Goal: Information Seeking & Learning: Learn about a topic

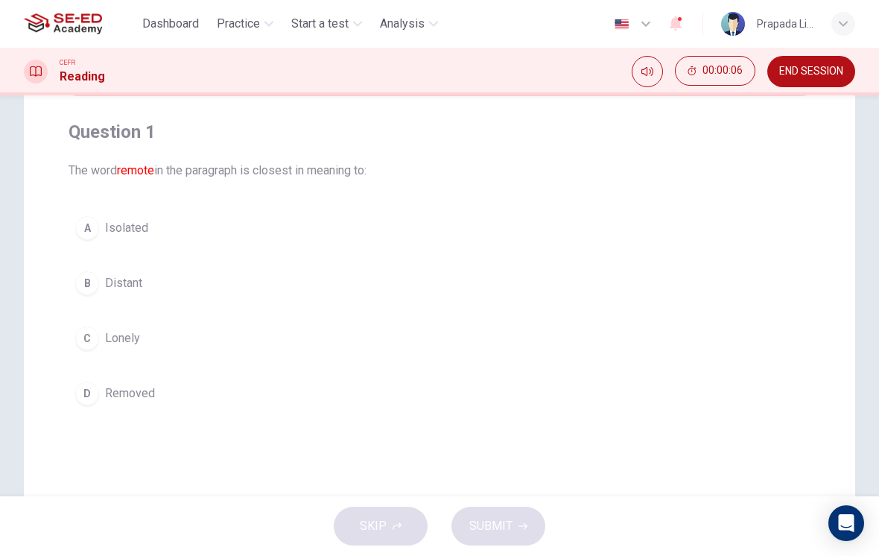
scroll to position [106, 0]
click at [708, 229] on button "A Isolated" at bounding box center [440, 225] width 742 height 37
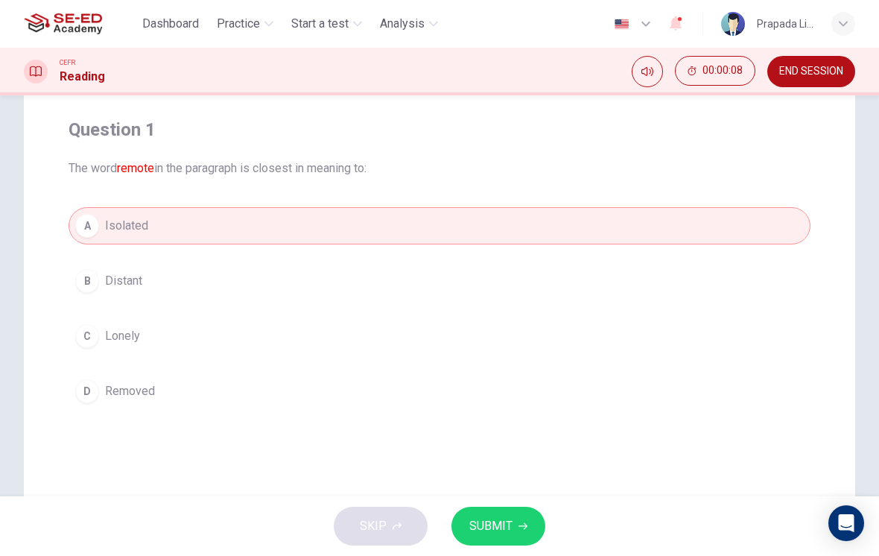
click at [514, 521] on button "SUBMIT" at bounding box center [498, 526] width 94 height 39
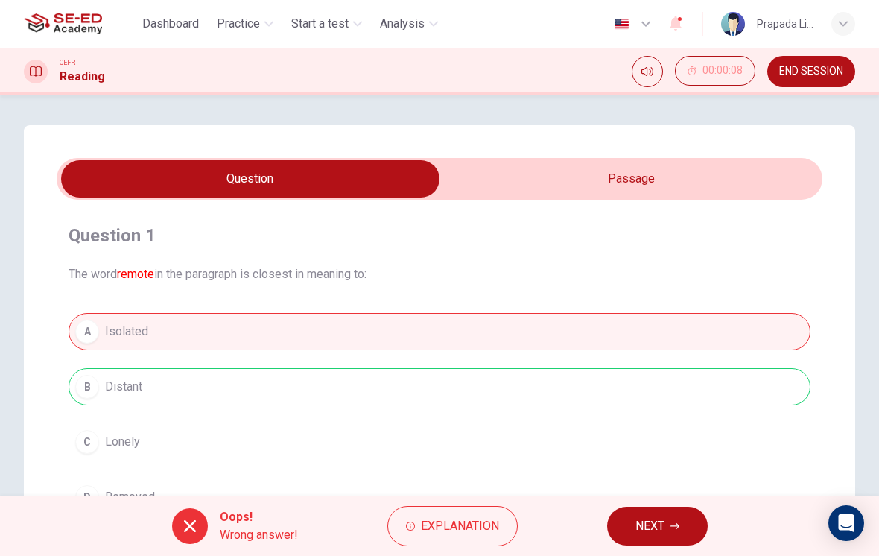
scroll to position [0, 0]
click at [723, 161] on input "checkbox" at bounding box center [250, 178] width 1149 height 37
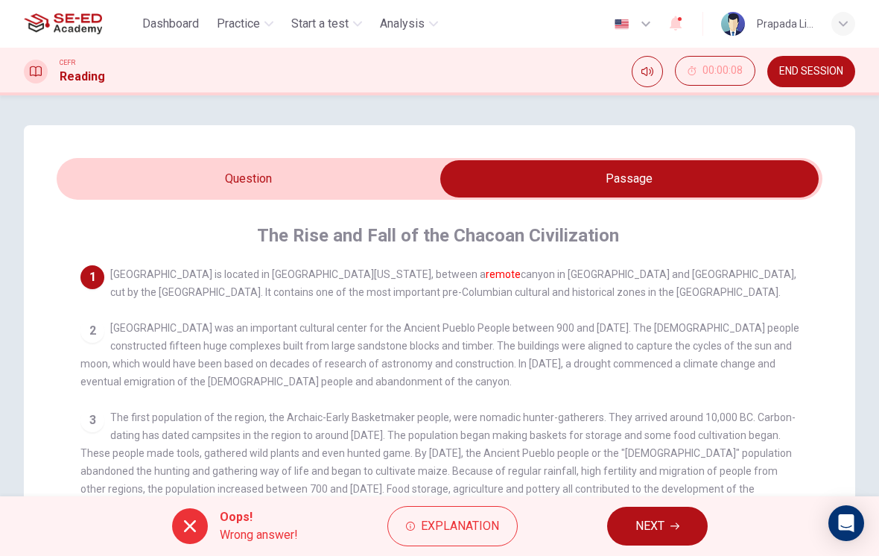
click at [399, 177] on input "checkbox" at bounding box center [629, 178] width 1149 height 37
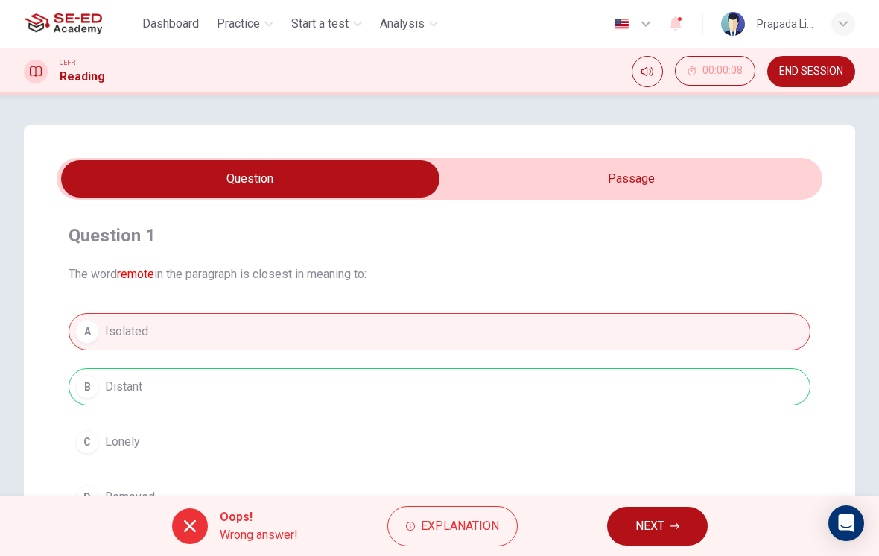
click at [564, 171] on input "checkbox" at bounding box center [250, 178] width 1149 height 37
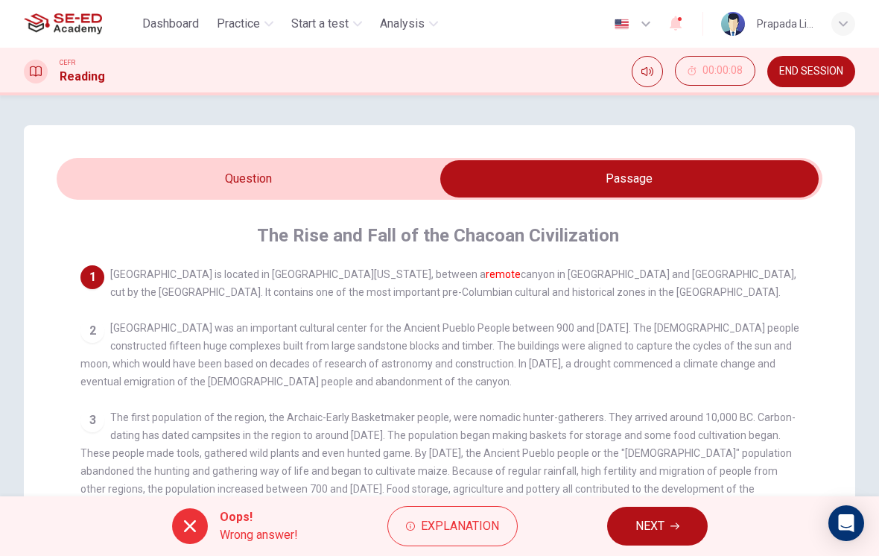
click at [674, 525] on icon "button" at bounding box center [674, 525] width 9 height 9
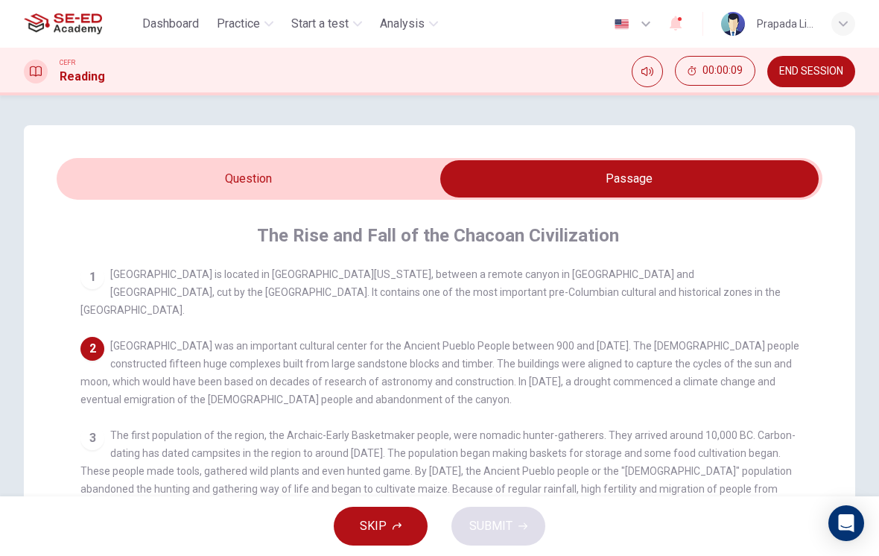
scroll to position [-2, 0]
click at [149, 185] on input "checkbox" at bounding box center [629, 178] width 1149 height 37
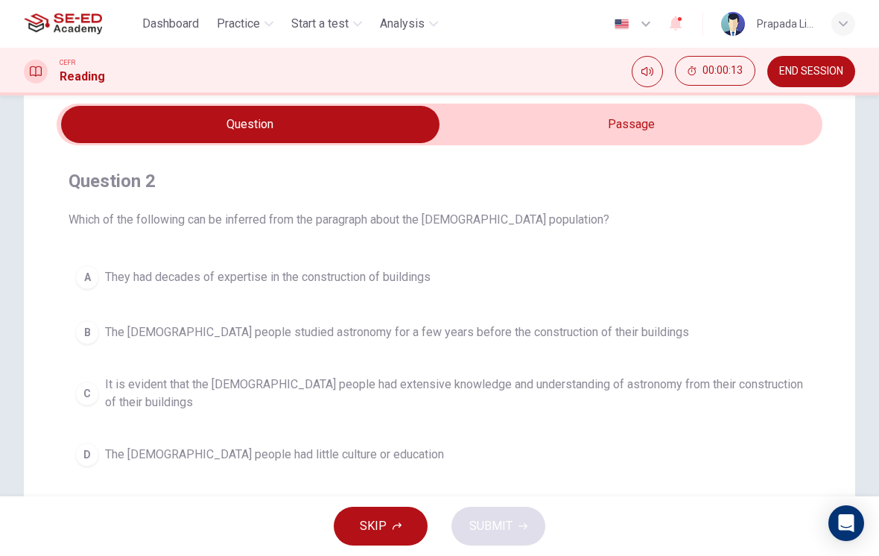
scroll to position [56, 0]
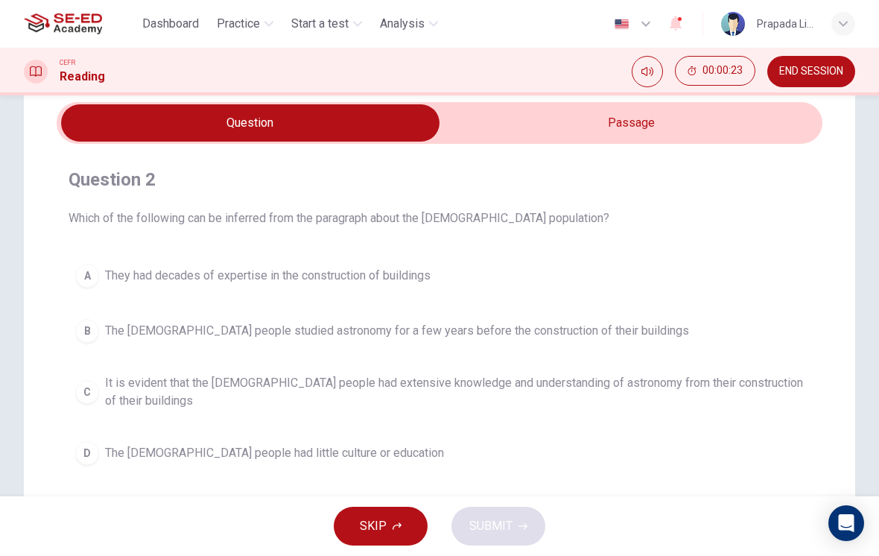
click at [621, 141] on input "checkbox" at bounding box center [250, 122] width 1149 height 37
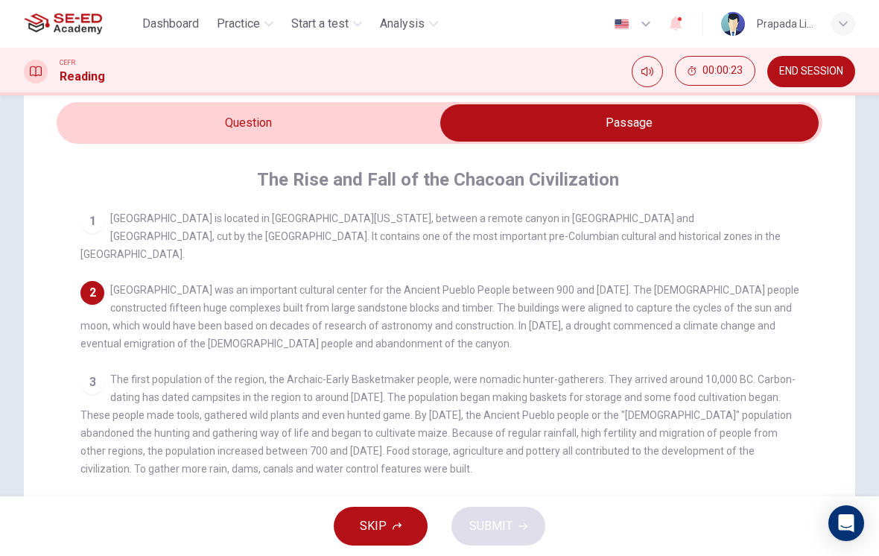
scroll to position [0, 0]
click at [371, 127] on input "checkbox" at bounding box center [629, 122] width 1149 height 37
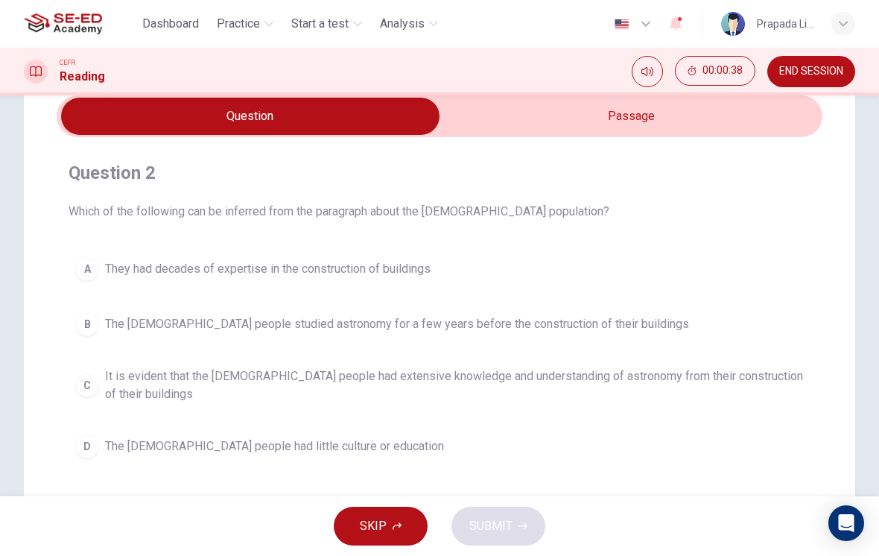
scroll to position [62, 0]
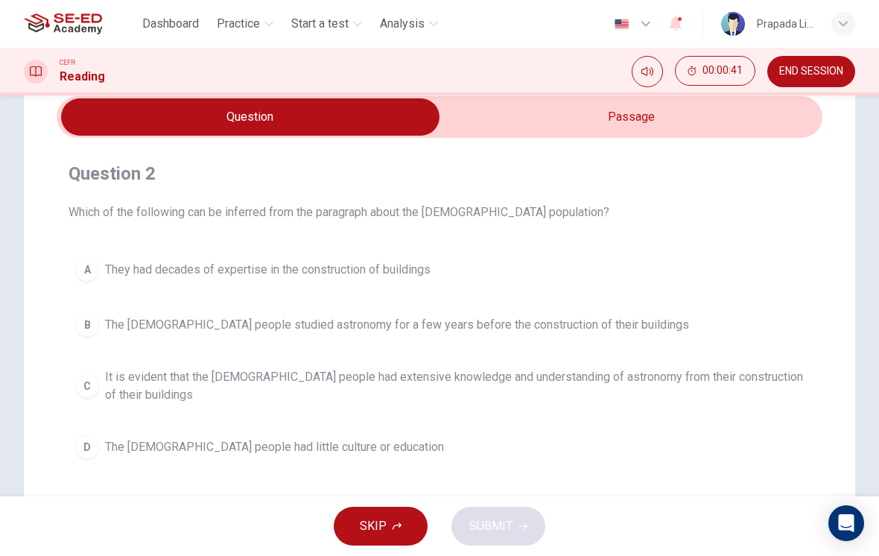
click at [594, 119] on input "checkbox" at bounding box center [250, 116] width 1149 height 37
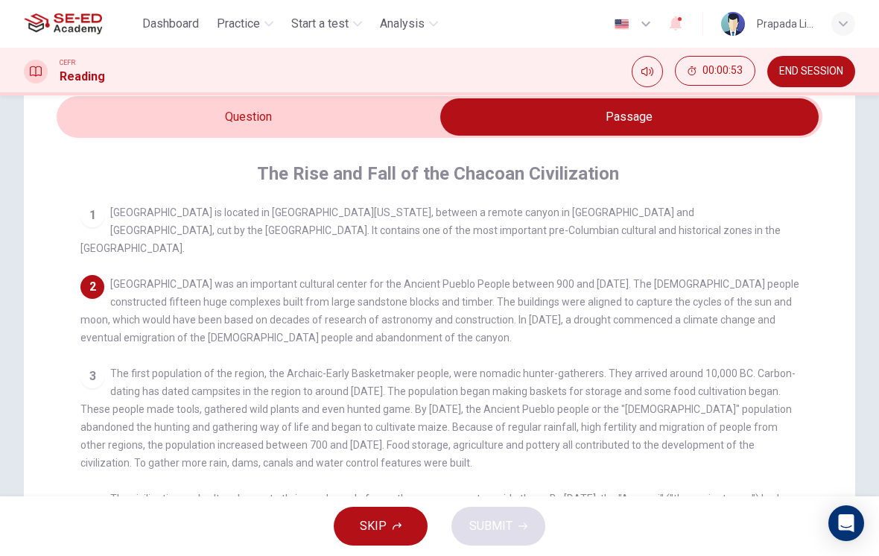
click at [636, 278] on span "[GEOGRAPHIC_DATA] was an important cultural center for the Ancient Pueblo Peopl…" at bounding box center [439, 311] width 719 height 66
click at [402, 110] on input "checkbox" at bounding box center [629, 116] width 1149 height 37
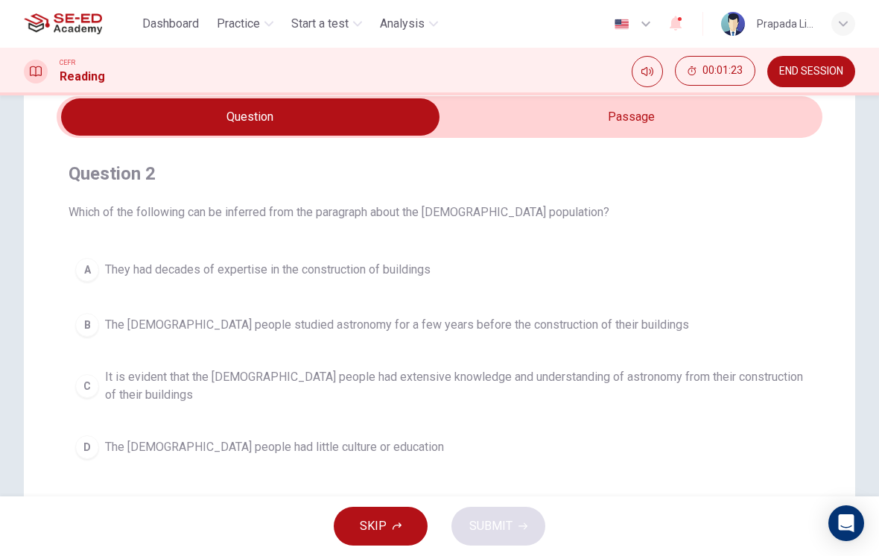
click at [92, 372] on button "C It is evident that the [DEMOGRAPHIC_DATA] people had extensive knowledge and …" at bounding box center [440, 385] width 742 height 49
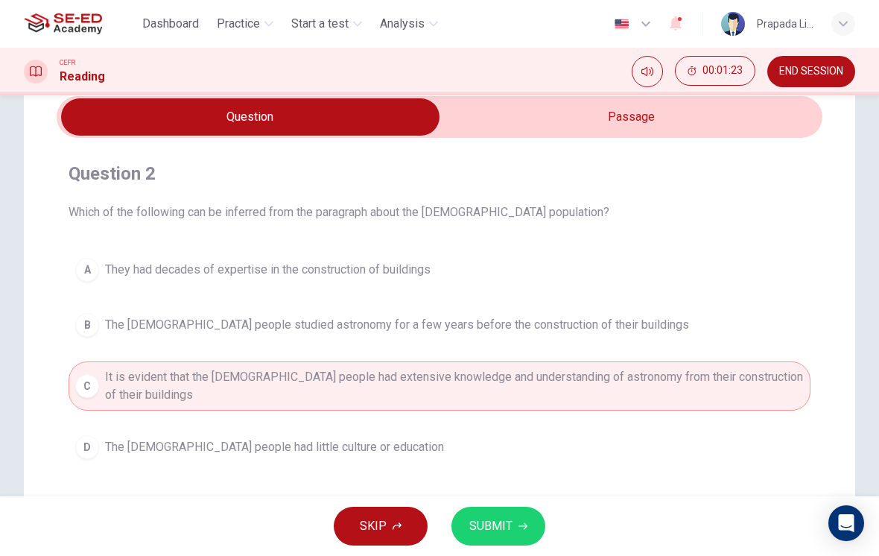
click at [92, 372] on button "C It is evident that the [DEMOGRAPHIC_DATA] people had extensive knowledge and …" at bounding box center [440, 385] width 742 height 49
click at [517, 541] on button "SUBMIT" at bounding box center [498, 526] width 94 height 39
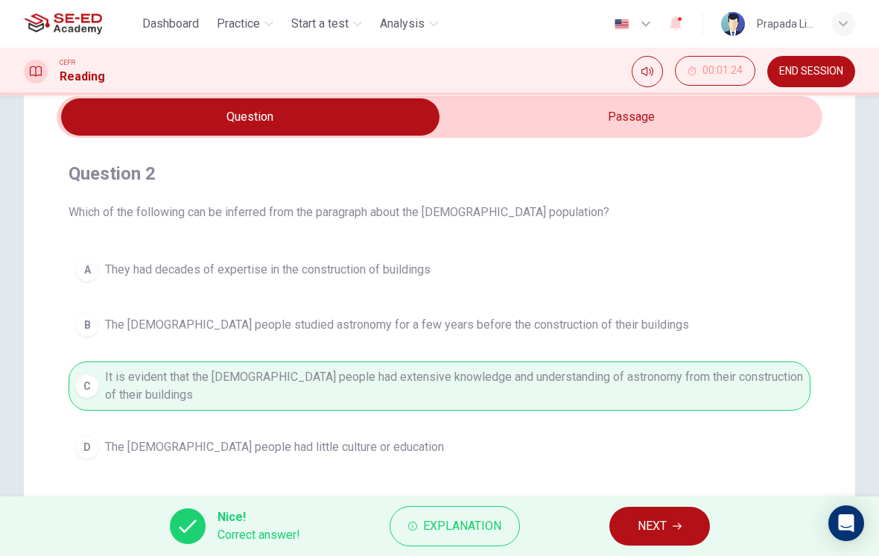
click at [660, 519] on span "NEXT" at bounding box center [652, 526] width 29 height 21
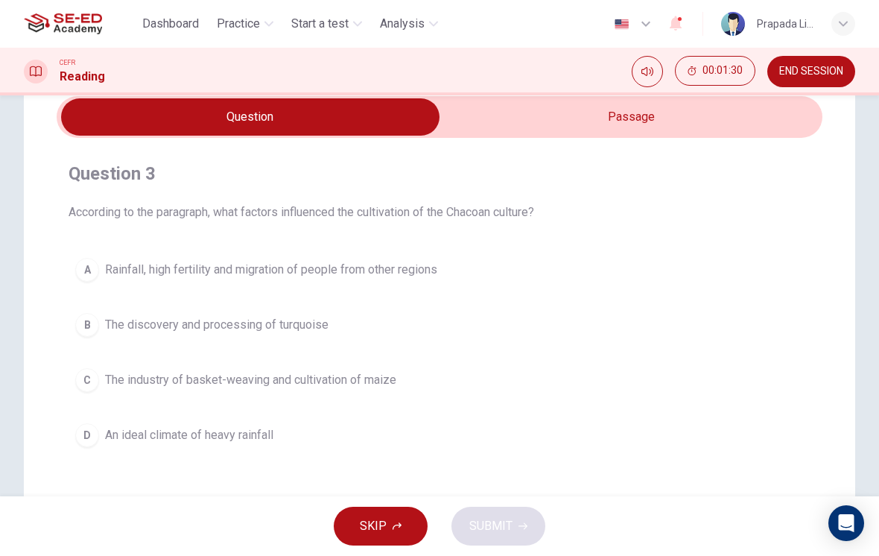
click at [673, 122] on input "checkbox" at bounding box center [250, 116] width 1149 height 37
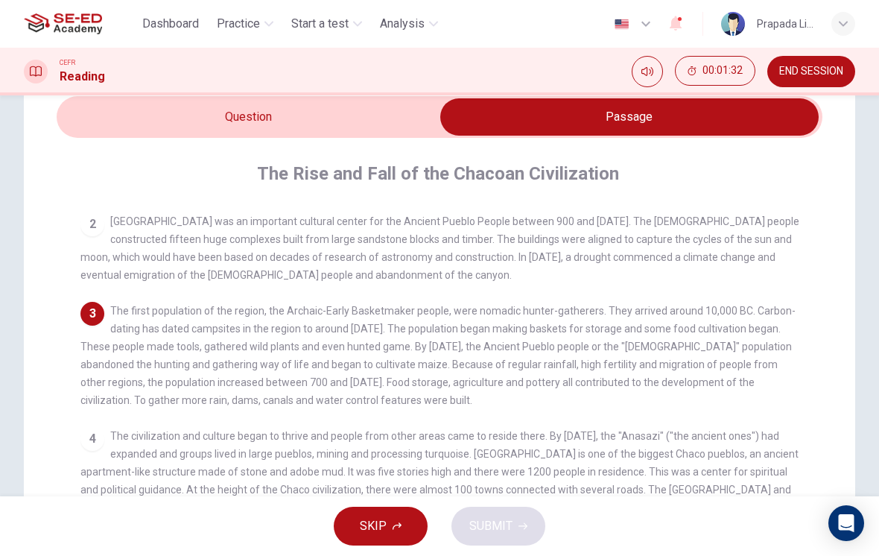
scroll to position [63, 0]
click at [397, 114] on input "checkbox" at bounding box center [629, 116] width 1149 height 37
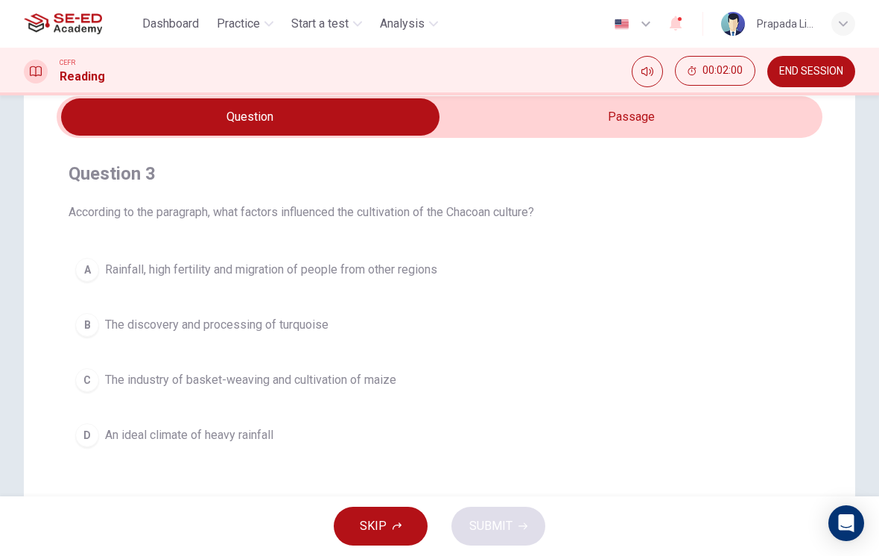
click at [603, 117] on input "checkbox" at bounding box center [250, 116] width 1149 height 37
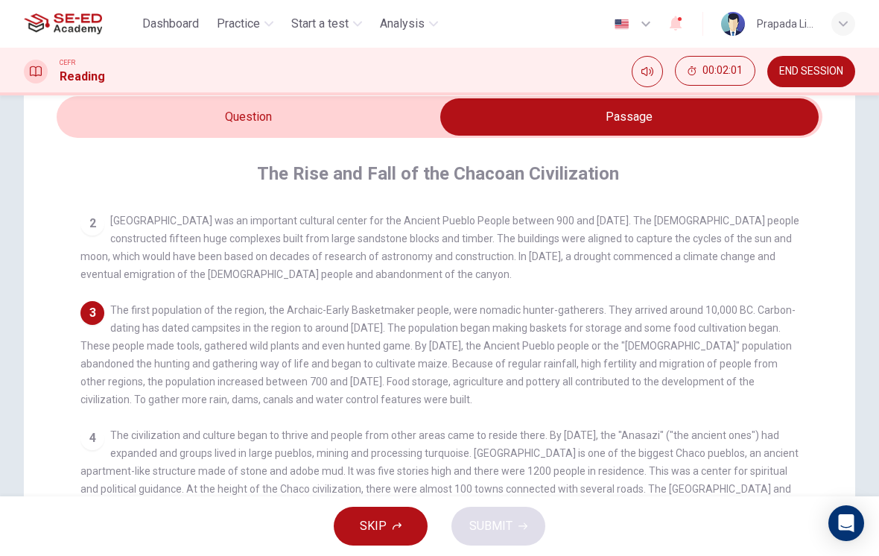
click at [387, 109] on input "checkbox" at bounding box center [629, 116] width 1149 height 37
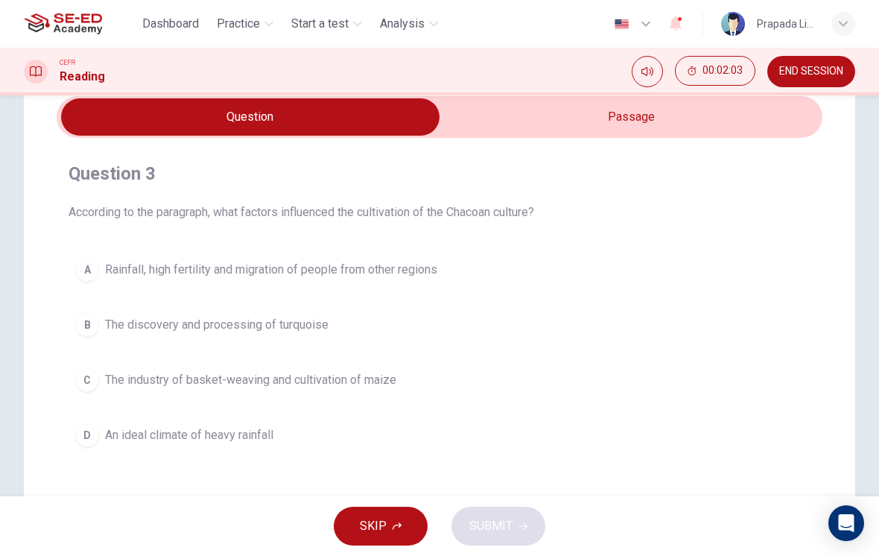
click at [619, 116] on input "checkbox" at bounding box center [250, 116] width 1149 height 37
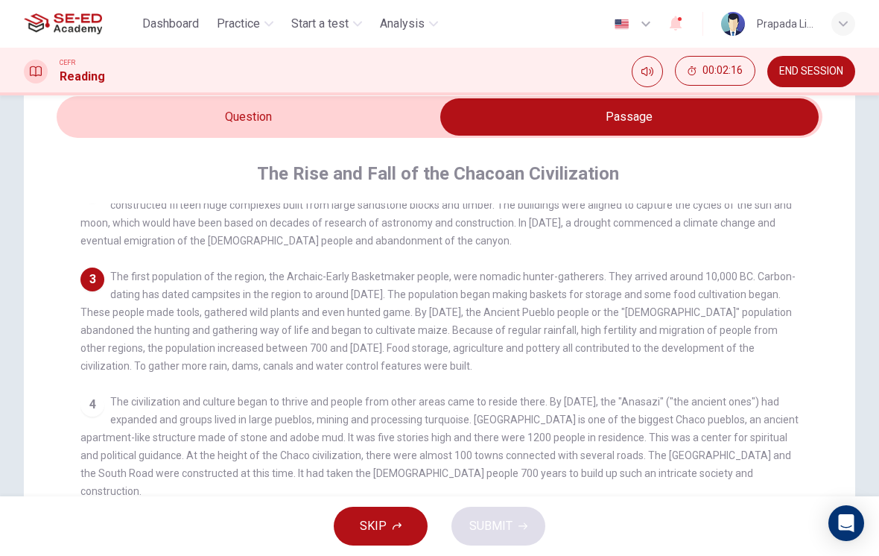
scroll to position [95, 0]
click at [336, 134] on input "checkbox" at bounding box center [629, 116] width 1149 height 37
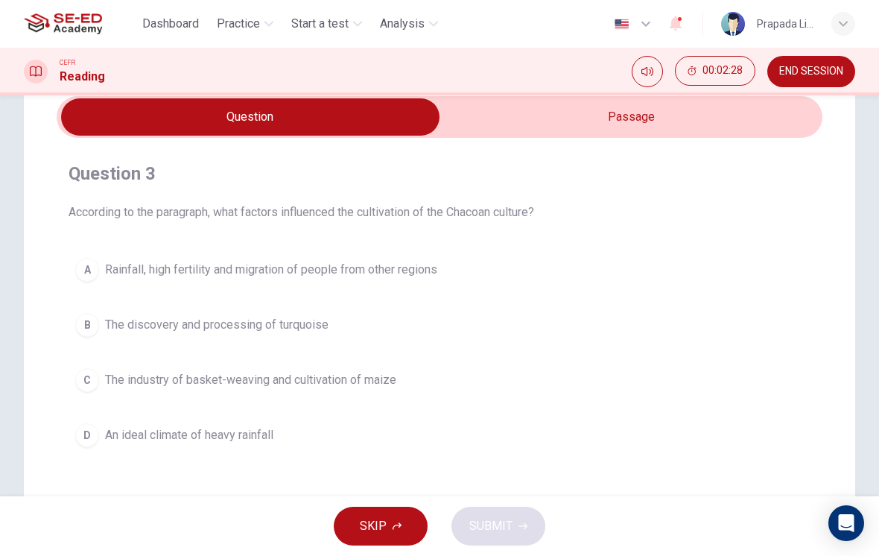
click at [263, 433] on span "An ideal climate of heavy rainfall" at bounding box center [189, 435] width 168 height 18
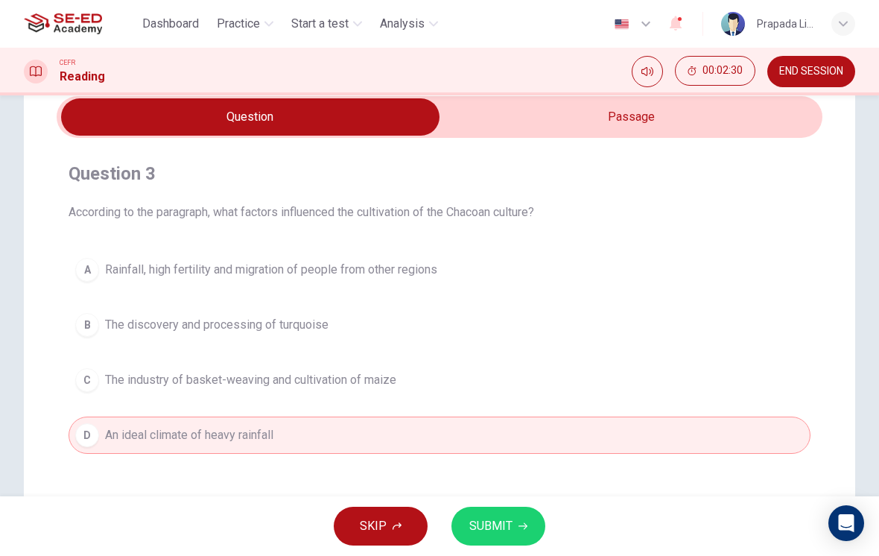
click at [531, 529] on button "SUBMIT" at bounding box center [498, 526] width 94 height 39
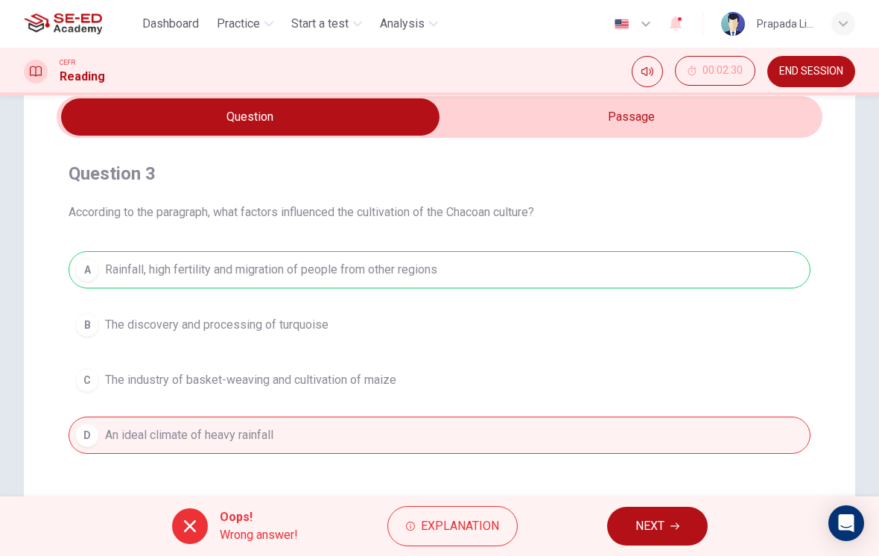
click at [679, 121] on input "checkbox" at bounding box center [250, 116] width 1149 height 37
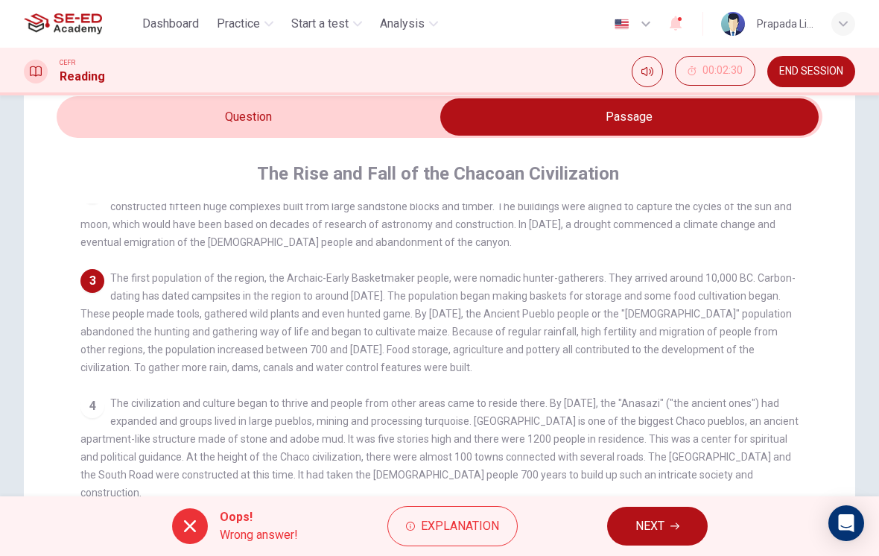
click at [377, 120] on input "checkbox" at bounding box center [629, 116] width 1149 height 37
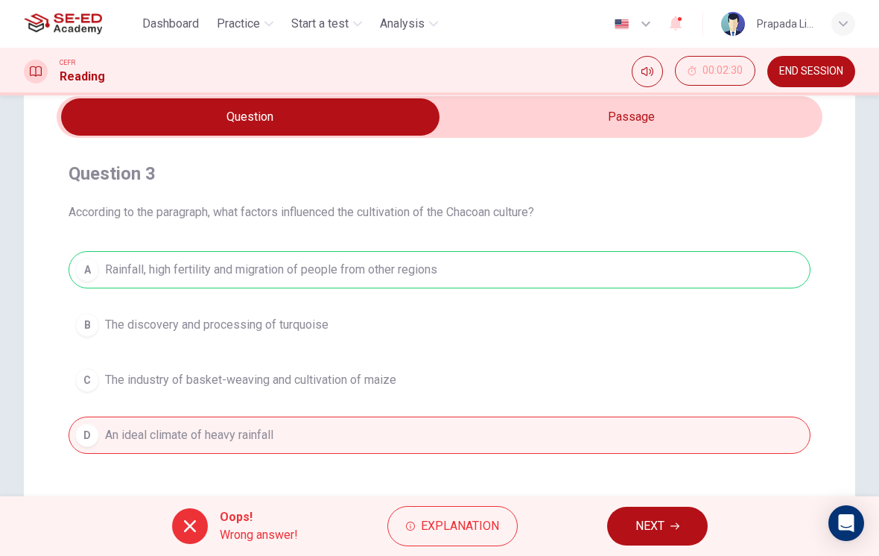
click at [656, 530] on span "NEXT" at bounding box center [649, 526] width 29 height 21
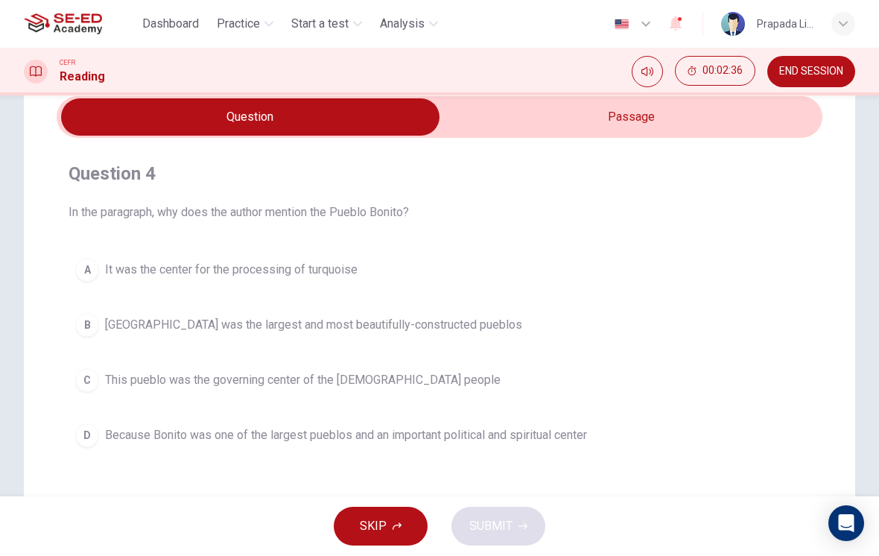
click at [694, 121] on input "checkbox" at bounding box center [250, 116] width 1149 height 37
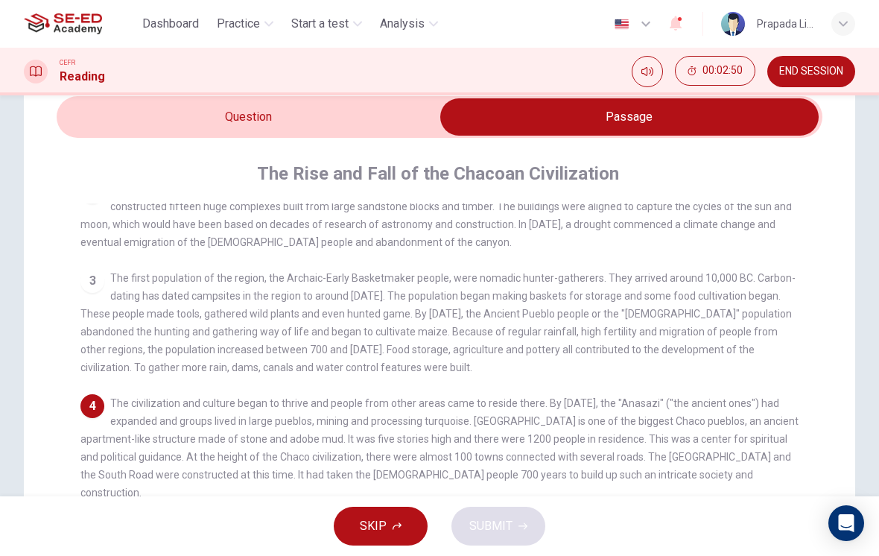
click at [396, 119] on input "checkbox" at bounding box center [629, 116] width 1149 height 37
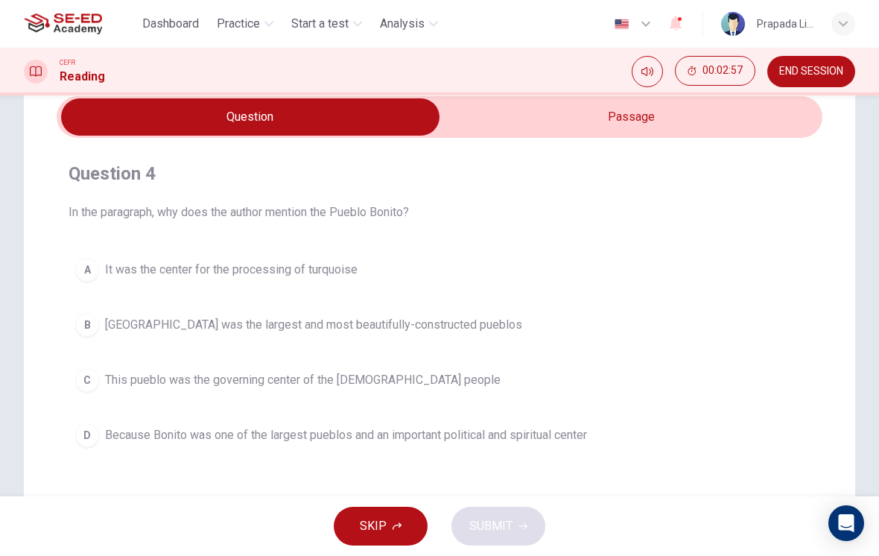
click at [628, 127] on input "checkbox" at bounding box center [250, 116] width 1149 height 37
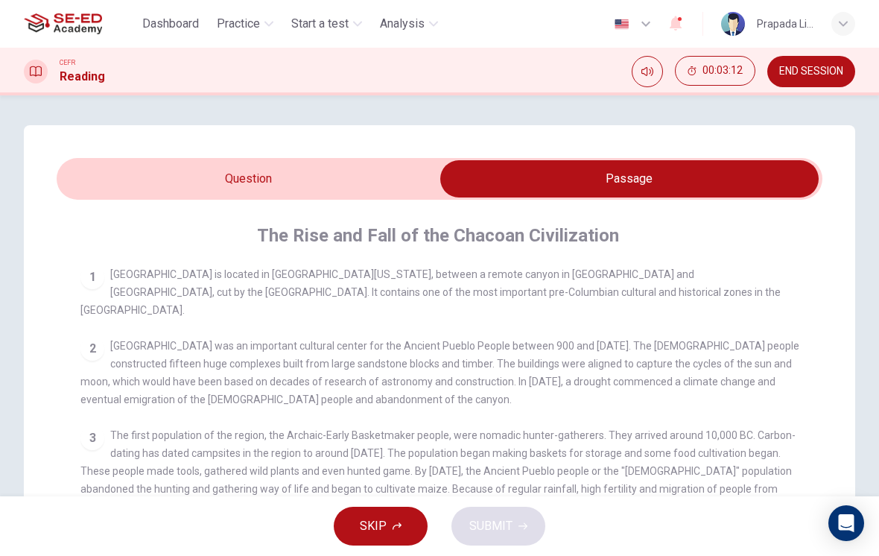
scroll to position [0, 0]
click at [387, 168] on input "checkbox" at bounding box center [629, 178] width 1149 height 37
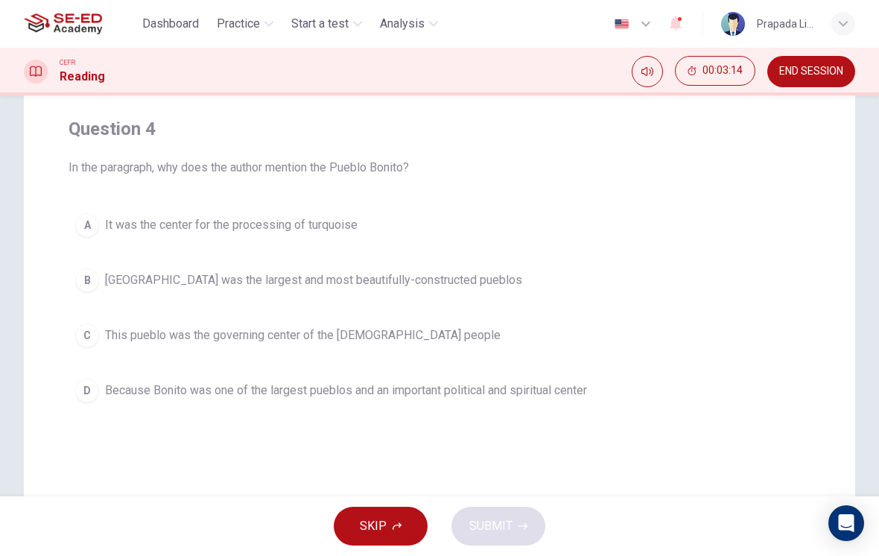
scroll to position [112, 0]
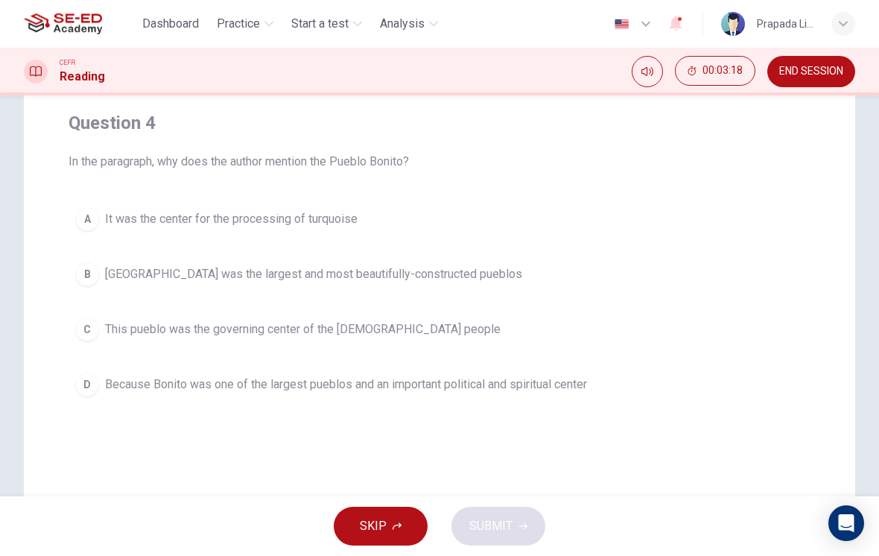
click at [367, 386] on span "Because Bonito was one of the largest pueblos and an important political and sp…" at bounding box center [346, 384] width 482 height 18
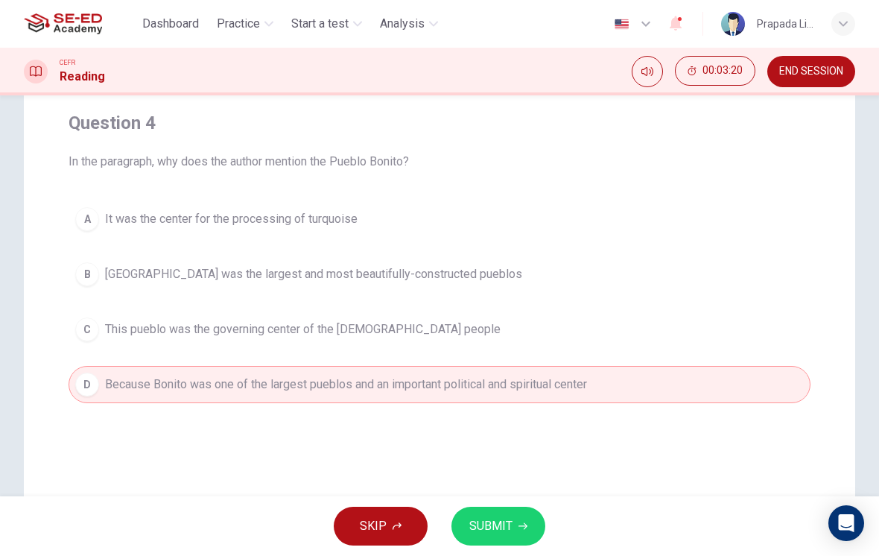
click at [496, 525] on span "SUBMIT" at bounding box center [490, 526] width 43 height 21
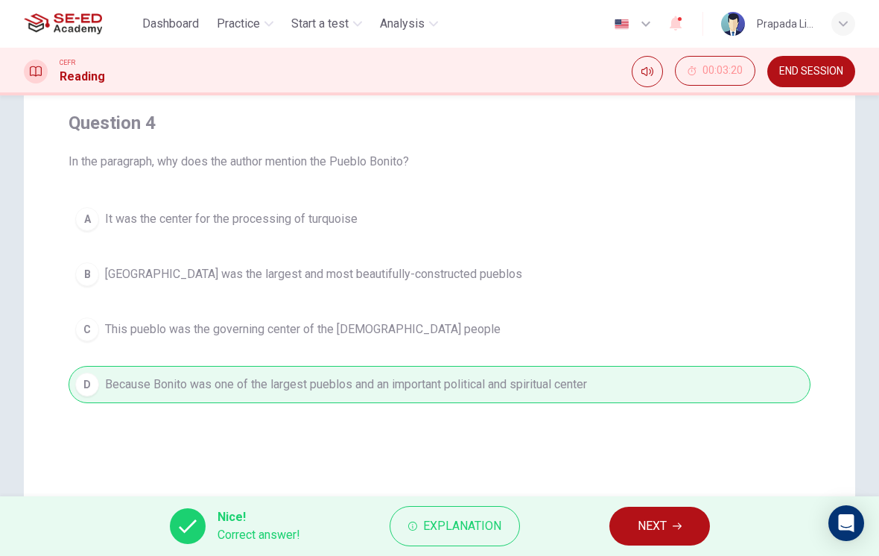
click at [668, 523] on button "NEXT" at bounding box center [659, 526] width 101 height 39
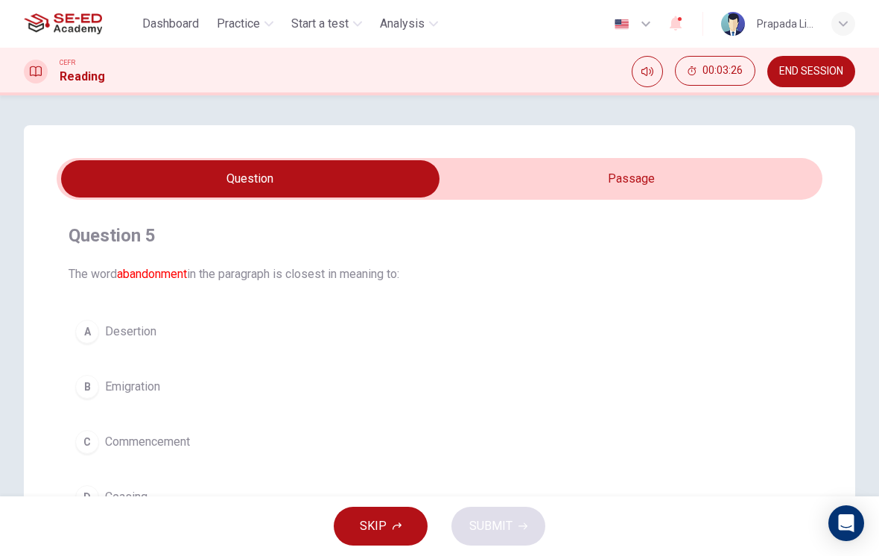
scroll to position [0, 0]
click at [565, 174] on input "checkbox" at bounding box center [250, 178] width 1149 height 37
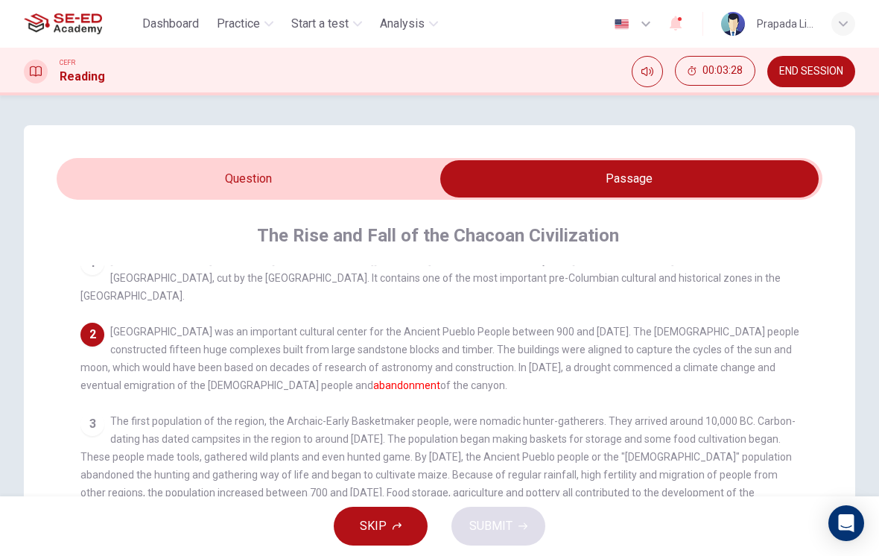
scroll to position [7, 0]
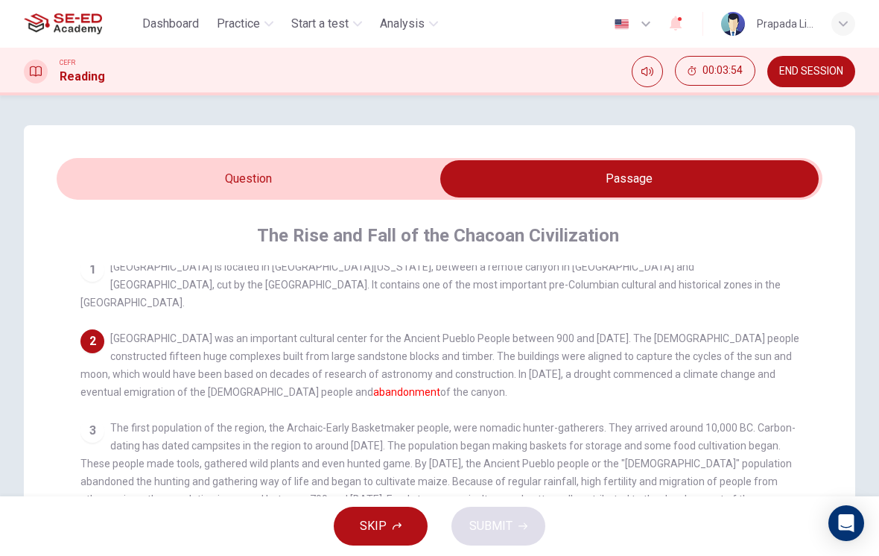
click at [408, 197] on input "checkbox" at bounding box center [629, 178] width 1149 height 37
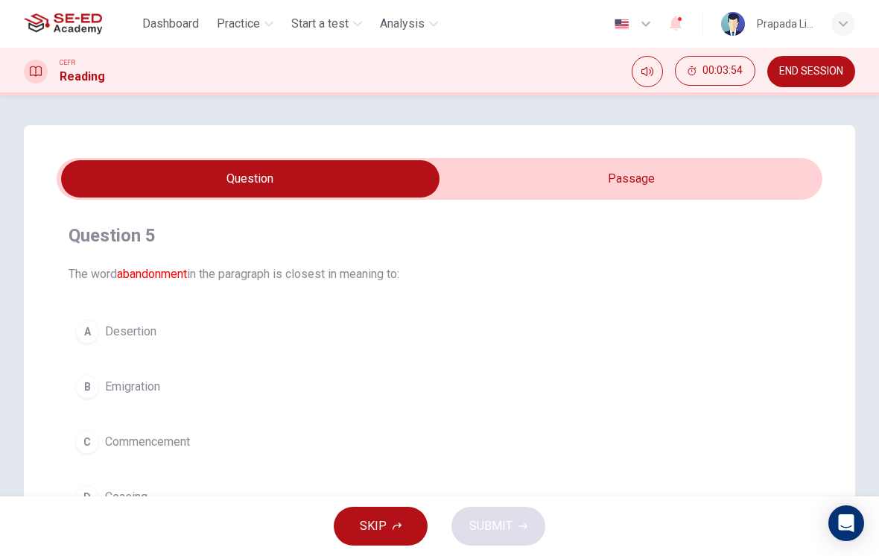
click at [408, 197] on input "checkbox" at bounding box center [250, 178] width 1149 height 37
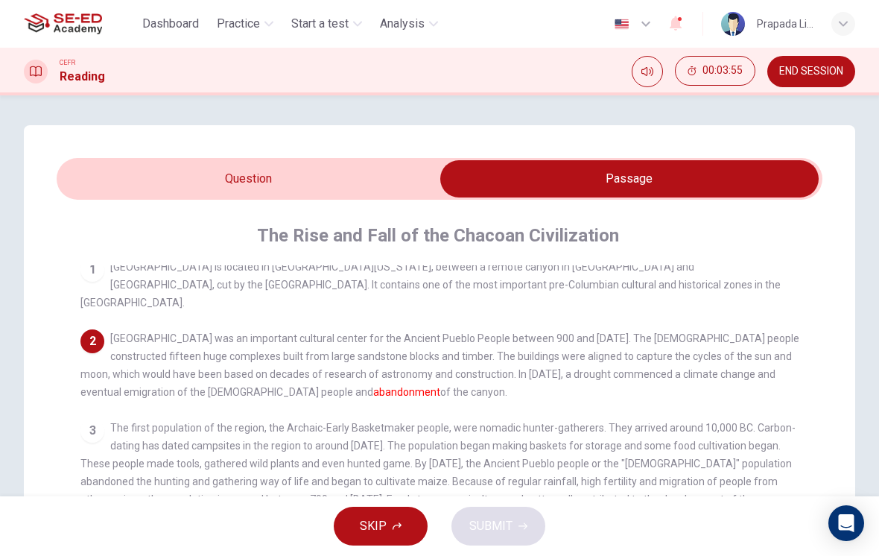
click at [392, 175] on input "checkbox" at bounding box center [629, 178] width 1149 height 37
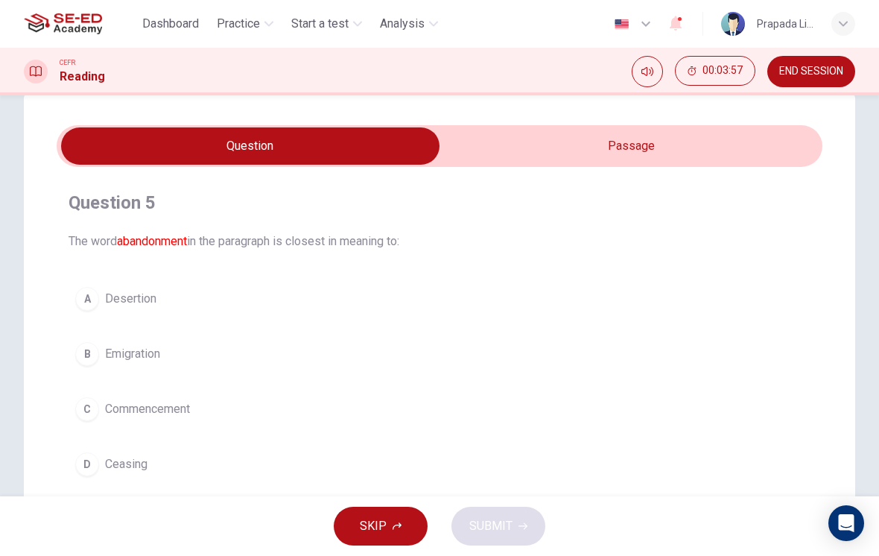
scroll to position [28, 0]
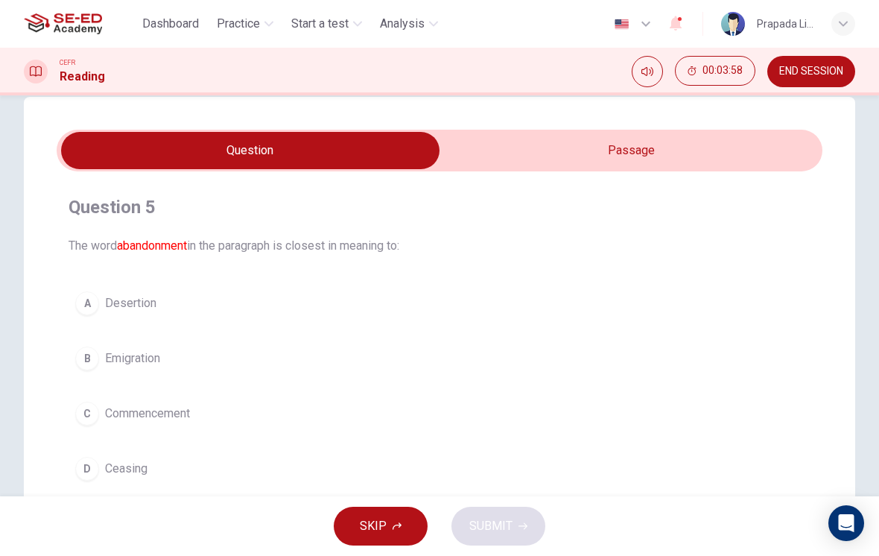
click at [294, 361] on button "B Emigration" at bounding box center [440, 358] width 742 height 37
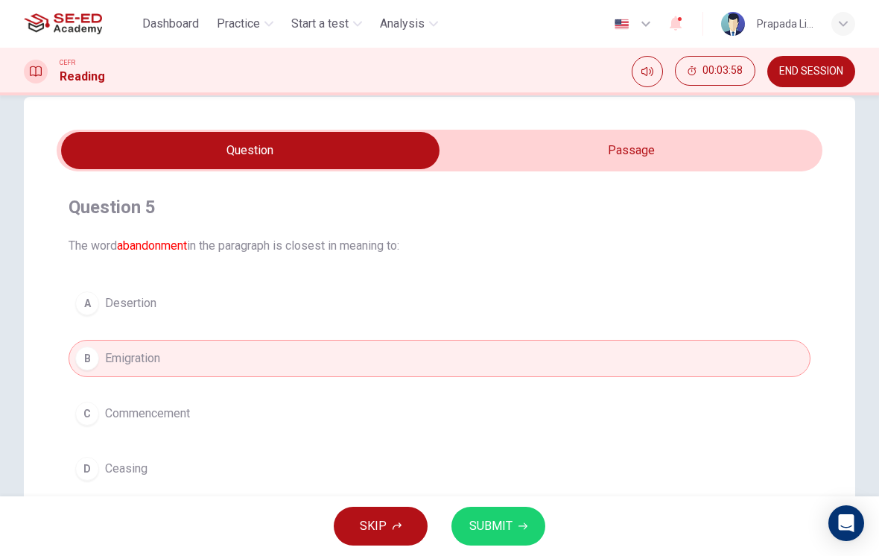
click at [512, 529] on button "SUBMIT" at bounding box center [498, 526] width 94 height 39
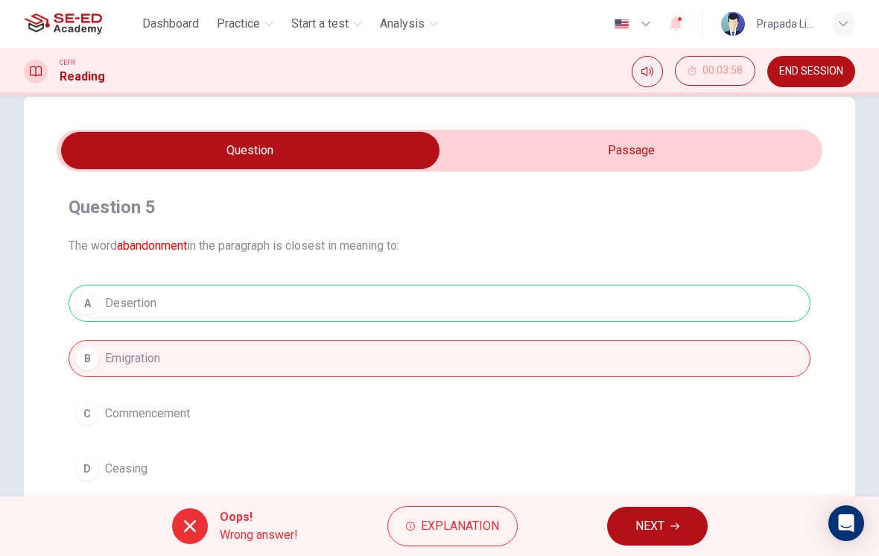
click at [142, 302] on div "A Desertion B Emigration C Commencement D Ceasing" at bounding box center [440, 386] width 742 height 203
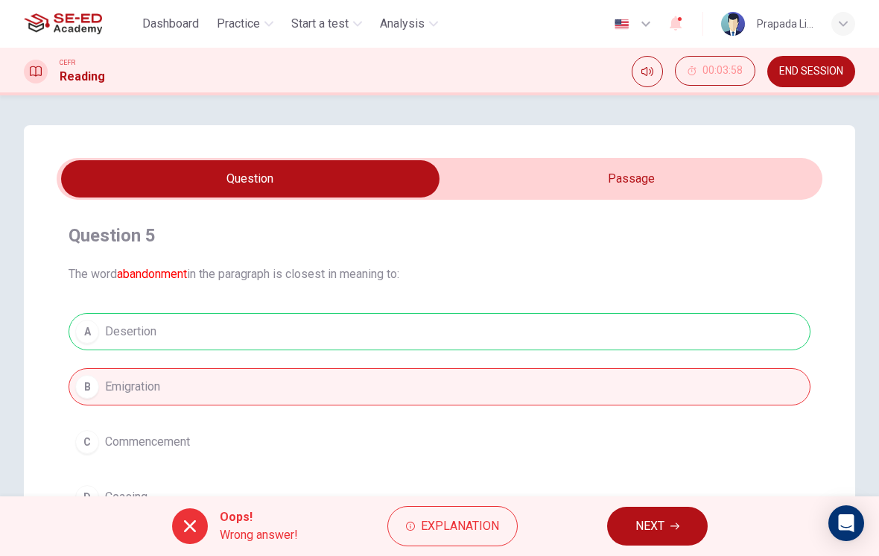
scroll to position [0, 0]
click at [456, 530] on span "Explanation" at bounding box center [460, 526] width 78 height 21
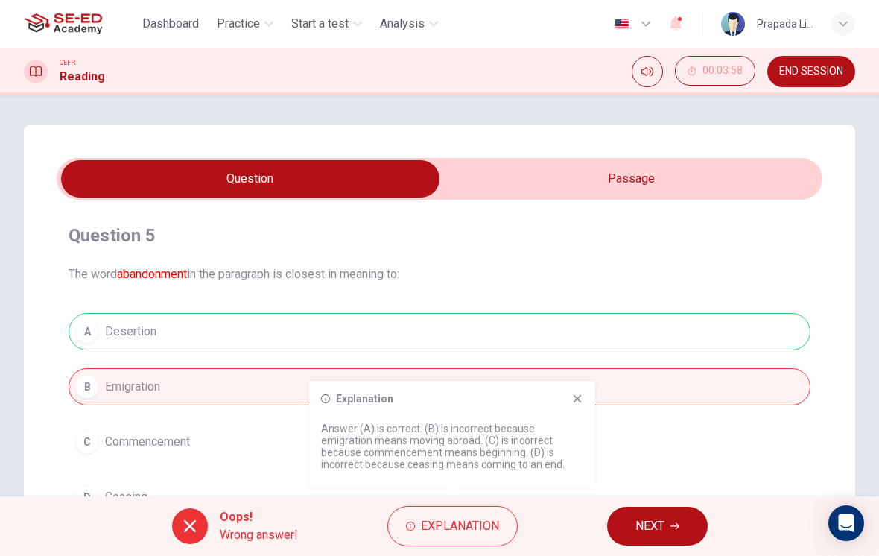
click at [583, 390] on div "Explanation Answer (A) is correct. (B) is incorrect because emigration means mo…" at bounding box center [452, 434] width 286 height 107
click at [580, 399] on icon at bounding box center [577, 399] width 12 height 12
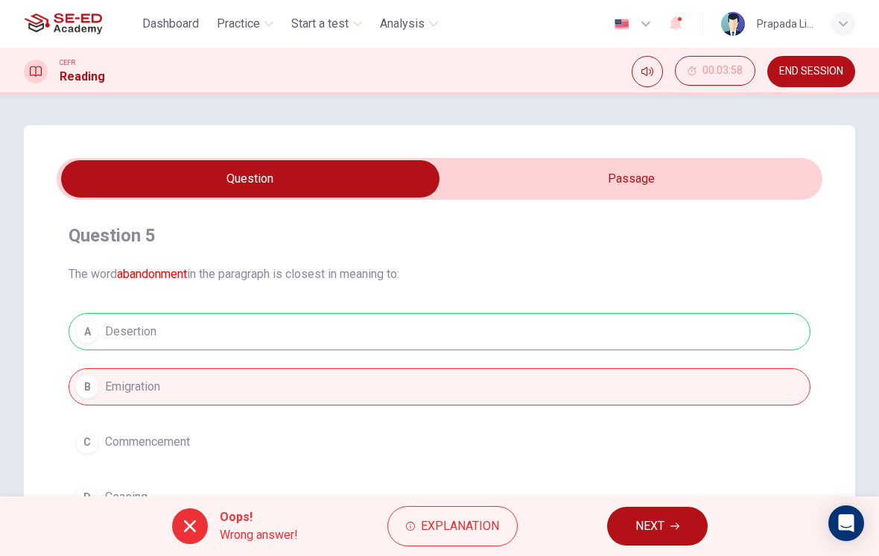
click at [667, 196] on input "checkbox" at bounding box center [250, 178] width 1149 height 37
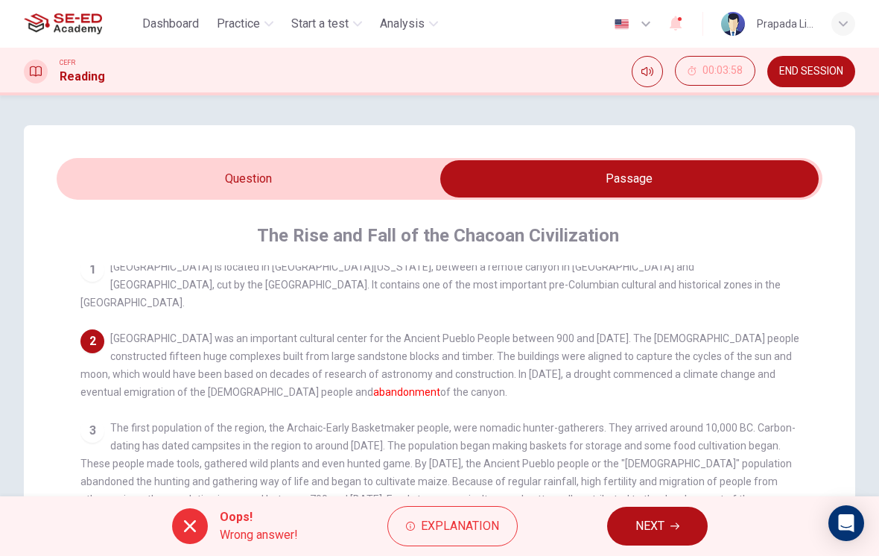
click at [655, 534] on span "NEXT" at bounding box center [649, 526] width 29 height 21
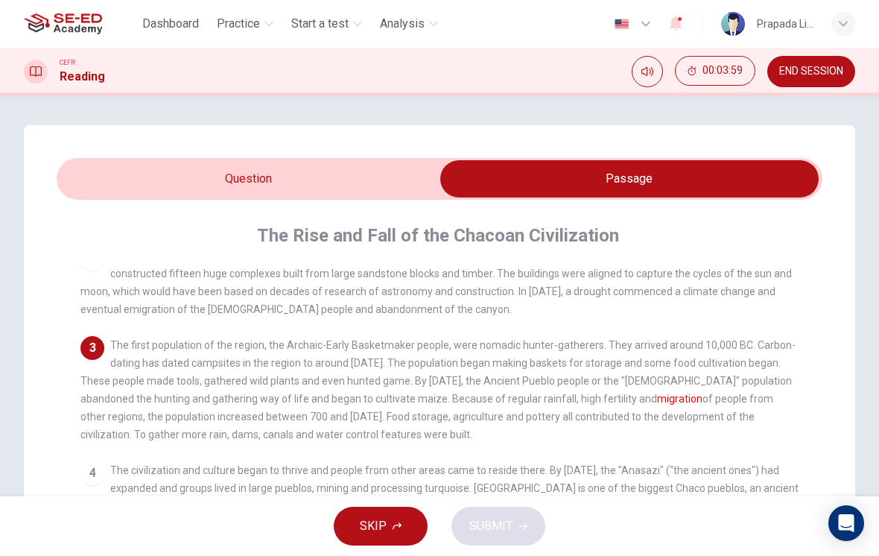
scroll to position [92, 0]
click at [397, 174] on input "checkbox" at bounding box center [629, 178] width 1149 height 37
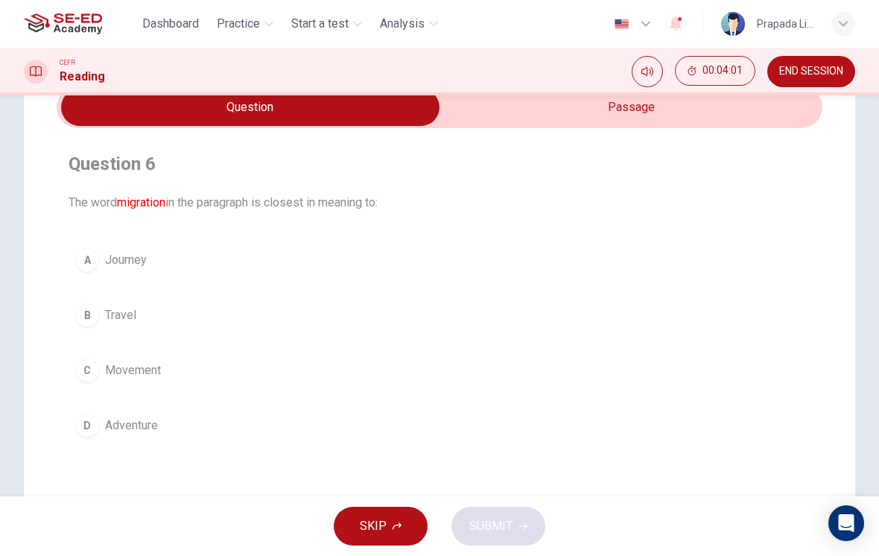
scroll to position [69, 0]
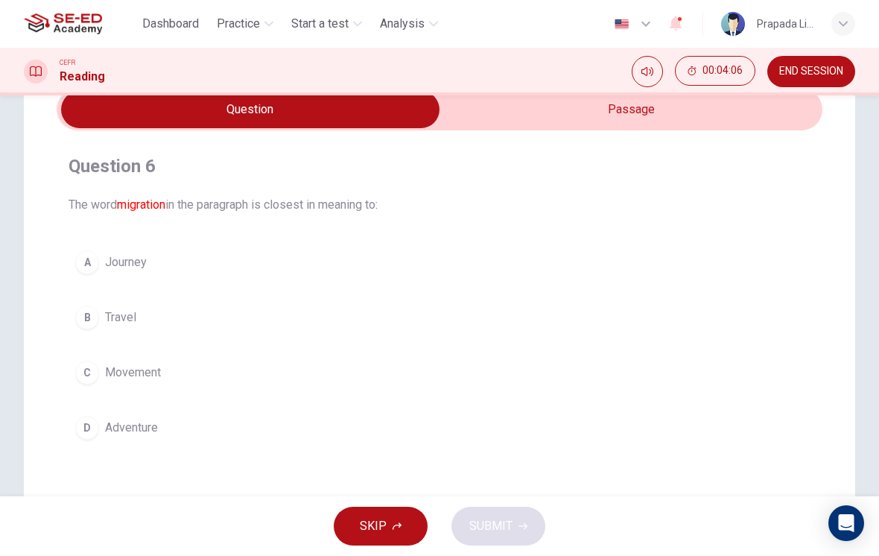
click at [638, 109] on input "checkbox" at bounding box center [250, 109] width 1149 height 37
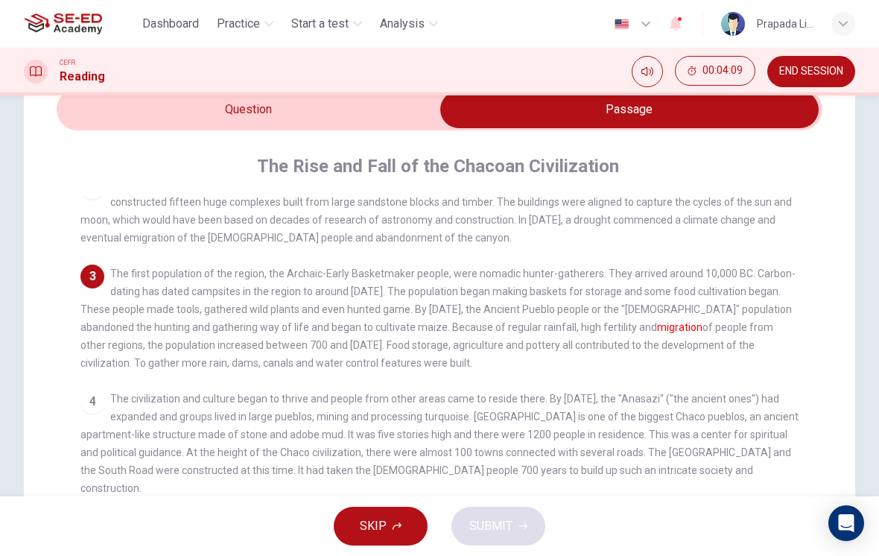
click at [371, 104] on input "checkbox" at bounding box center [629, 109] width 1149 height 37
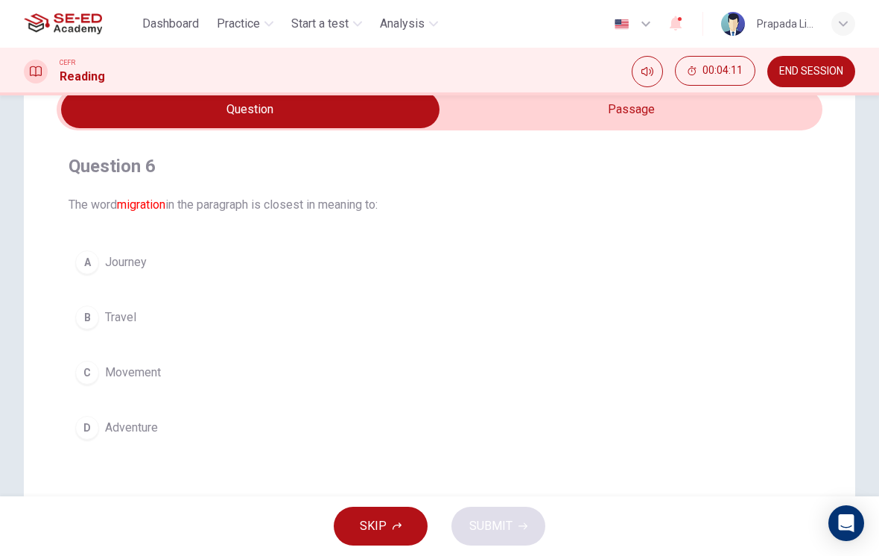
scroll to position [88, 0]
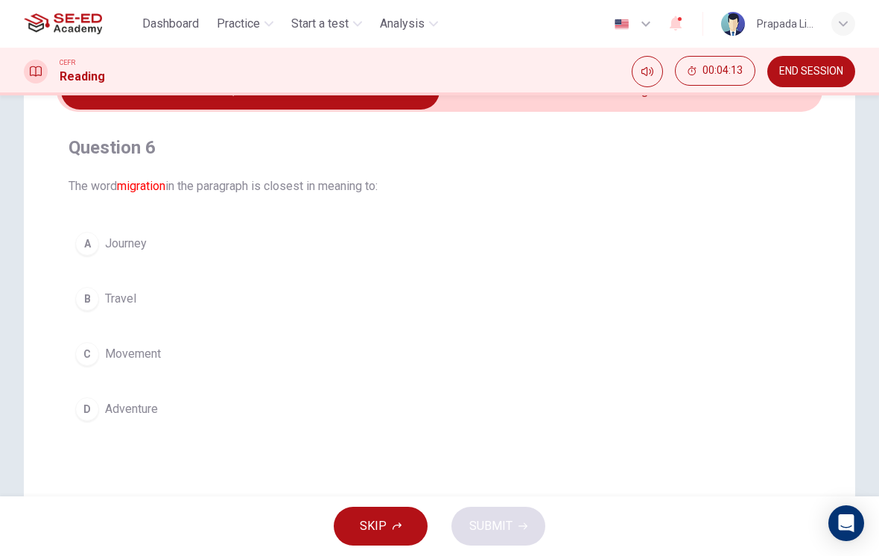
click at [98, 353] on div "C" at bounding box center [87, 354] width 24 height 24
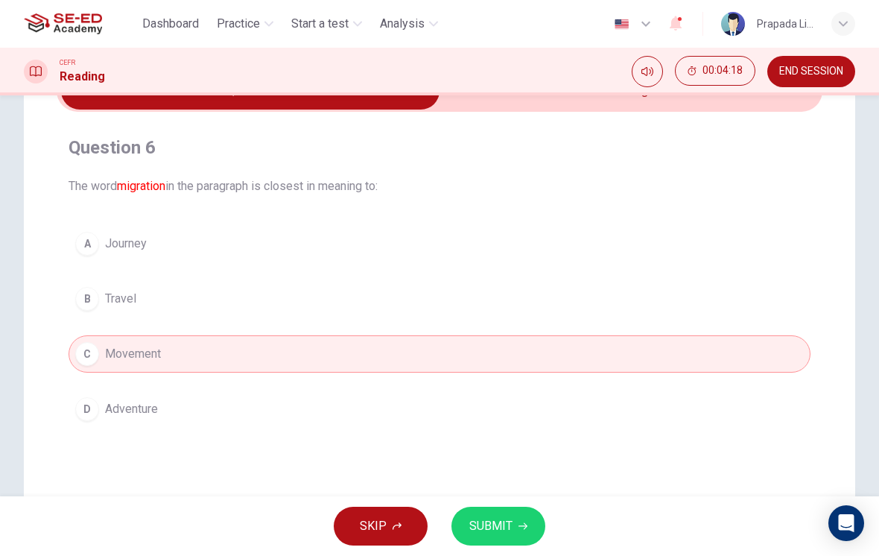
click at [494, 524] on span "SUBMIT" at bounding box center [490, 526] width 43 height 21
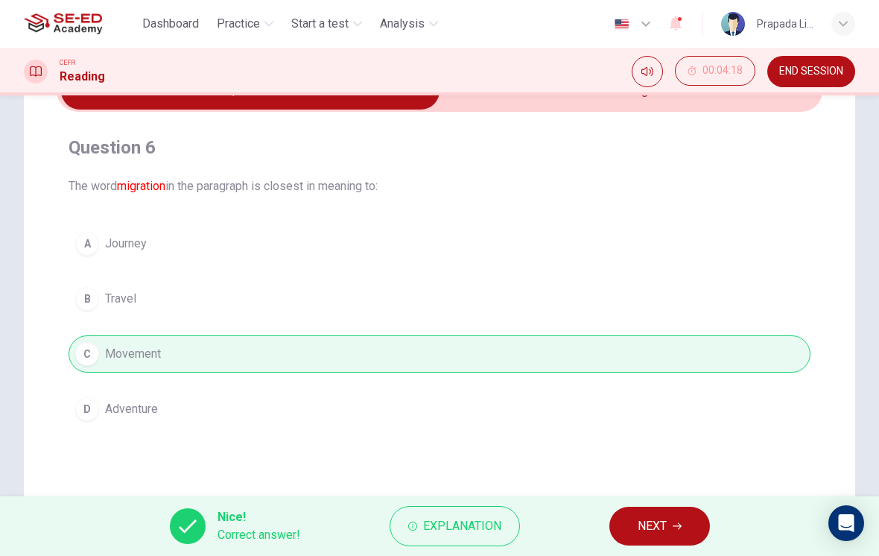
click at [640, 529] on span "NEXT" at bounding box center [652, 526] width 29 height 21
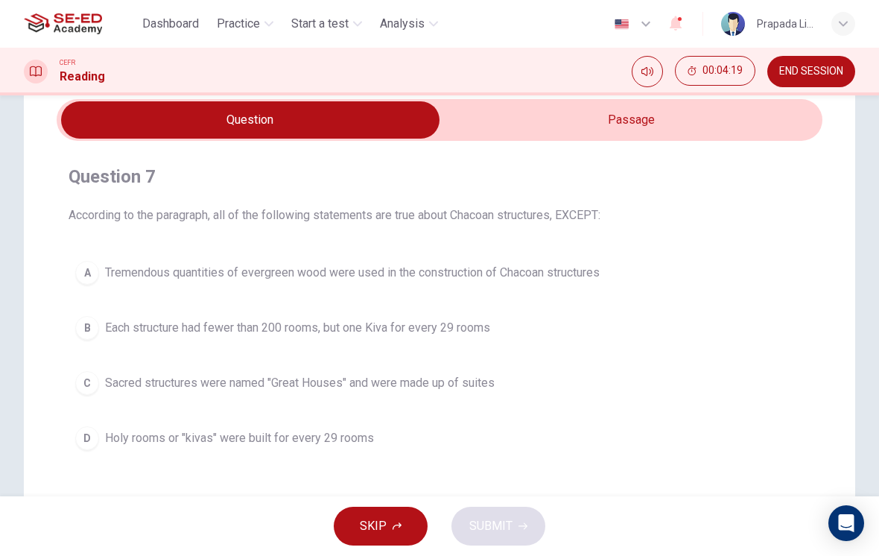
scroll to position [61, 0]
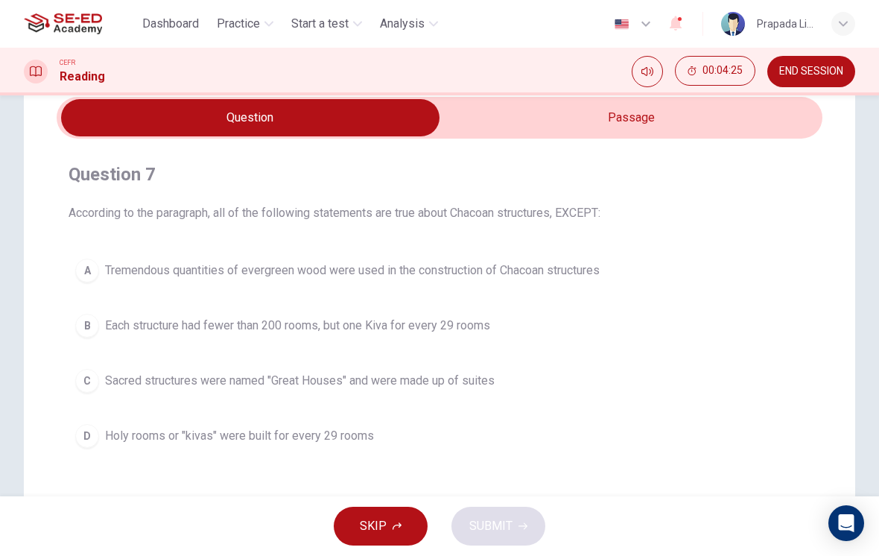
click at [584, 126] on input "checkbox" at bounding box center [250, 117] width 1149 height 37
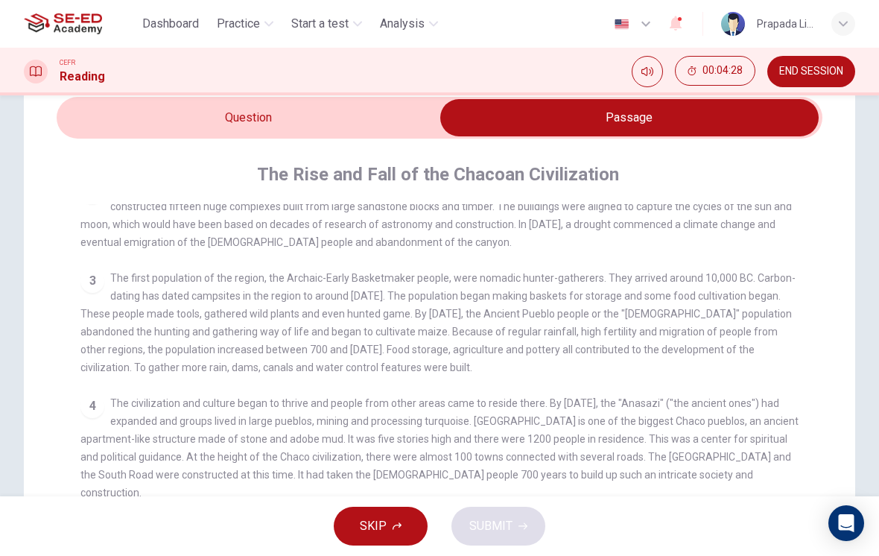
scroll to position [95, 0]
click at [358, 117] on input "checkbox" at bounding box center [629, 117] width 1149 height 37
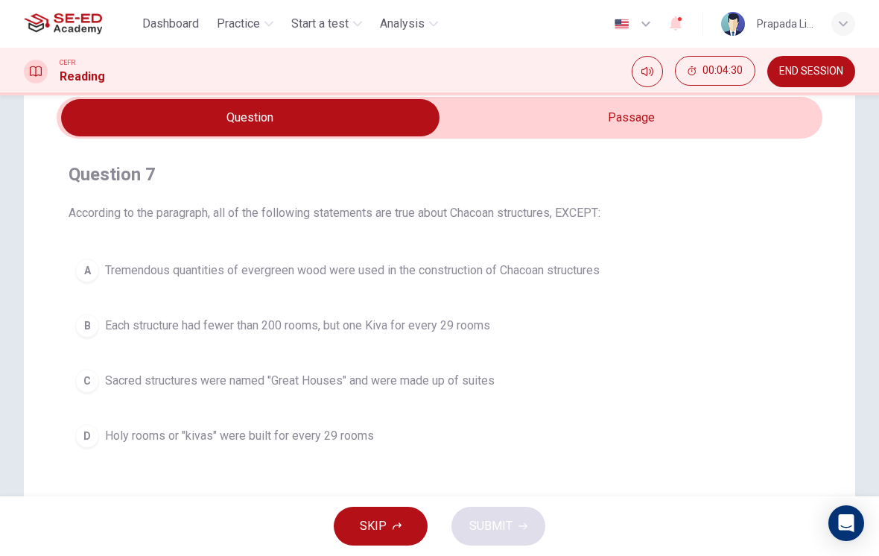
click at [634, 130] on input "checkbox" at bounding box center [250, 117] width 1149 height 37
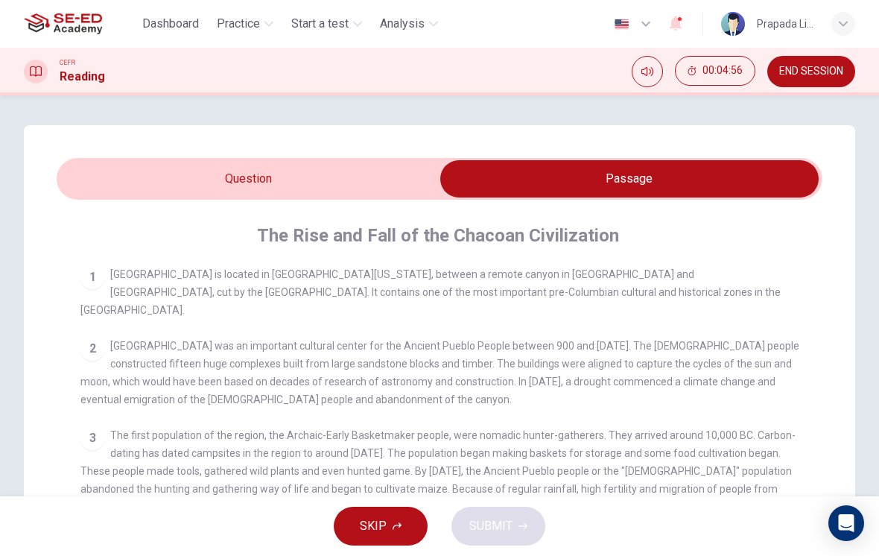
scroll to position [0, 0]
click at [407, 182] on input "checkbox" at bounding box center [629, 178] width 1149 height 37
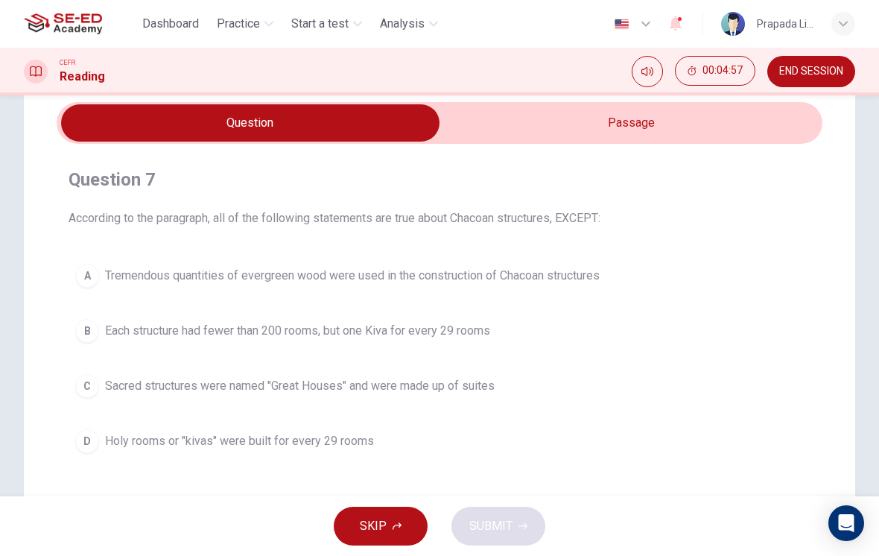
scroll to position [51, 0]
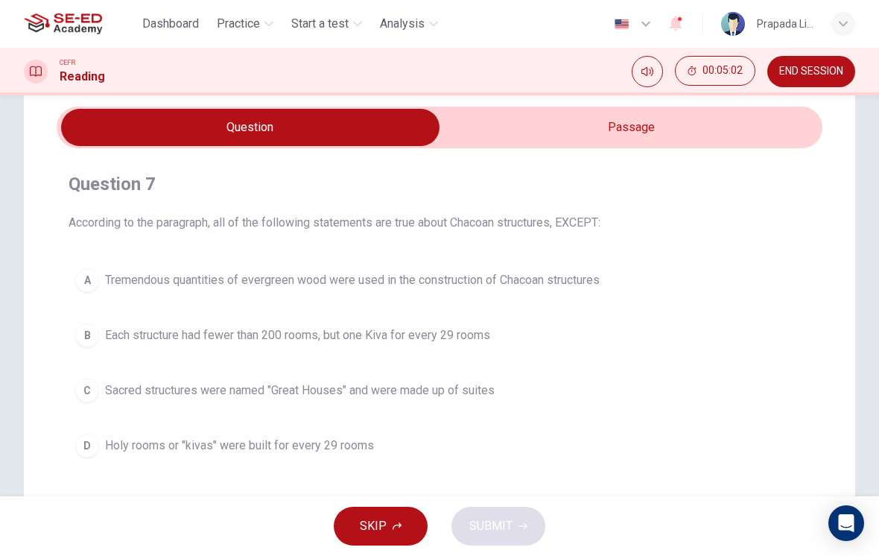
click at [592, 130] on input "checkbox" at bounding box center [250, 127] width 1149 height 37
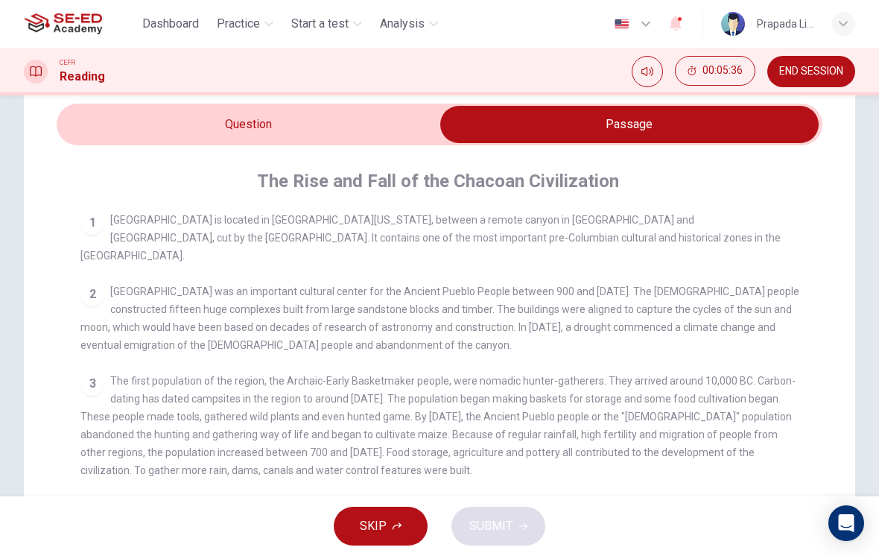
scroll to position [40, 0]
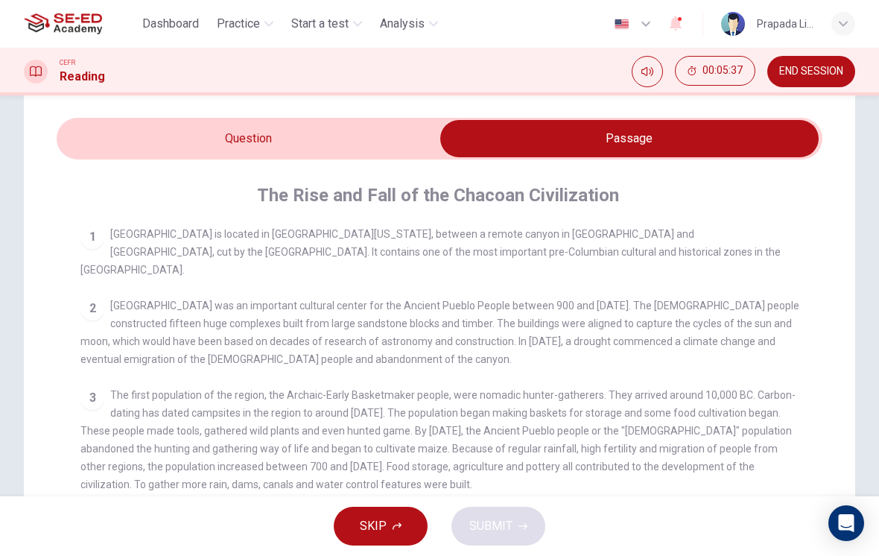
click at [194, 136] on input "checkbox" at bounding box center [629, 138] width 1149 height 37
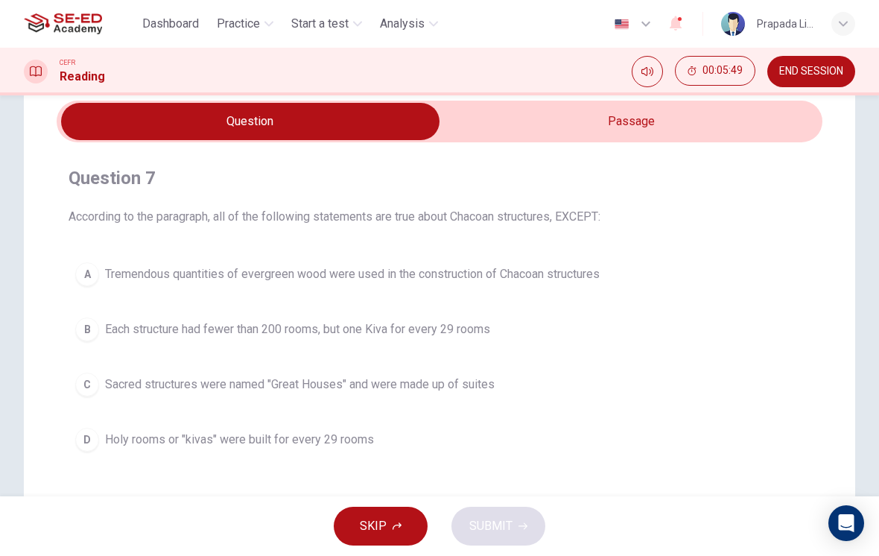
scroll to position [58, 0]
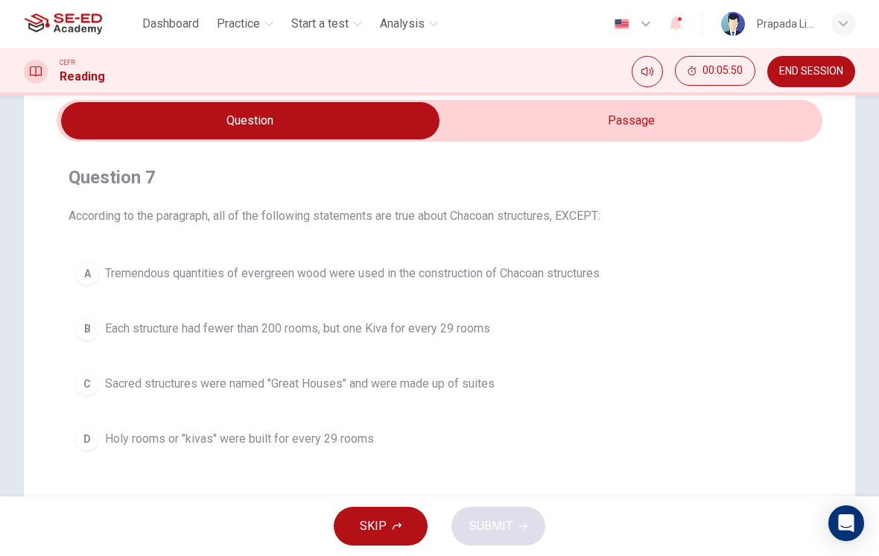
click at [739, 107] on input "checkbox" at bounding box center [250, 120] width 1149 height 37
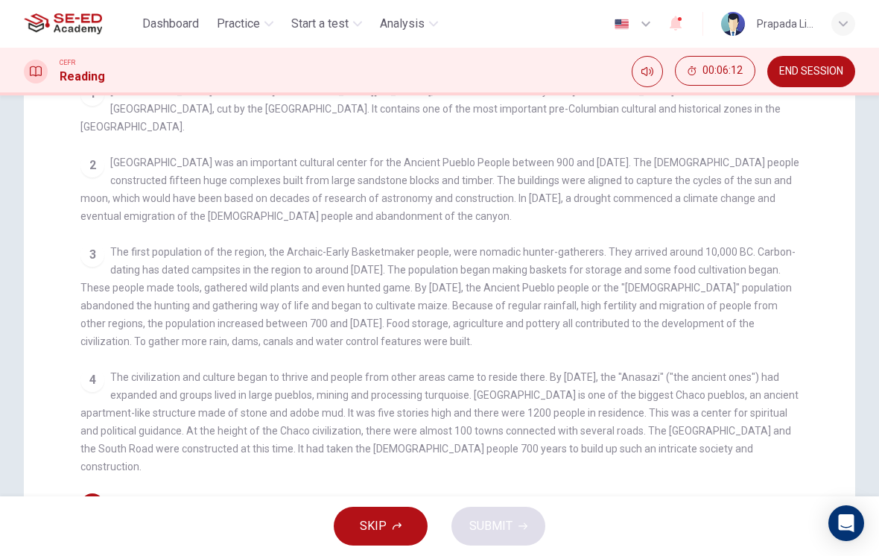
scroll to position [0, 0]
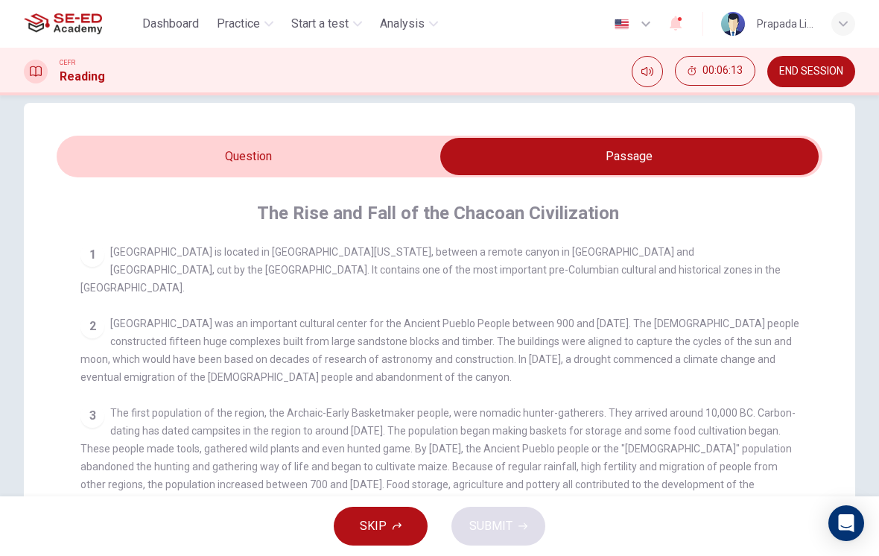
click at [782, 314] on div "2 [GEOGRAPHIC_DATA] was an important cultural center for the Ancient Pueblo Peo…" at bounding box center [439, 350] width 719 height 72
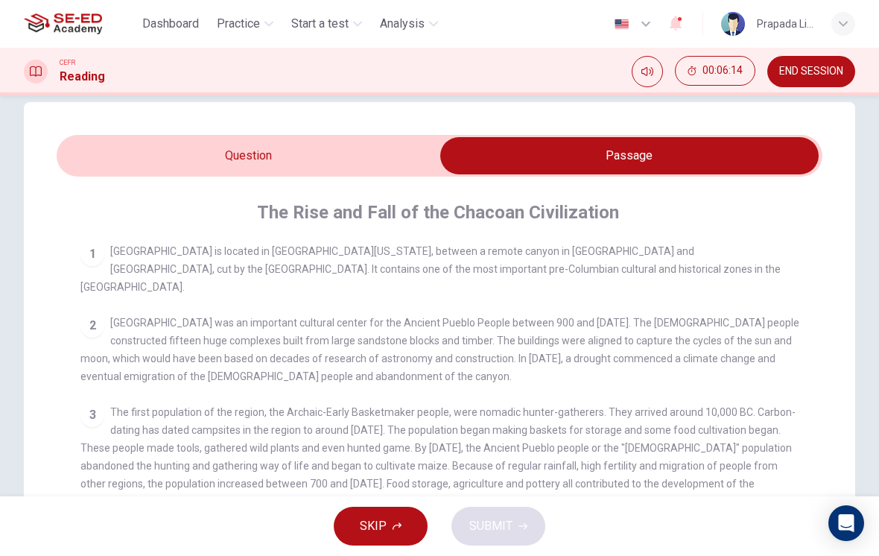
click at [205, 148] on input "checkbox" at bounding box center [629, 155] width 1149 height 37
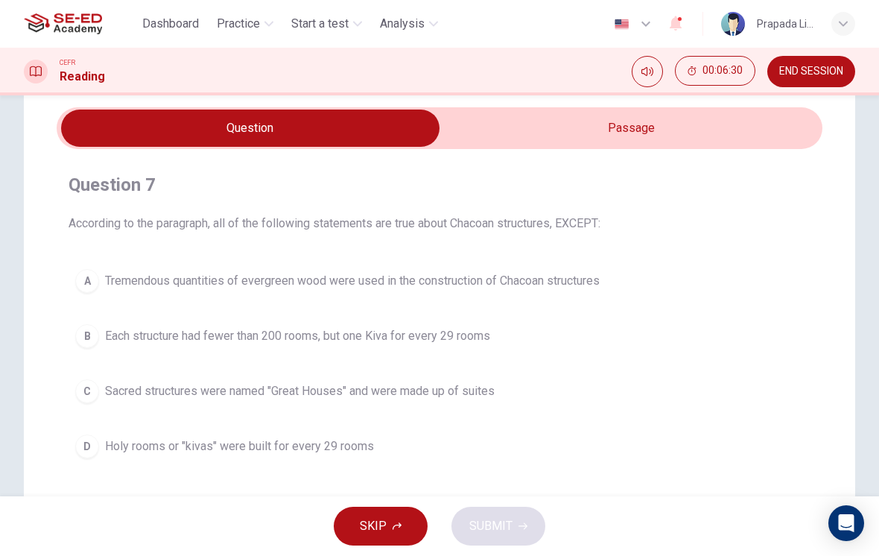
scroll to position [50, 0]
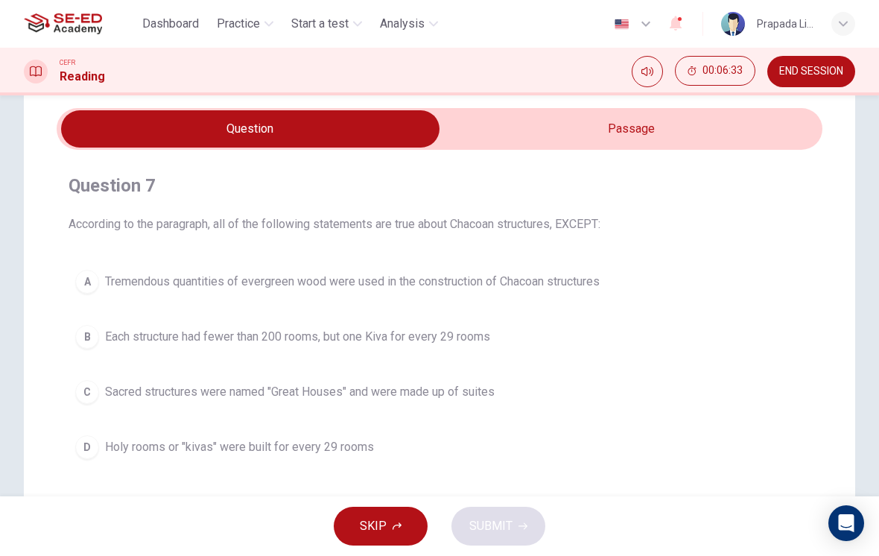
click at [715, 113] on input "checkbox" at bounding box center [250, 128] width 1149 height 37
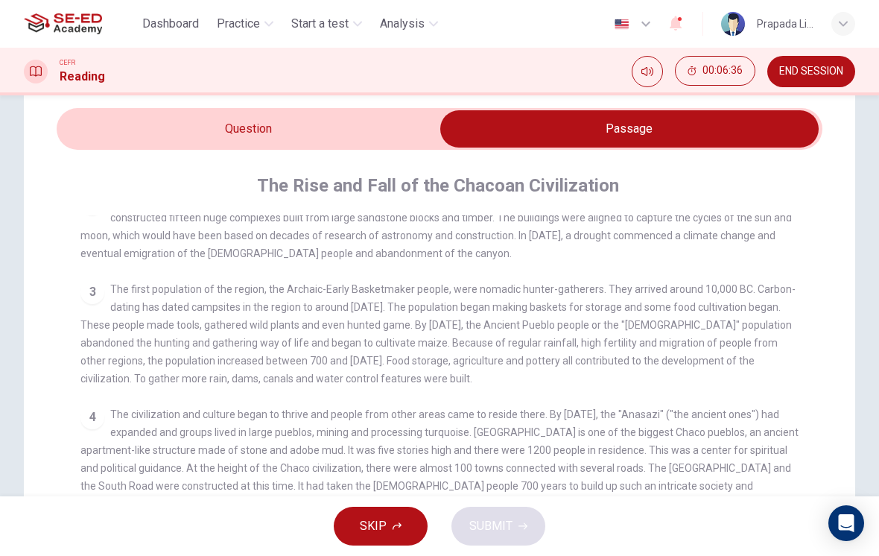
scroll to position [95, 0]
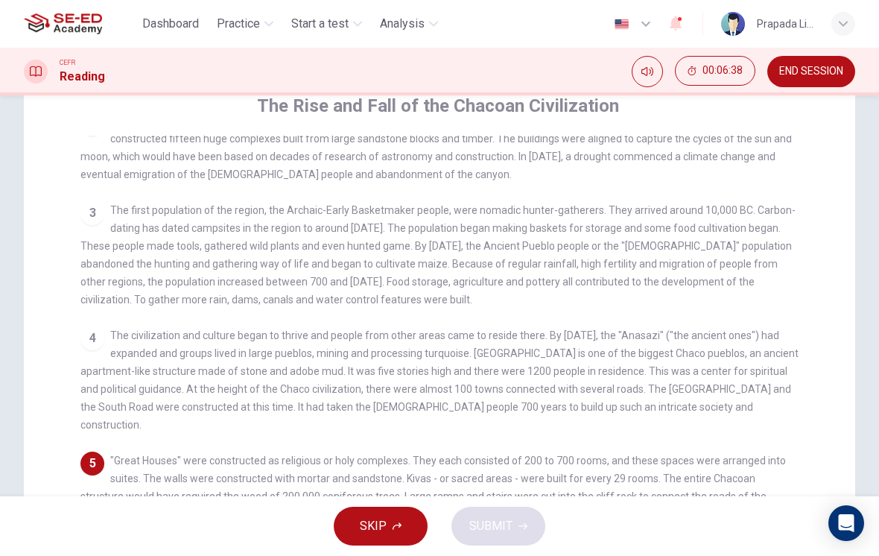
click at [788, 299] on div "3 The first population of the region, the Archaic-Early Basketmaker people, wer…" at bounding box center [439, 254] width 719 height 107
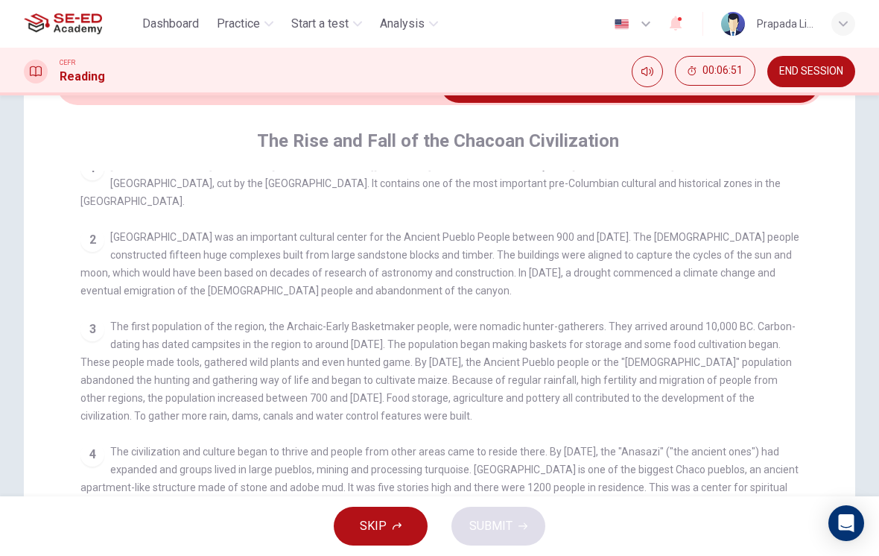
scroll to position [6, 0]
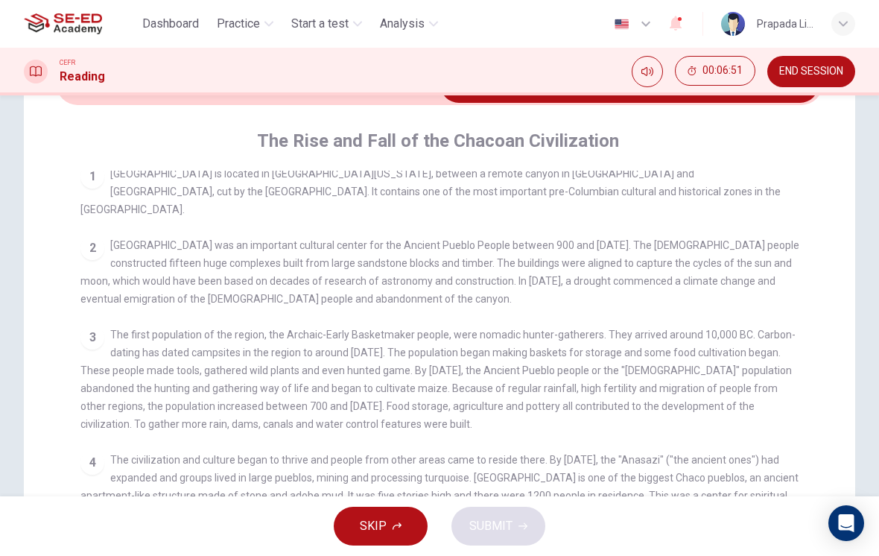
click at [135, 101] on input "checkbox" at bounding box center [629, 84] width 1149 height 37
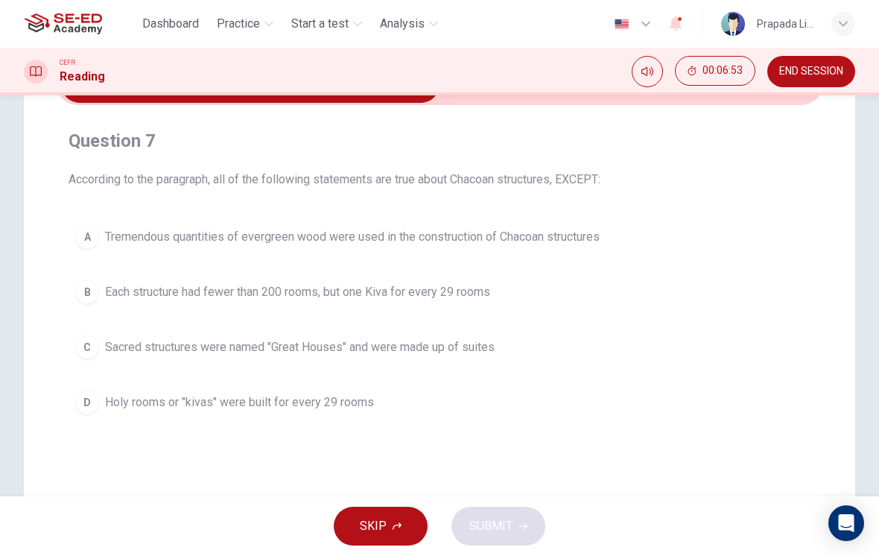
click at [81, 294] on div "B" at bounding box center [87, 292] width 24 height 24
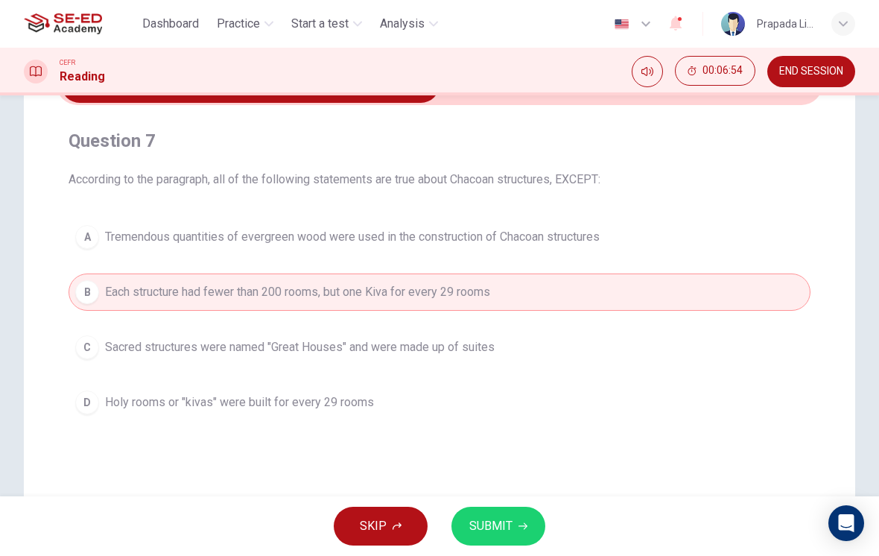
click at [533, 515] on button "SUBMIT" at bounding box center [498, 526] width 94 height 39
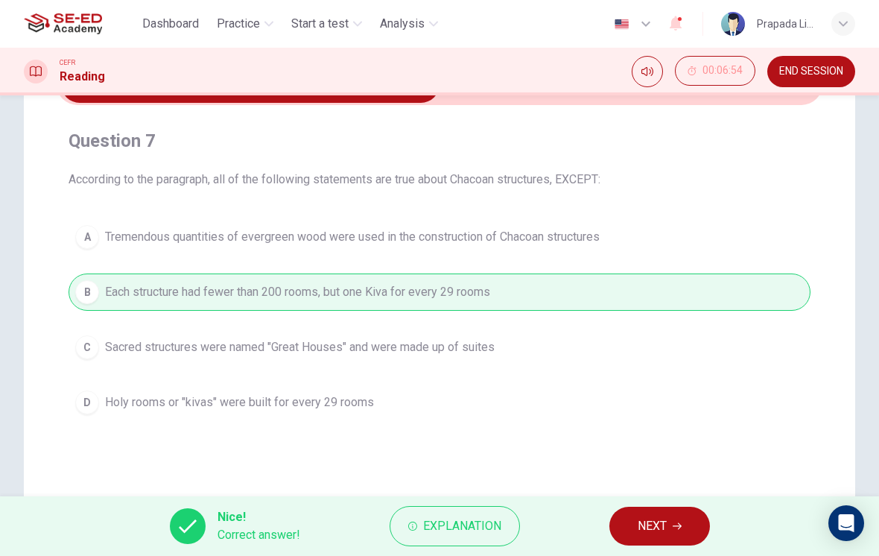
click at [679, 516] on button "NEXT" at bounding box center [659, 526] width 101 height 39
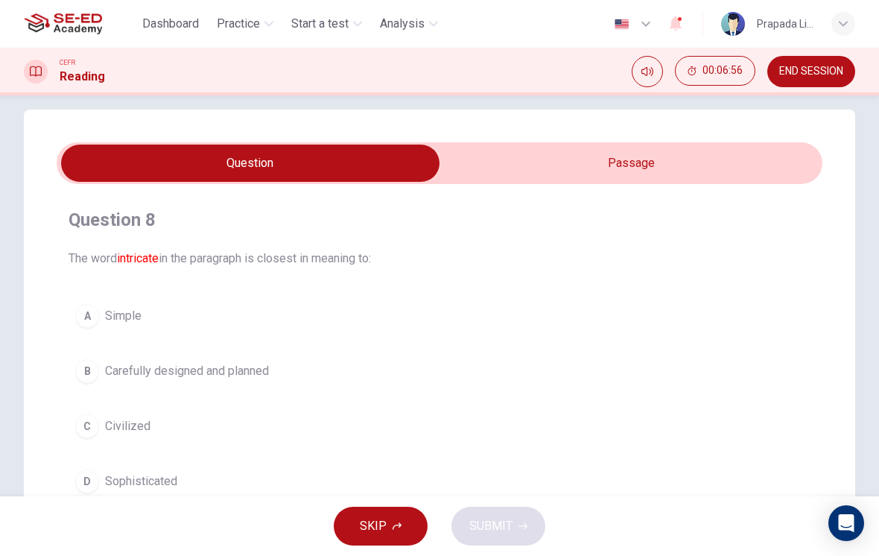
scroll to position [16, 0]
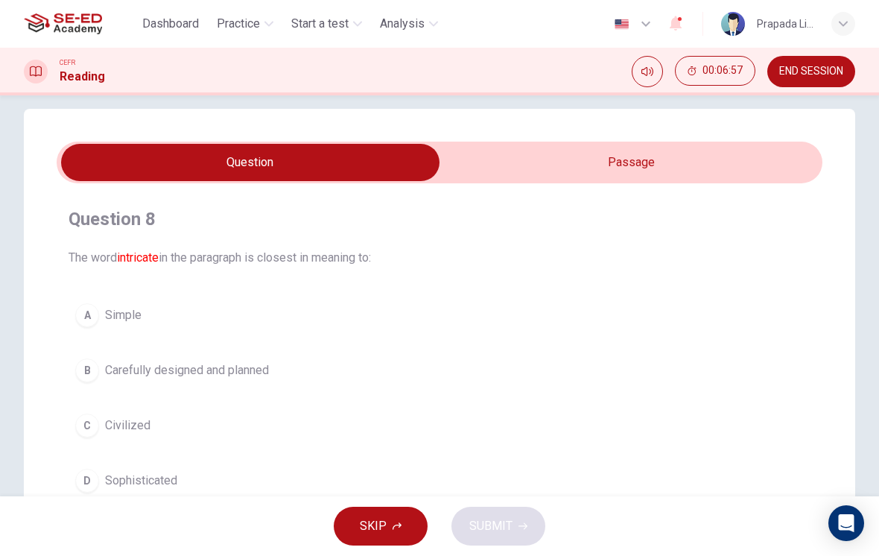
click at [697, 148] on input "checkbox" at bounding box center [250, 162] width 1149 height 37
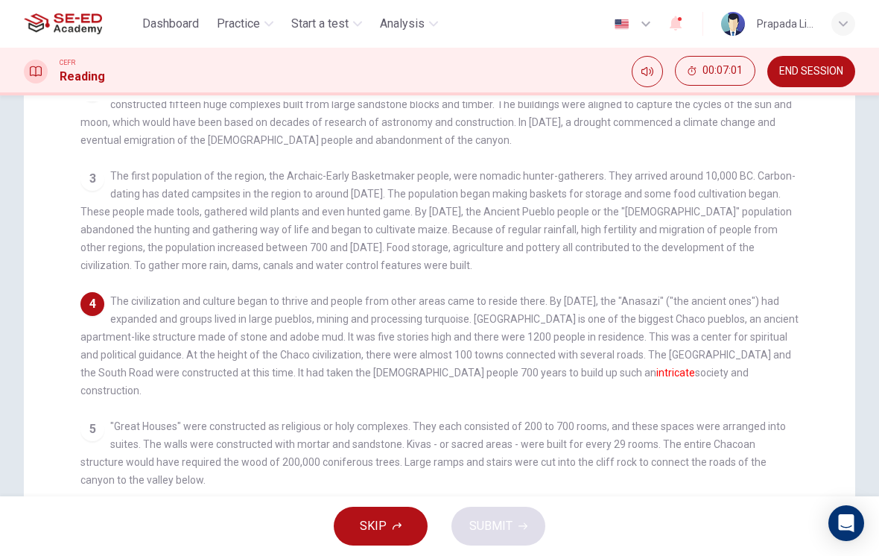
scroll to position [171, 0]
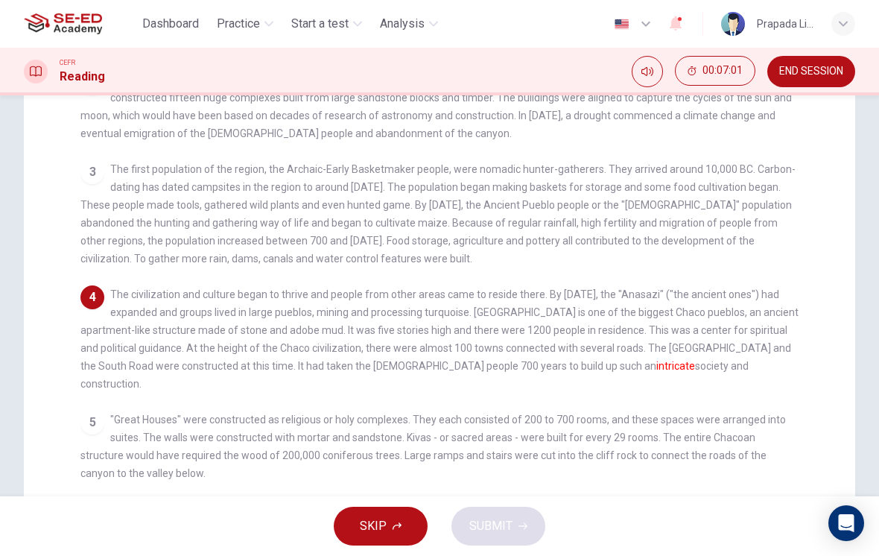
click at [635, 413] on span ""Great Houses" were constructed as religious or holy complexes. They each consi…" at bounding box center [433, 446] width 706 height 66
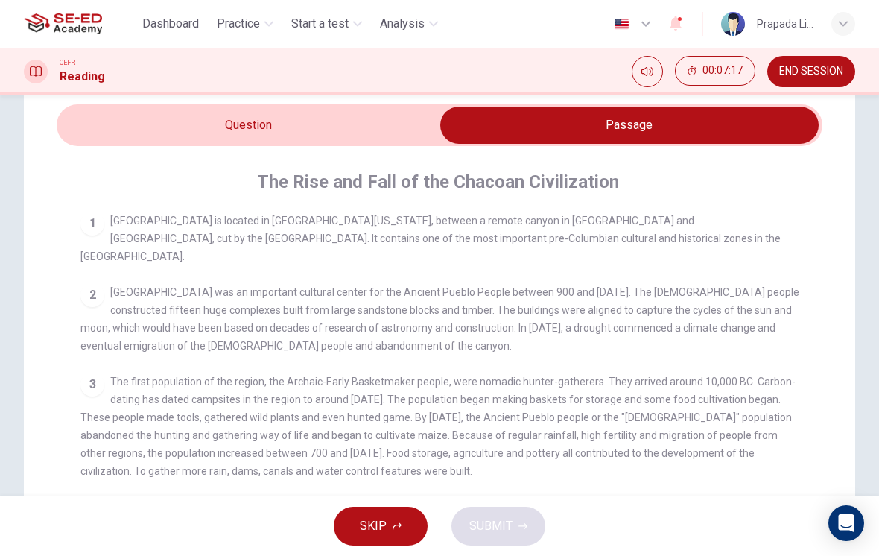
scroll to position [52, 0]
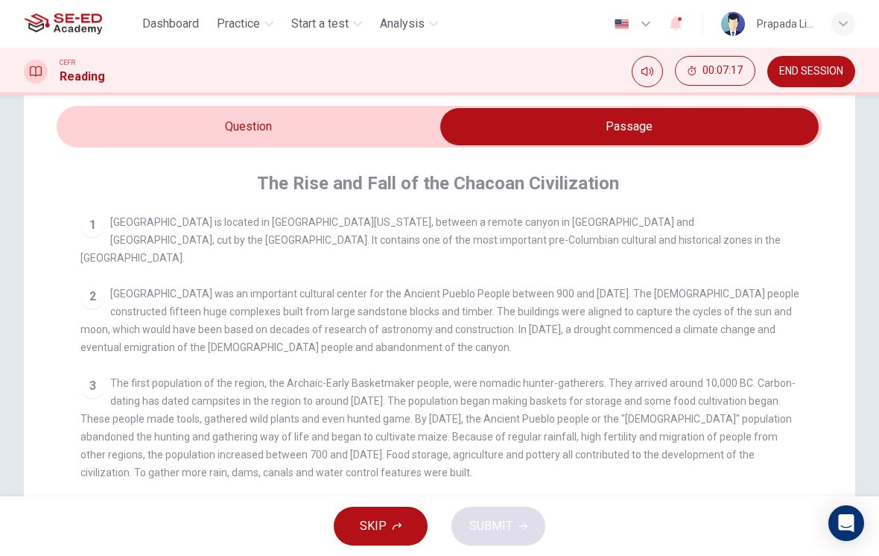
click at [367, 130] on input "checkbox" at bounding box center [629, 126] width 1149 height 37
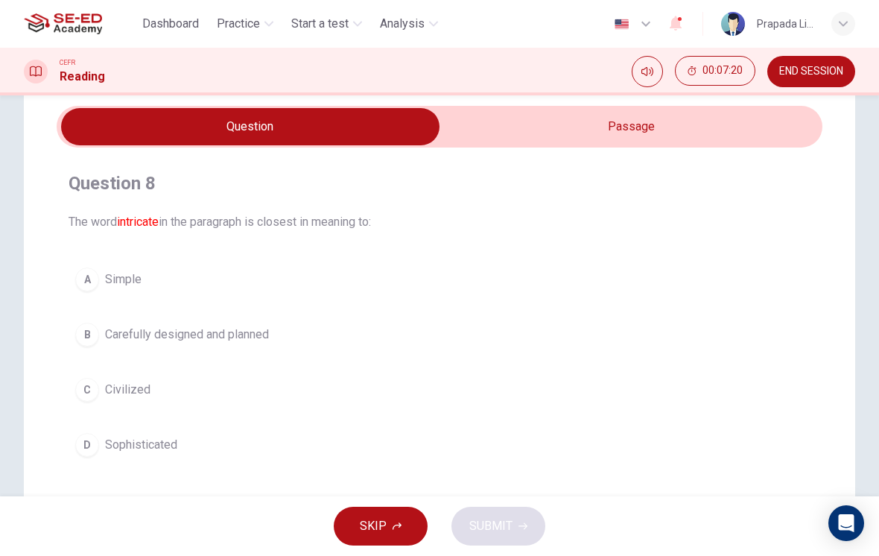
click at [253, 394] on button "C Civilized" at bounding box center [440, 389] width 742 height 37
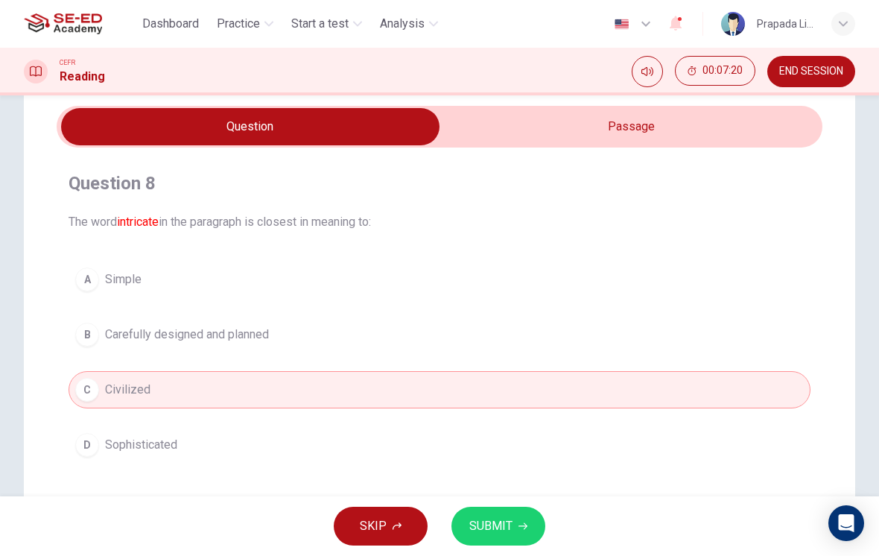
click at [509, 542] on button "SUBMIT" at bounding box center [498, 526] width 94 height 39
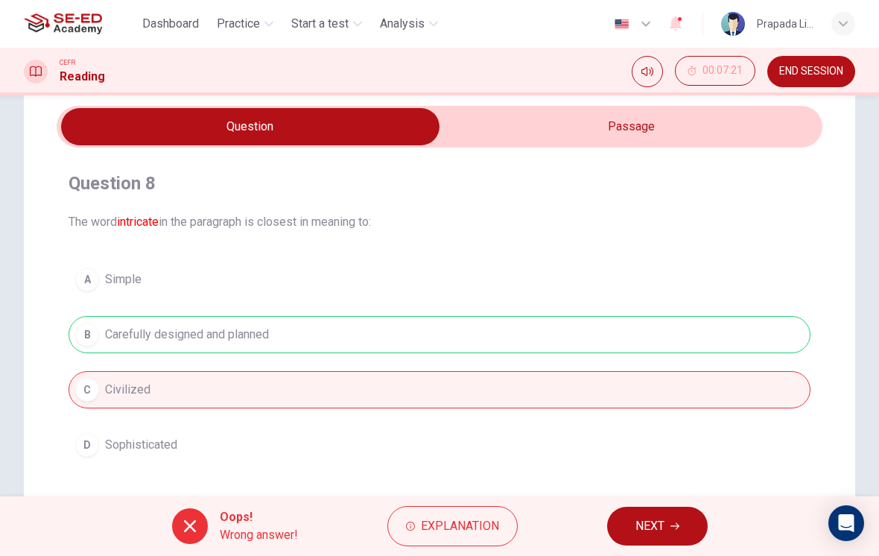
click at [644, 515] on button "NEXT" at bounding box center [657, 526] width 101 height 39
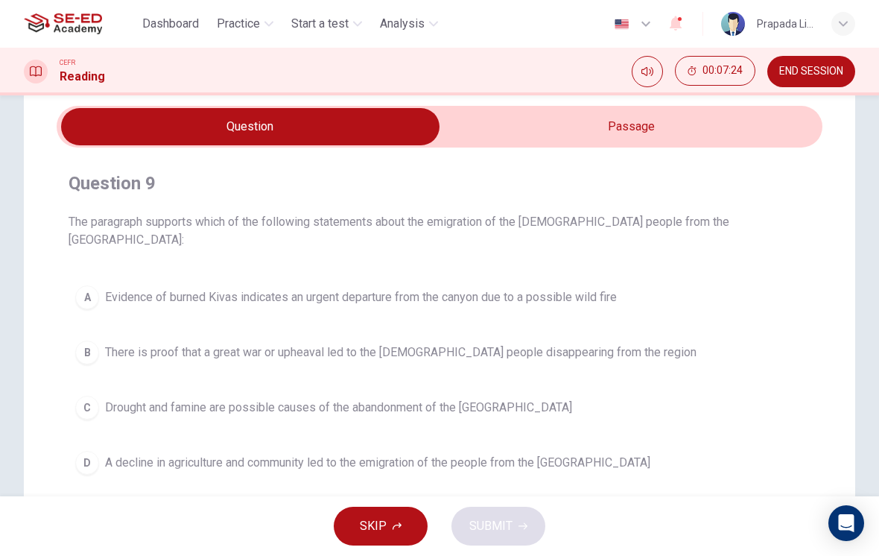
click at [334, 18] on span "Start a test" at bounding box center [319, 24] width 57 height 18
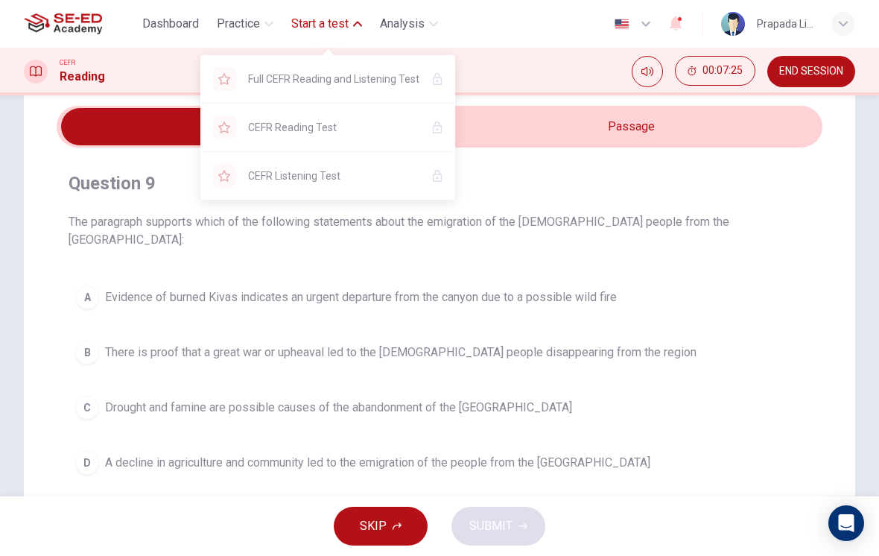
click at [428, 80] on div "Full CEFR Reading and Listening Test" at bounding box center [327, 79] width 255 height 48
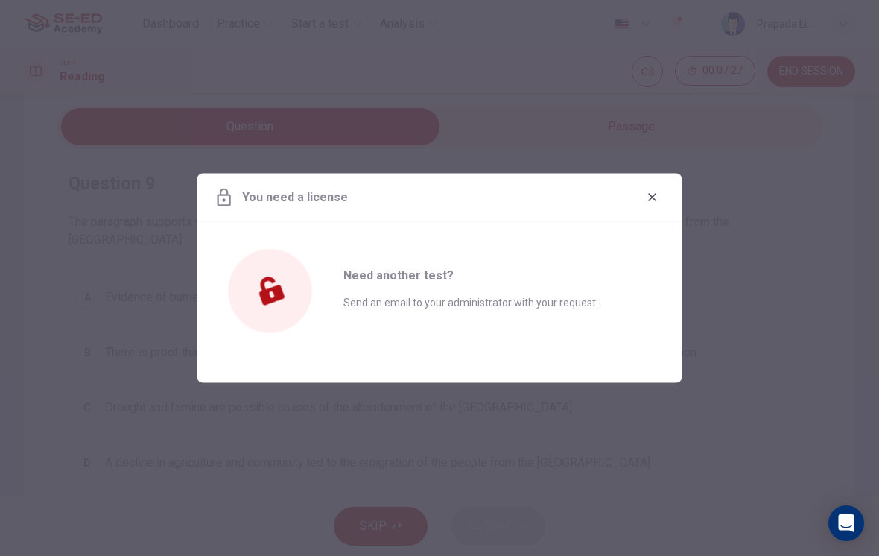
click at [425, 97] on div at bounding box center [439, 278] width 879 height 556
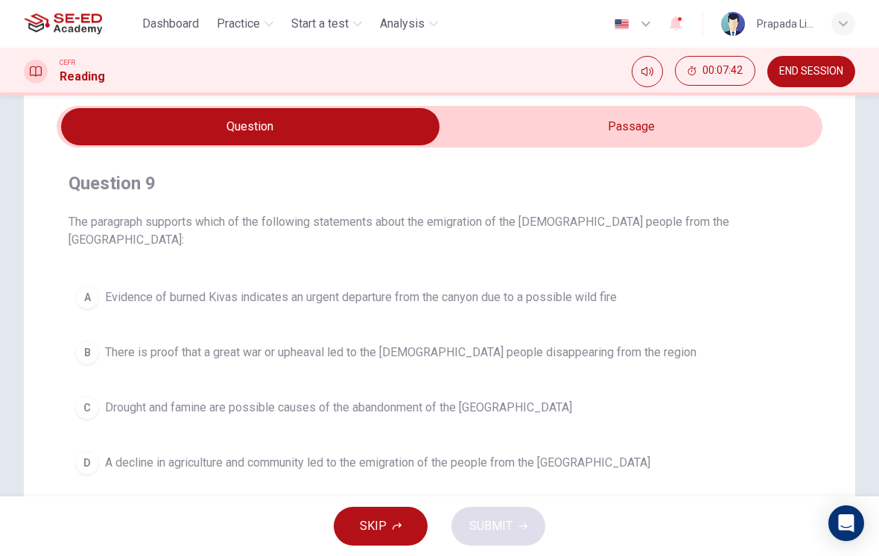
click at [635, 121] on input "checkbox" at bounding box center [250, 126] width 1149 height 37
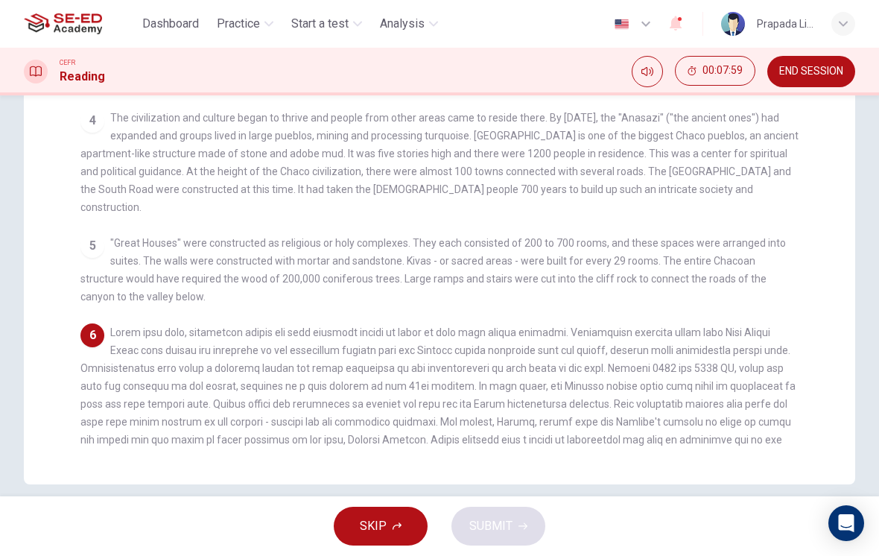
scroll to position [344, 0]
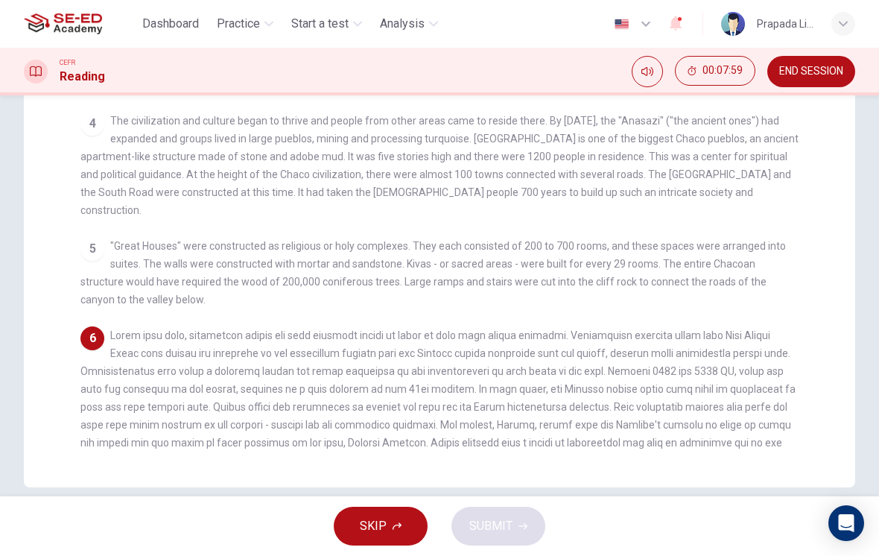
click at [440, 427] on span at bounding box center [437, 397] width 715 height 137
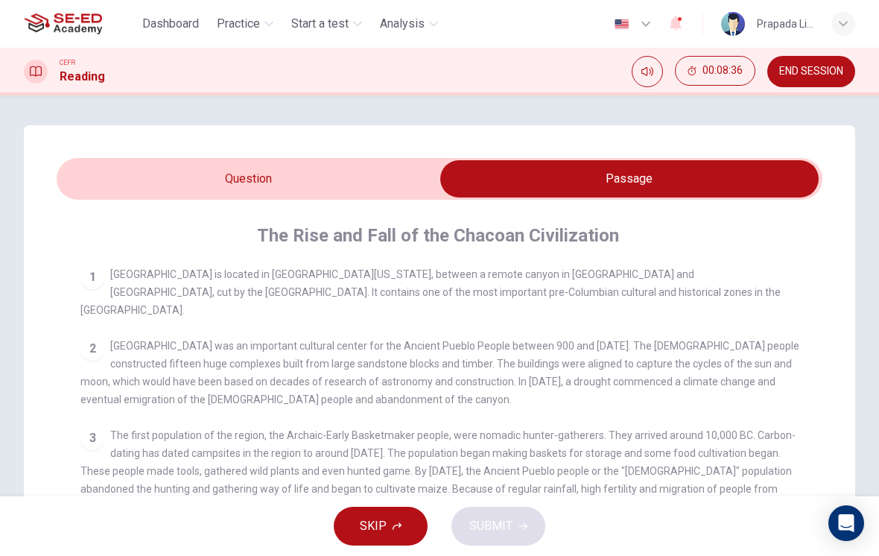
scroll to position [0, 0]
click at [384, 188] on input "checkbox" at bounding box center [629, 178] width 1149 height 37
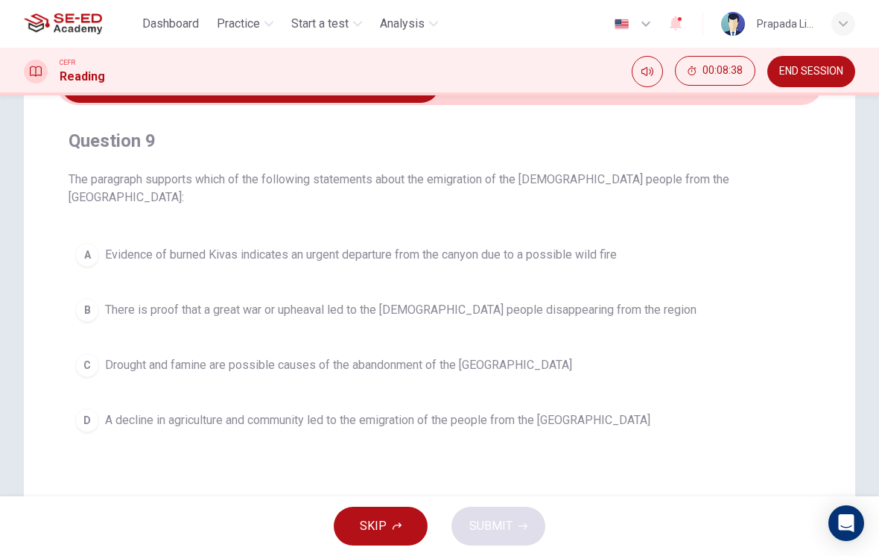
scroll to position [98, 0]
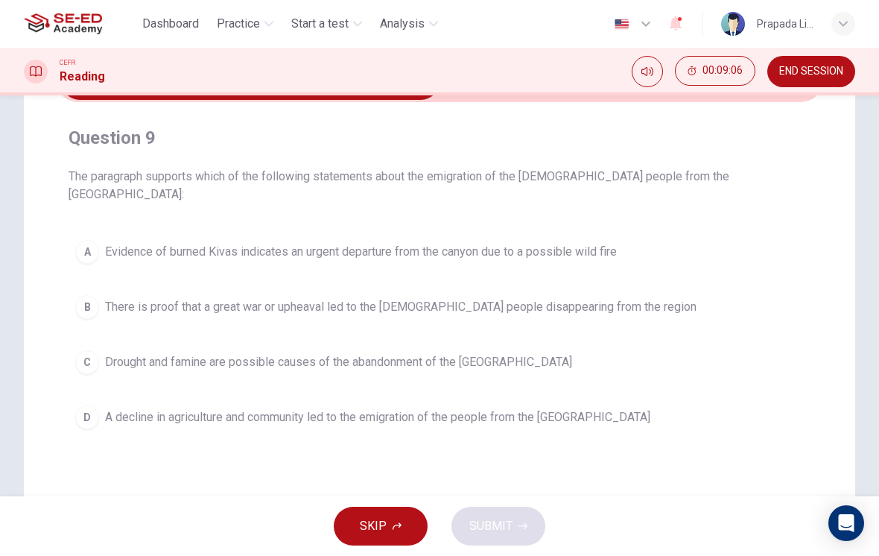
click at [579, 250] on button "A Evidence of burned Kivas indicates an urgent departure from the canyon due to…" at bounding box center [440, 251] width 742 height 37
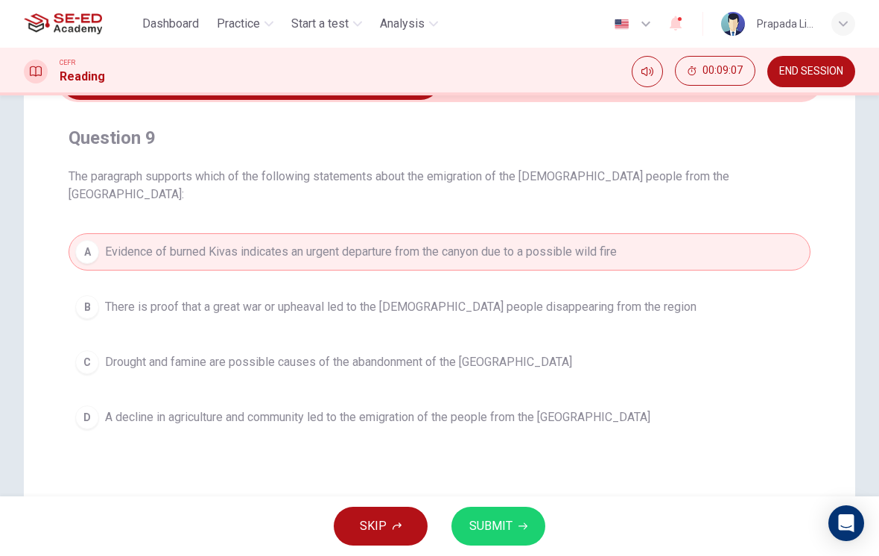
click at [509, 539] on button "SUBMIT" at bounding box center [498, 526] width 94 height 39
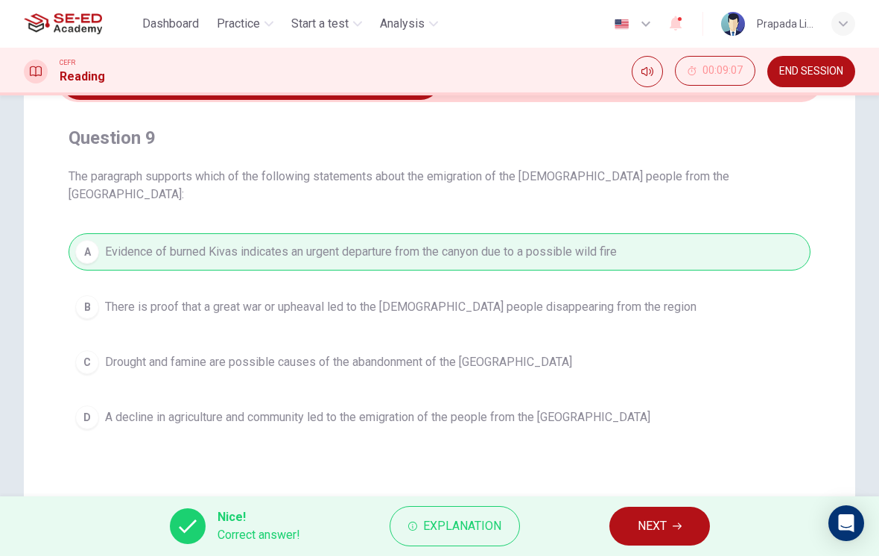
click at [648, 527] on span "NEXT" at bounding box center [652, 526] width 29 height 21
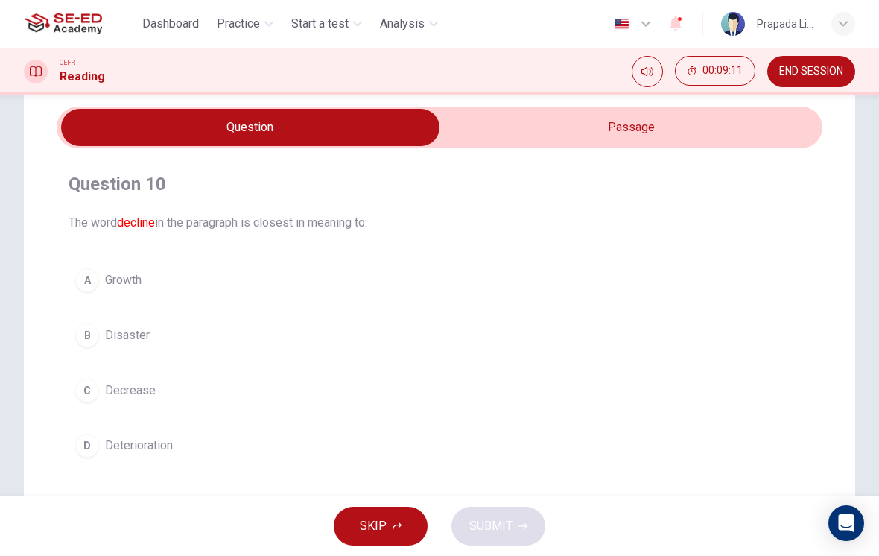
scroll to position [51, 0]
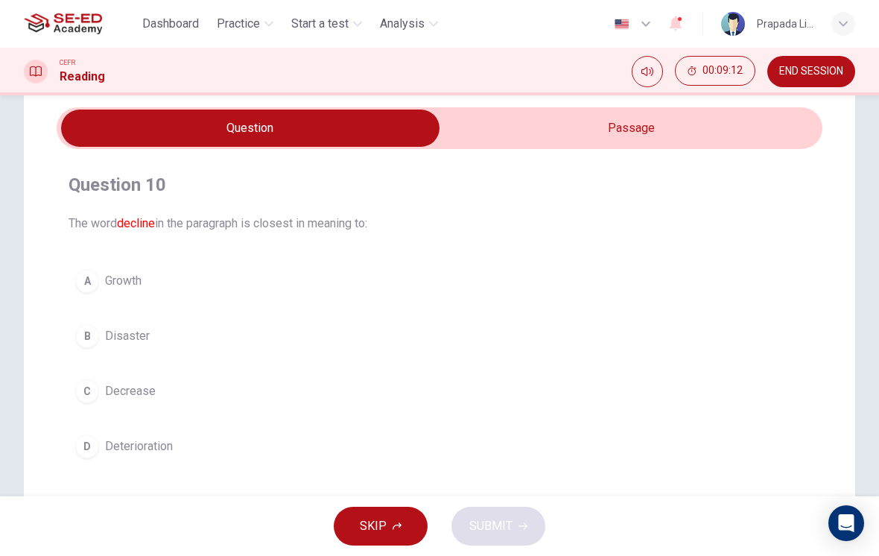
click at [587, 129] on input "checkbox" at bounding box center [250, 128] width 1149 height 37
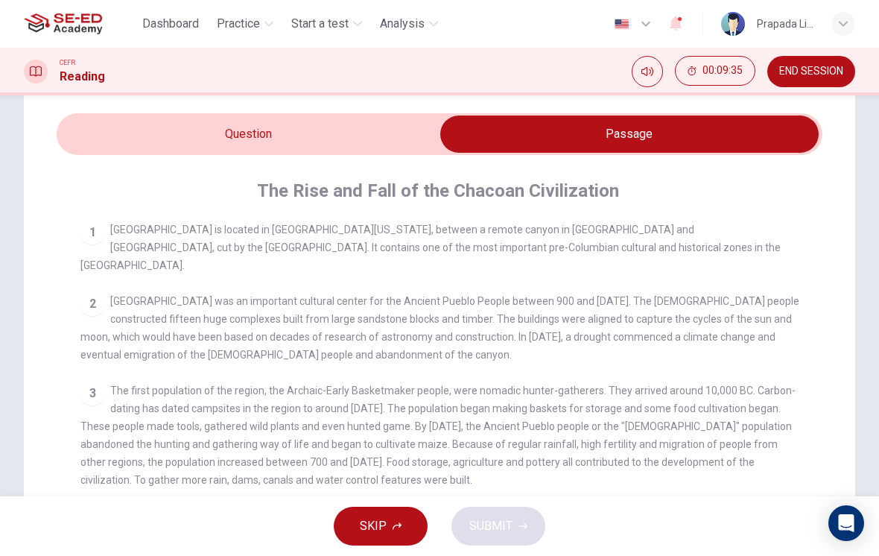
scroll to position [43, 0]
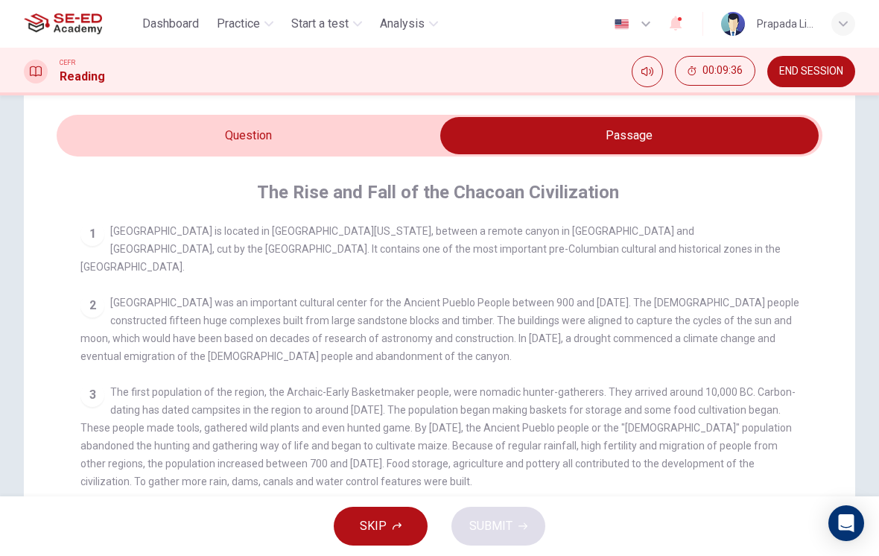
click at [367, 143] on input "checkbox" at bounding box center [629, 135] width 1149 height 37
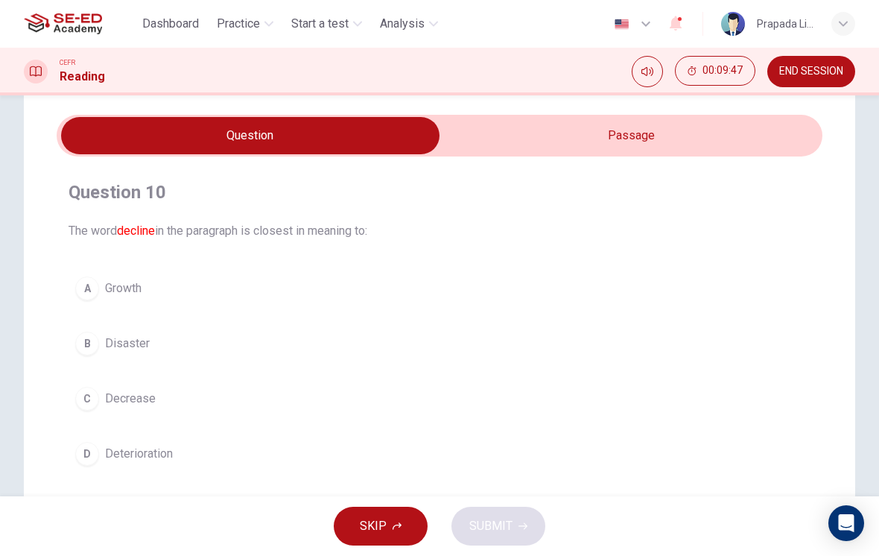
click at [676, 147] on input "checkbox" at bounding box center [250, 135] width 1149 height 37
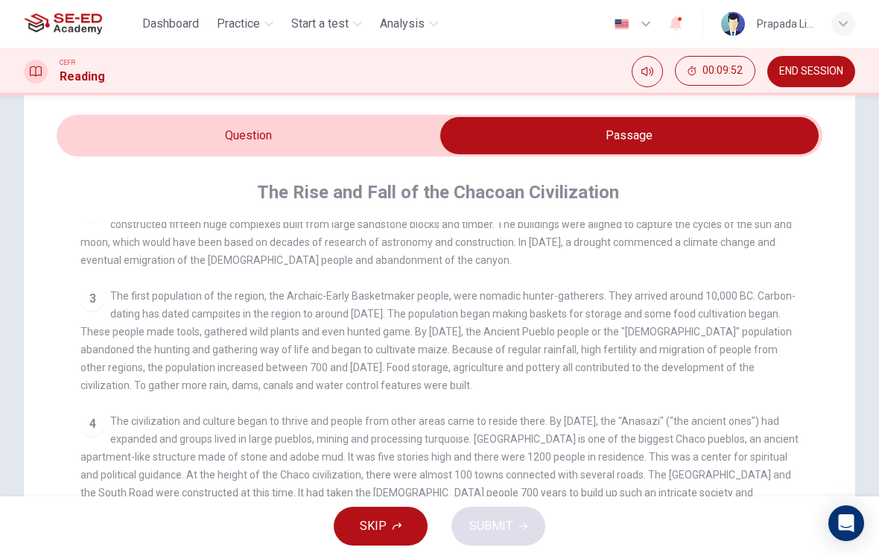
scroll to position [95, 0]
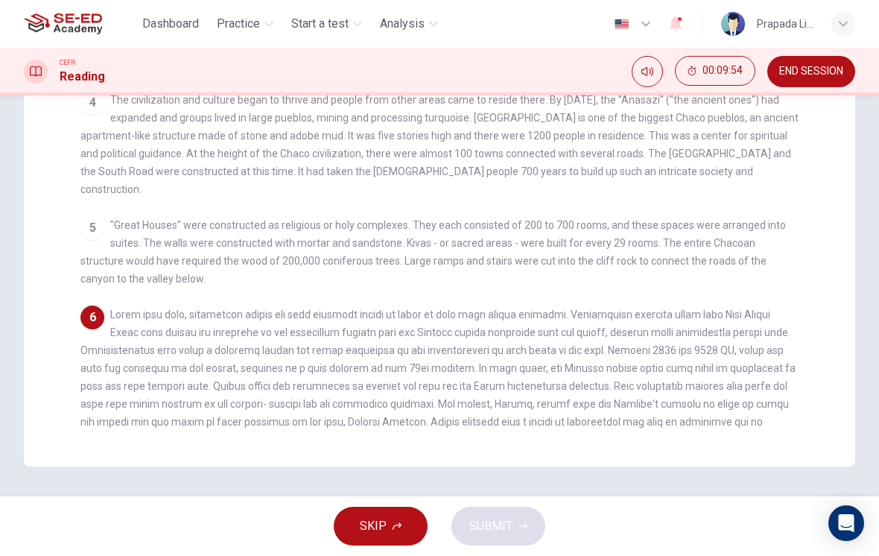
click at [509, 377] on div "6 decline of the culture." at bounding box center [439, 376] width 719 height 143
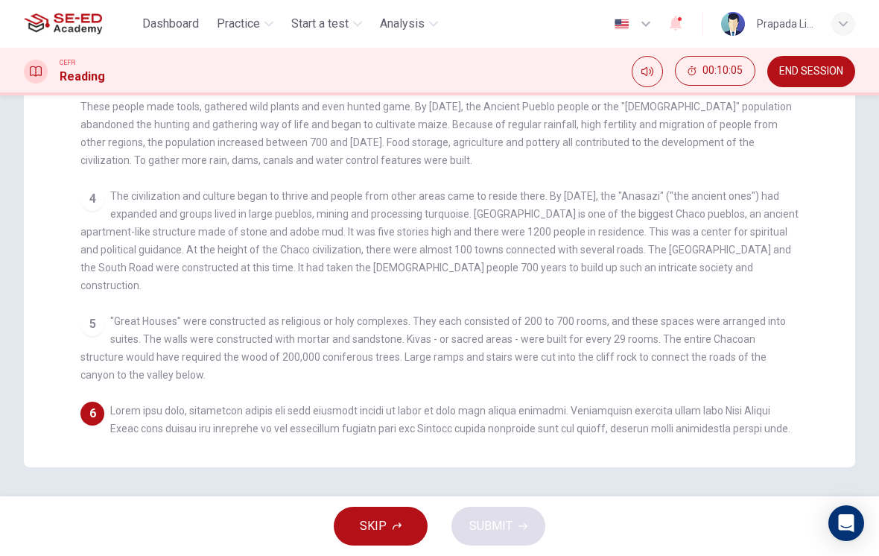
scroll to position [0, 0]
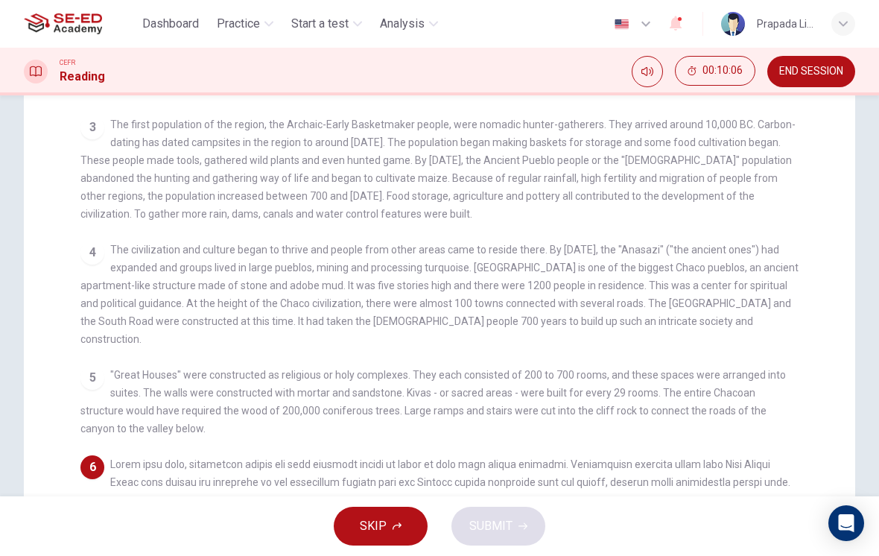
click at [529, 366] on div "5 "Great Houses" were constructed as religious or holy complexes. They each con…" at bounding box center [439, 402] width 719 height 72
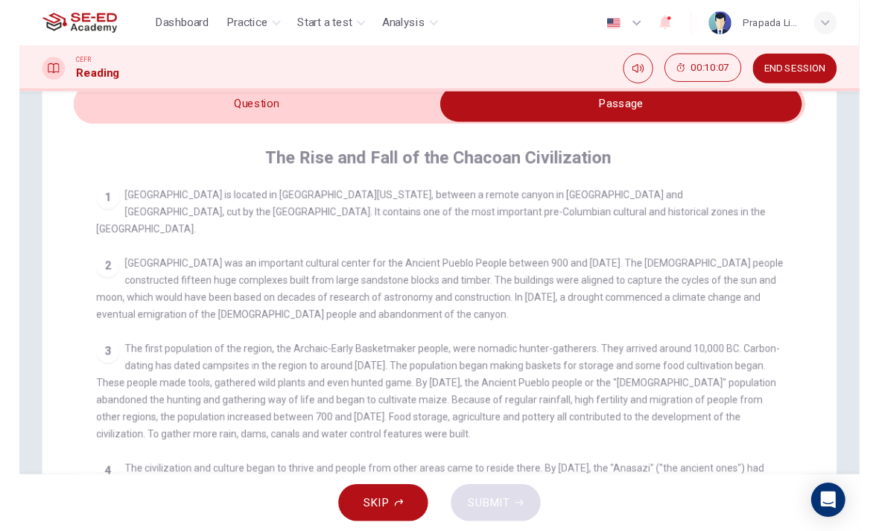
scroll to position [36, 0]
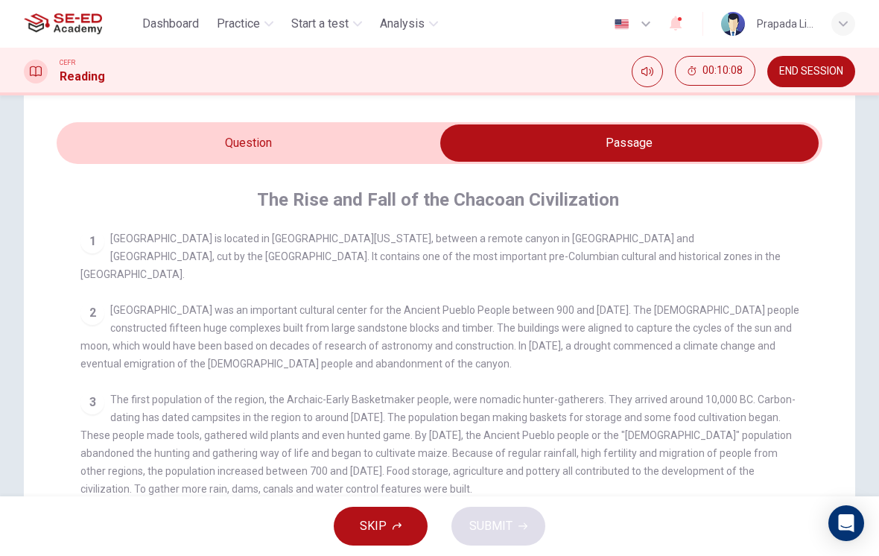
click at [377, 137] on input "checkbox" at bounding box center [629, 142] width 1149 height 37
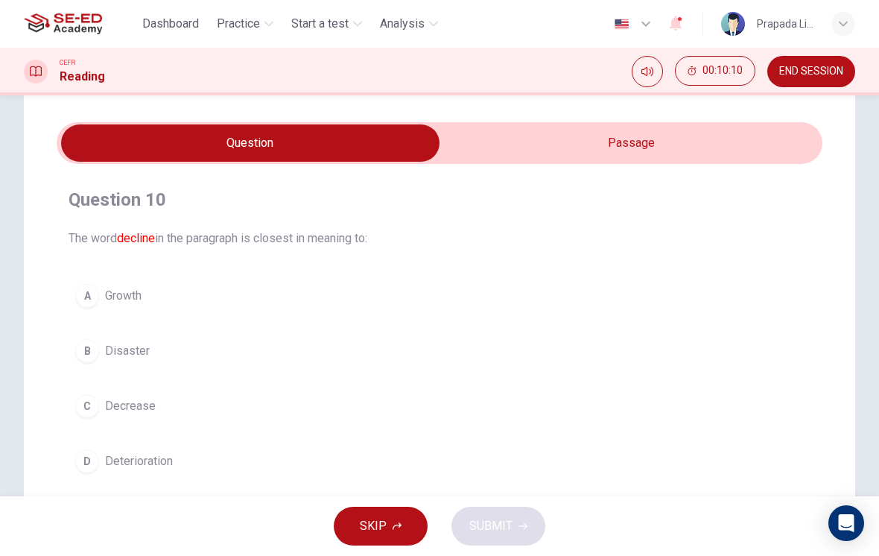
click at [133, 438] on div "A Growth B Disaster C Decrease D Deterioration" at bounding box center [440, 378] width 742 height 203
click at [88, 399] on div "C" at bounding box center [87, 406] width 24 height 24
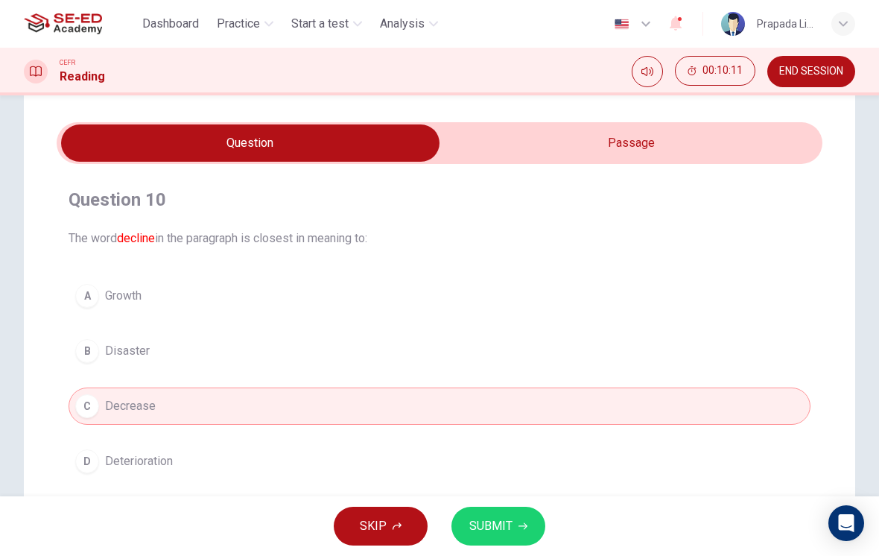
click at [515, 525] on button "SUBMIT" at bounding box center [498, 526] width 94 height 39
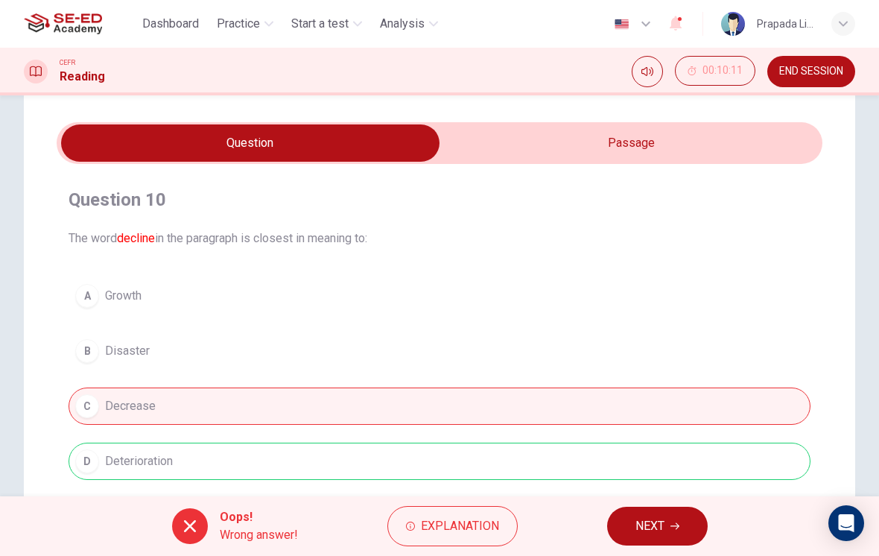
click at [457, 530] on span "Explanation" at bounding box center [460, 526] width 78 height 21
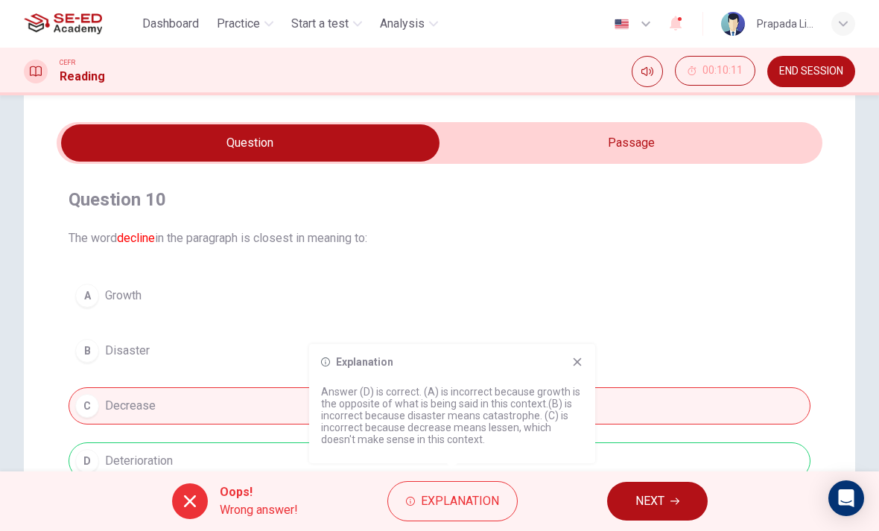
click at [810, 67] on span "END SESSION" at bounding box center [811, 72] width 64 height 12
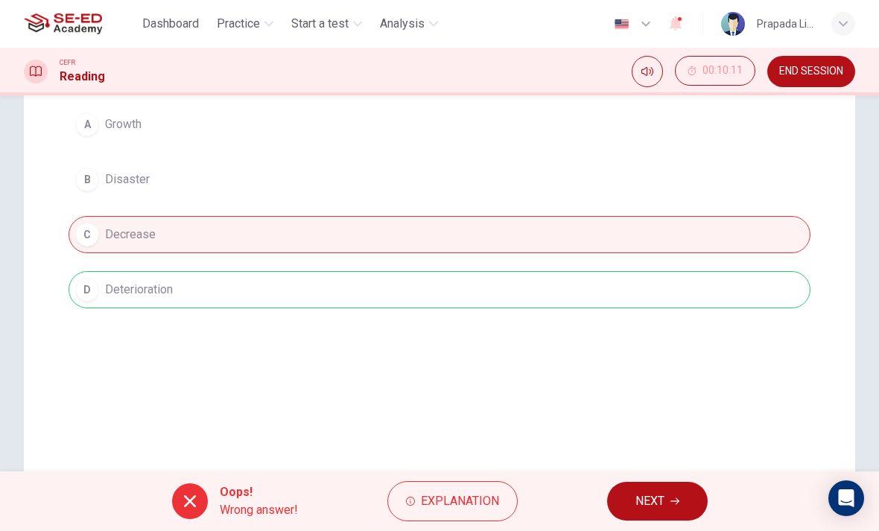
scroll to position [209, 0]
click at [662, 505] on span "NEXT" at bounding box center [649, 501] width 29 height 21
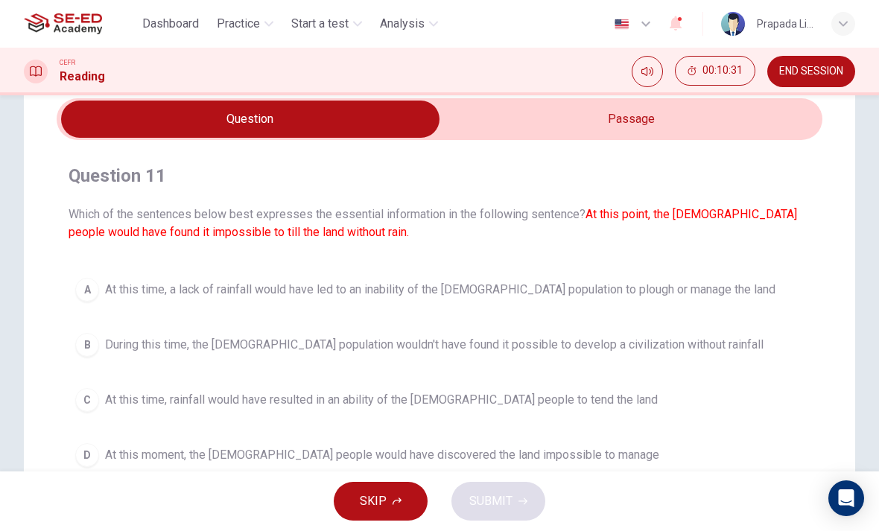
scroll to position [53, 0]
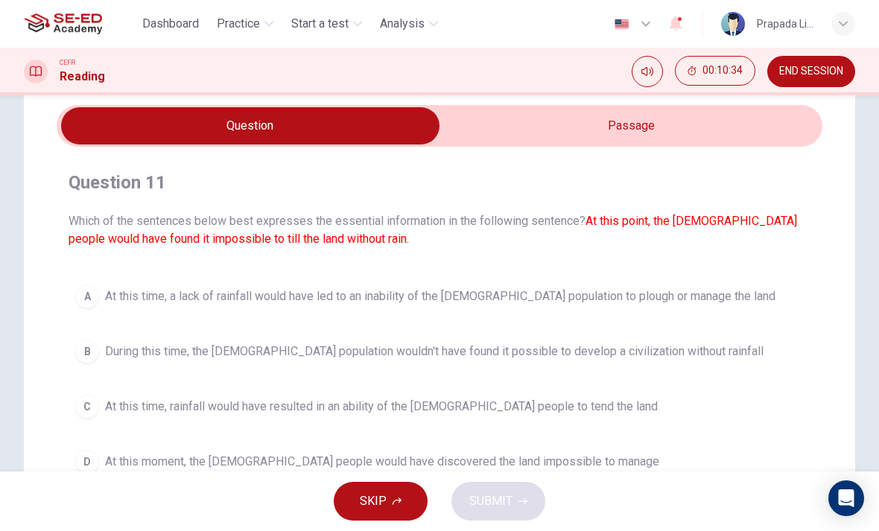
click at [713, 111] on input "checkbox" at bounding box center [250, 125] width 1149 height 37
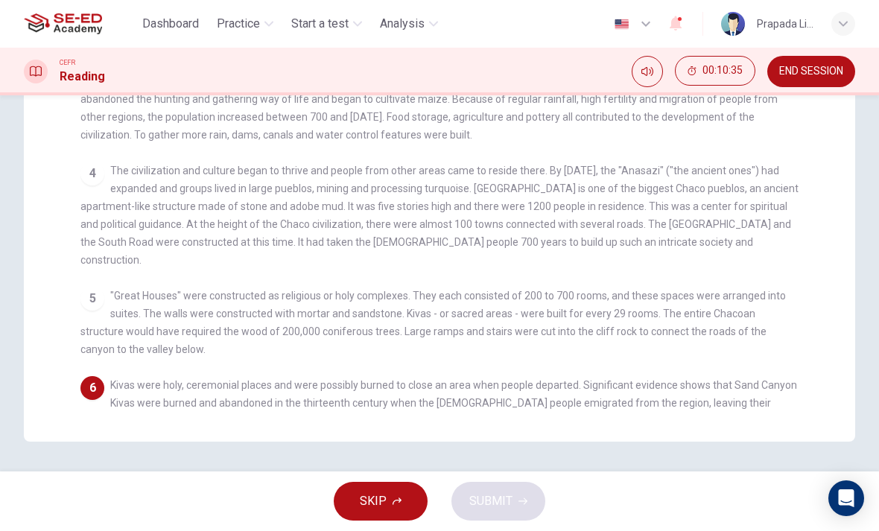
click at [759, 244] on div "1 [GEOGRAPHIC_DATA] is located in [GEOGRAPHIC_DATA][US_STATE], between a remote…" at bounding box center [449, 142] width 738 height 533
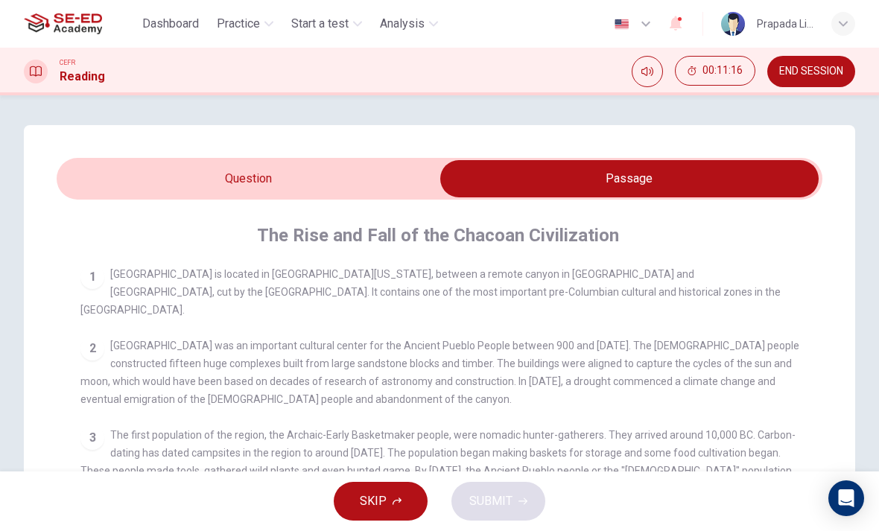
scroll to position [0, 0]
click at [389, 177] on input "checkbox" at bounding box center [629, 178] width 1149 height 37
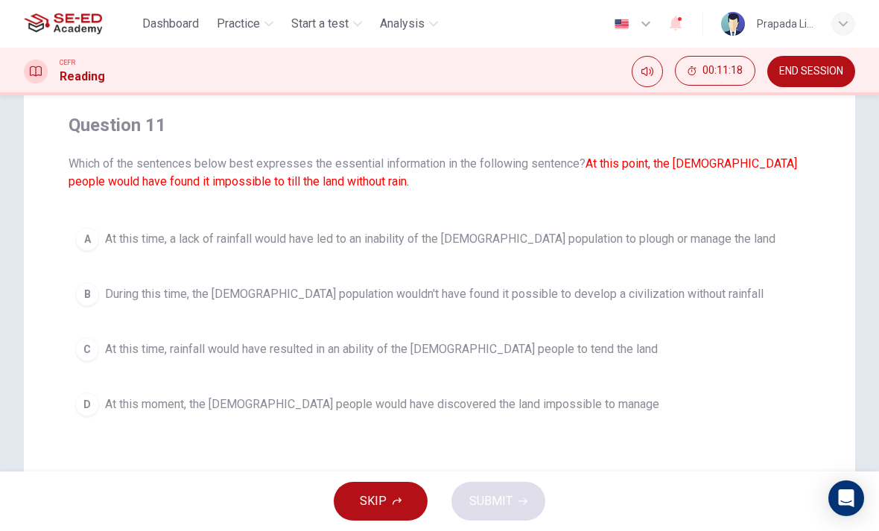
scroll to position [112, 0]
click at [539, 250] on button "A At this time, a lack of rainfall would have led to an inability of the [DEMOG…" at bounding box center [440, 237] width 742 height 37
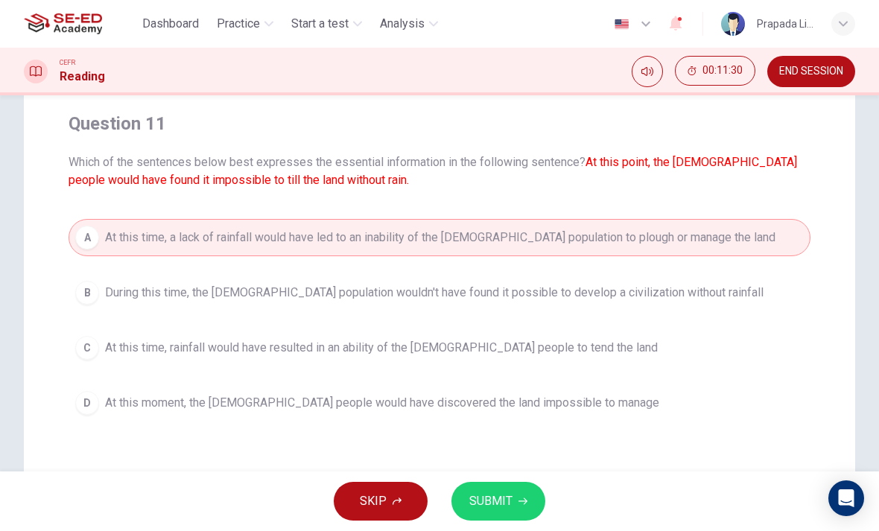
click at [504, 500] on span "SUBMIT" at bounding box center [490, 501] width 43 height 21
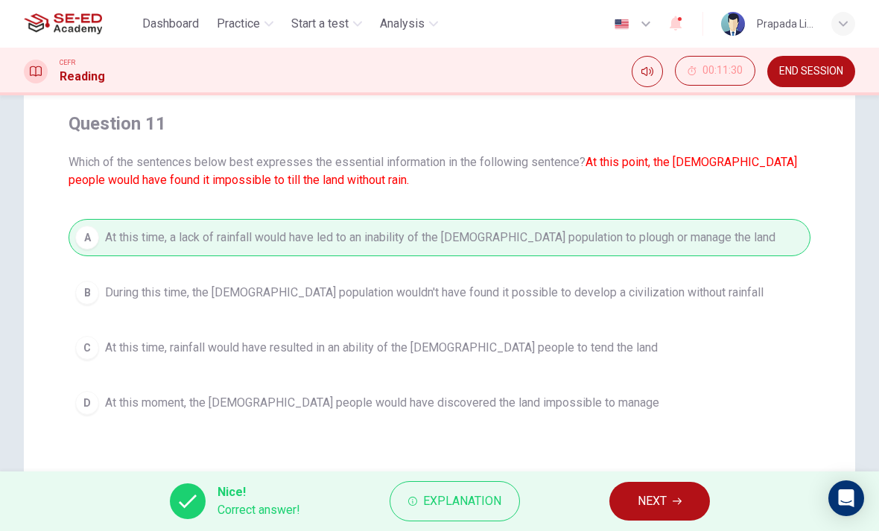
click at [633, 489] on button "NEXT" at bounding box center [659, 501] width 101 height 39
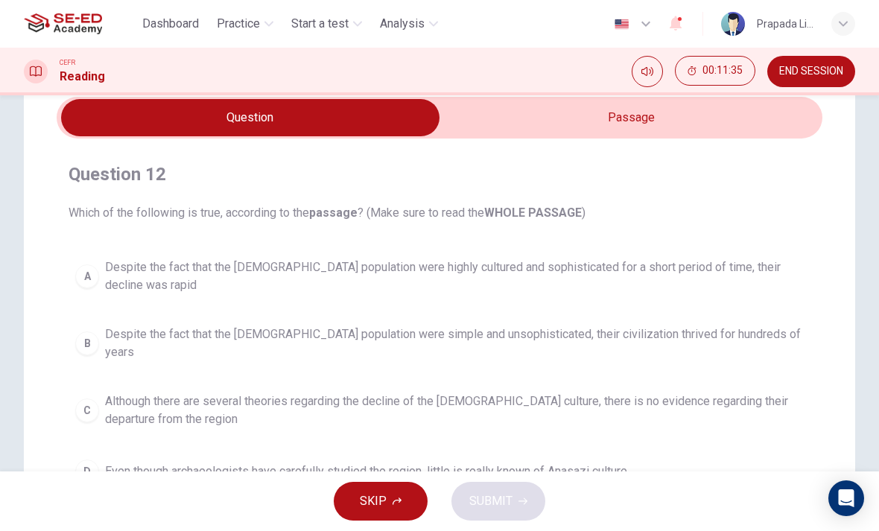
scroll to position [60, 0]
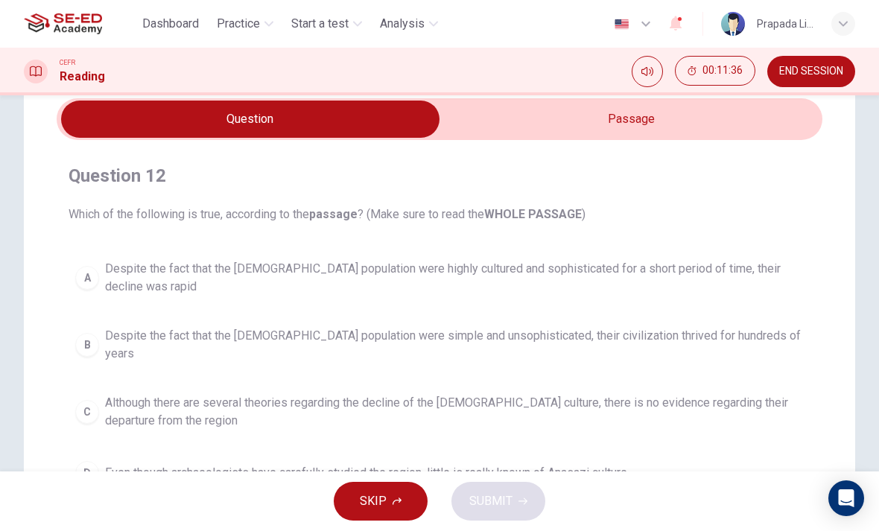
click at [591, 115] on input "checkbox" at bounding box center [250, 119] width 1149 height 37
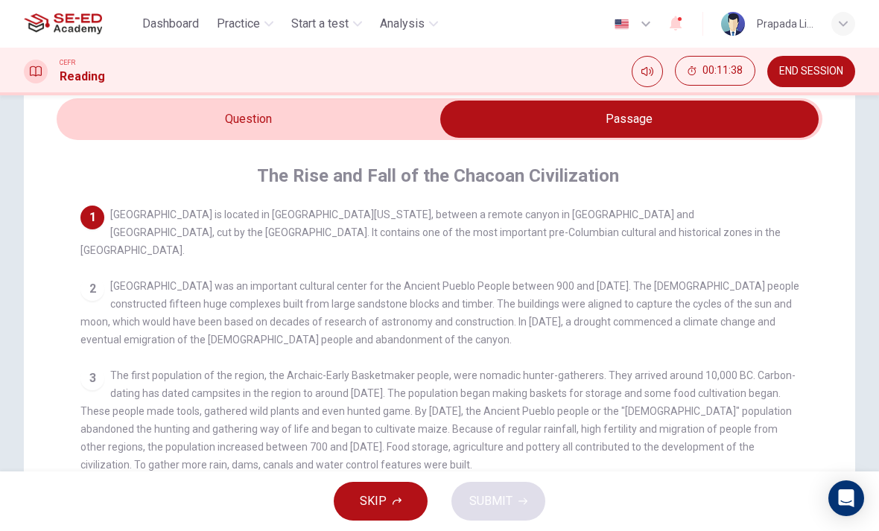
scroll to position [0, 0]
click at [380, 118] on input "checkbox" at bounding box center [629, 119] width 1149 height 37
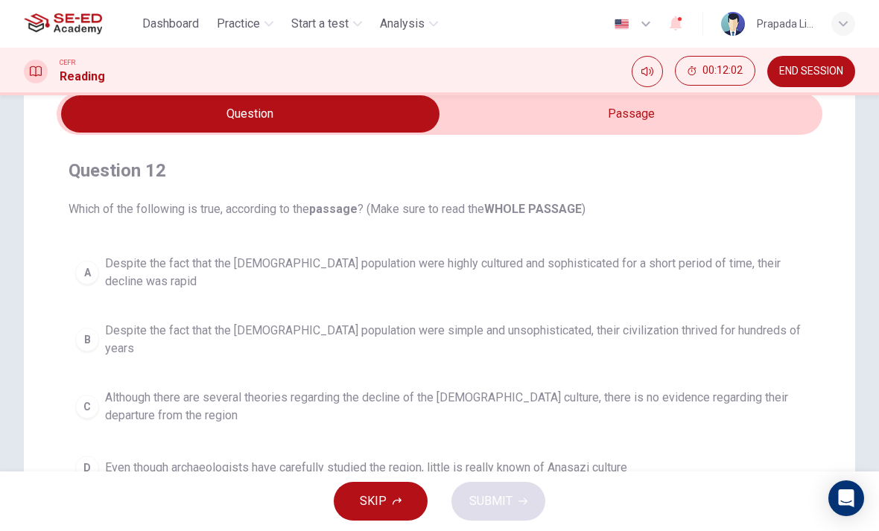
scroll to position [69, 0]
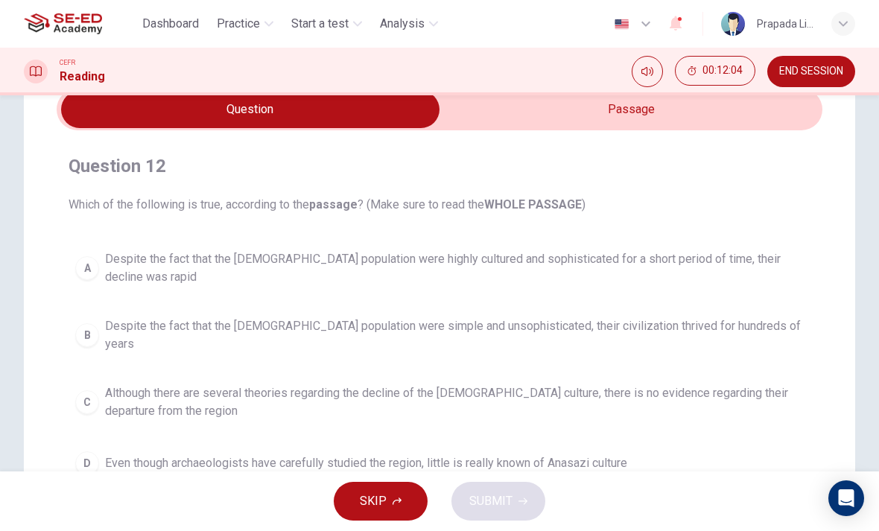
click at [564, 115] on input "checkbox" at bounding box center [250, 109] width 1149 height 37
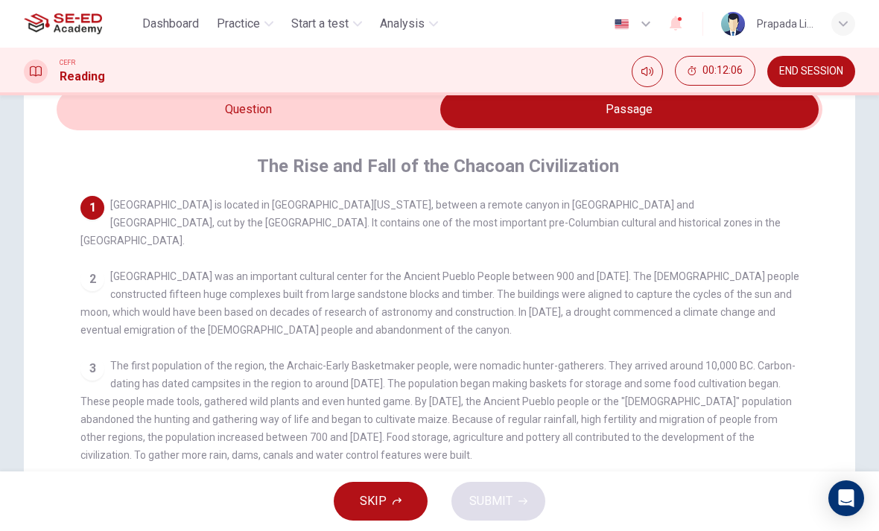
click at [383, 127] on input "checkbox" at bounding box center [629, 109] width 1149 height 37
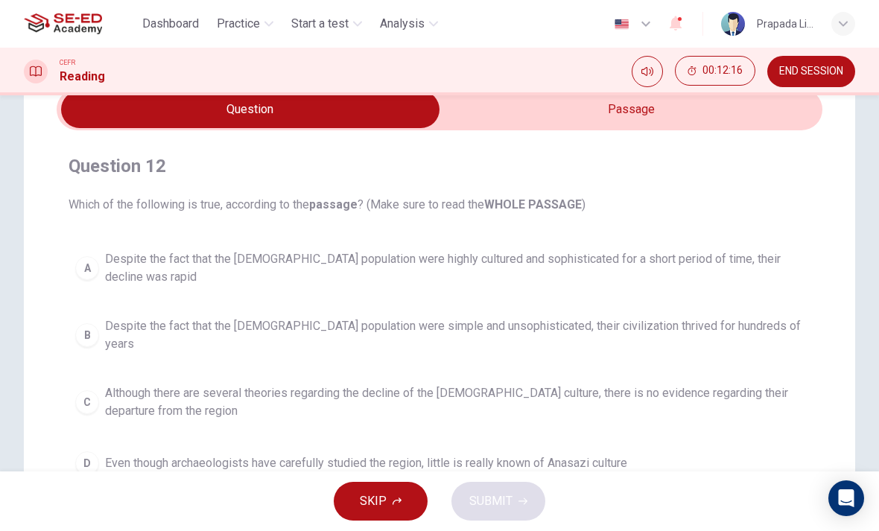
click at [496, 119] on input "checkbox" at bounding box center [250, 109] width 1149 height 37
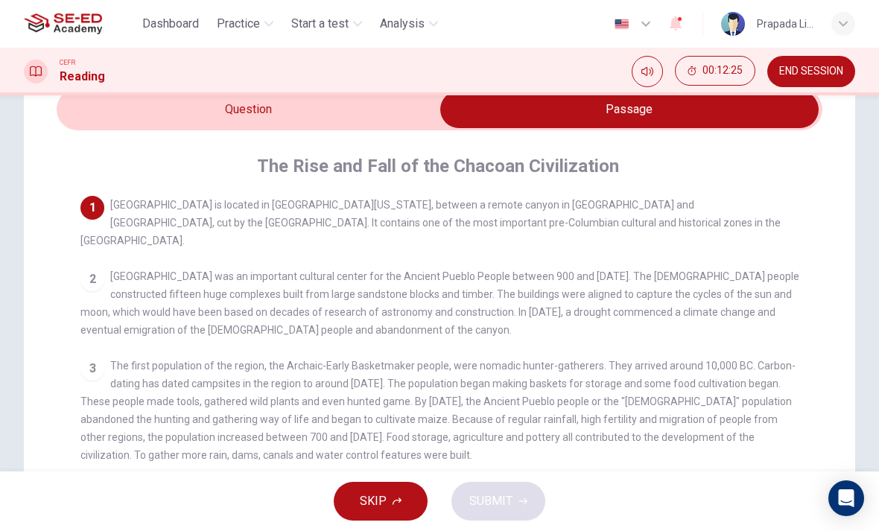
click at [373, 101] on input "checkbox" at bounding box center [629, 109] width 1149 height 37
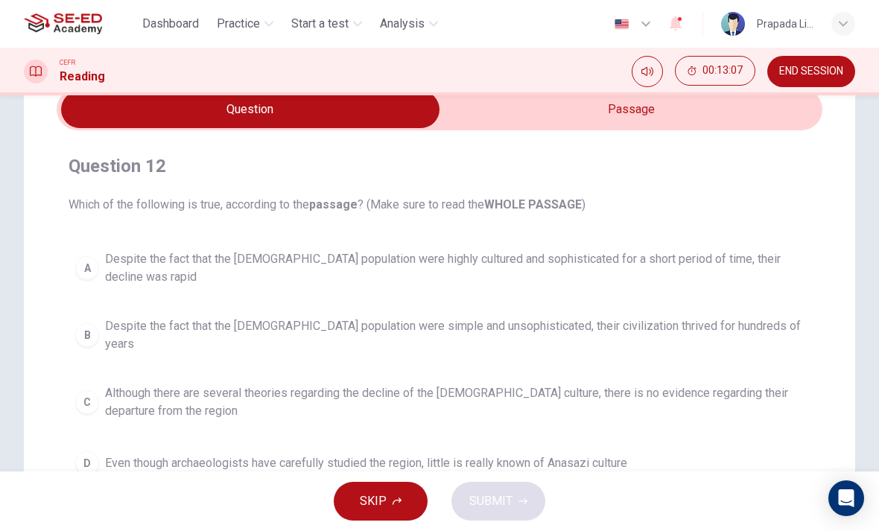
click at [571, 113] on input "checkbox" at bounding box center [250, 109] width 1149 height 37
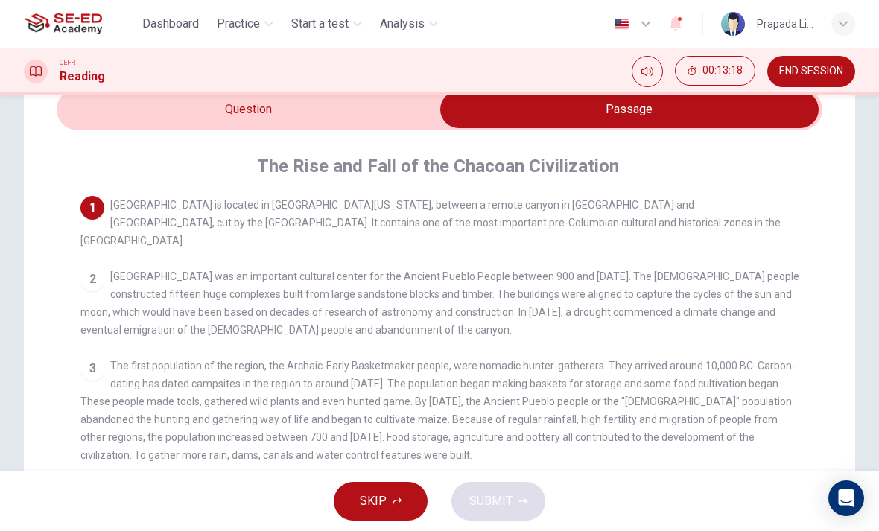
click at [416, 111] on input "checkbox" at bounding box center [629, 109] width 1149 height 37
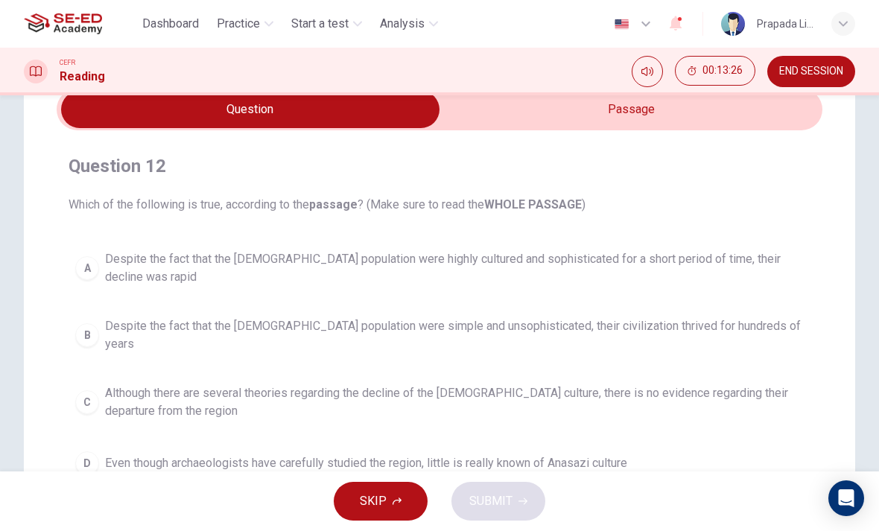
click at [435, 384] on span "Although there are several theories regarding the decline of the [DEMOGRAPHIC_D…" at bounding box center [454, 402] width 699 height 36
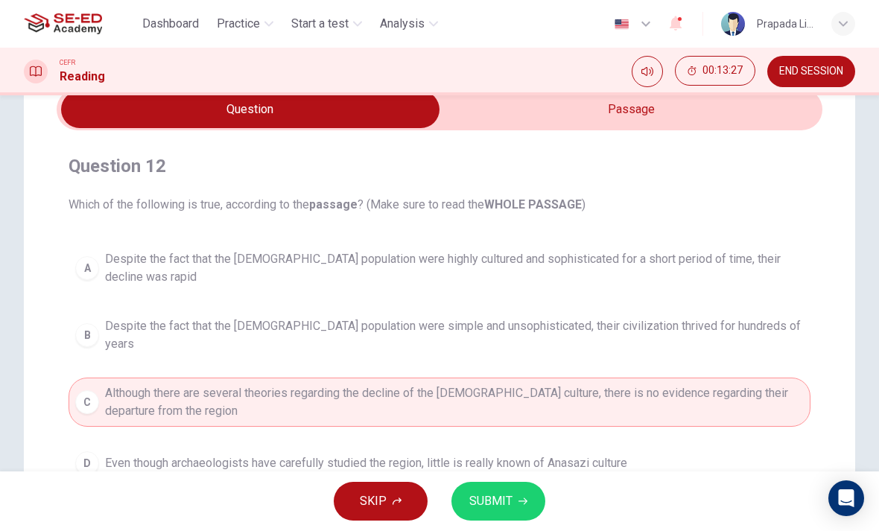
click at [521, 490] on button "SUBMIT" at bounding box center [498, 501] width 94 height 39
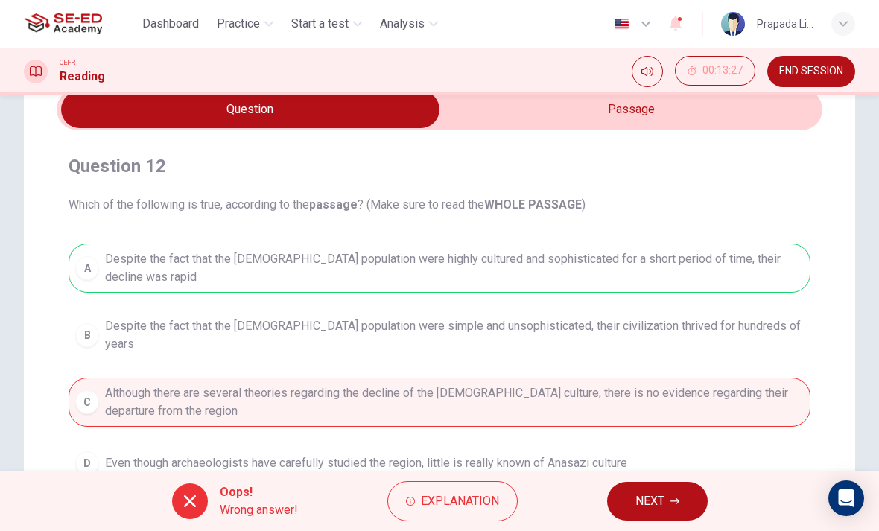
click at [676, 112] on input "checkbox" at bounding box center [250, 109] width 1149 height 37
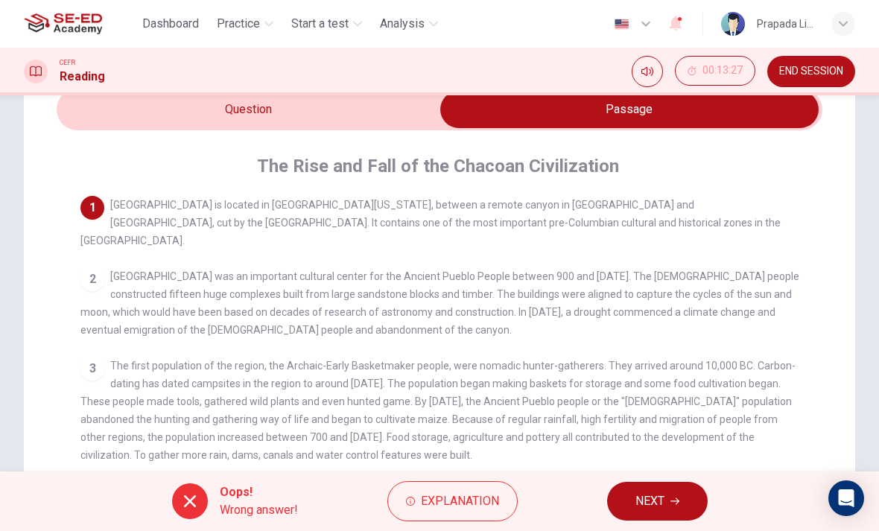
click at [404, 109] on input "checkbox" at bounding box center [629, 109] width 1149 height 37
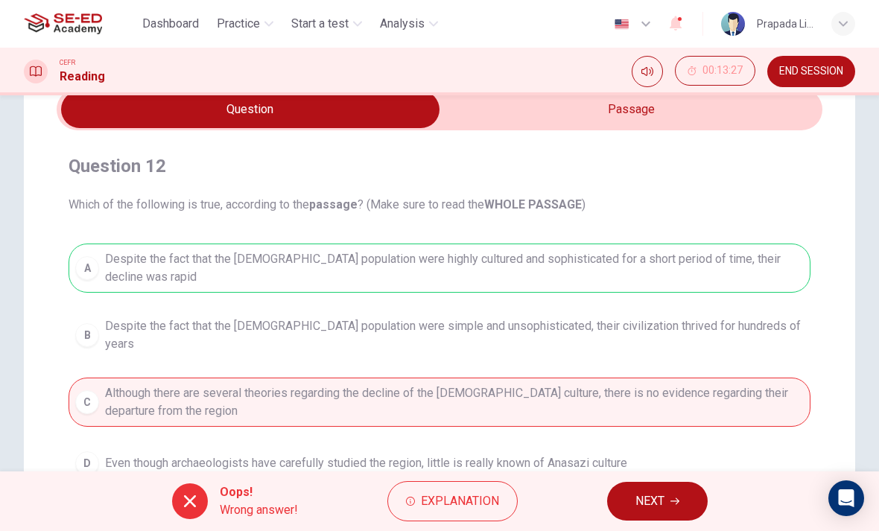
click at [586, 111] on input "checkbox" at bounding box center [250, 109] width 1149 height 37
checkbox input "true"
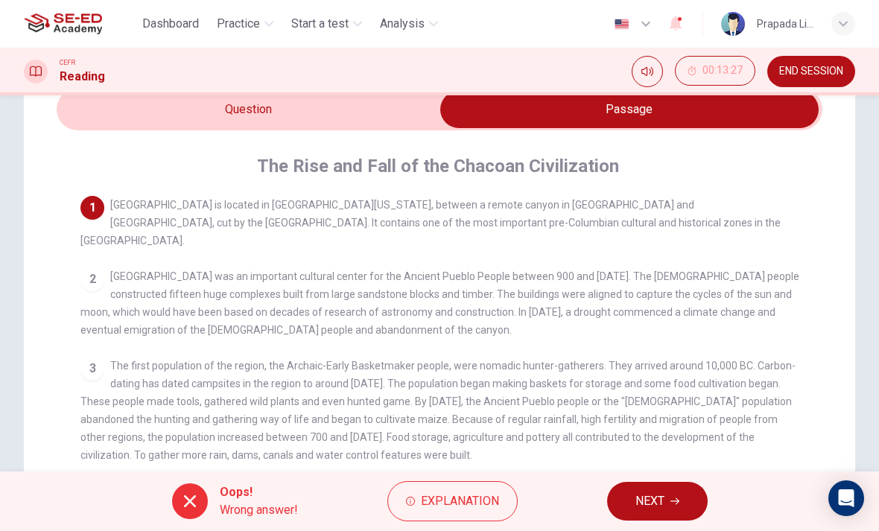
click at [635, 495] on span "NEXT" at bounding box center [649, 501] width 29 height 21
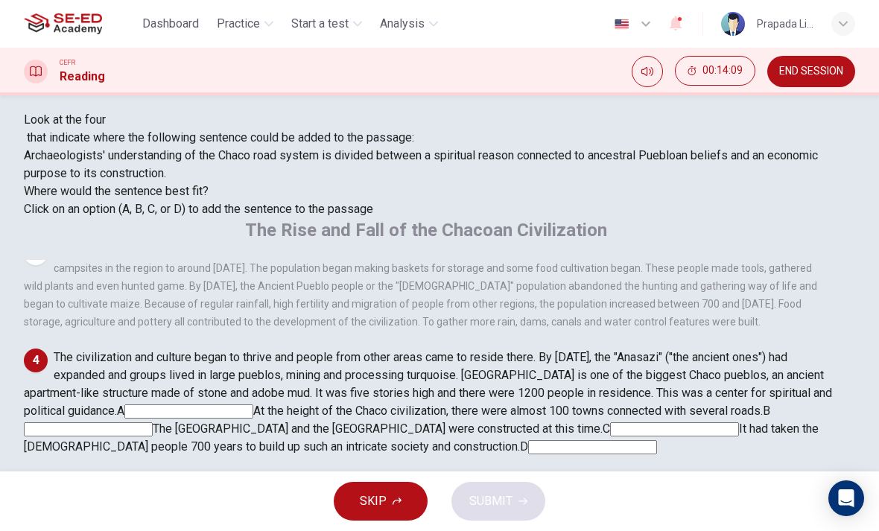
scroll to position [477, 0]
click at [615, 422] on input at bounding box center [674, 429] width 129 height 14
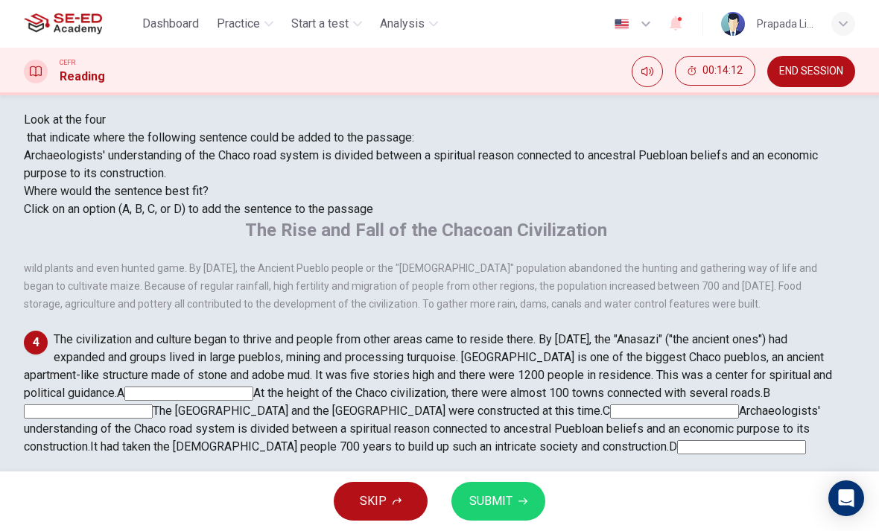
click at [615, 405] on input at bounding box center [674, 412] width 129 height 14
click at [620, 405] on input at bounding box center [674, 412] width 129 height 14
click at [677, 440] on input at bounding box center [741, 447] width 129 height 14
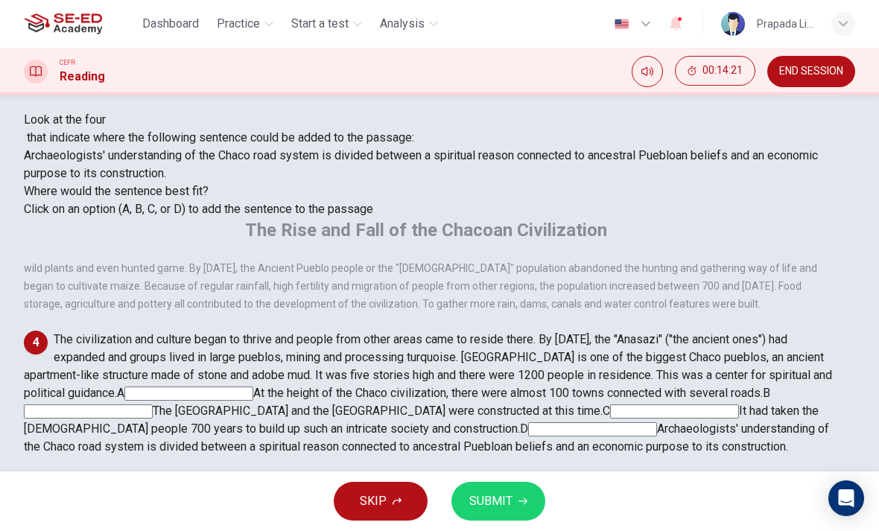
click at [620, 405] on input at bounding box center [674, 412] width 129 height 14
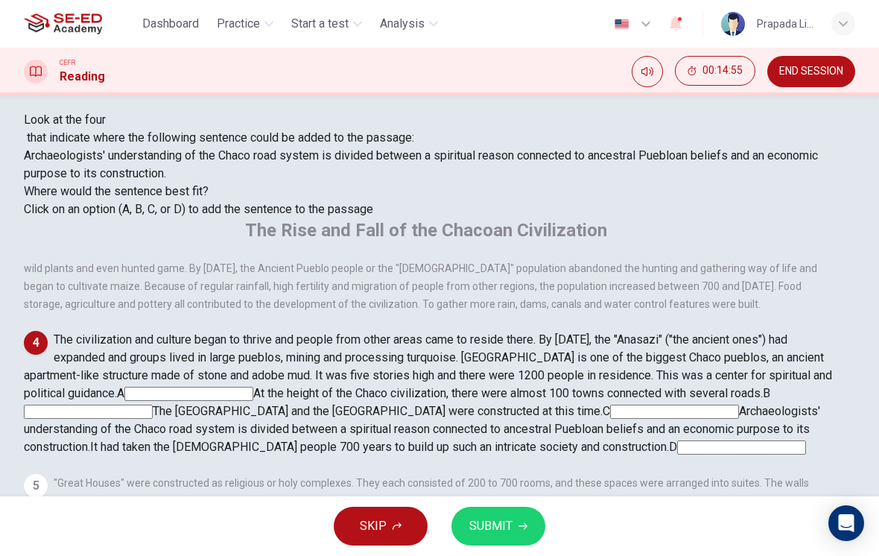
scroll to position [551, 0]
click at [677, 440] on input at bounding box center [741, 447] width 129 height 14
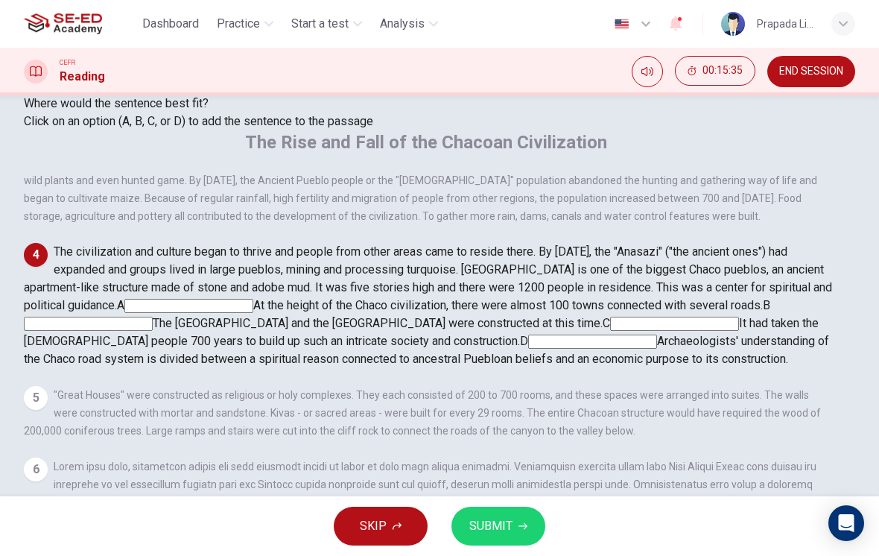
scroll to position [604, 0]
click at [48, 386] on div "5" at bounding box center [36, 398] width 24 height 24
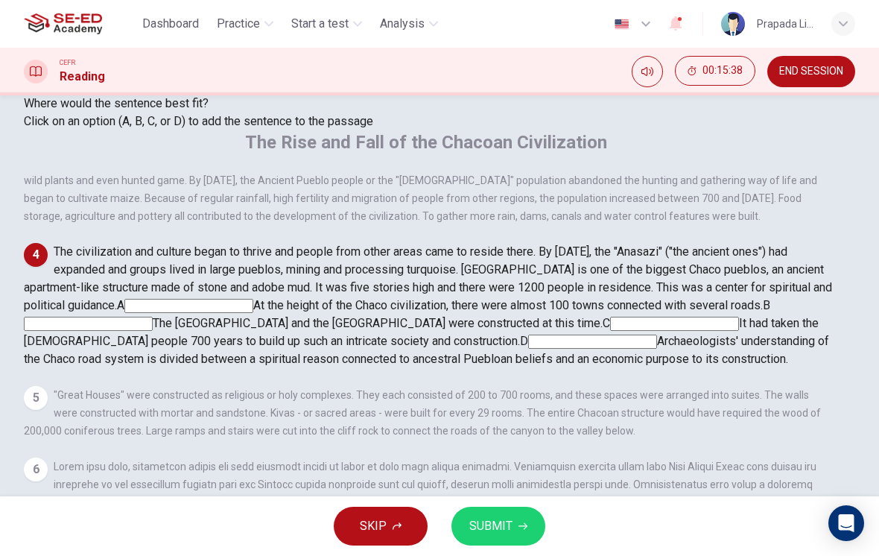
click at [479, 180] on div "1 [GEOGRAPHIC_DATA] is located in [GEOGRAPHIC_DATA][US_STATE], between a remote…" at bounding box center [438, 386] width 828 height 428
click at [253, 313] on input at bounding box center [188, 306] width 129 height 14
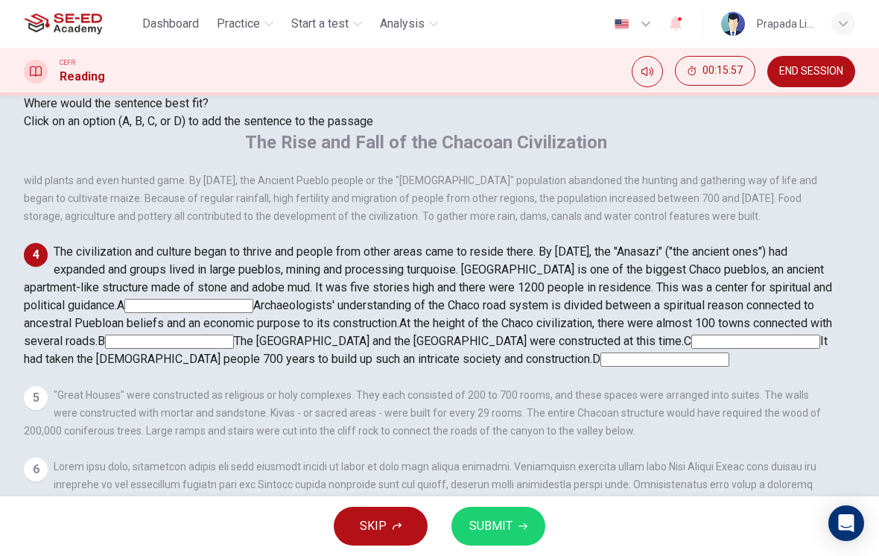
click at [499, 516] on span "SUBMIT" at bounding box center [490, 526] width 43 height 21
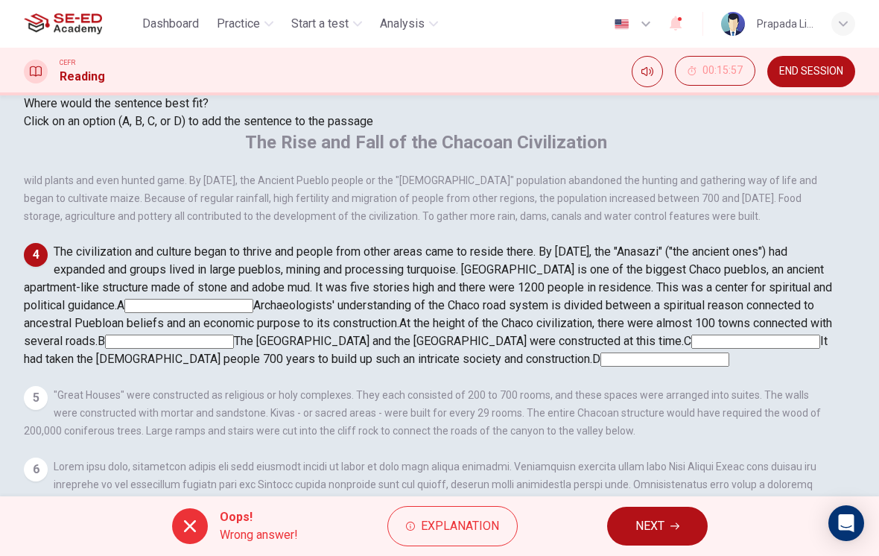
scroll to position [365, 0]
click at [631, 531] on button "NEXT" at bounding box center [657, 526] width 101 height 39
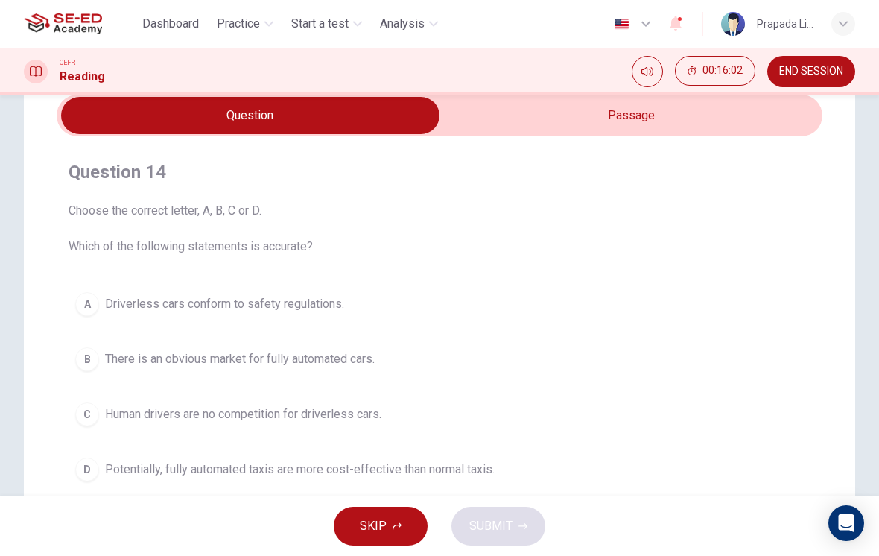
scroll to position [66, 0]
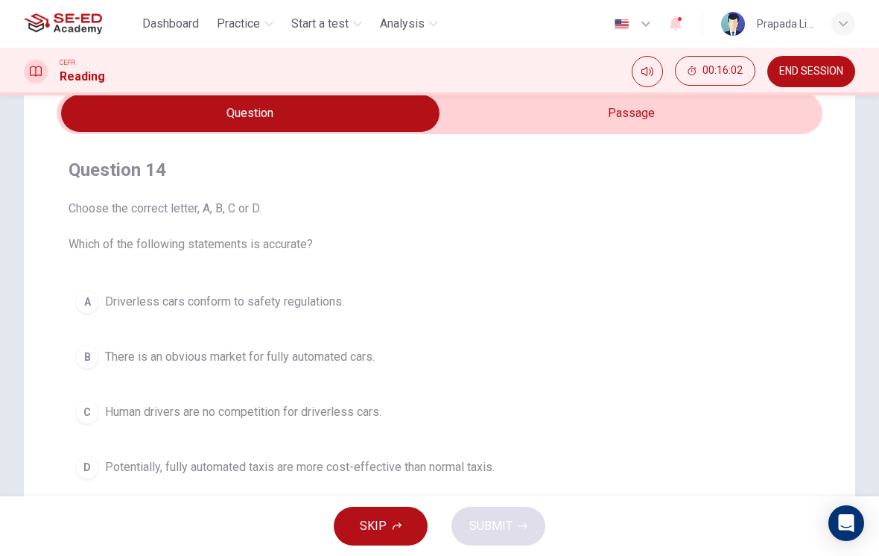
click at [668, 118] on input "checkbox" at bounding box center [250, 113] width 1149 height 37
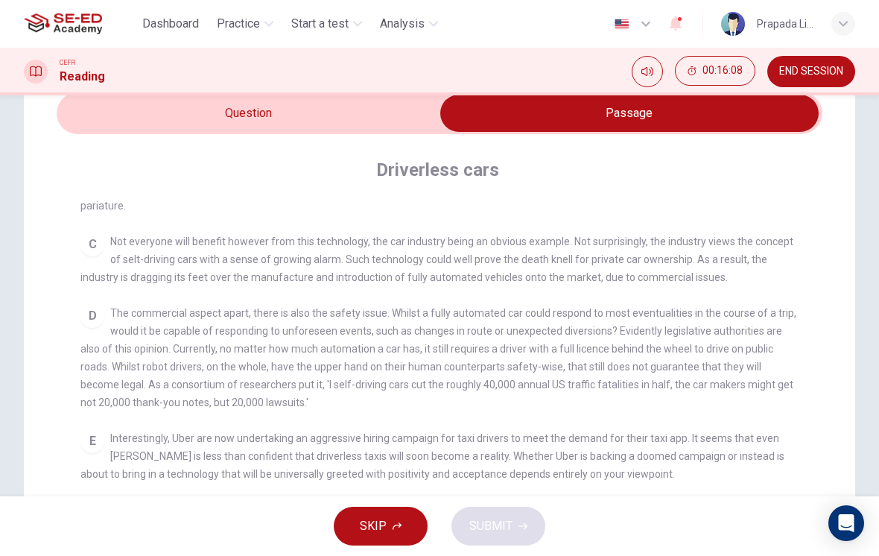
scroll to position [492, 0]
click at [368, 127] on input "checkbox" at bounding box center [629, 113] width 1149 height 37
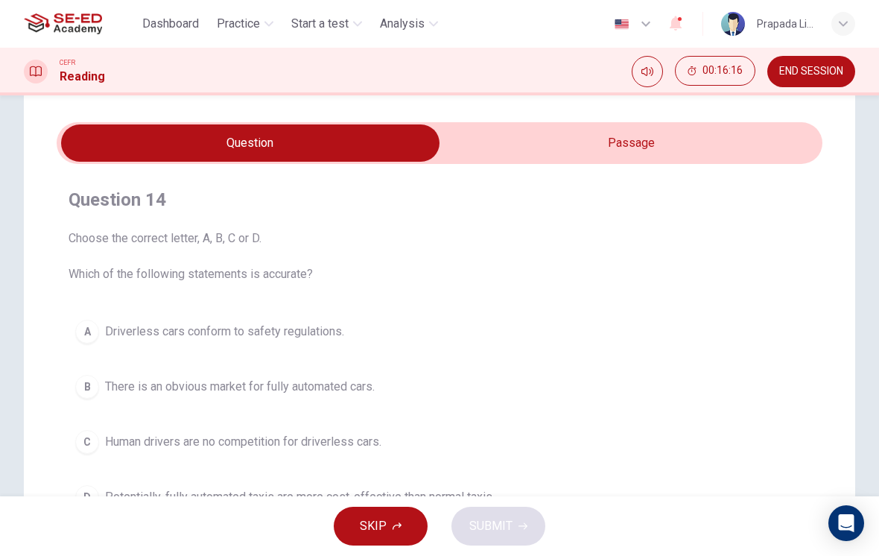
scroll to position [37, 0]
click at [601, 143] on input "checkbox" at bounding box center [250, 142] width 1149 height 37
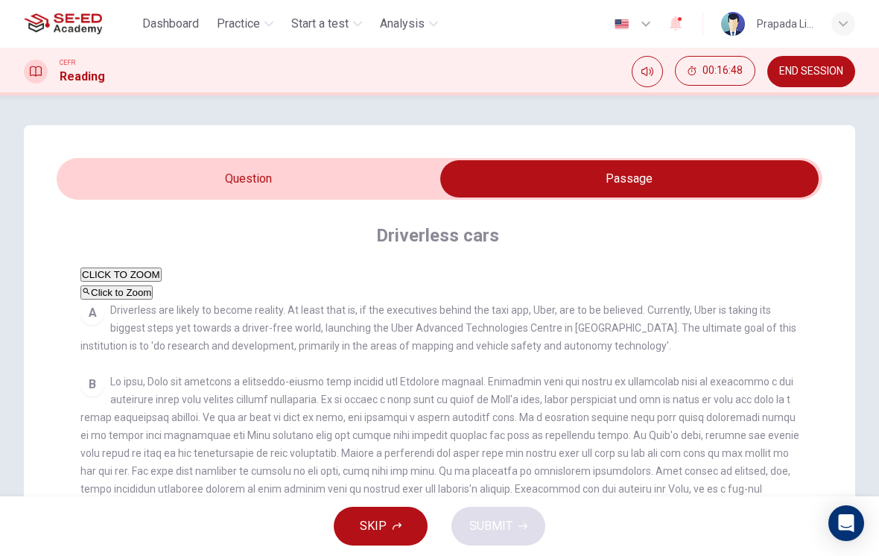
scroll to position [0, 0]
click at [419, 177] on input "checkbox" at bounding box center [629, 178] width 1149 height 37
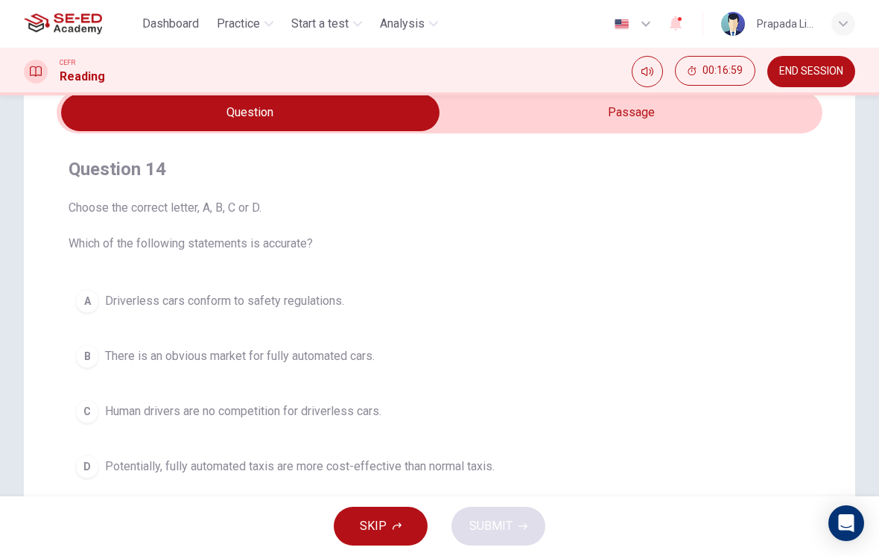
scroll to position [71, 0]
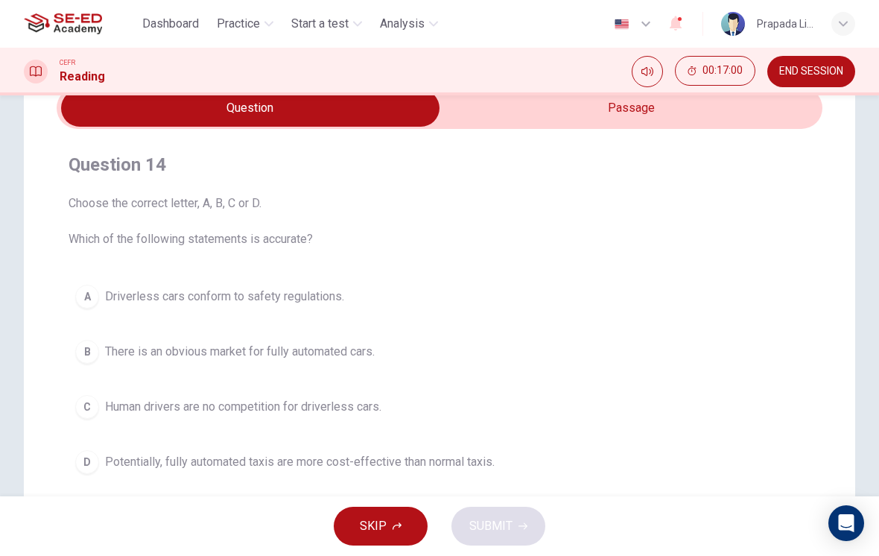
click at [89, 471] on div "D" at bounding box center [87, 462] width 24 height 24
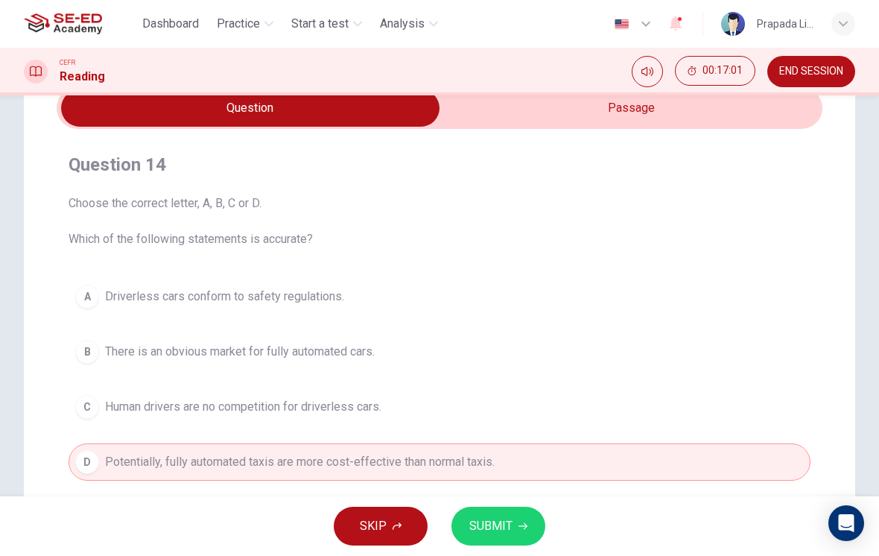
click at [500, 534] on span "SUBMIT" at bounding box center [490, 526] width 43 height 21
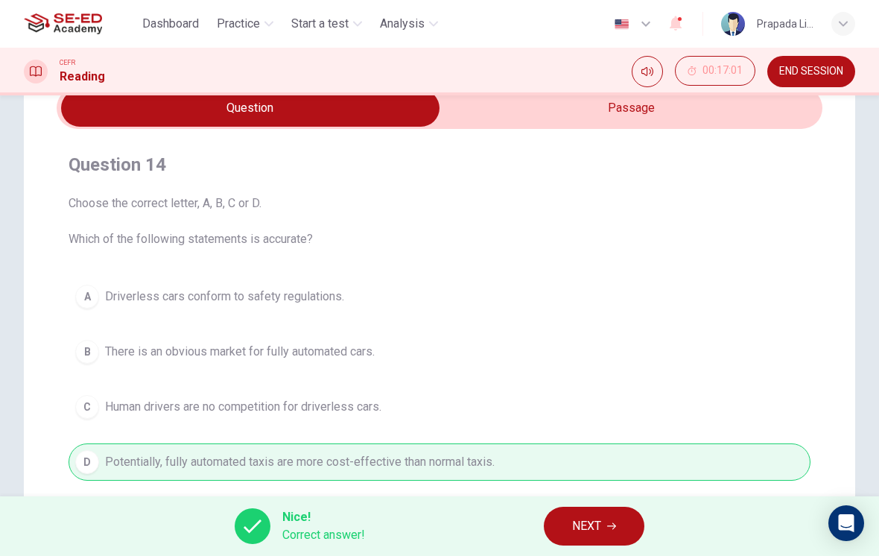
click at [600, 530] on span "NEXT" at bounding box center [586, 526] width 29 height 21
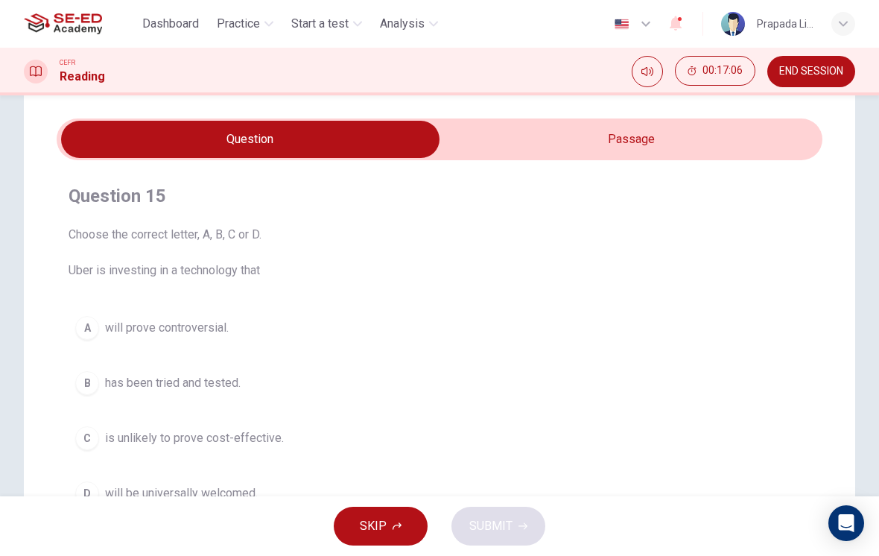
scroll to position [42, 0]
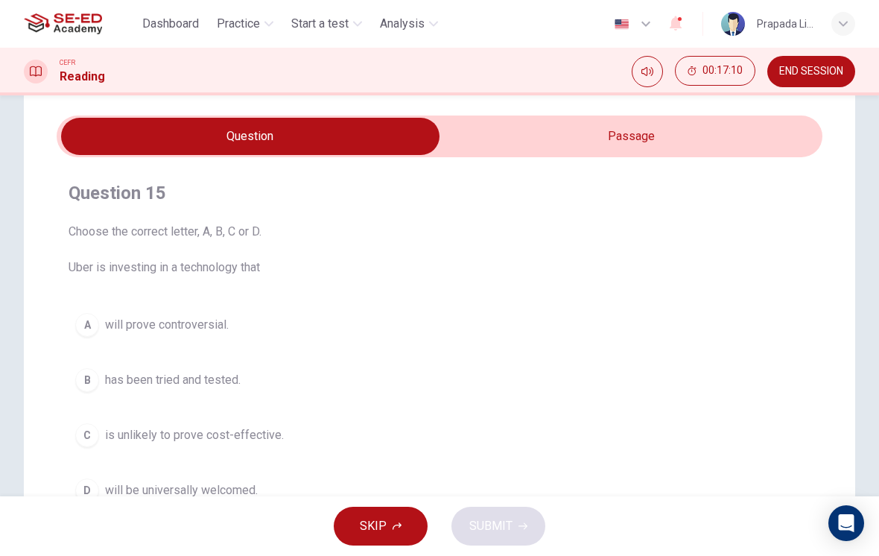
click at [550, 129] on input "checkbox" at bounding box center [250, 136] width 1149 height 37
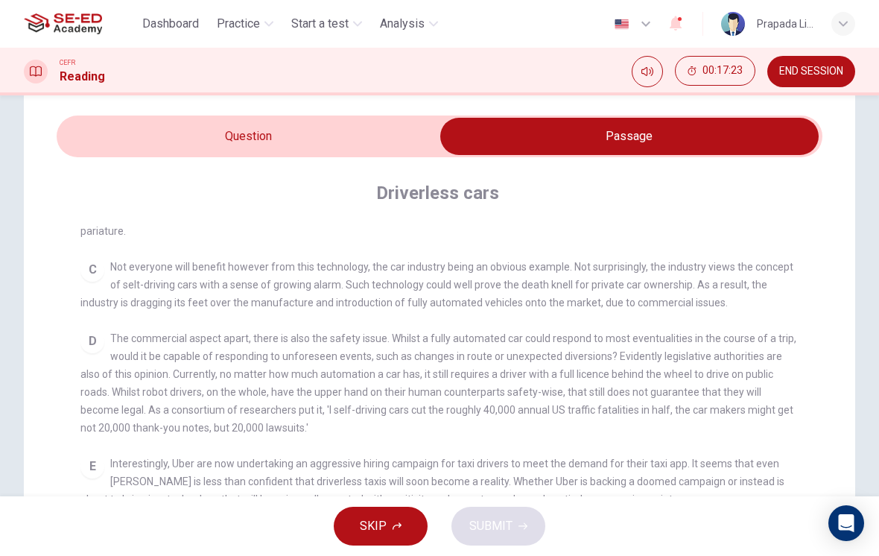
scroll to position [232, 0]
click at [384, 142] on input "checkbox" at bounding box center [629, 136] width 1149 height 37
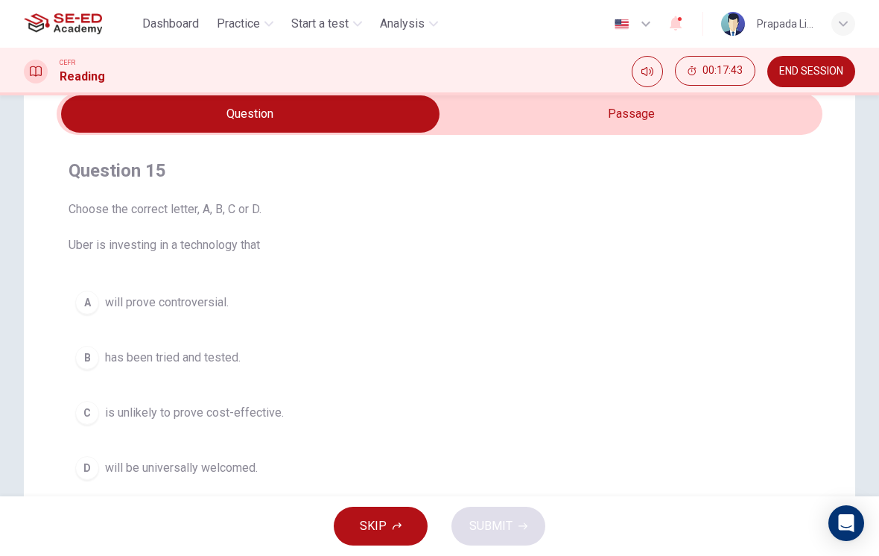
scroll to position [64, 0]
click at [626, 113] on input "checkbox" at bounding box center [250, 114] width 1149 height 37
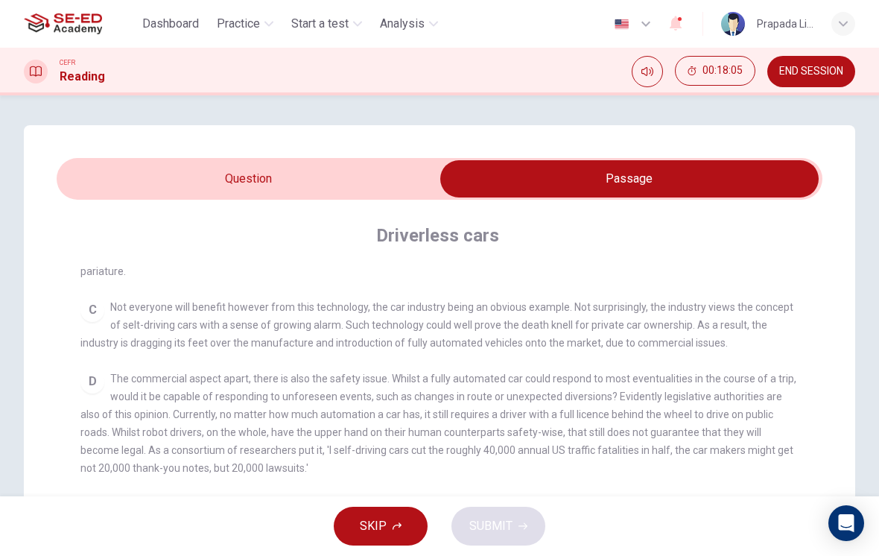
scroll to position [0, 0]
click at [419, 186] on input "checkbox" at bounding box center [629, 178] width 1149 height 37
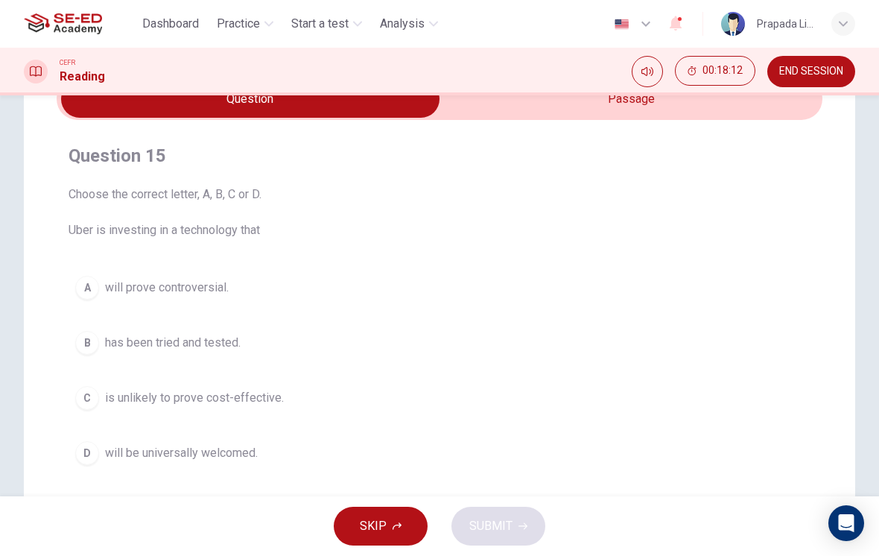
scroll to position [78, 0]
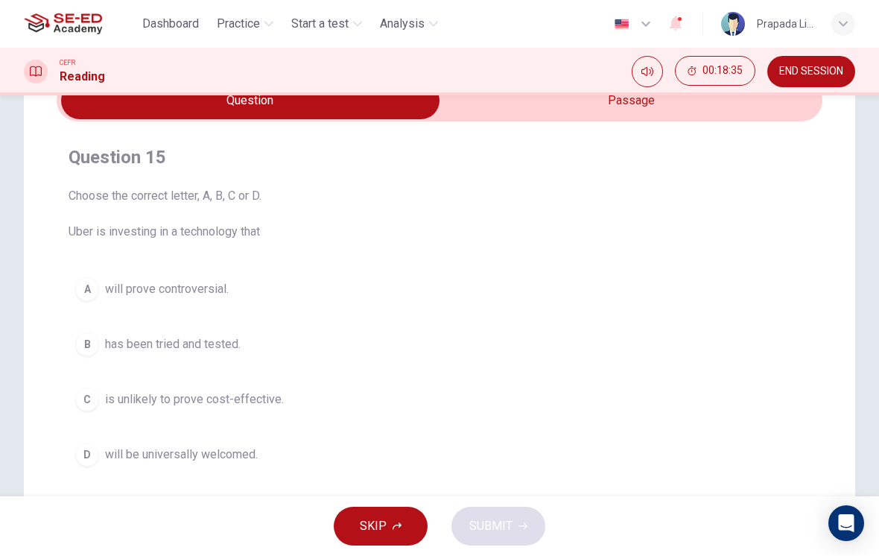
click at [592, 110] on input "checkbox" at bounding box center [250, 100] width 1149 height 37
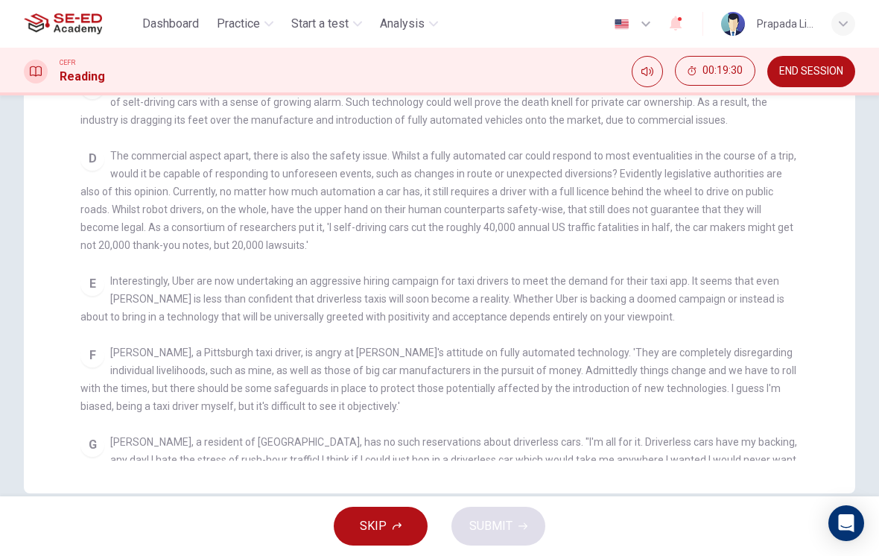
scroll to position [113, 0]
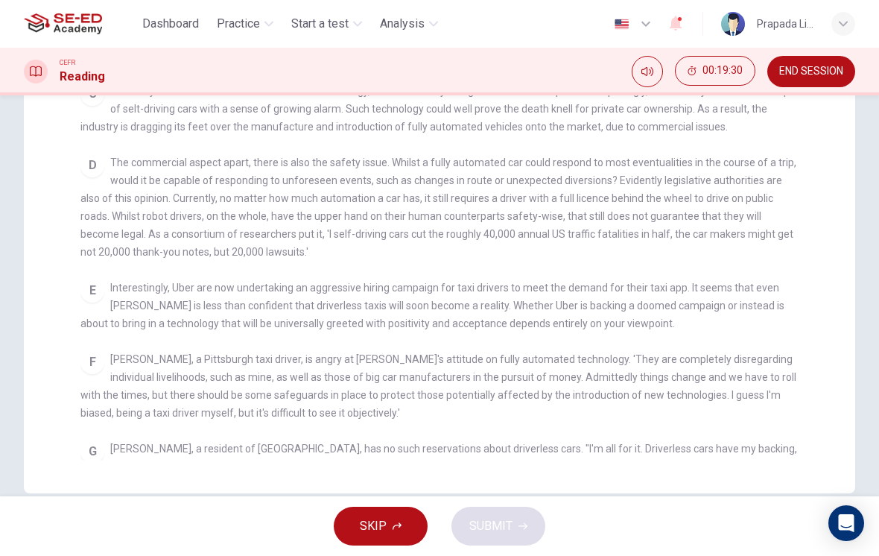
click at [720, 81] on button "00:19:30" at bounding box center [715, 71] width 80 height 30
click at [745, 69] on icon "Show" at bounding box center [748, 63] width 12 height 12
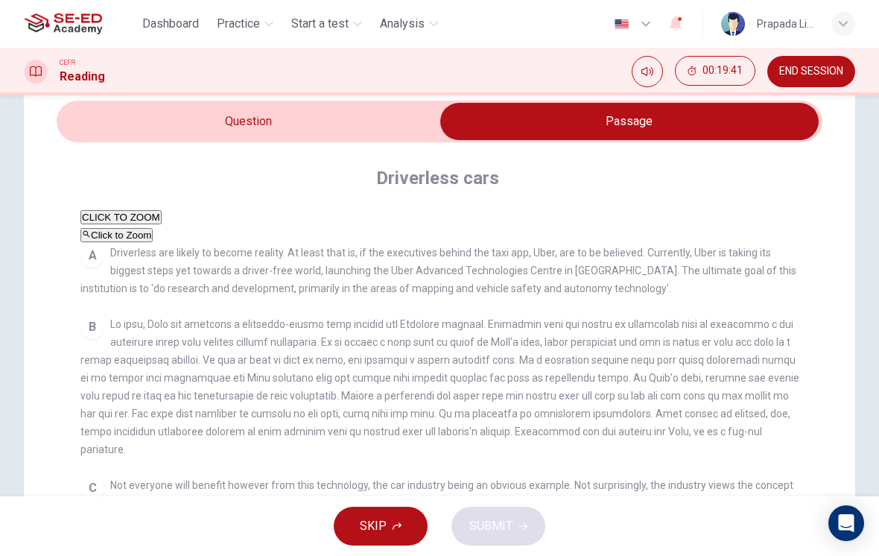
scroll to position [54, 0]
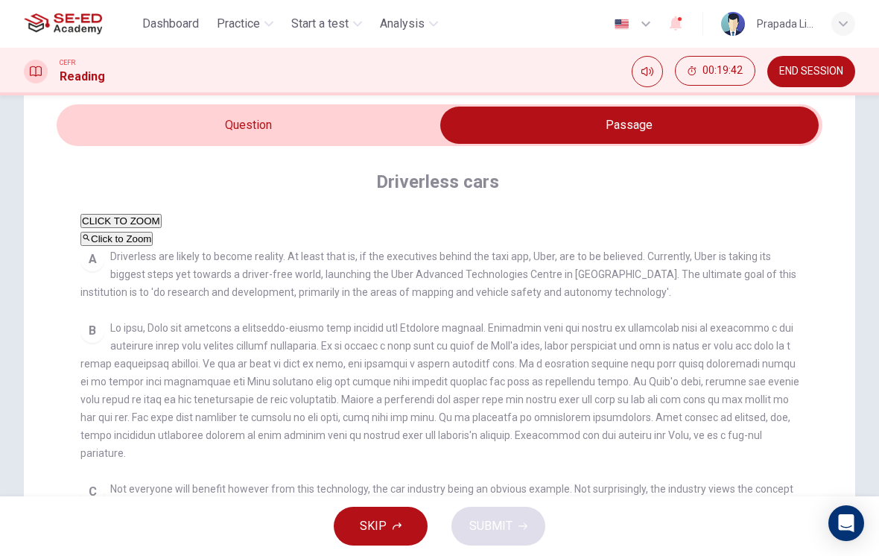
click at [415, 141] on input "checkbox" at bounding box center [629, 125] width 1149 height 37
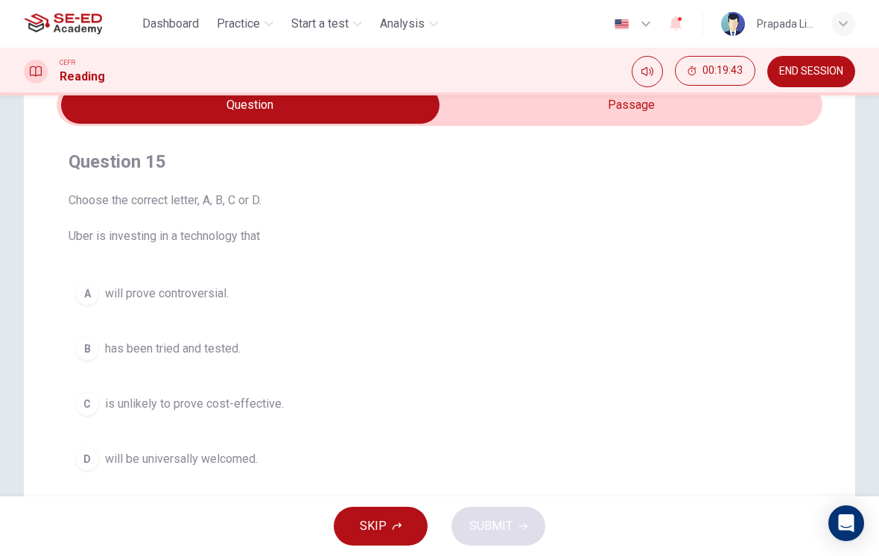
scroll to position [89, 0]
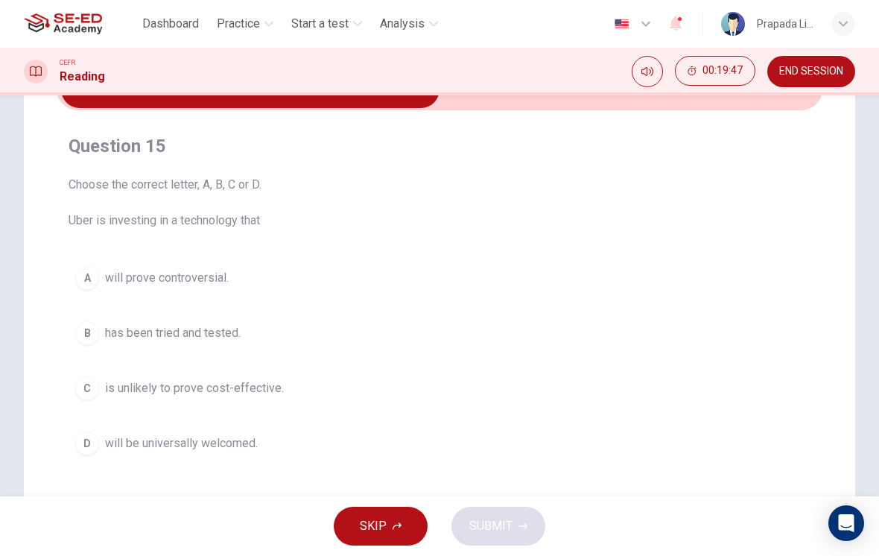
click at [293, 443] on button "D will be universally welcomed." at bounding box center [440, 443] width 742 height 37
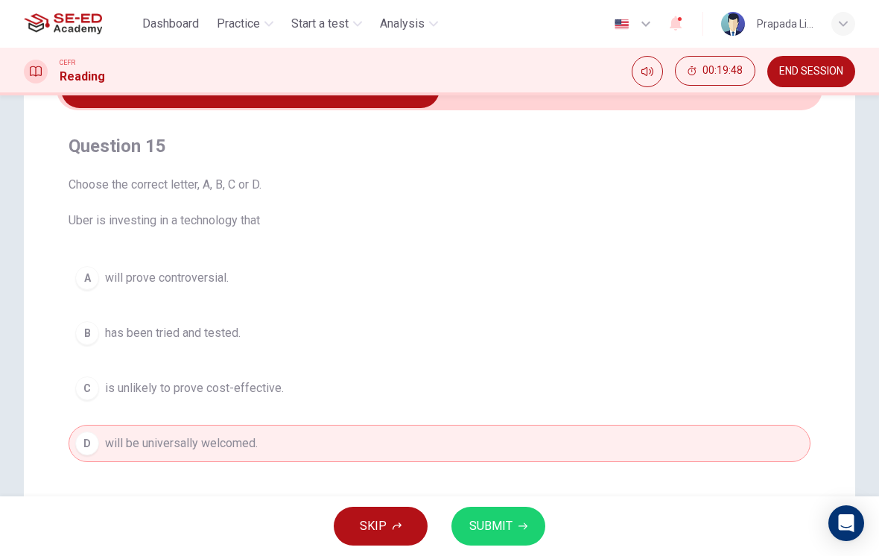
click at [499, 544] on button "SUBMIT" at bounding box center [498, 526] width 94 height 39
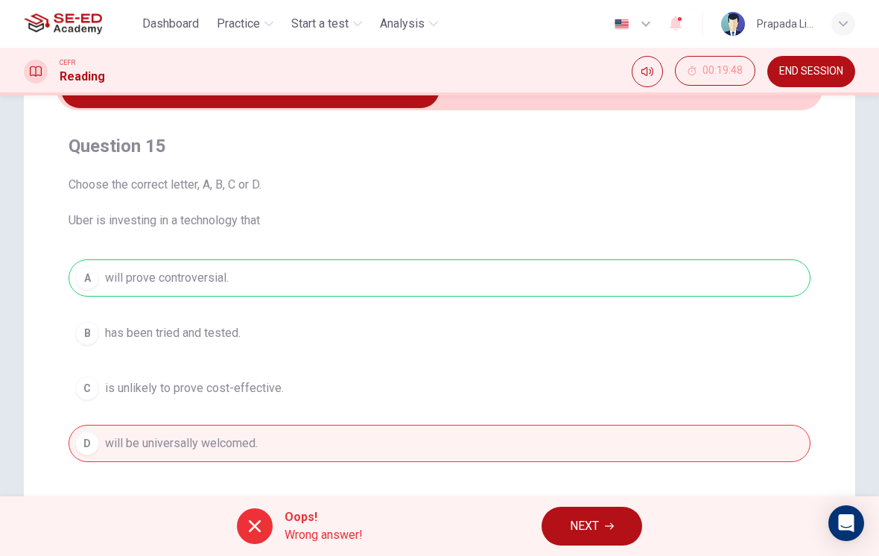
click at [586, 524] on span "NEXT" at bounding box center [584, 526] width 29 height 21
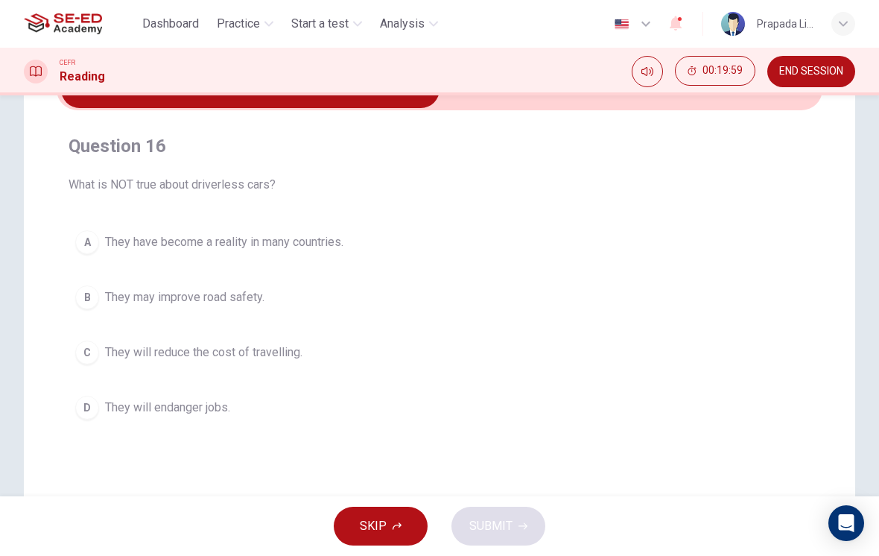
click at [551, 86] on div "CEFR Reading 00:19:59 END SESSION" at bounding box center [439, 71] width 879 height 31
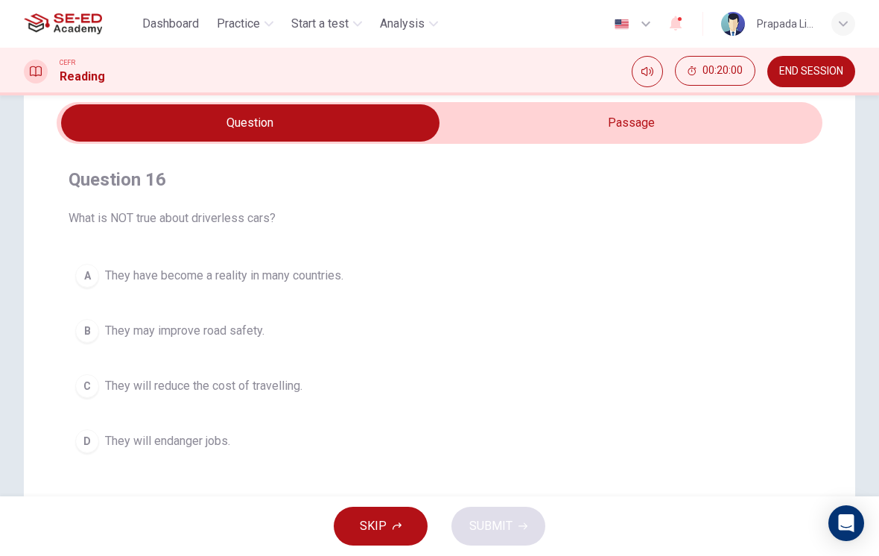
click at [539, 120] on input "checkbox" at bounding box center [250, 122] width 1149 height 37
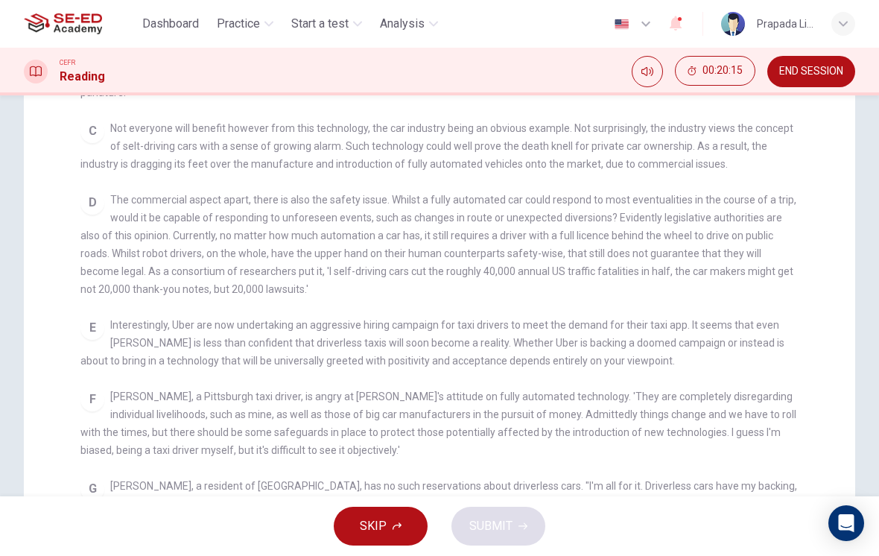
scroll to position [185, 0]
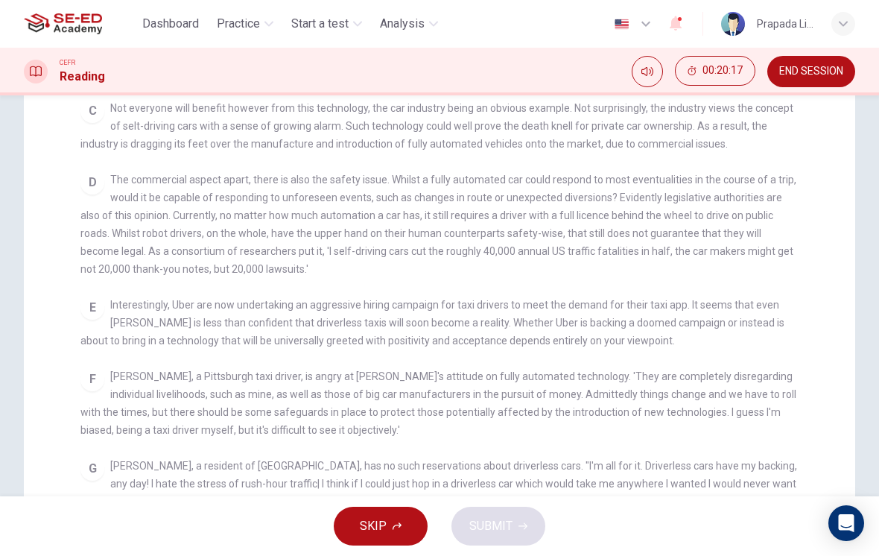
click at [649, 273] on div "CLICK TO ZOOM Click to Zoom A Driverless are likely to become reality. At least…" at bounding box center [449, 332] width 738 height 533
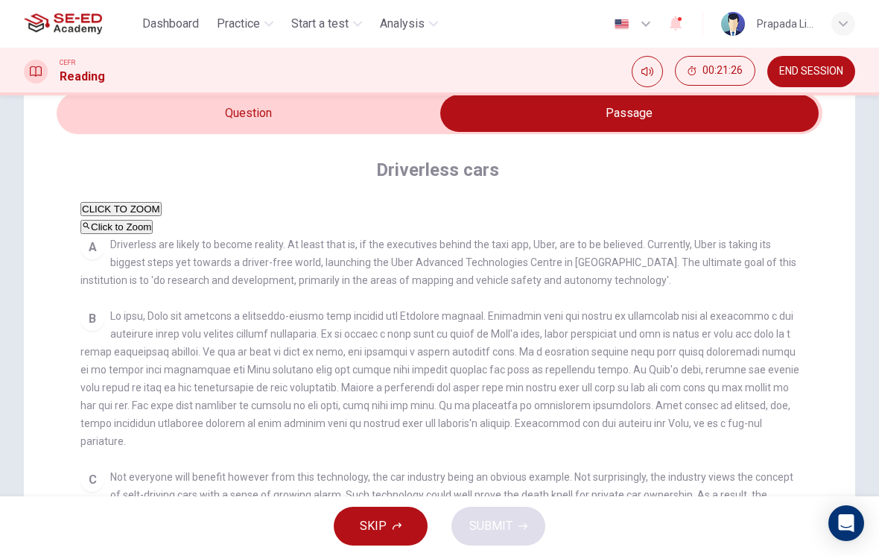
scroll to position [64, 0]
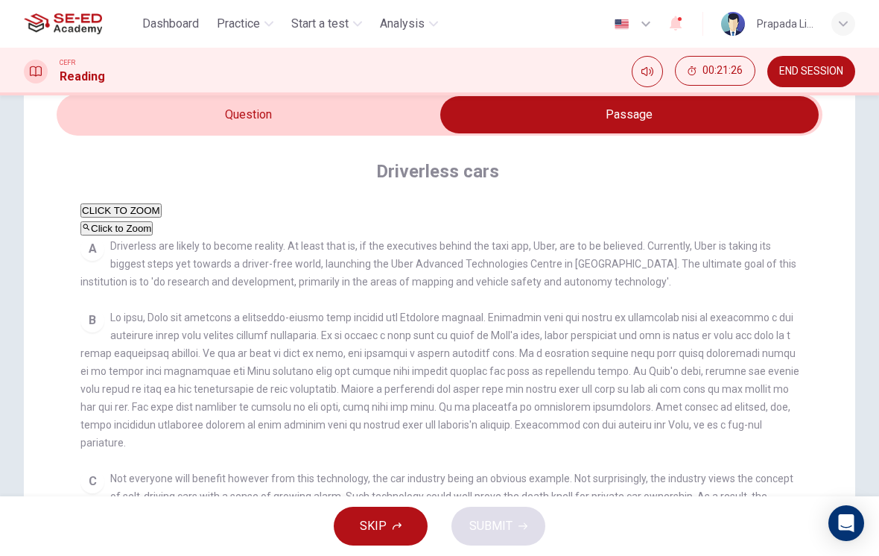
click at [382, 117] on input "checkbox" at bounding box center [629, 114] width 1149 height 37
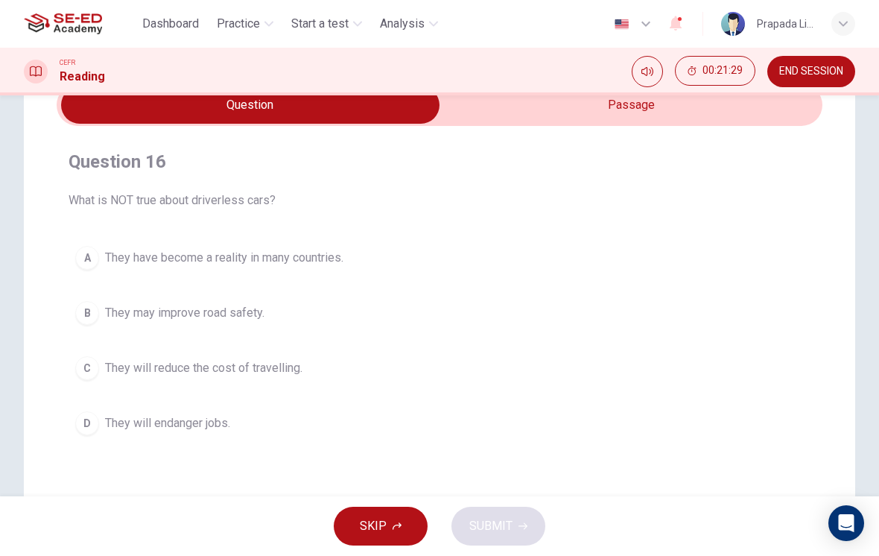
scroll to position [74, 0]
click at [344, 271] on button "A They have become a reality in many countries." at bounding box center [440, 256] width 742 height 37
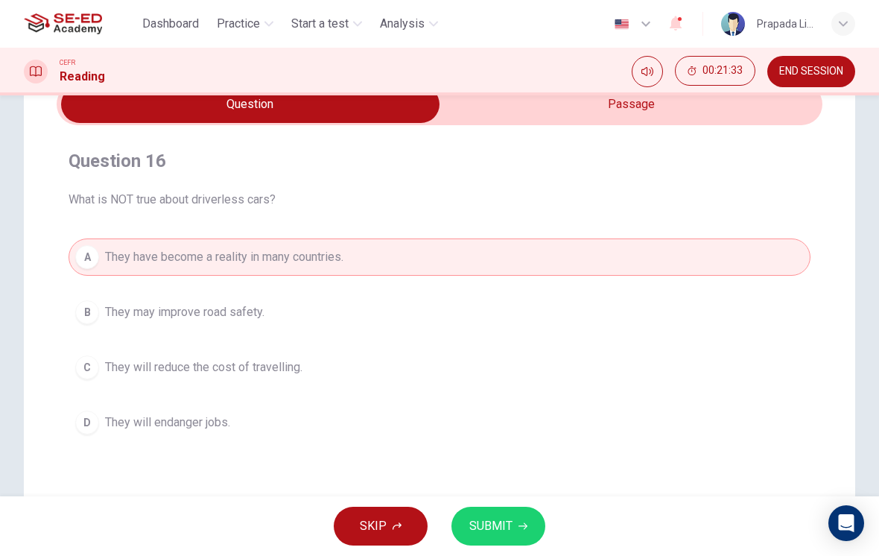
click at [558, 121] on input "checkbox" at bounding box center [250, 104] width 1149 height 37
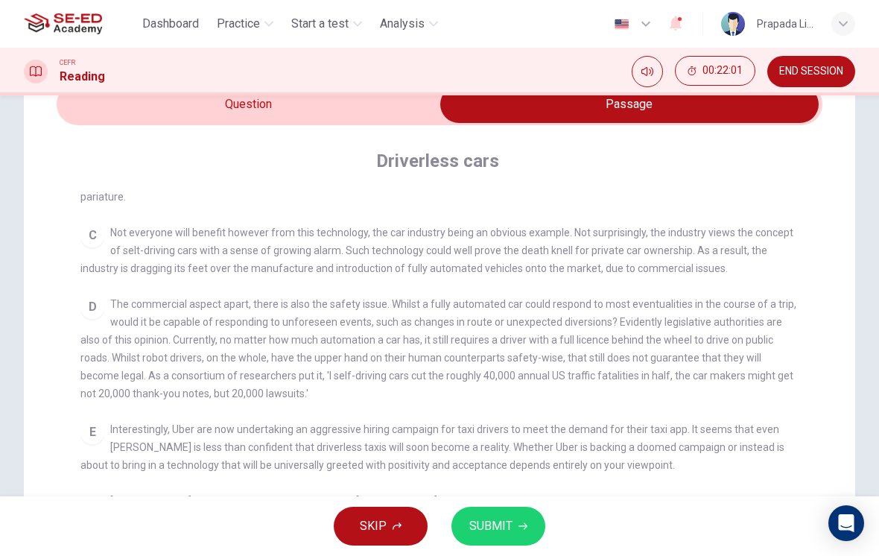
scroll to position [374, 0]
click at [336, 121] on input "checkbox" at bounding box center [629, 104] width 1149 height 37
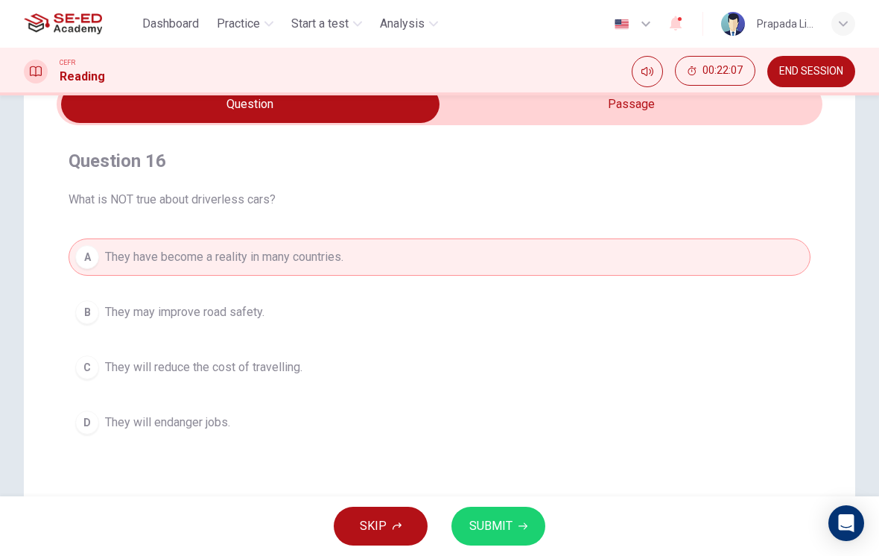
click at [506, 527] on span "SUBMIT" at bounding box center [490, 526] width 43 height 21
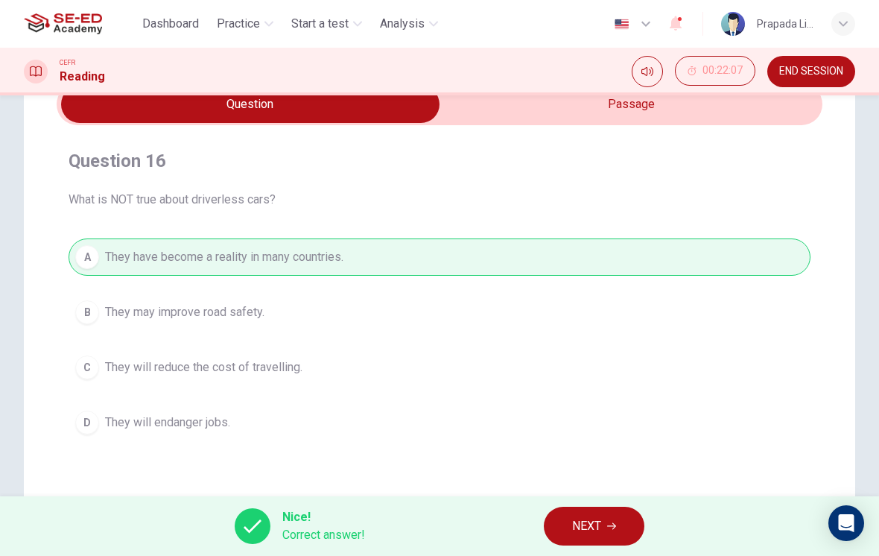
click at [599, 519] on span "NEXT" at bounding box center [586, 526] width 29 height 21
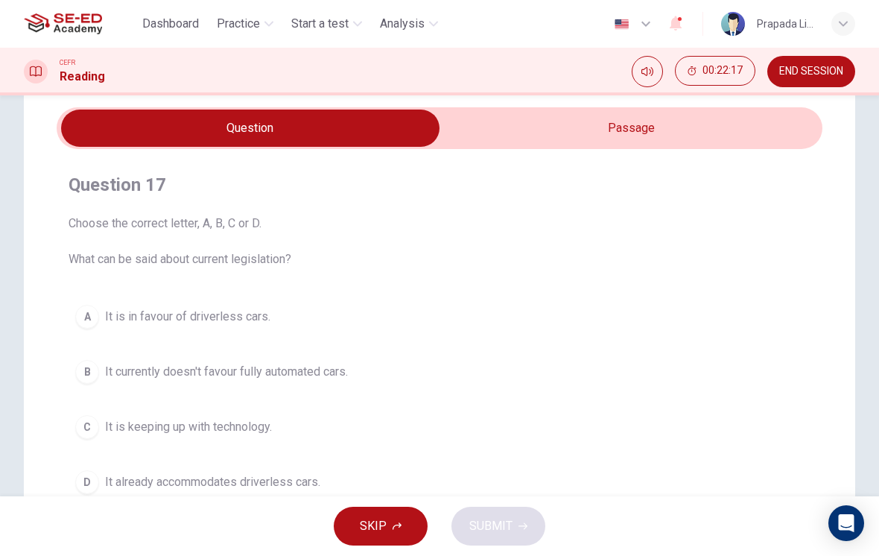
scroll to position [34, 0]
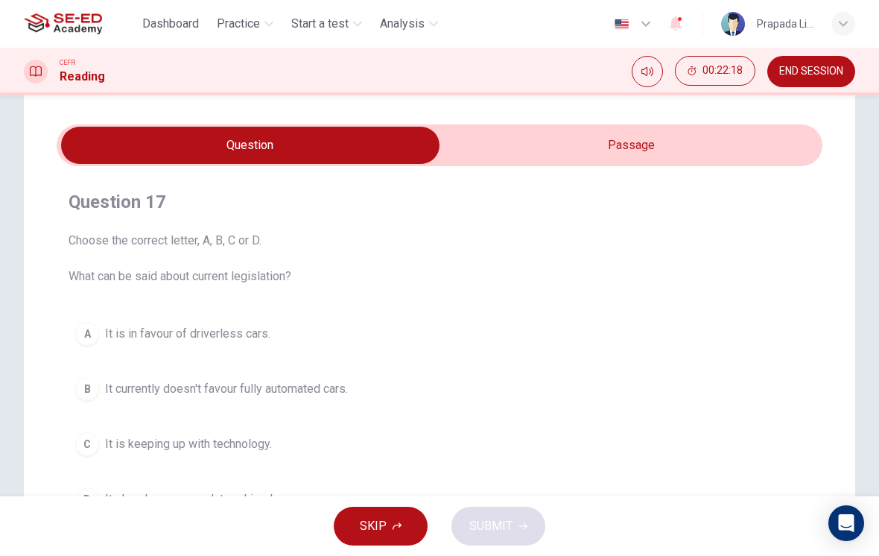
click at [700, 134] on input "checkbox" at bounding box center [250, 145] width 1149 height 37
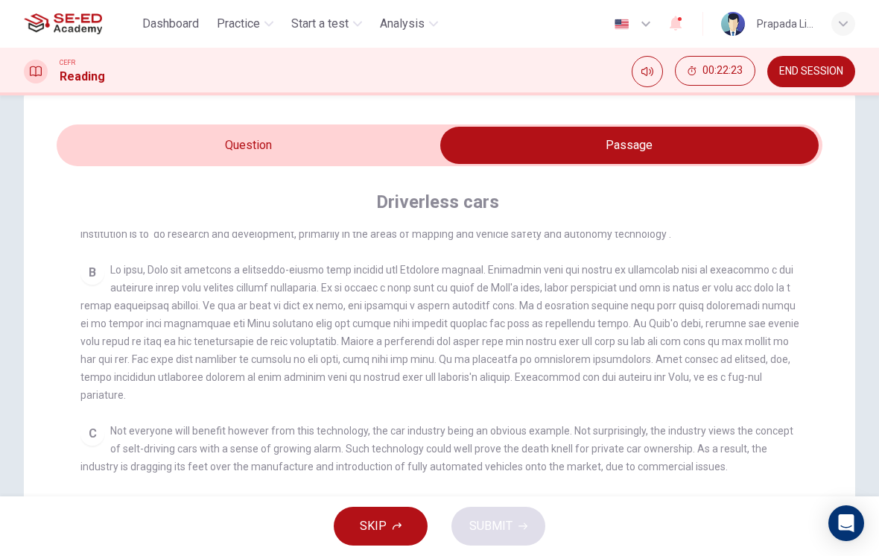
scroll to position [63, 0]
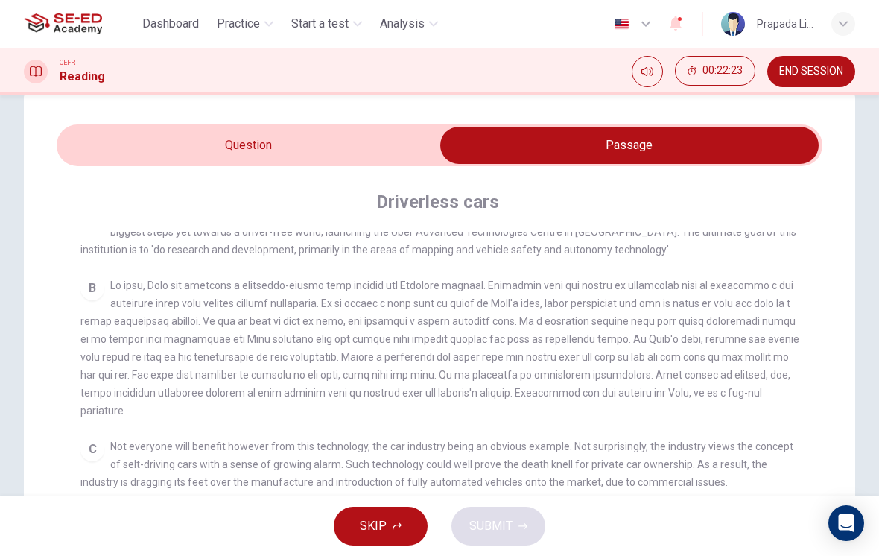
click at [390, 136] on input "checkbox" at bounding box center [629, 145] width 1149 height 37
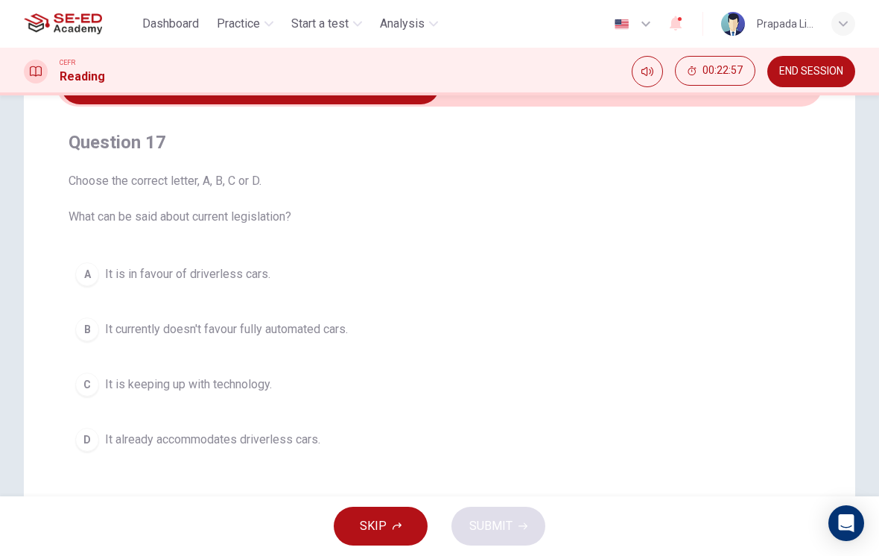
scroll to position [86, 0]
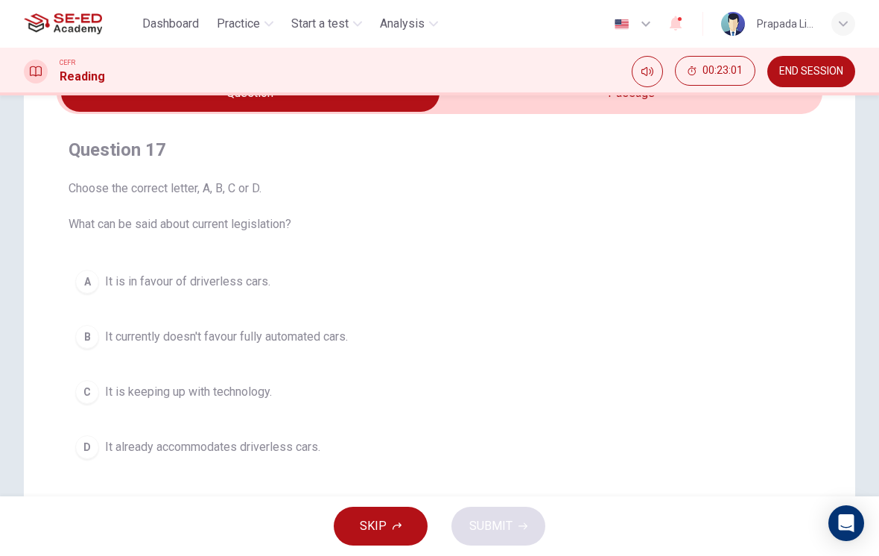
click at [375, 340] on button "B It currently doesn't favour fully automated cars." at bounding box center [440, 336] width 742 height 37
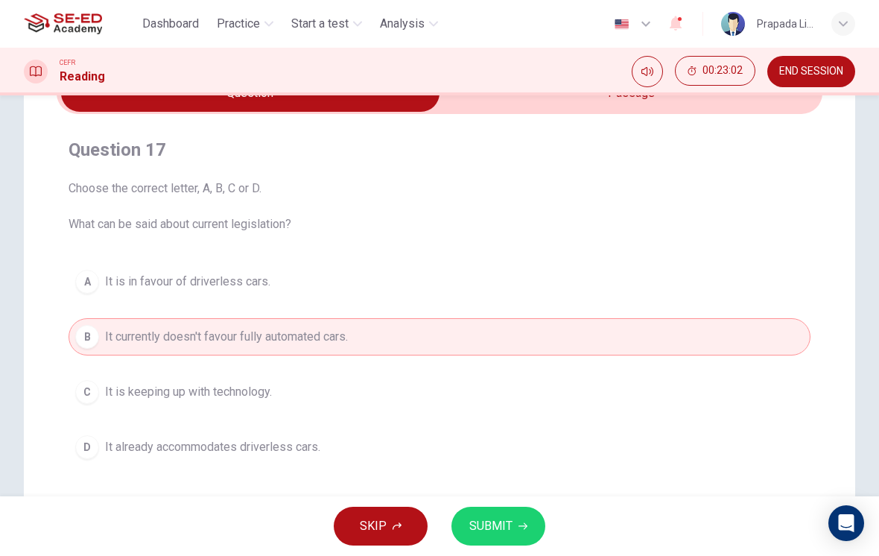
click at [489, 529] on span "SUBMIT" at bounding box center [490, 526] width 43 height 21
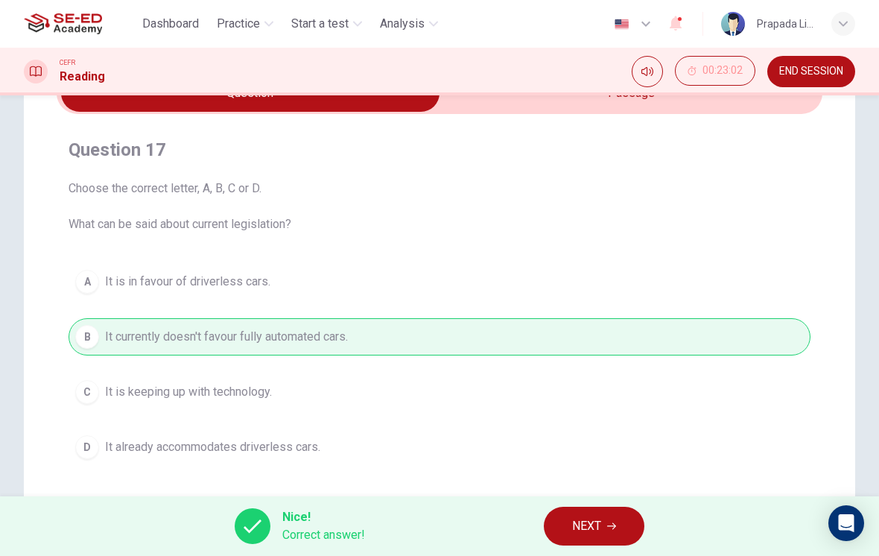
click at [591, 525] on span "NEXT" at bounding box center [586, 526] width 29 height 21
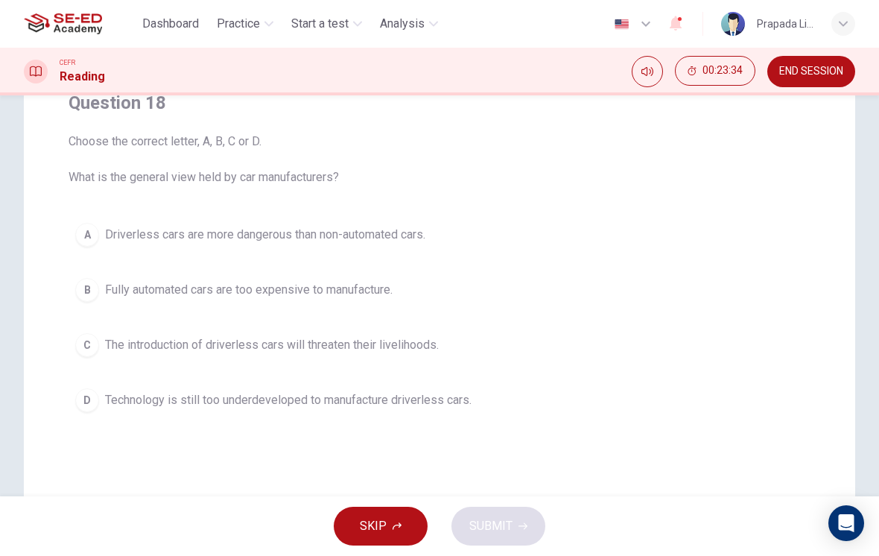
scroll to position [128, 0]
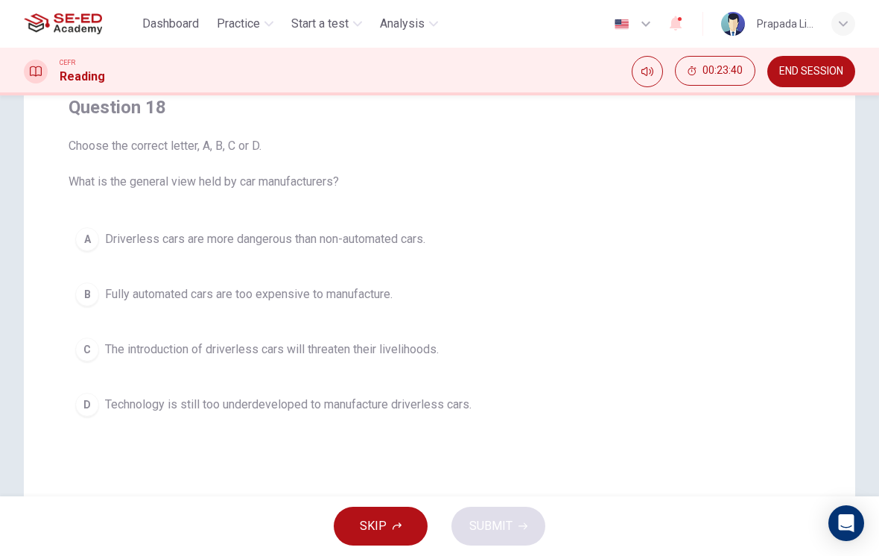
click at [91, 396] on div "D" at bounding box center [87, 405] width 24 height 24
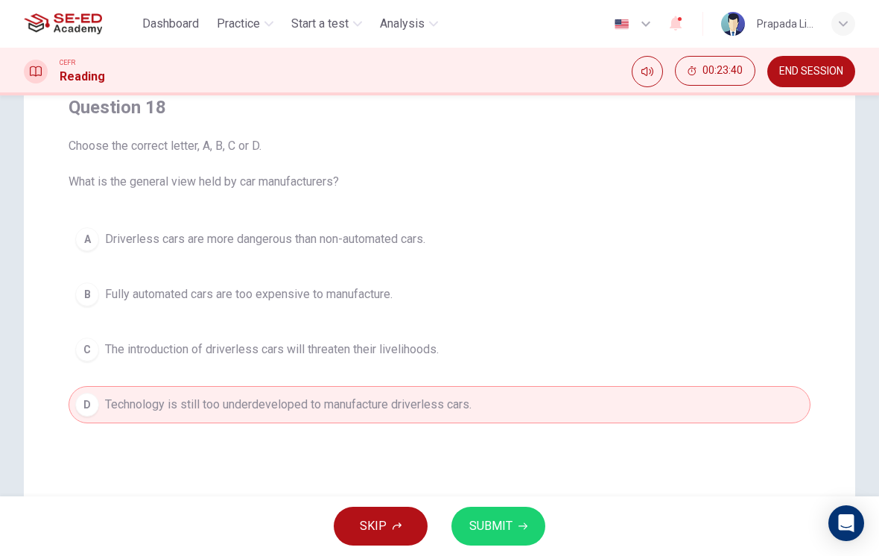
click at [504, 516] on span "SUBMIT" at bounding box center [490, 526] width 43 height 21
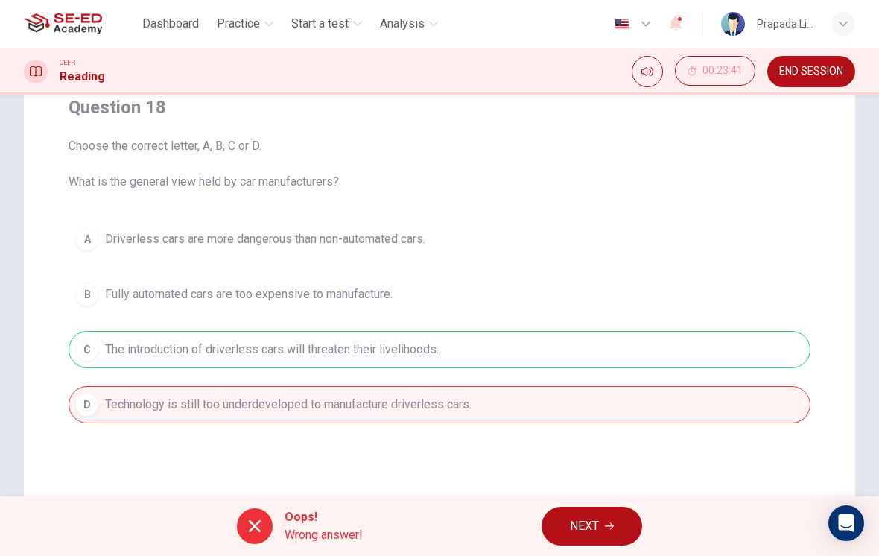
click at [587, 530] on span "NEXT" at bounding box center [584, 526] width 29 height 21
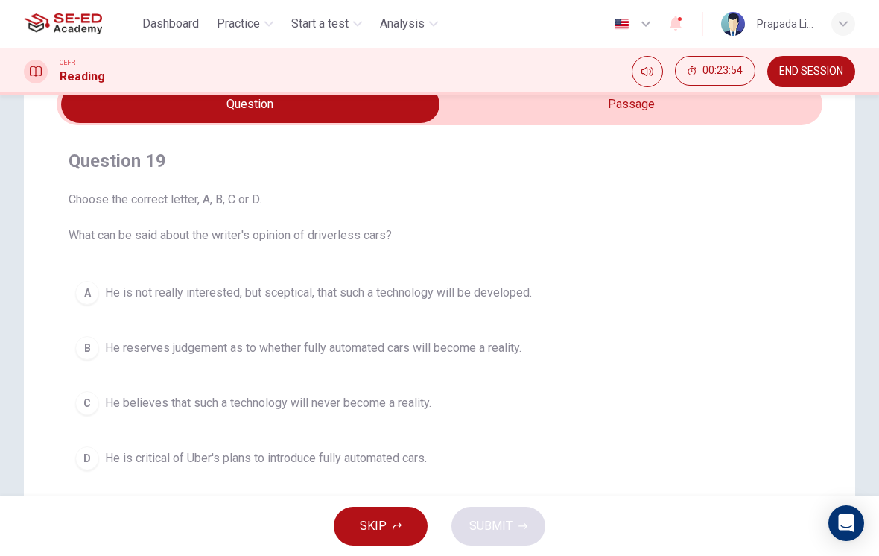
scroll to position [75, 0]
click at [92, 300] on div "A" at bounding box center [87, 292] width 24 height 24
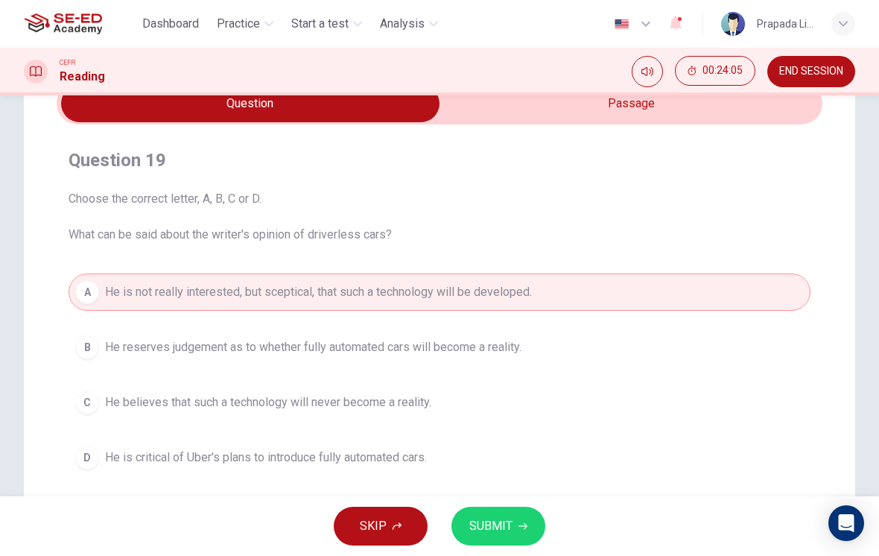
click at [587, 101] on input "checkbox" at bounding box center [250, 103] width 1149 height 37
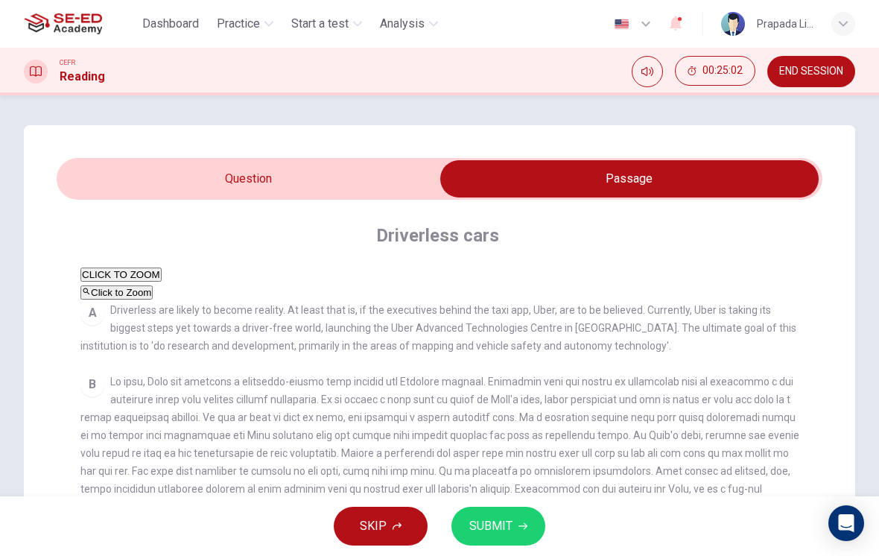
scroll to position [0, 0]
click at [364, 186] on input "checkbox" at bounding box center [629, 178] width 1149 height 37
checkbox input "false"
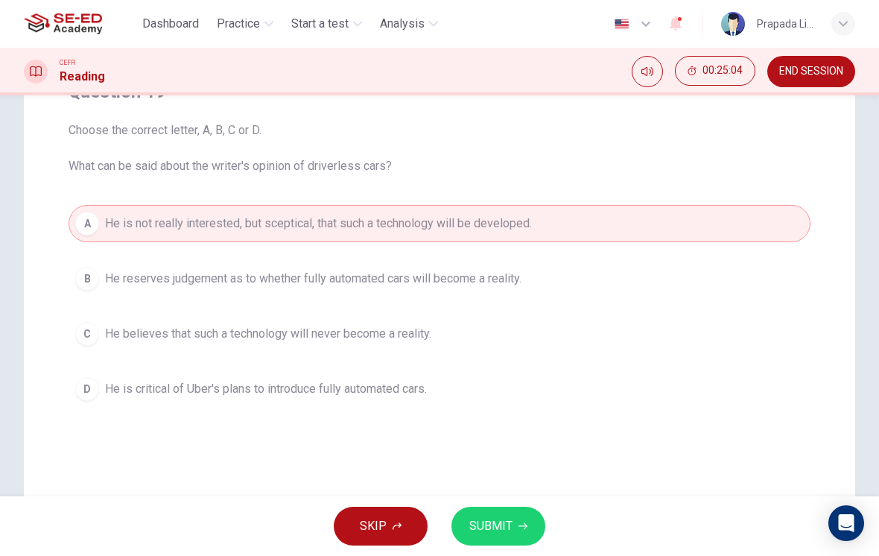
scroll to position [147, 0]
click at [377, 388] on span "He is critical of Uber's plans to introduce fully automated cars." at bounding box center [266, 386] width 322 height 18
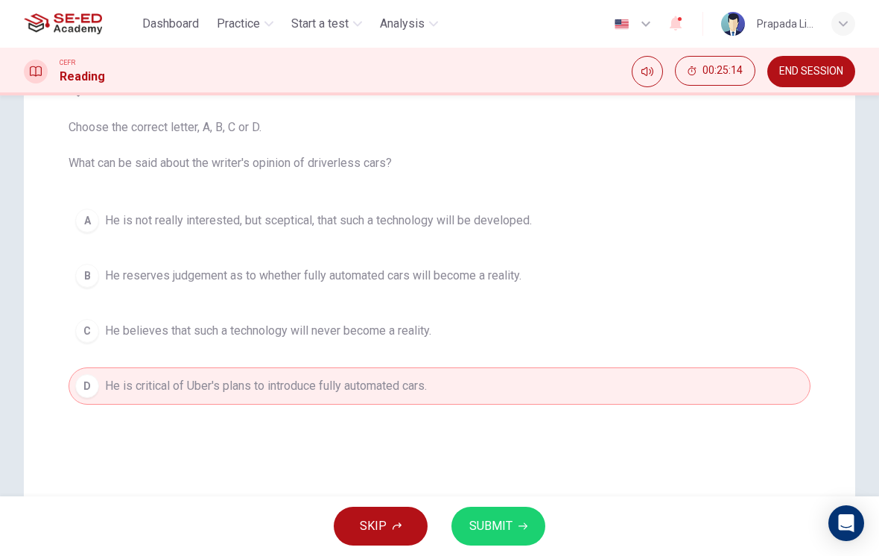
click at [492, 528] on span "SUBMIT" at bounding box center [490, 526] width 43 height 21
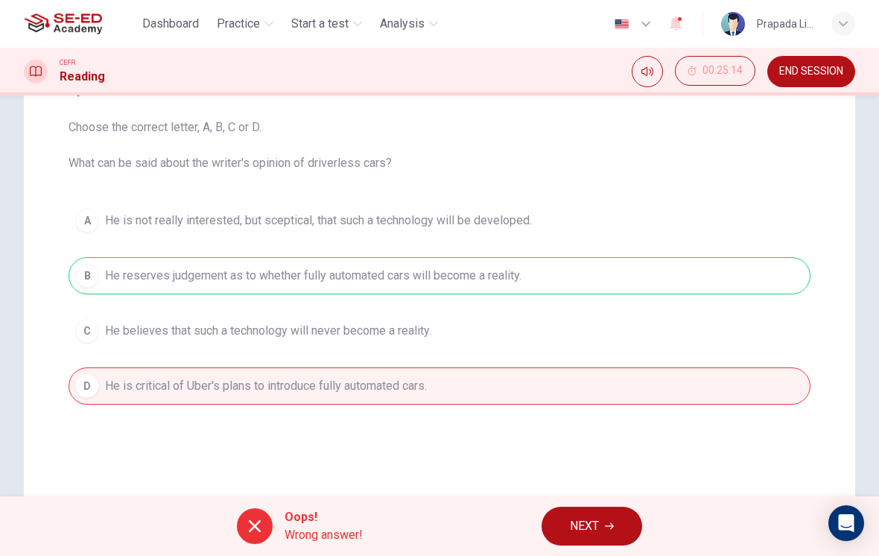
click at [596, 524] on span "NEXT" at bounding box center [584, 526] width 29 height 21
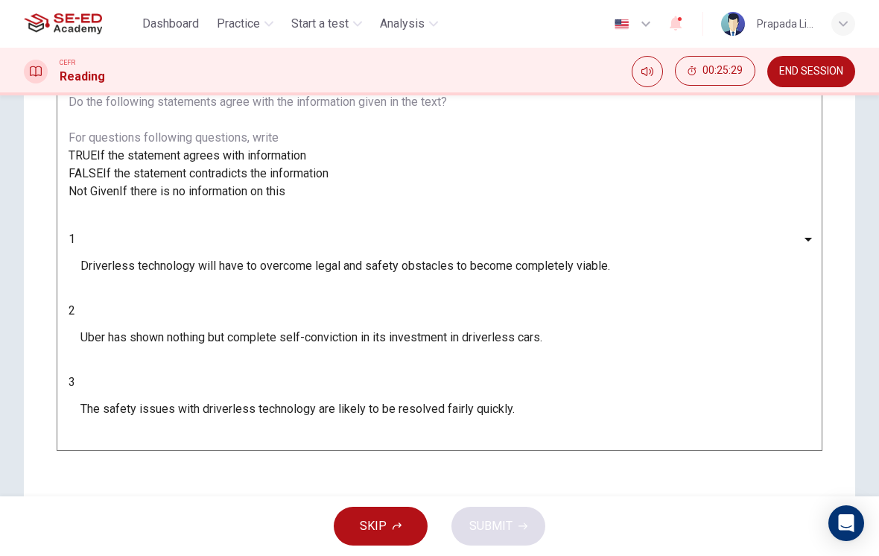
scroll to position [173, 0]
click at [158, 418] on body "This site uses cookies, as explained in our Privacy Policy . If you agree to th…" at bounding box center [439, 278] width 879 height 556
click at [572, 226] on div at bounding box center [439, 278] width 879 height 556
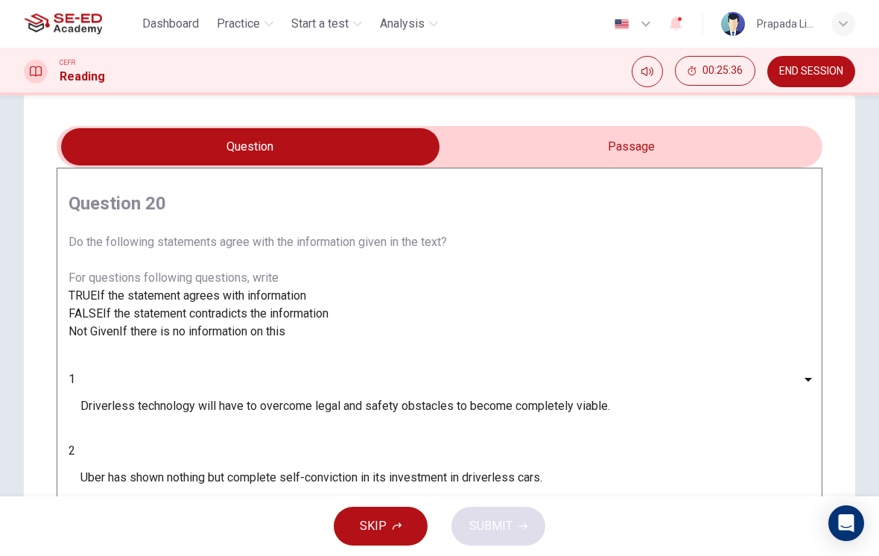
scroll to position [31, 0]
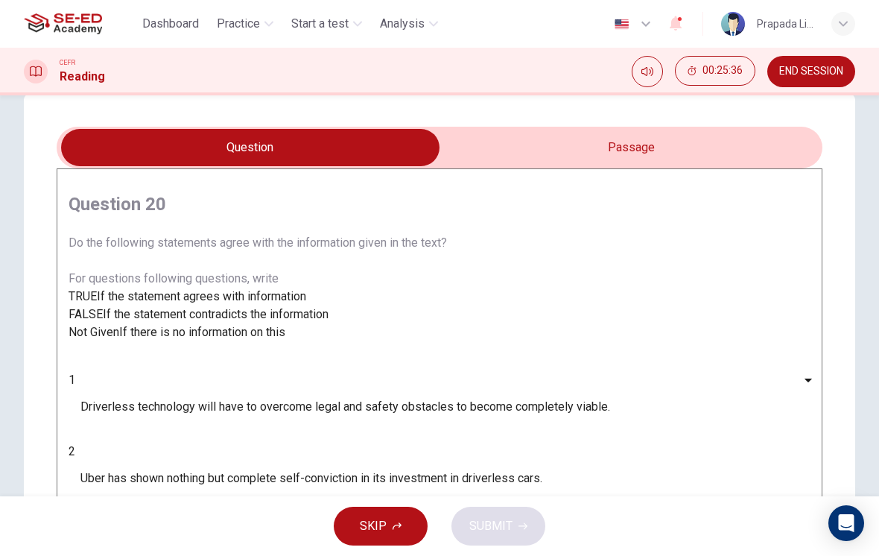
click at [592, 156] on input "checkbox" at bounding box center [250, 147] width 1149 height 37
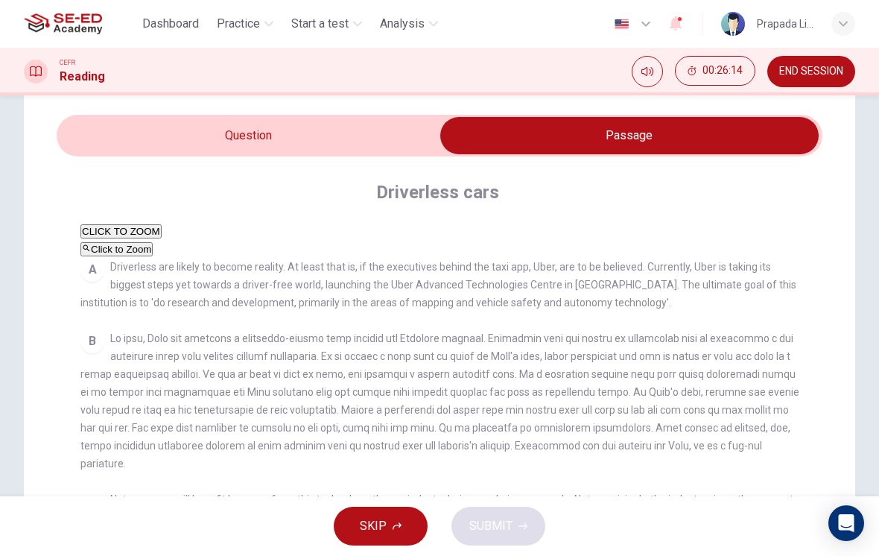
scroll to position [42, 0]
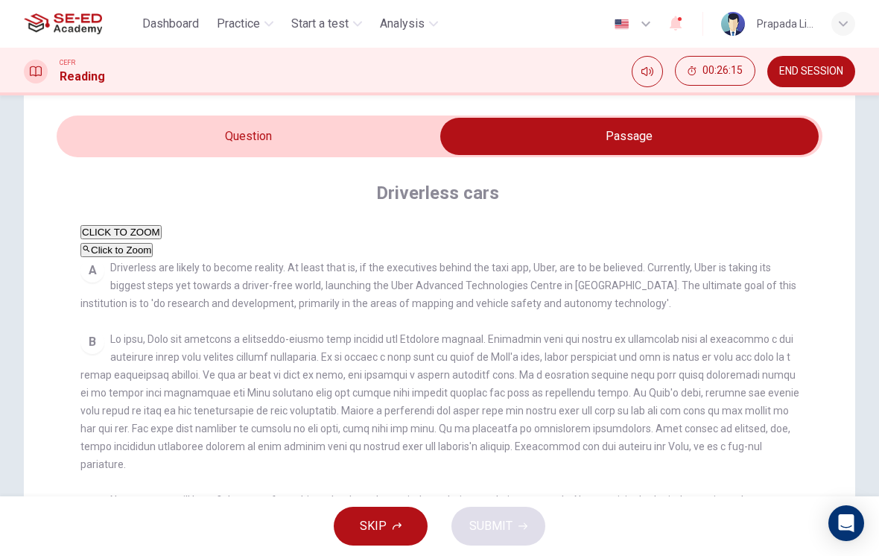
click at [373, 136] on input "checkbox" at bounding box center [629, 136] width 1149 height 37
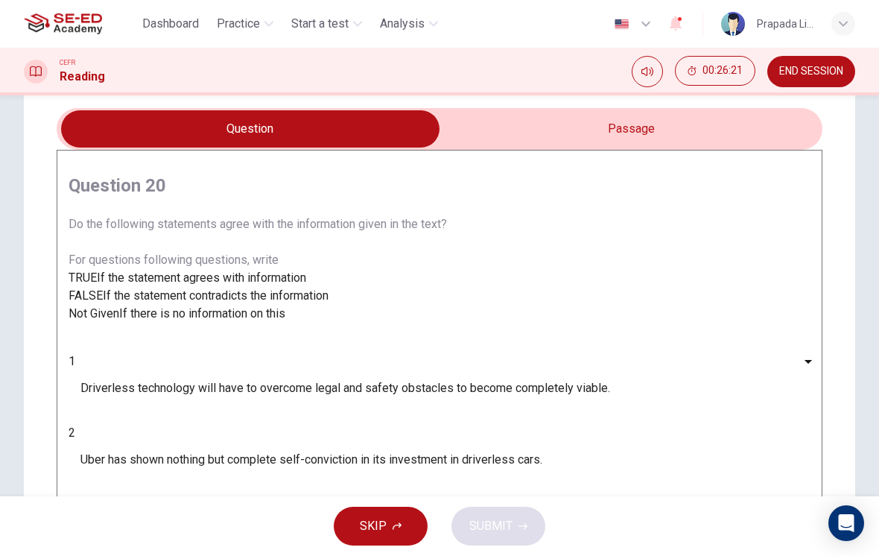
scroll to position [34, 0]
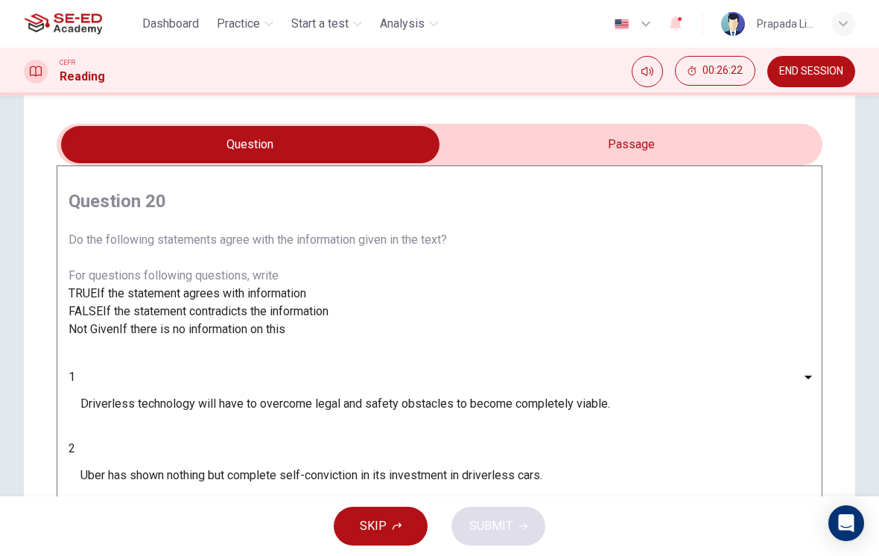
click at [580, 144] on input "checkbox" at bounding box center [250, 144] width 1149 height 37
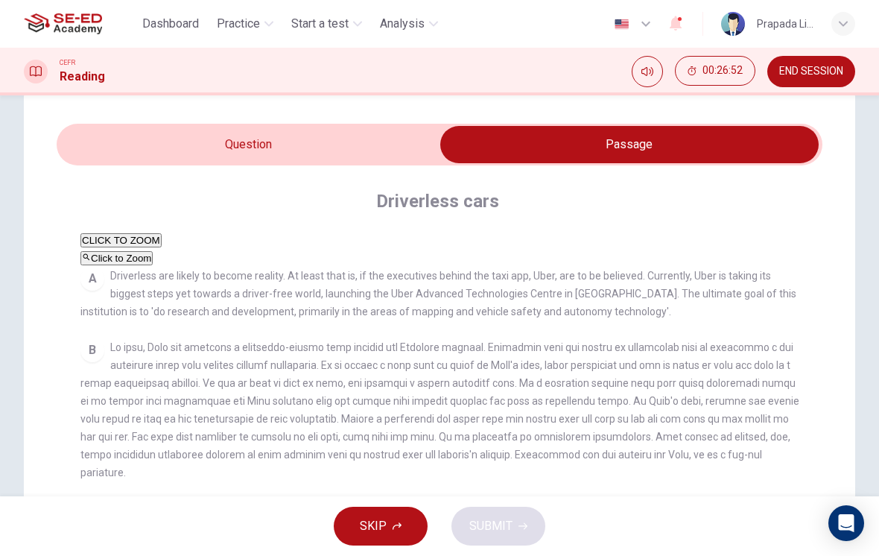
scroll to position [-3, 0]
click at [418, 151] on input "checkbox" at bounding box center [629, 144] width 1149 height 37
checkbox input "false"
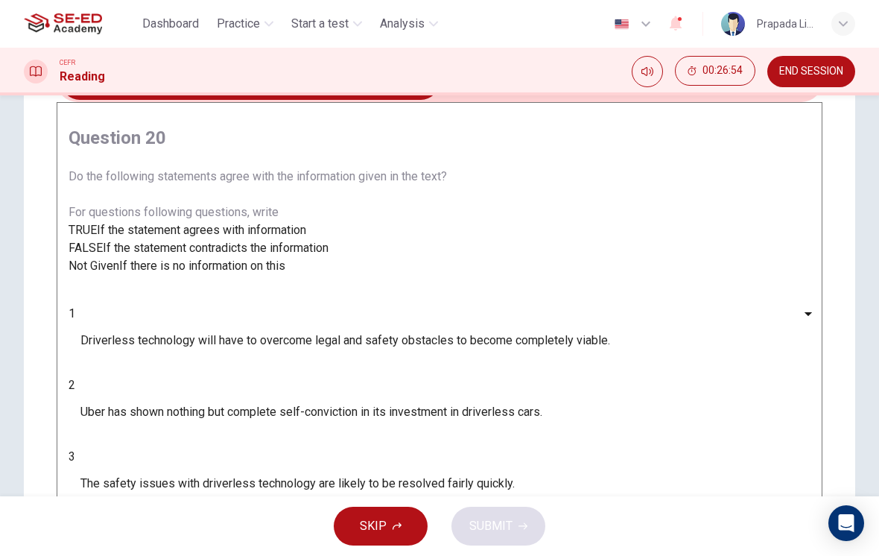
scroll to position [145, 0]
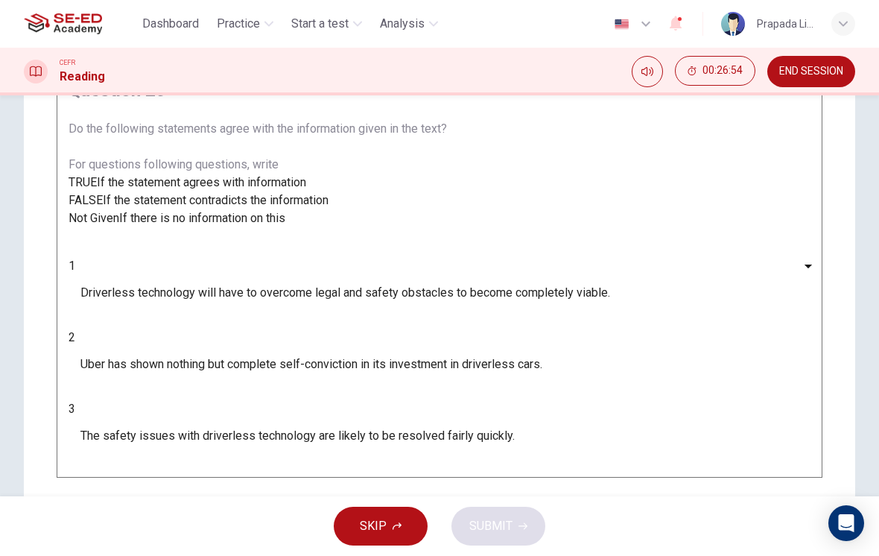
click at [165, 358] on body "This site uses cookies, as explained in our Privacy Policy . If you agree to th…" at bounding box center [439, 278] width 879 height 556
type input "FALSE"
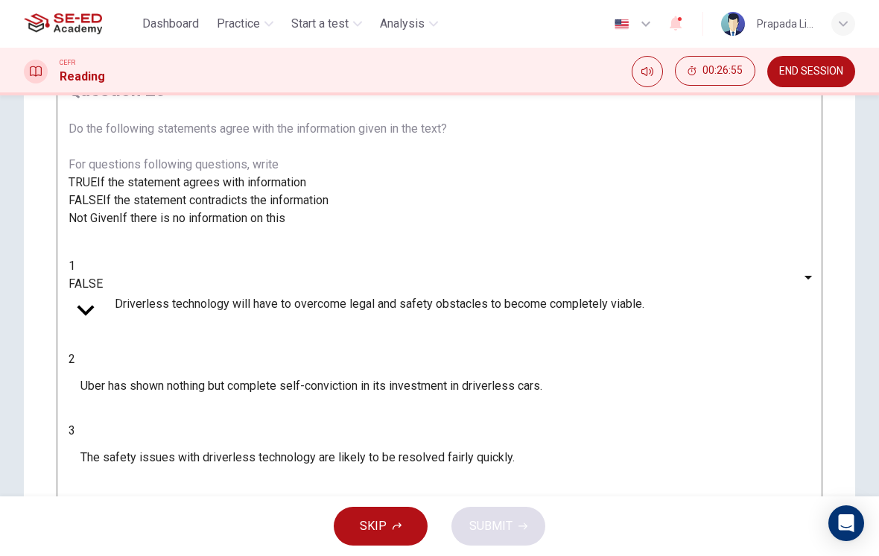
click at [149, 408] on body "This site uses cookies, as explained in our Privacy Policy . If you agree to th…" at bounding box center [439, 278] width 879 height 556
click at [150, 555] on li "TRUE" at bounding box center [439, 565] width 879 height 18
type input "TRUE"
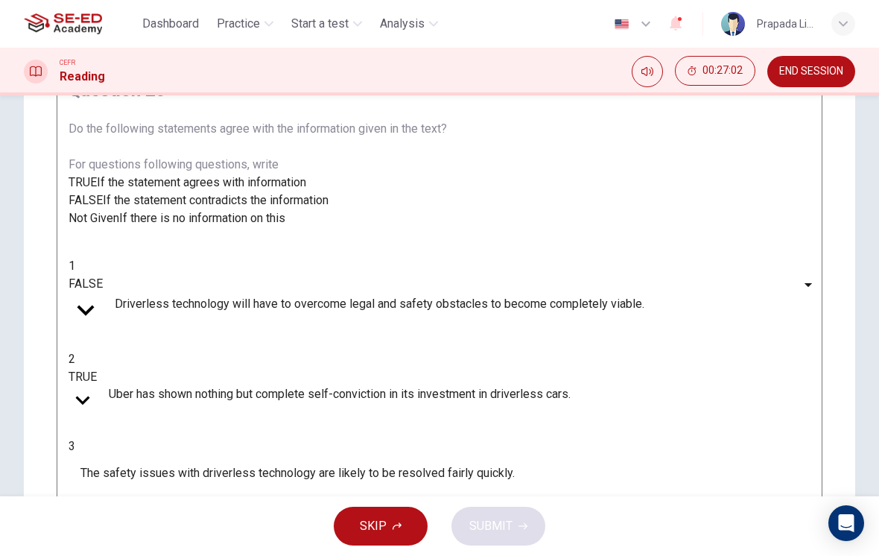
click at [155, 367] on body "This site uses cookies, as explained in our Privacy Policy . If you agree to th…" at bounding box center [439, 278] width 879 height 556
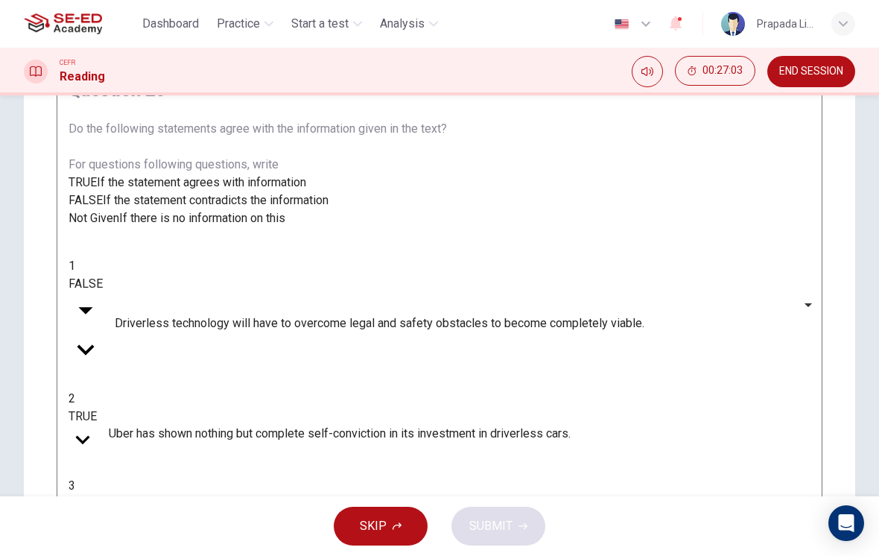
click at [151, 555] on li "TRUE" at bounding box center [439, 565] width 879 height 18
type input "TRUE"
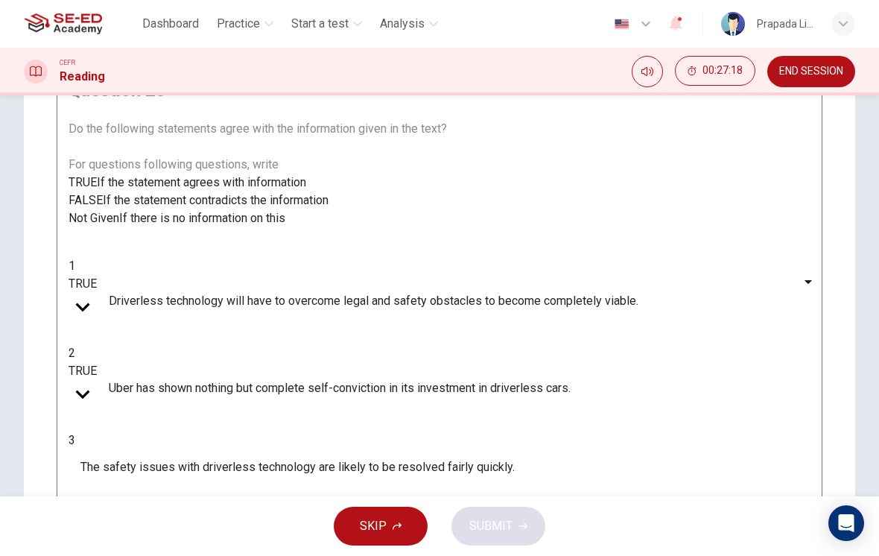
click at [165, 434] on body "This site uses cookies, as explained in our Privacy Policy . If you agree to th…" at bounding box center [439, 278] width 879 height 556
type input "Not Given"
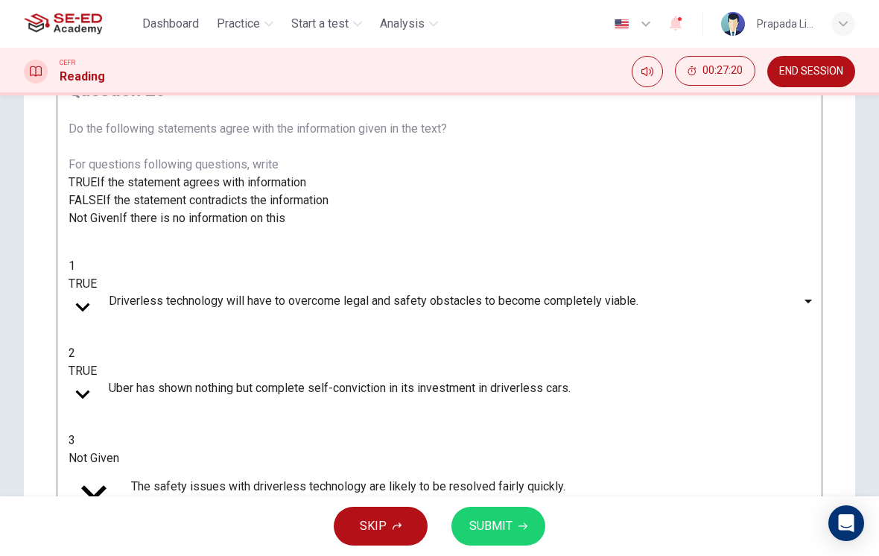
click at [481, 545] on button "SUBMIT" at bounding box center [498, 526] width 94 height 39
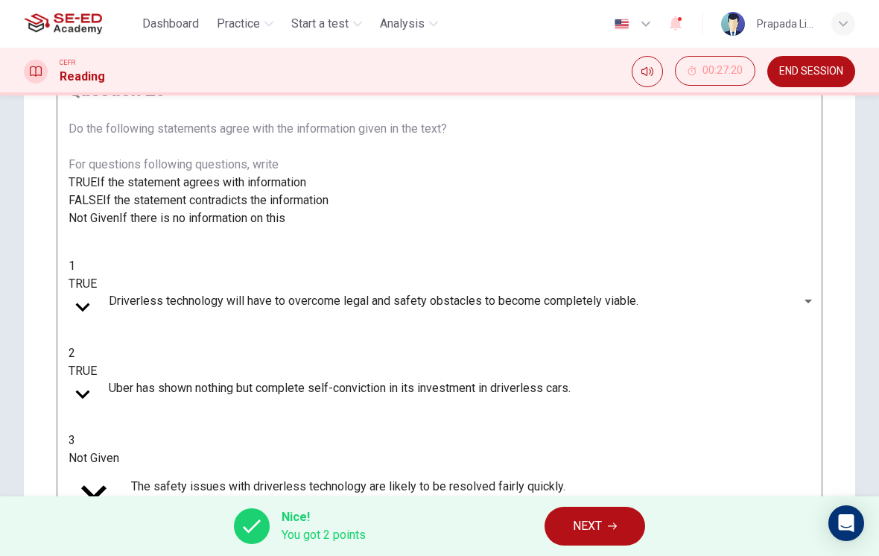
click at [603, 524] on button "NEXT" at bounding box center [595, 526] width 101 height 39
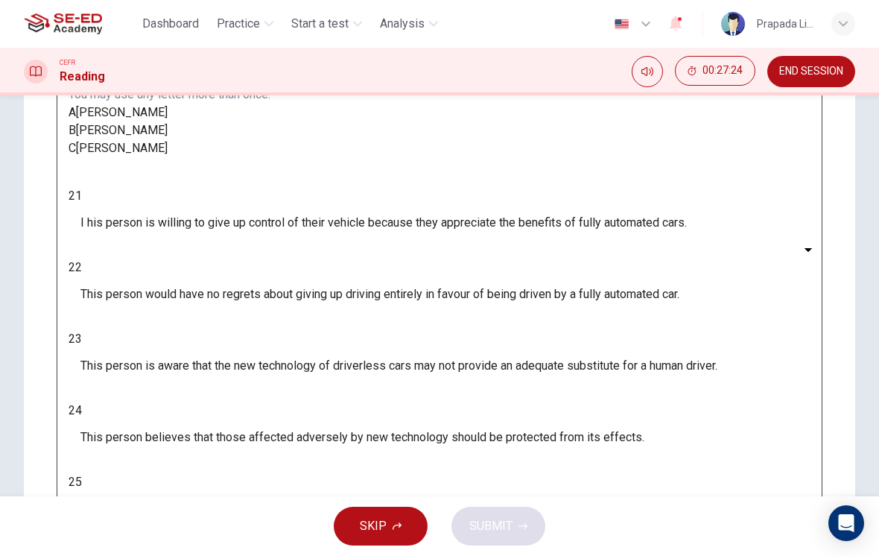
scroll to position [250, 0]
click at [147, 291] on body "This site uses cookies, as explained in our Privacy Policy . If you agree to th…" at bounding box center [439, 278] width 879 height 556
click at [464, 146] on div at bounding box center [439, 278] width 879 height 556
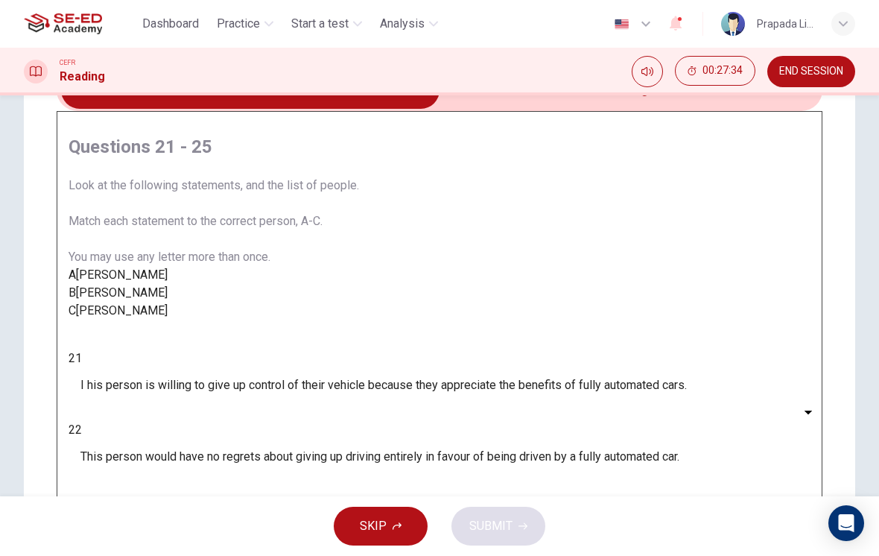
scroll to position [63, 0]
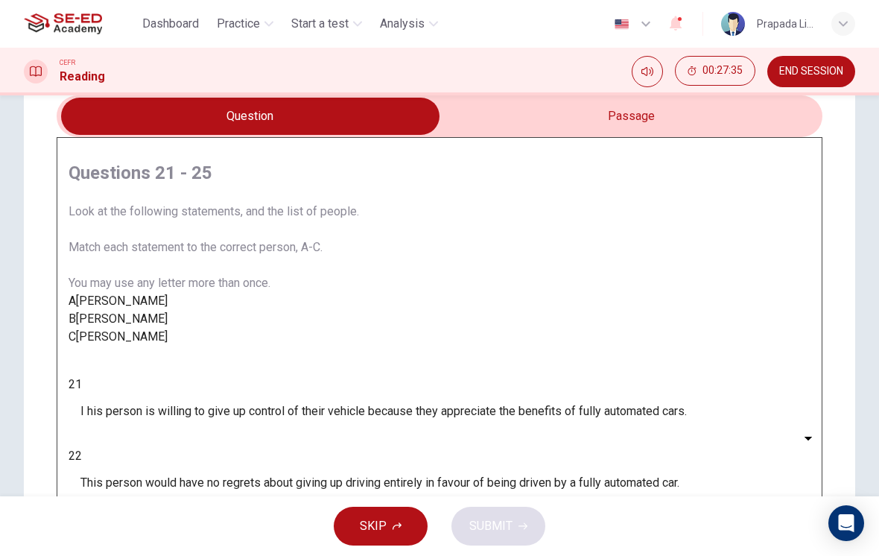
click at [554, 115] on input "checkbox" at bounding box center [250, 116] width 1149 height 37
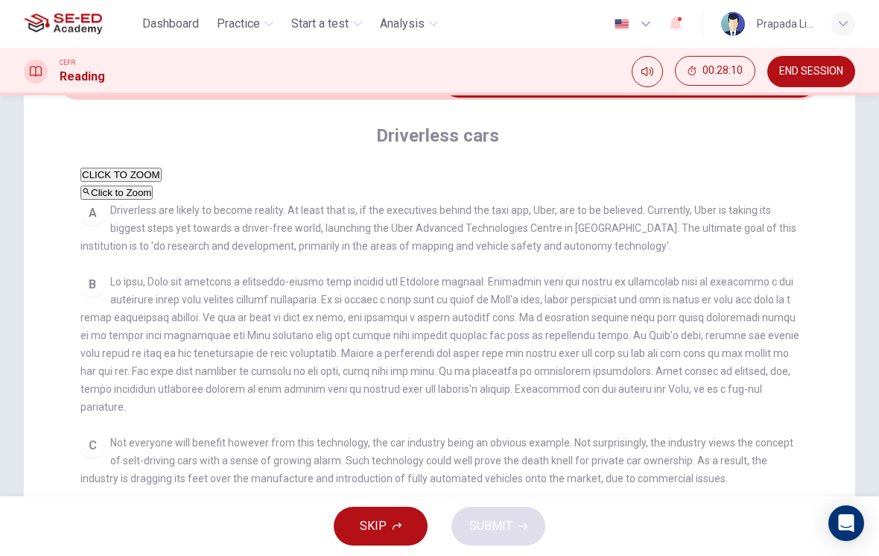
scroll to position [83, 0]
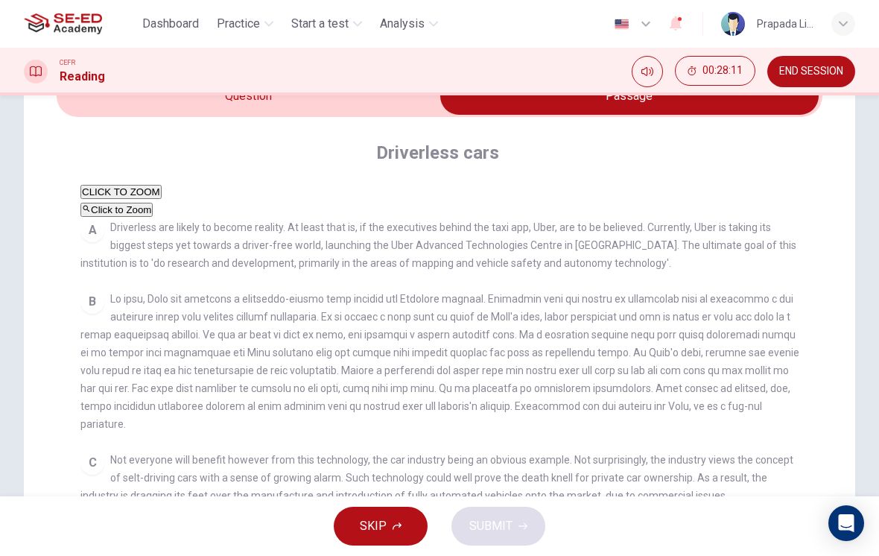
click at [303, 110] on input "checkbox" at bounding box center [629, 95] width 1149 height 37
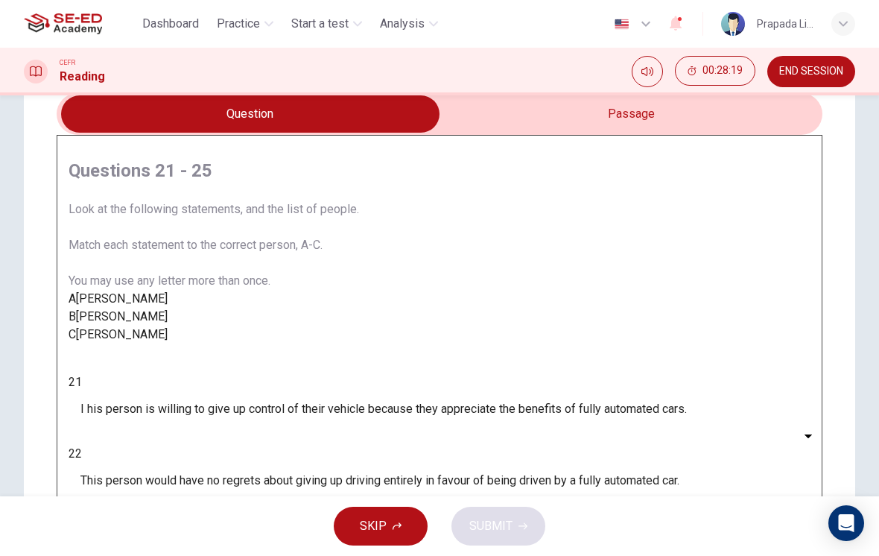
scroll to position [68, 0]
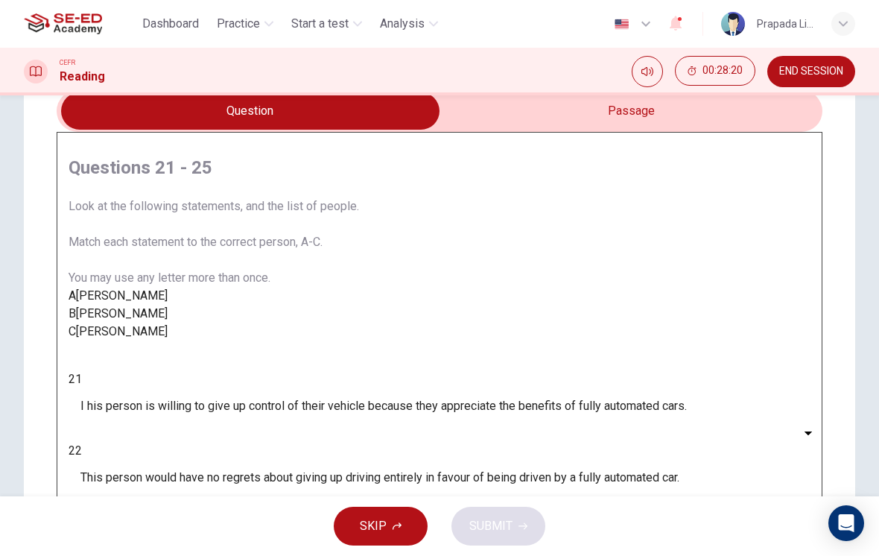
click at [535, 106] on input "checkbox" at bounding box center [250, 110] width 1149 height 37
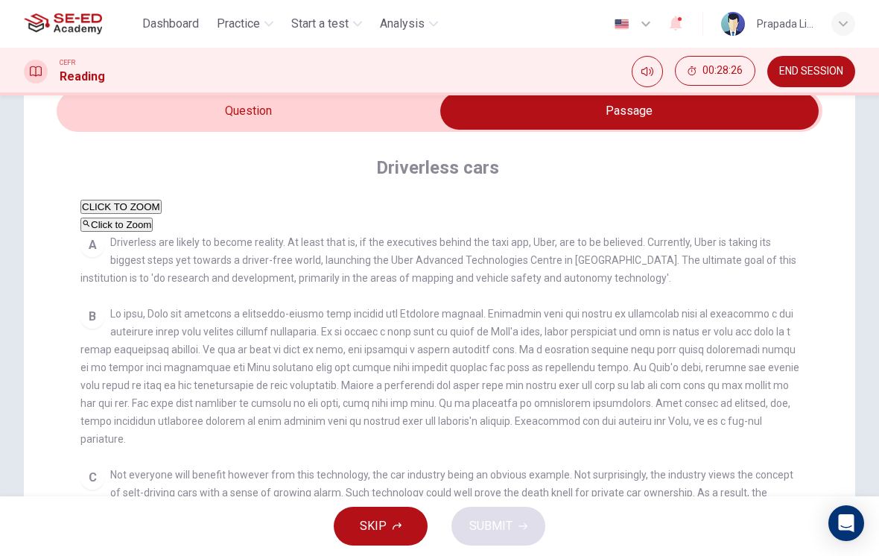
scroll to position [0, 0]
click at [364, 110] on input "checkbox" at bounding box center [629, 110] width 1149 height 37
checkbox input "false"
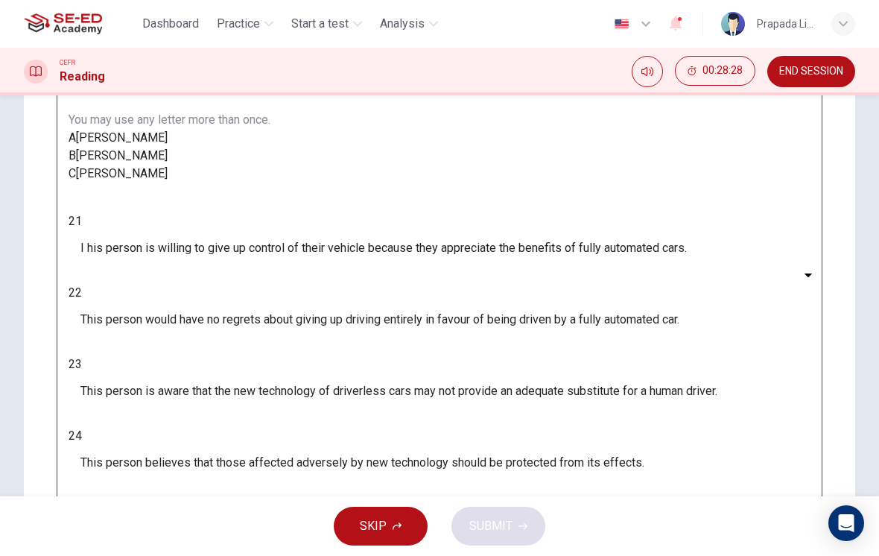
scroll to position [225, 0]
click at [174, 314] on body "This site uses cookies, as explained in our Privacy Policy . If you agree to th…" at bounding box center [439, 278] width 879 height 556
type input "B"
click at [151, 396] on body "This site uses cookies, as explained in our Privacy Policy . If you agree to th…" at bounding box center [439, 278] width 879 height 556
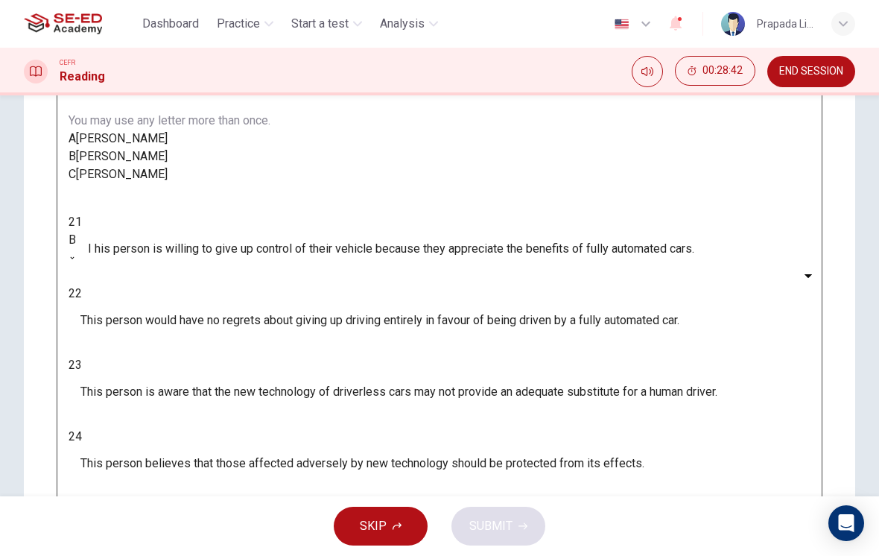
type input "C"
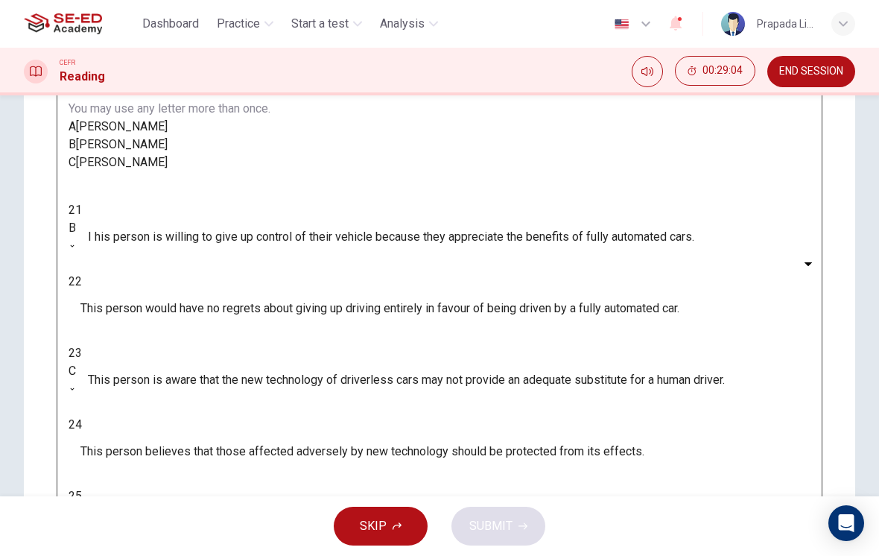
scroll to position [236, 0]
click at [159, 478] on body "This site uses cookies, as explained in our Privacy Policy . If you agree to th…" at bounding box center [439, 278] width 879 height 556
click at [148, 555] on li "A" at bounding box center [439, 565] width 879 height 18
type input "A"
click at [157, 351] on body "This site uses cookies, as explained in our Privacy Policy . If you agree to th…" at bounding box center [439, 278] width 879 height 556
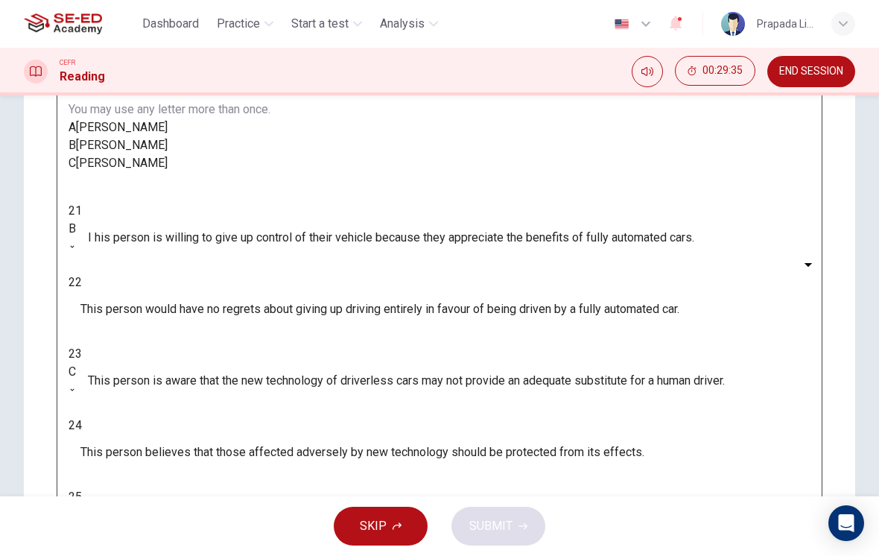
type input "B"
click at [148, 428] on body "This site uses cookies, as explained in our Privacy Policy . If you agree to th…" at bounding box center [439, 278] width 879 height 556
type input "C"
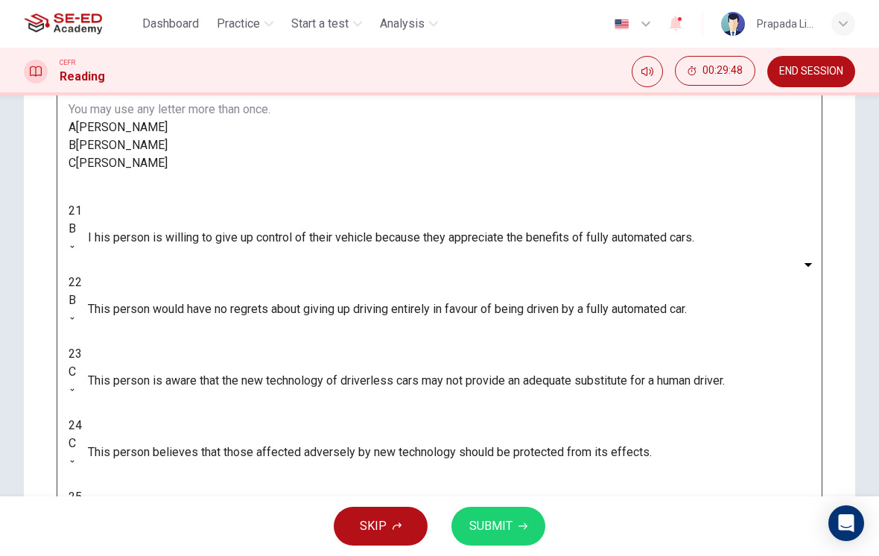
click at [508, 511] on button "SUBMIT" at bounding box center [498, 526] width 94 height 39
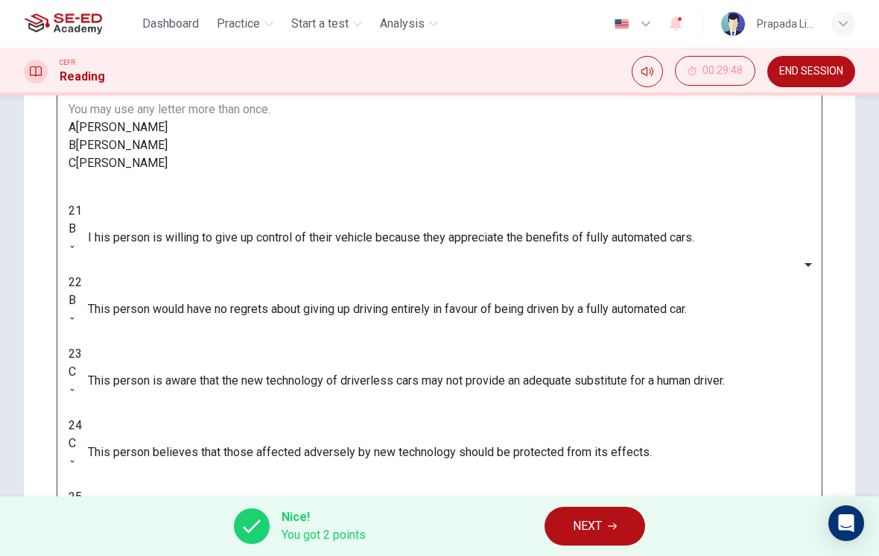
click at [592, 525] on span "NEXT" at bounding box center [587, 526] width 29 height 21
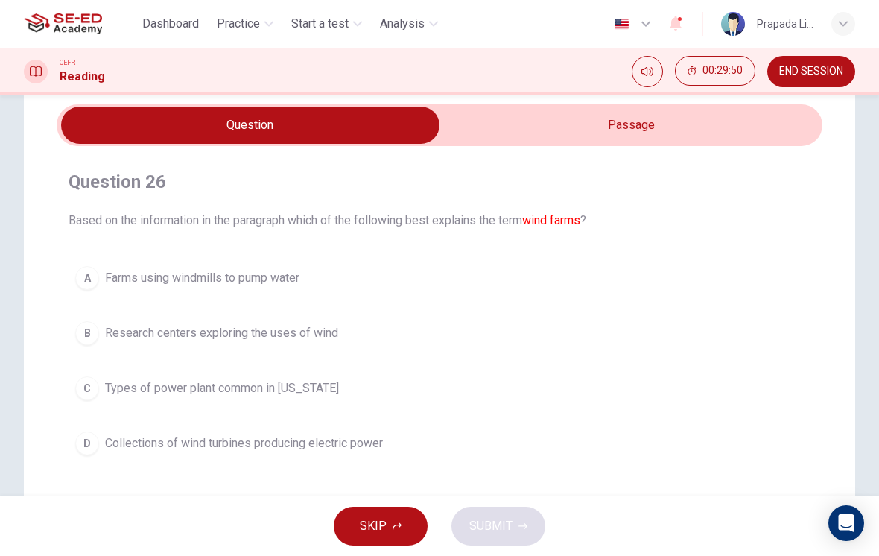
scroll to position [58, 0]
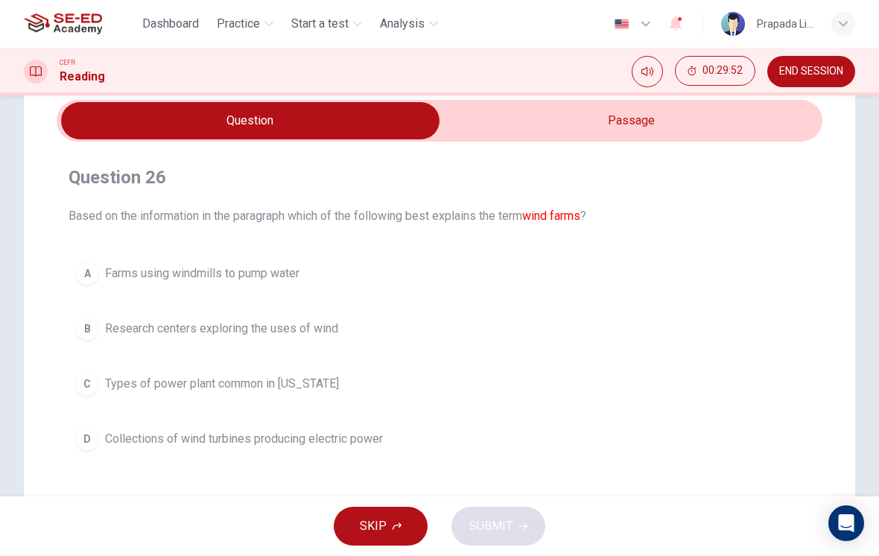
click at [606, 122] on input "checkbox" at bounding box center [250, 120] width 1149 height 37
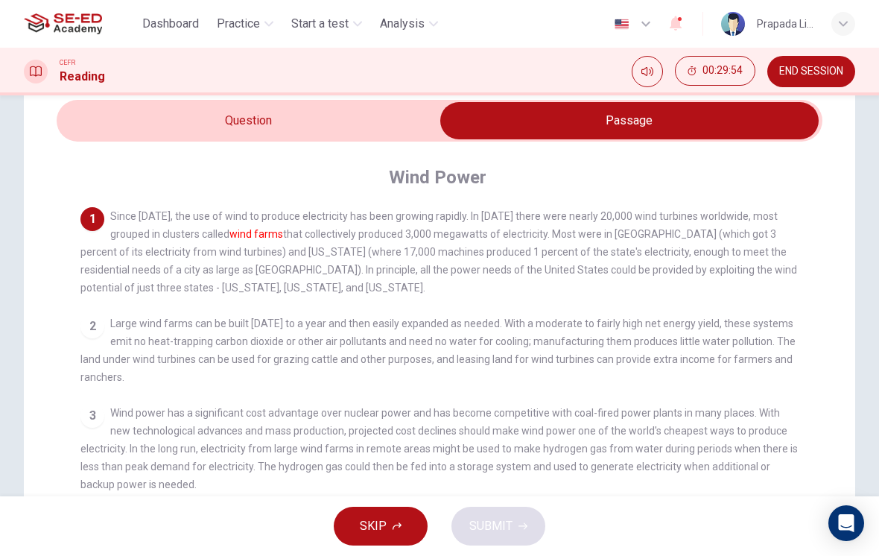
scroll to position [0, 0]
click at [394, 115] on input "checkbox" at bounding box center [629, 120] width 1149 height 37
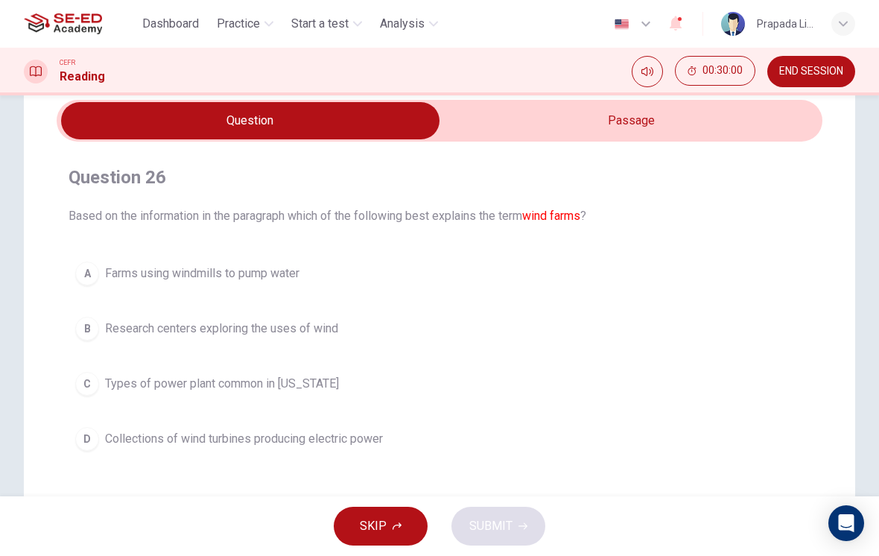
click at [570, 118] on input "checkbox" at bounding box center [250, 120] width 1149 height 37
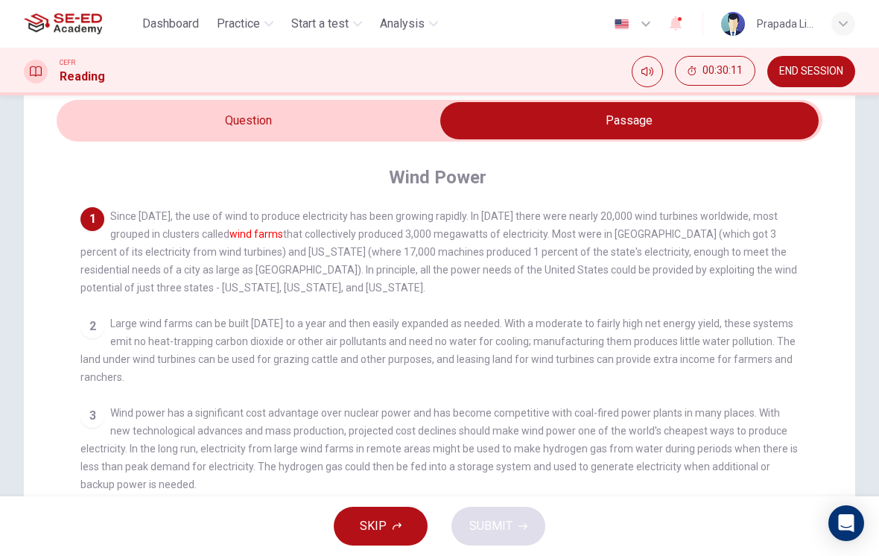
click at [388, 135] on input "checkbox" at bounding box center [629, 120] width 1149 height 37
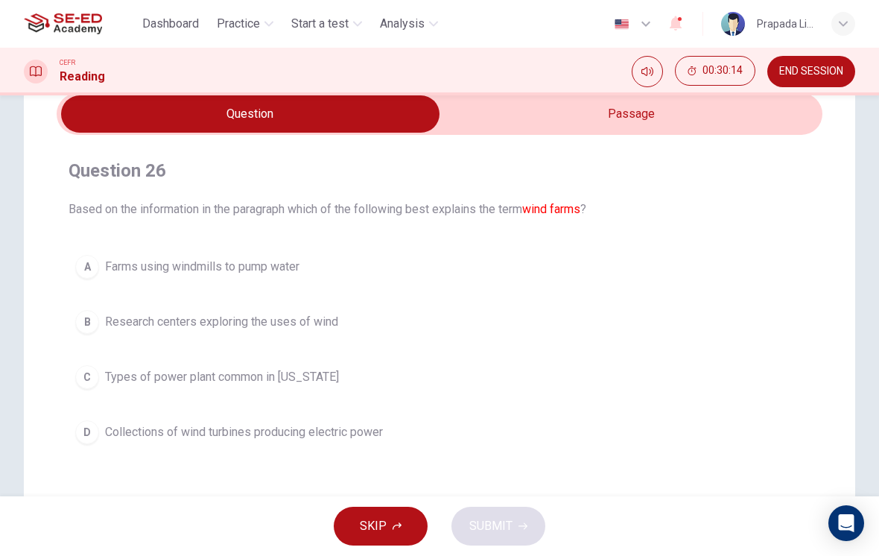
scroll to position [64, 0]
click at [320, 442] on button "D Collections of wind turbines producing electric power" at bounding box center [440, 432] width 742 height 37
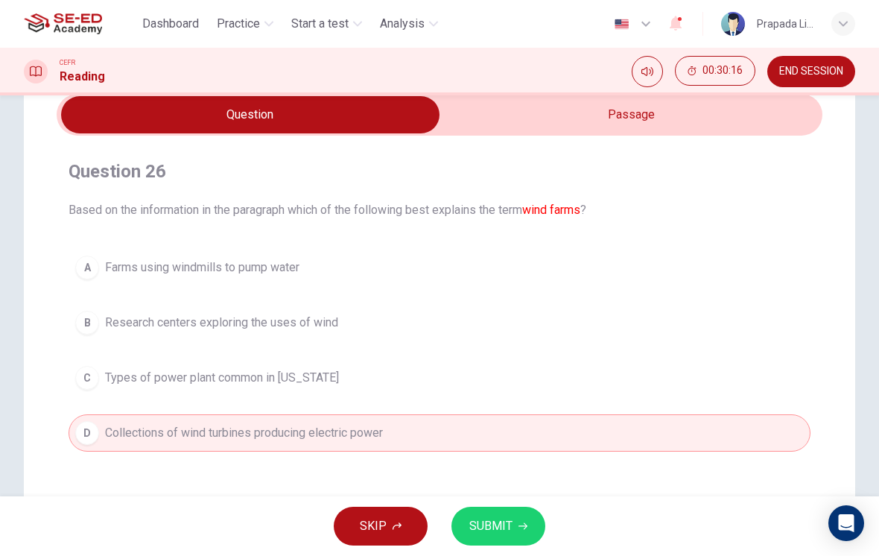
click at [501, 527] on span "SUBMIT" at bounding box center [490, 526] width 43 height 21
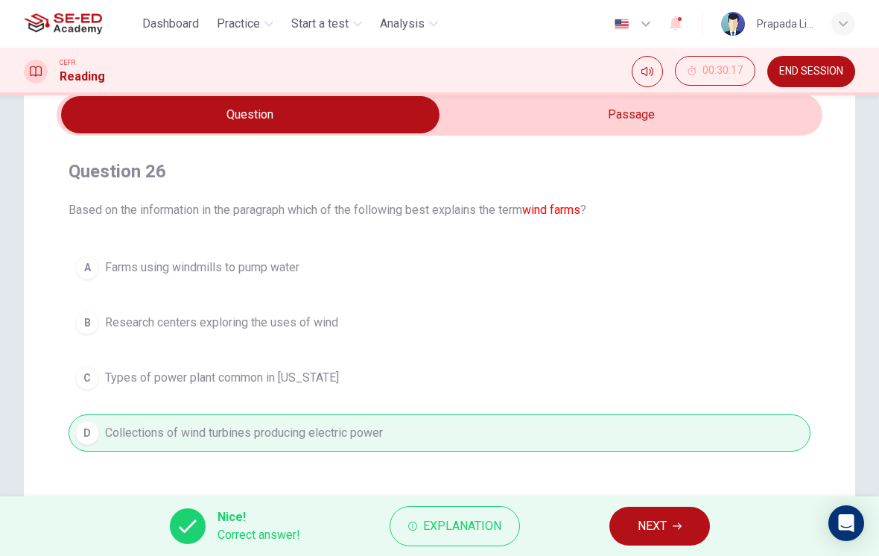
click at [659, 536] on span "NEXT" at bounding box center [652, 526] width 29 height 21
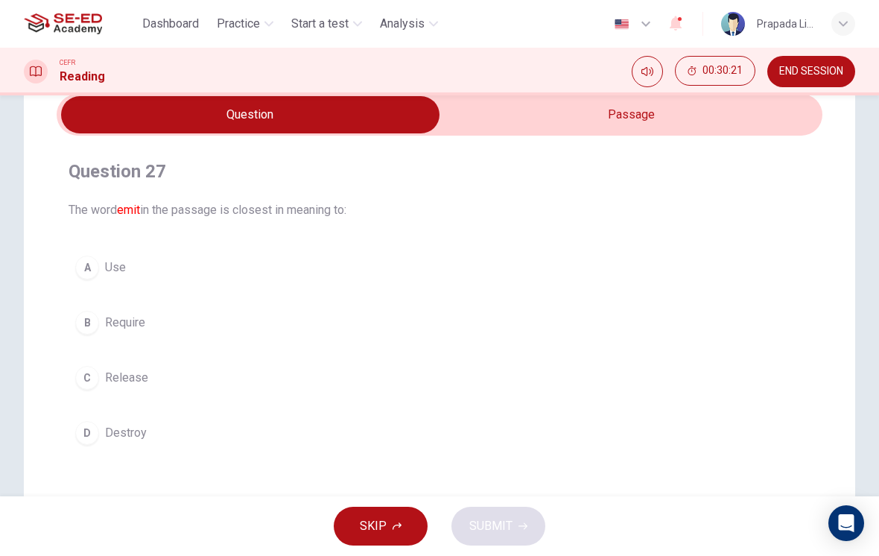
click at [551, 118] on input "checkbox" at bounding box center [250, 114] width 1149 height 37
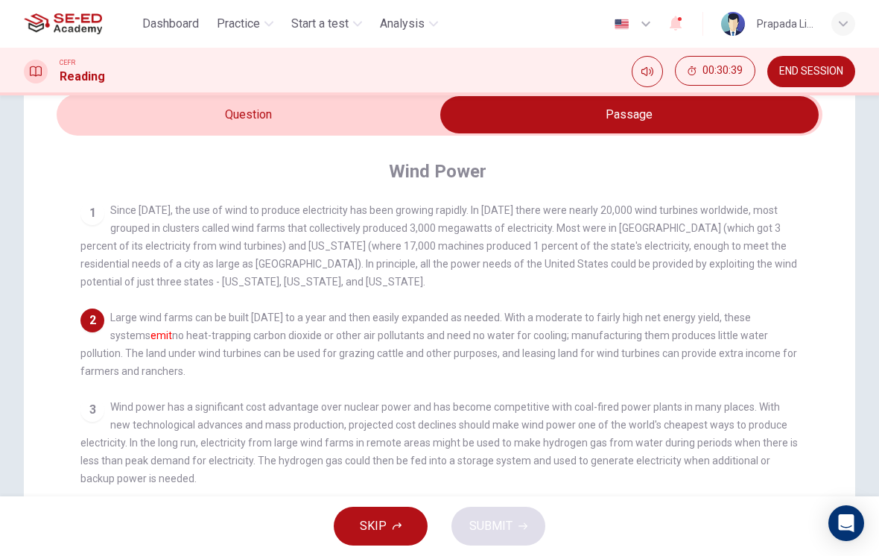
click at [355, 121] on input "checkbox" at bounding box center [629, 114] width 1149 height 37
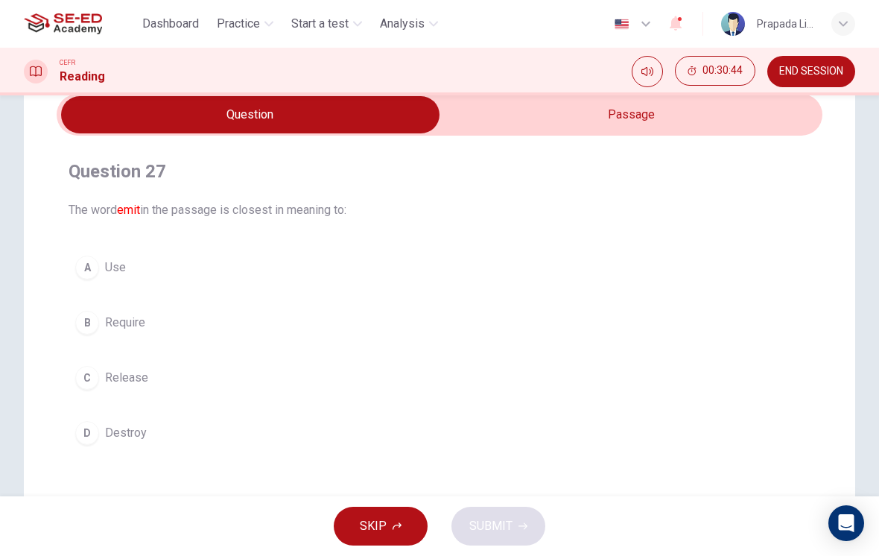
click at [96, 383] on div "C" at bounding box center [87, 378] width 24 height 24
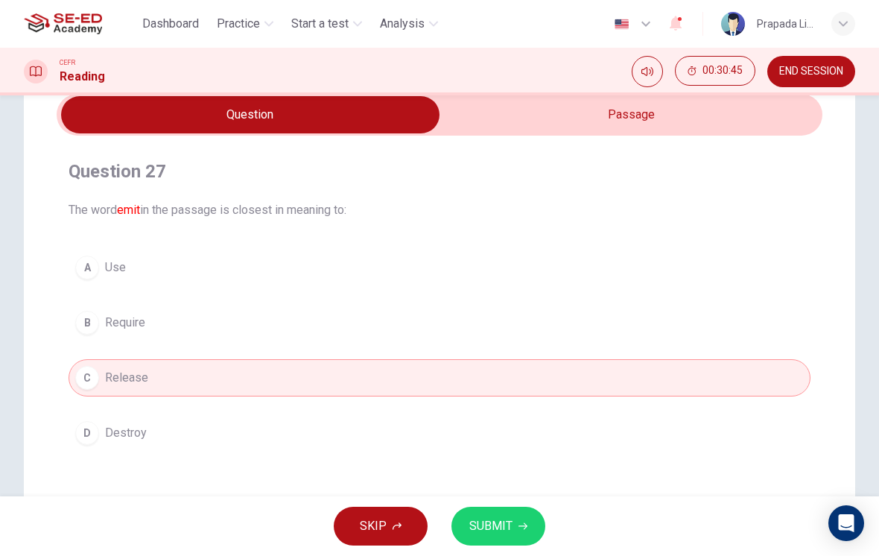
click at [481, 517] on span "SUBMIT" at bounding box center [490, 526] width 43 height 21
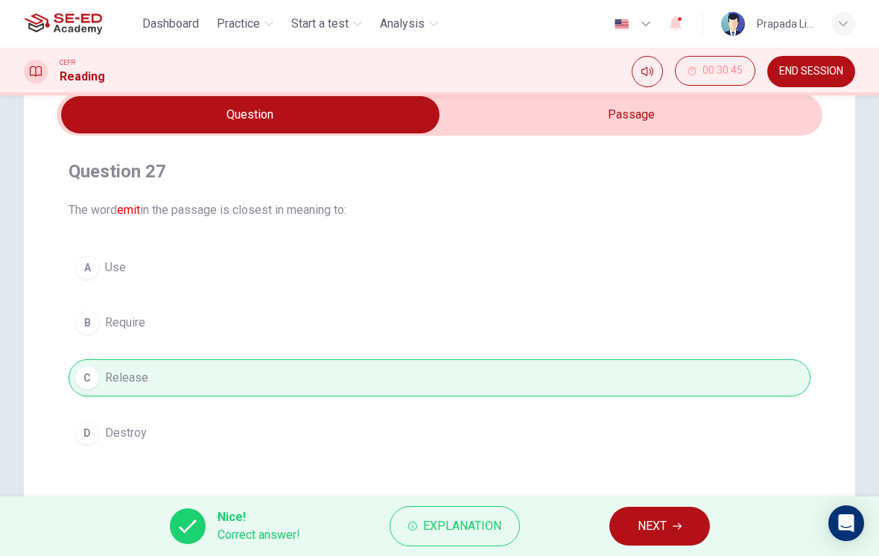
click at [667, 531] on span "NEXT" at bounding box center [652, 526] width 29 height 21
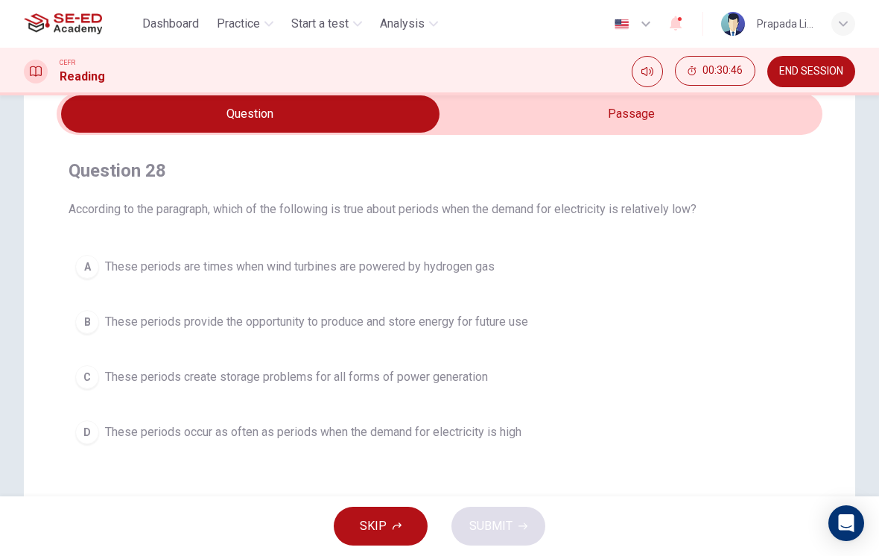
scroll to position [65, 0]
click at [713, 126] on input "checkbox" at bounding box center [250, 113] width 1149 height 37
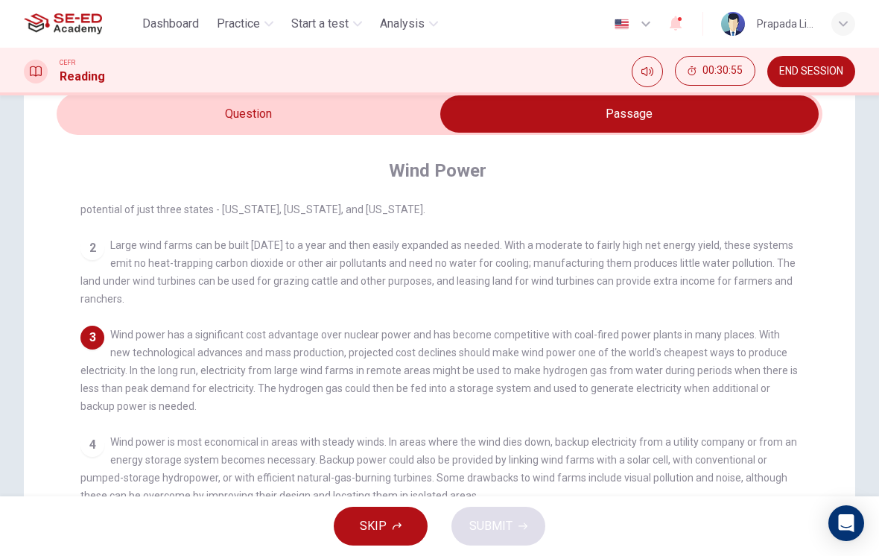
scroll to position [73, 0]
click at [357, 118] on input "checkbox" at bounding box center [629, 113] width 1149 height 37
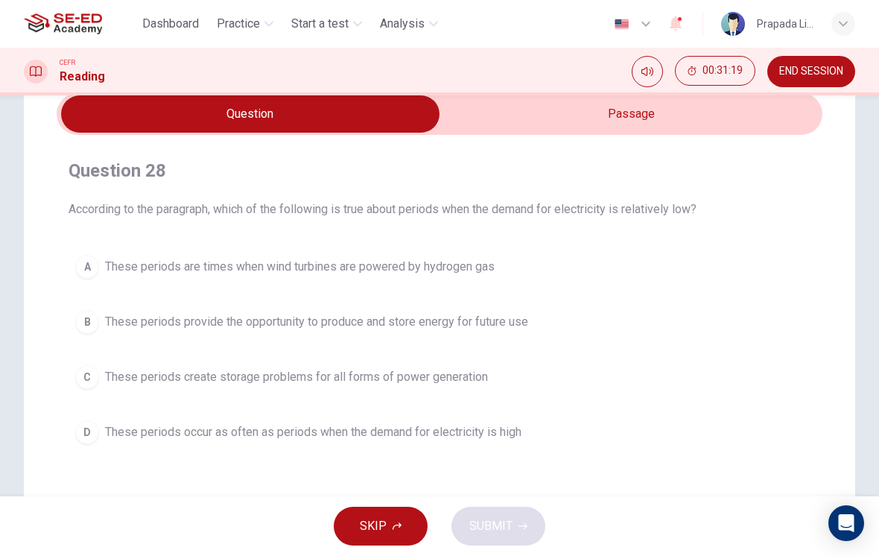
click at [522, 117] on input "checkbox" at bounding box center [250, 113] width 1149 height 37
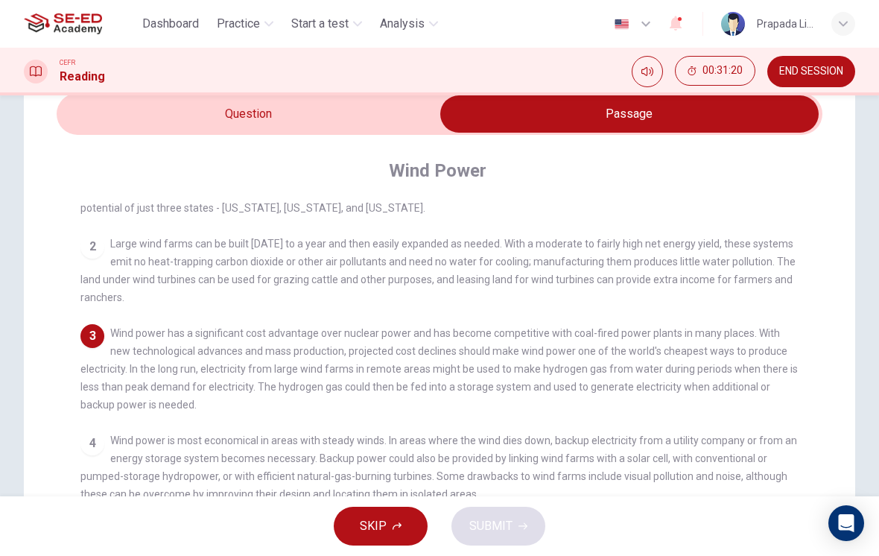
scroll to position [86, 0]
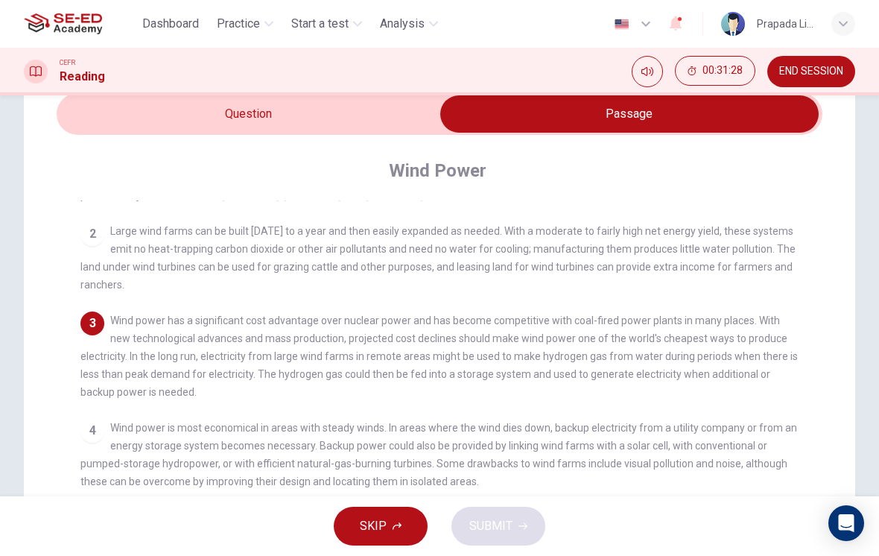
click at [308, 120] on input "checkbox" at bounding box center [629, 113] width 1149 height 37
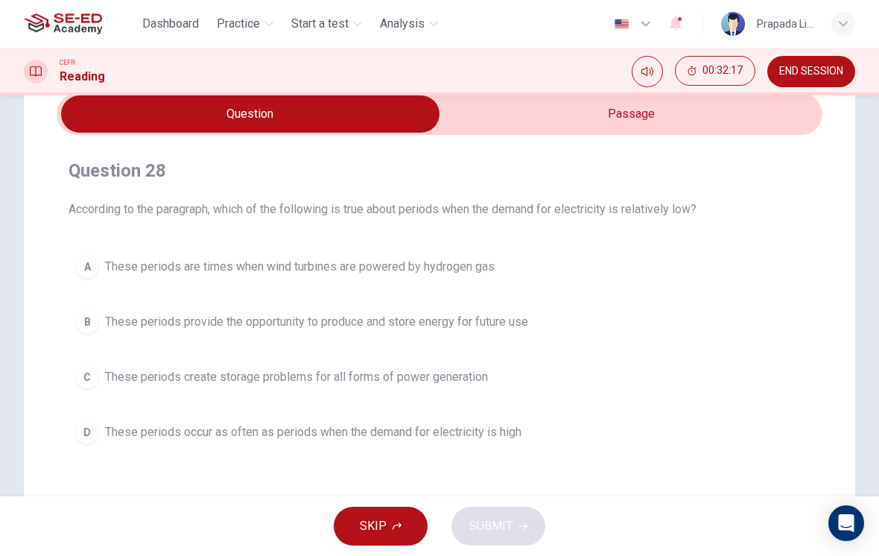
click at [86, 269] on div "A" at bounding box center [87, 267] width 24 height 24
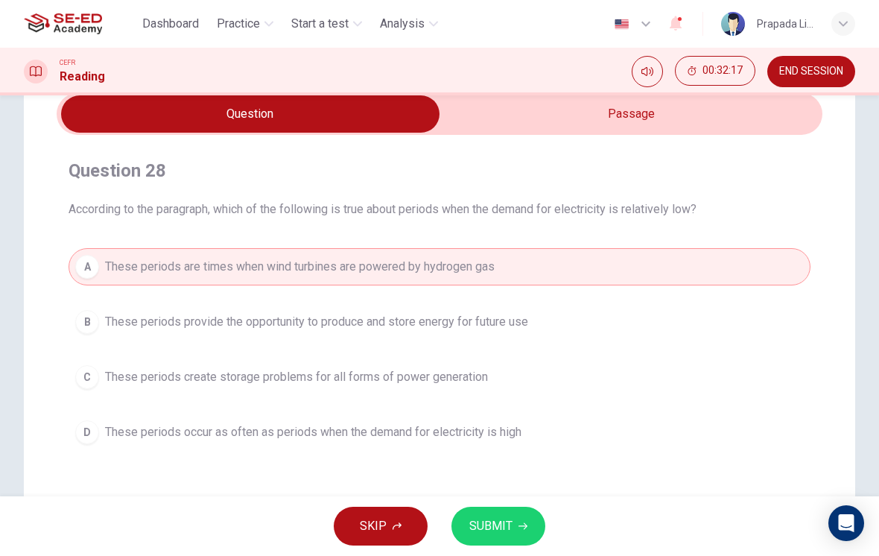
click at [502, 514] on button "SUBMIT" at bounding box center [498, 526] width 94 height 39
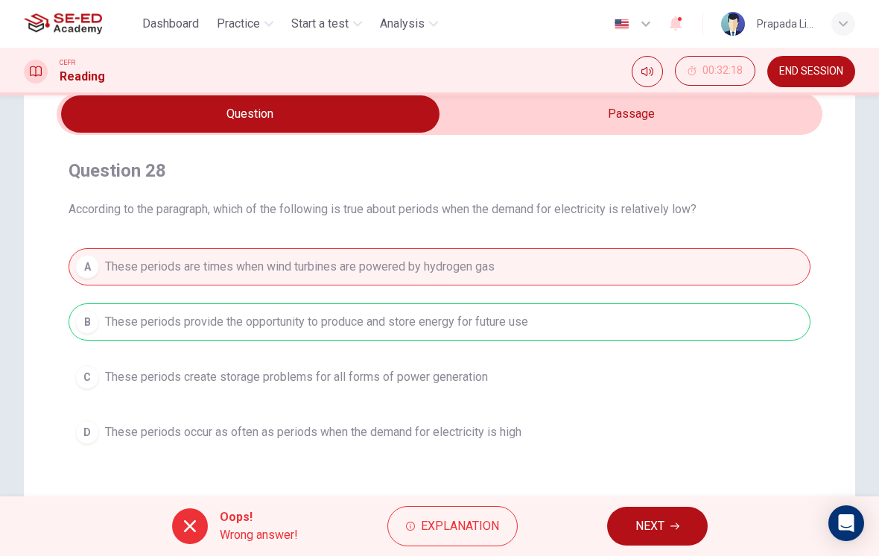
click at [651, 545] on button "NEXT" at bounding box center [657, 526] width 101 height 39
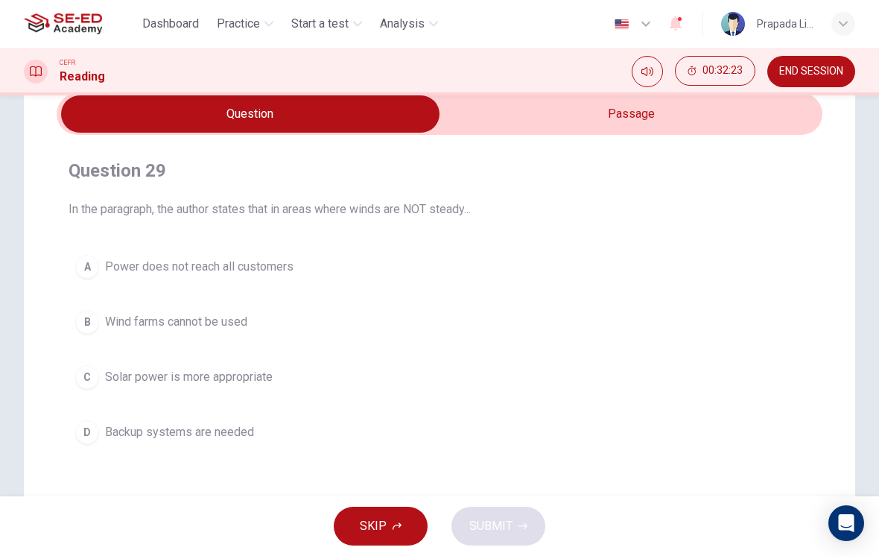
click at [631, 116] on input "checkbox" at bounding box center [250, 113] width 1149 height 37
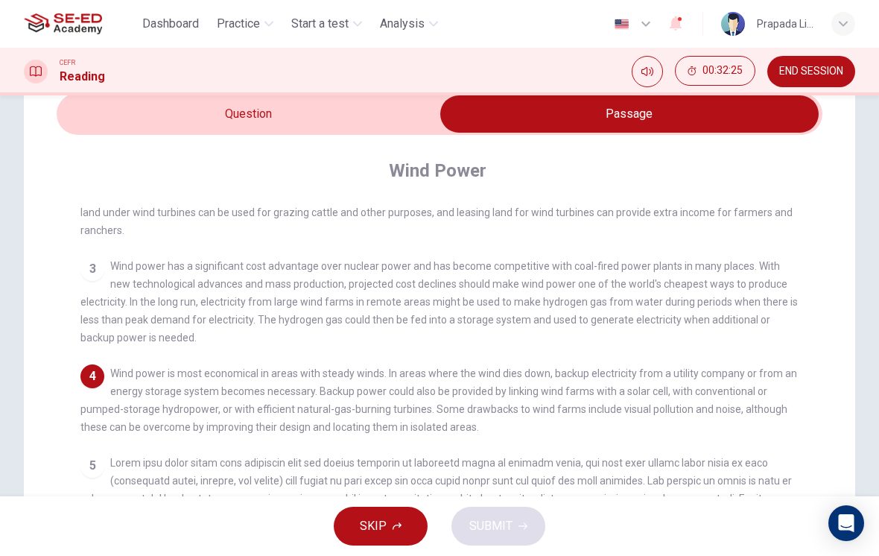
scroll to position [143, 0]
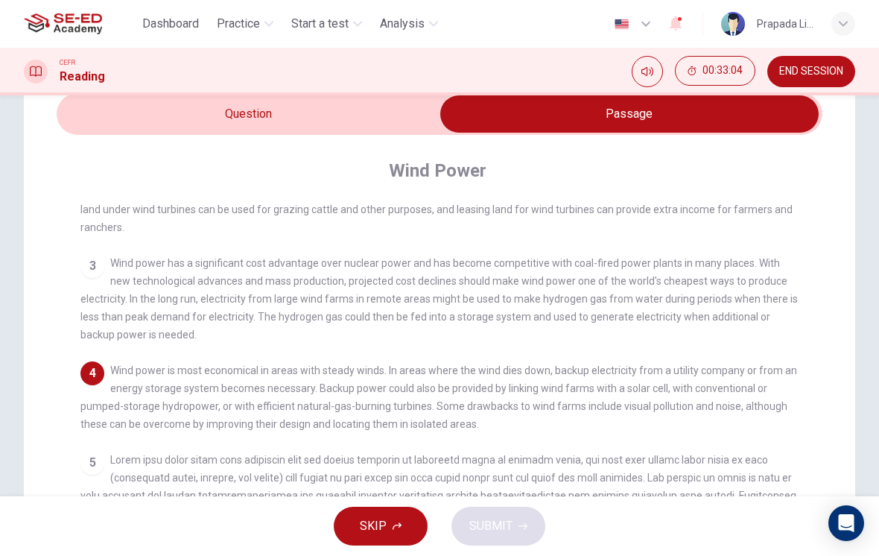
click at [384, 120] on input "checkbox" at bounding box center [629, 113] width 1149 height 37
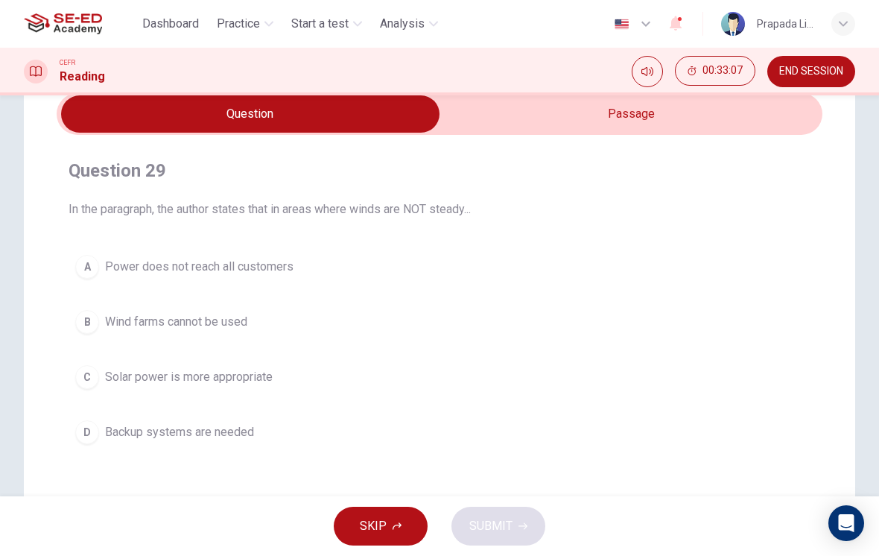
click at [584, 121] on input "checkbox" at bounding box center [250, 113] width 1149 height 37
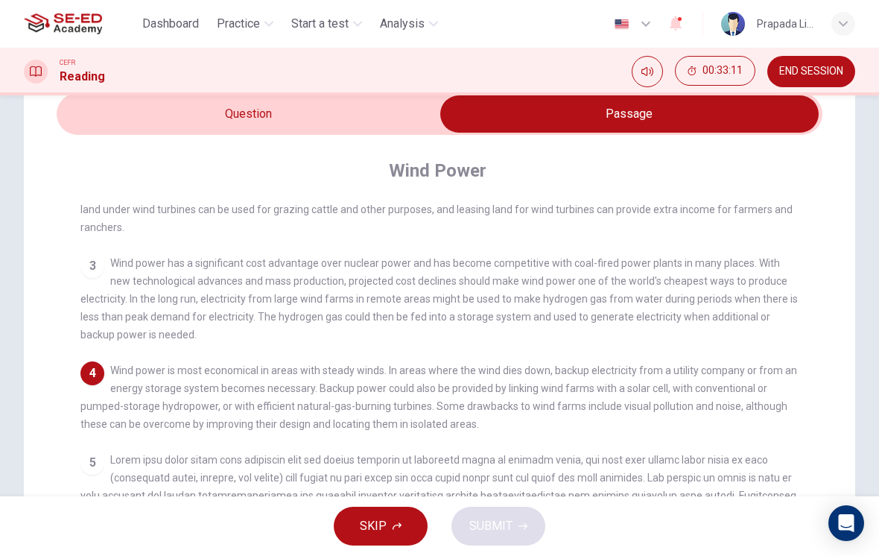
click at [326, 124] on input "checkbox" at bounding box center [629, 113] width 1149 height 37
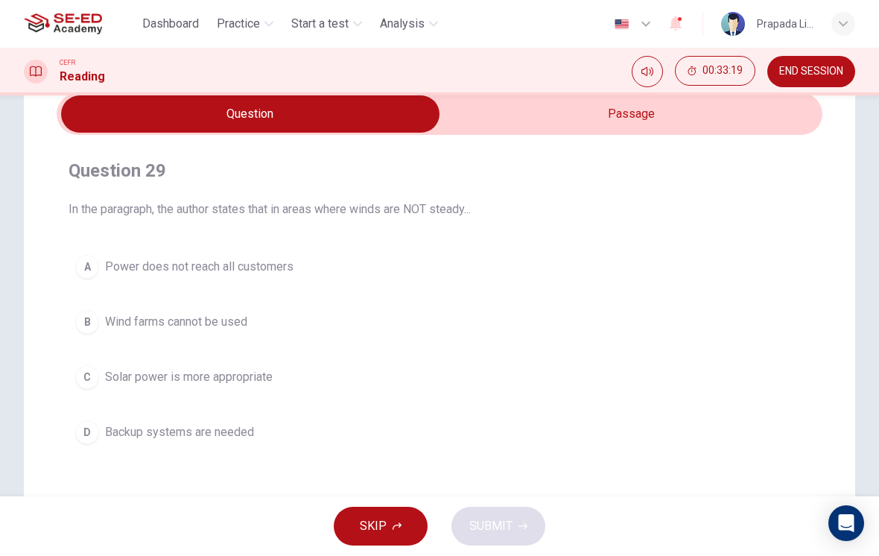
click at [522, 131] on input "checkbox" at bounding box center [250, 113] width 1149 height 37
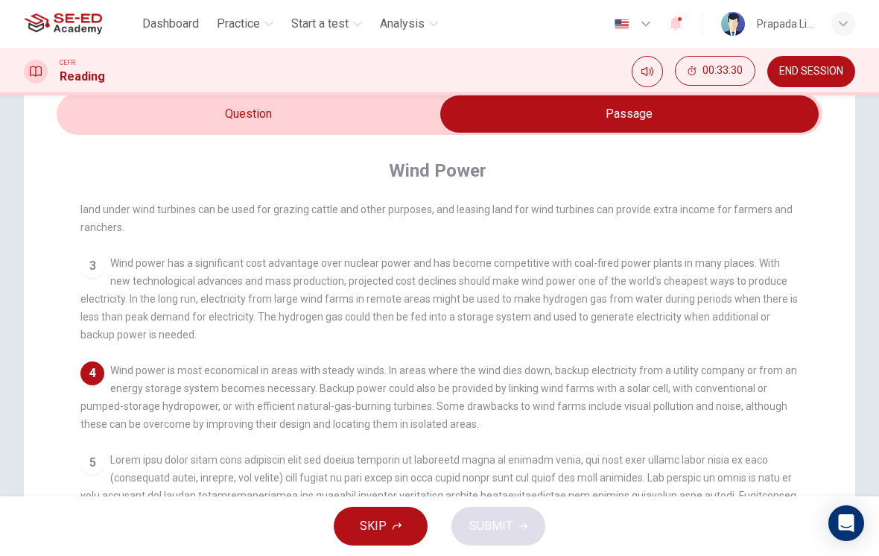
click at [376, 117] on input "checkbox" at bounding box center [629, 113] width 1149 height 37
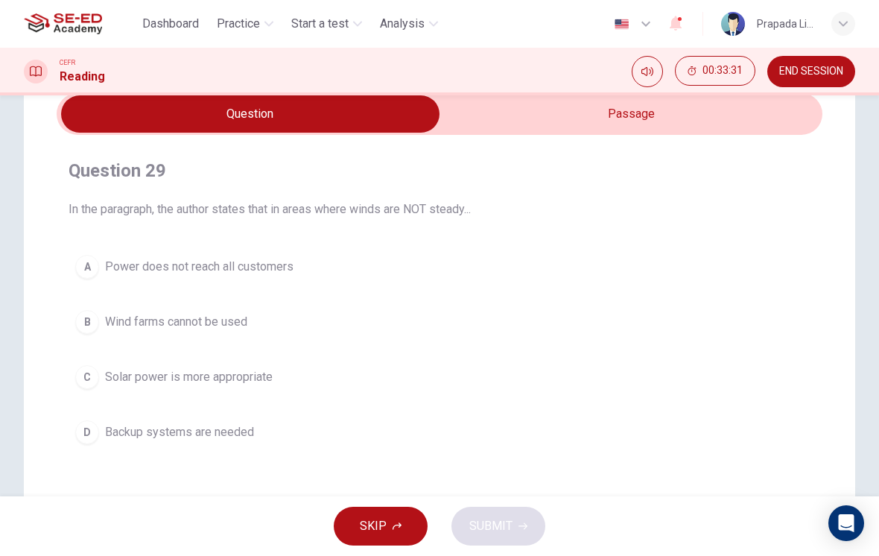
click at [278, 316] on button "B Wind farms cannot be used" at bounding box center [440, 321] width 742 height 37
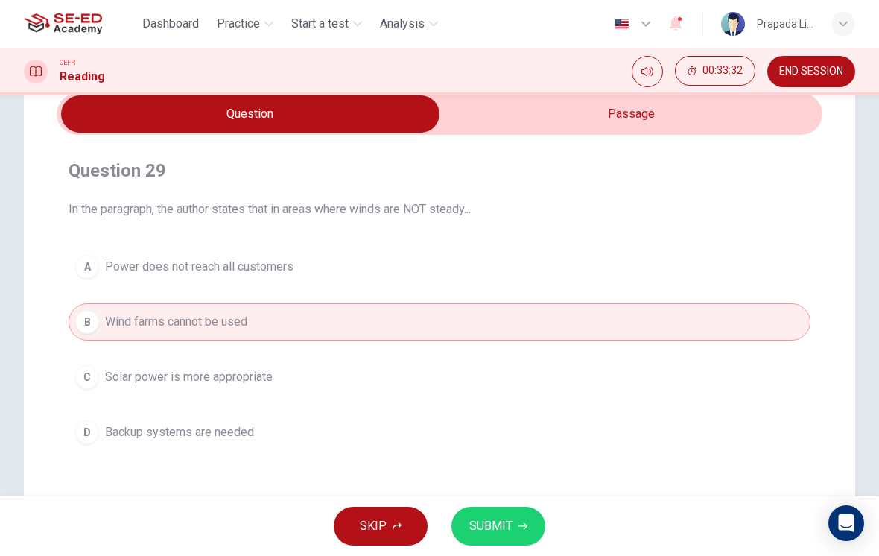
click at [509, 527] on span "SUBMIT" at bounding box center [490, 526] width 43 height 21
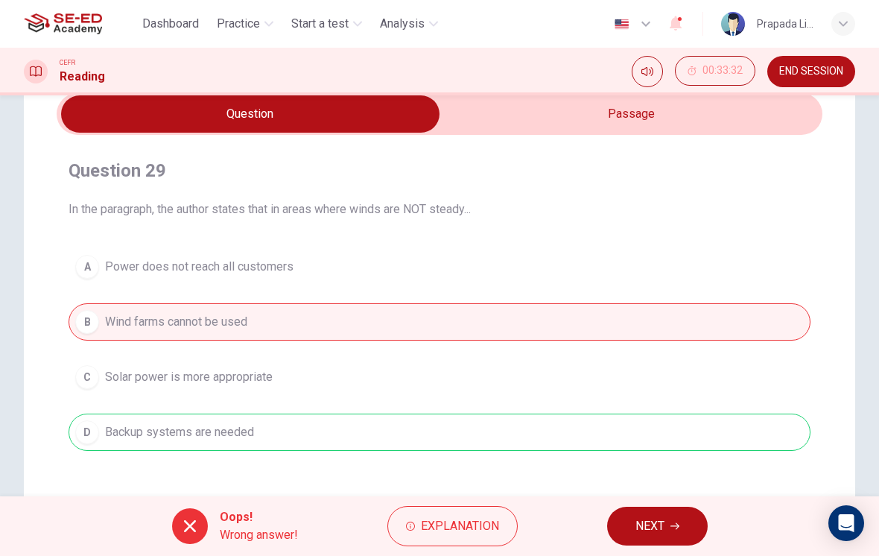
click at [648, 534] on span "NEXT" at bounding box center [649, 526] width 29 height 21
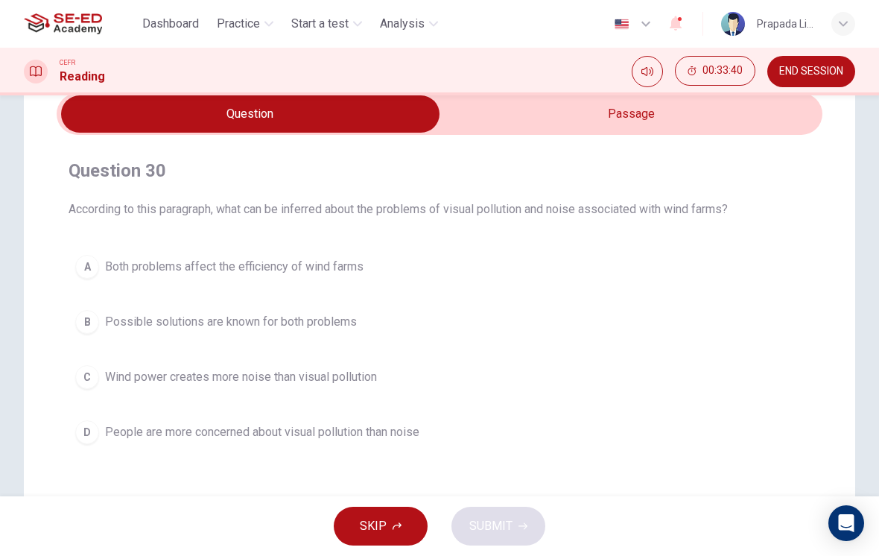
click at [402, 426] on span "People are more concerned about visual pollution than noise" at bounding box center [262, 432] width 314 height 18
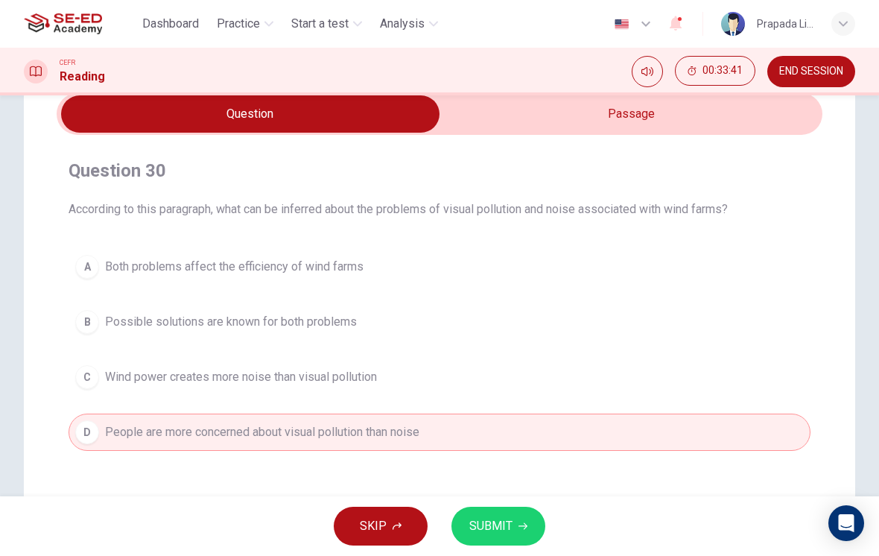
click at [483, 516] on span "SUBMIT" at bounding box center [490, 526] width 43 height 21
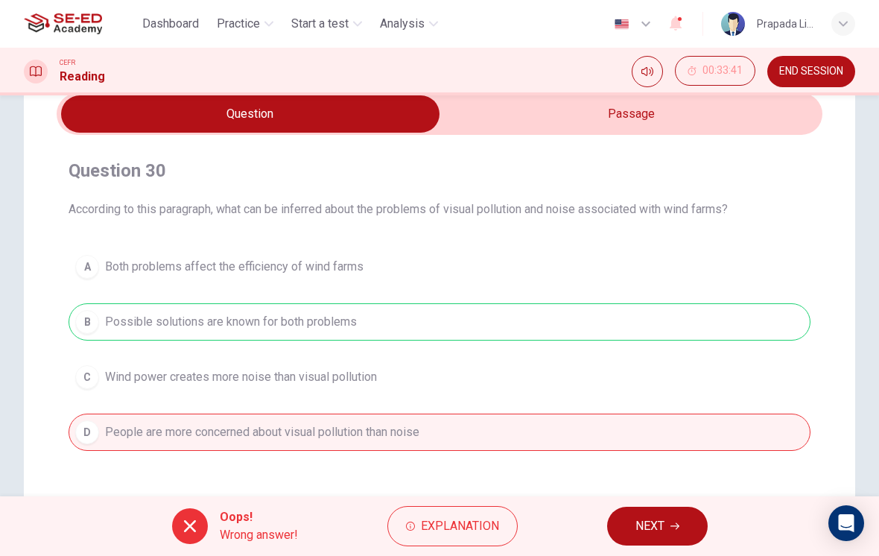
click at [637, 525] on span "NEXT" at bounding box center [649, 526] width 29 height 21
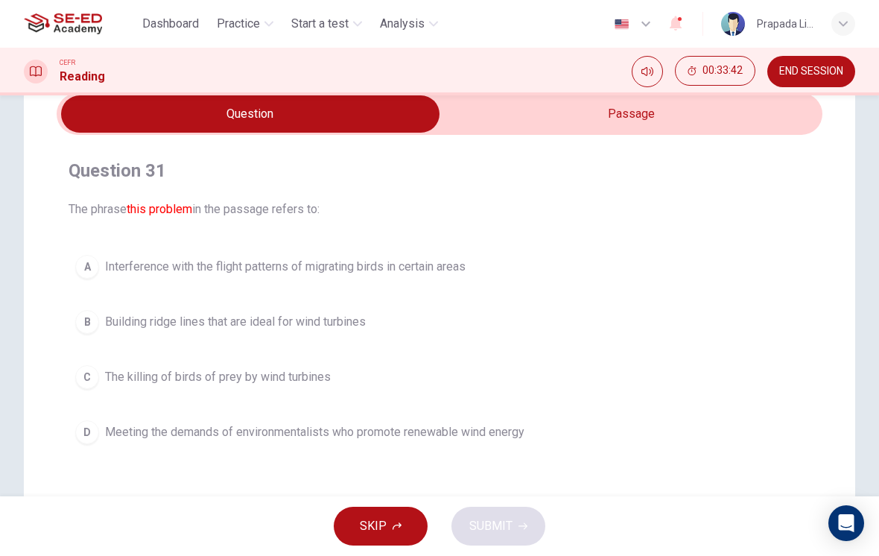
click at [627, 113] on input "checkbox" at bounding box center [250, 113] width 1149 height 37
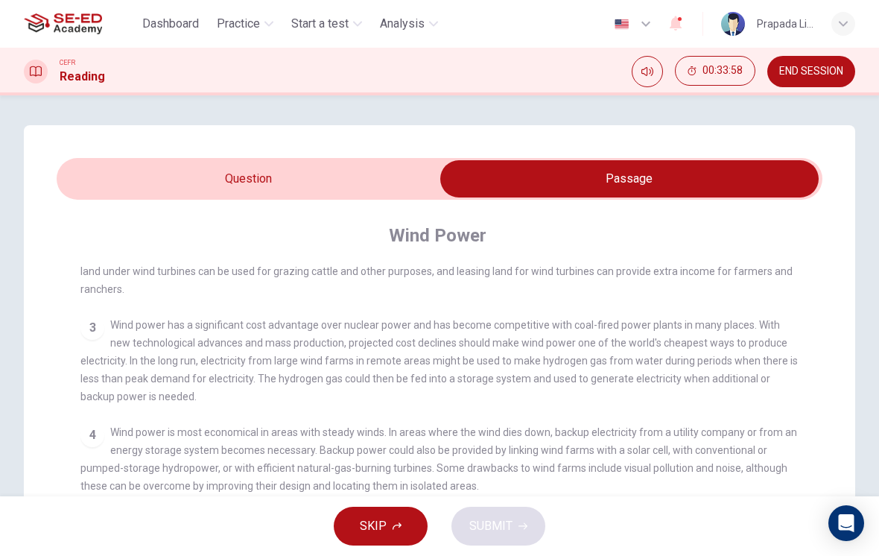
scroll to position [0, 0]
click at [380, 176] on input "checkbox" at bounding box center [629, 178] width 1149 height 37
checkbox input "false"
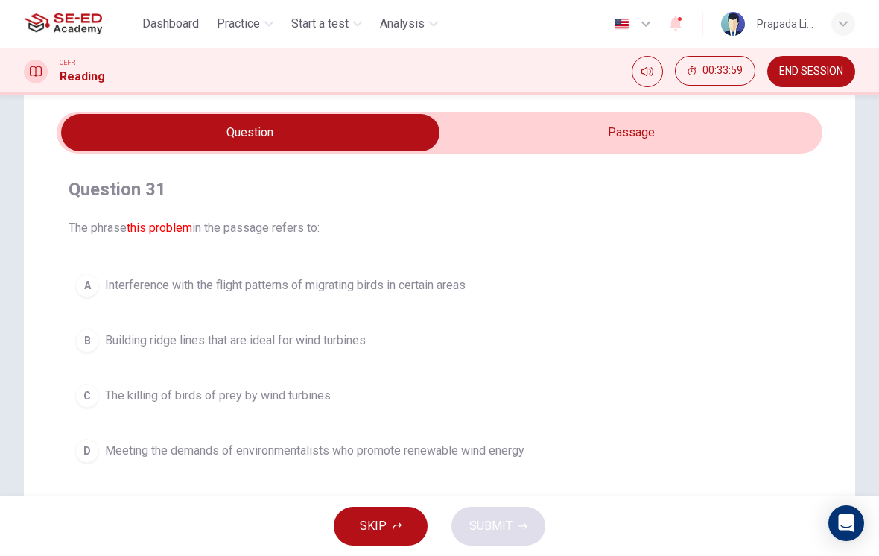
scroll to position [48, 0]
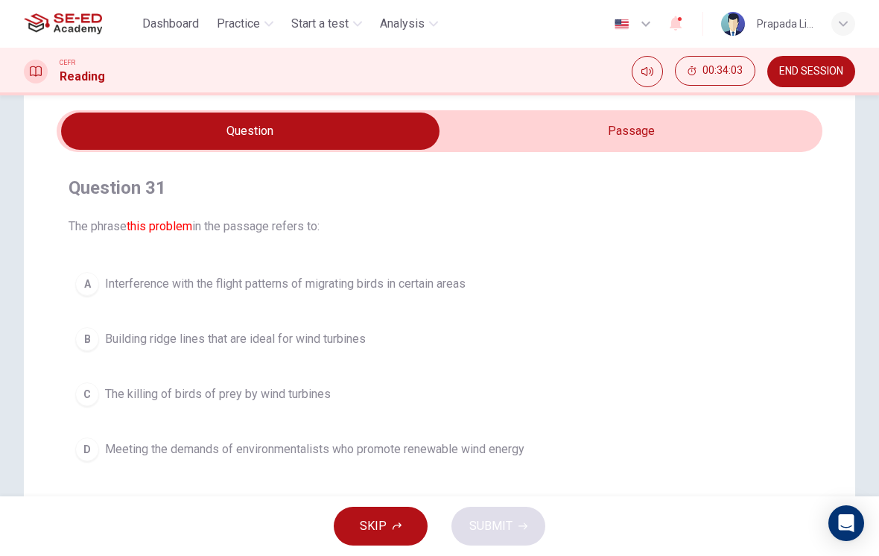
click at [507, 287] on button "A Interference with the flight patterns of migrating birds in certain areas" at bounding box center [440, 283] width 742 height 37
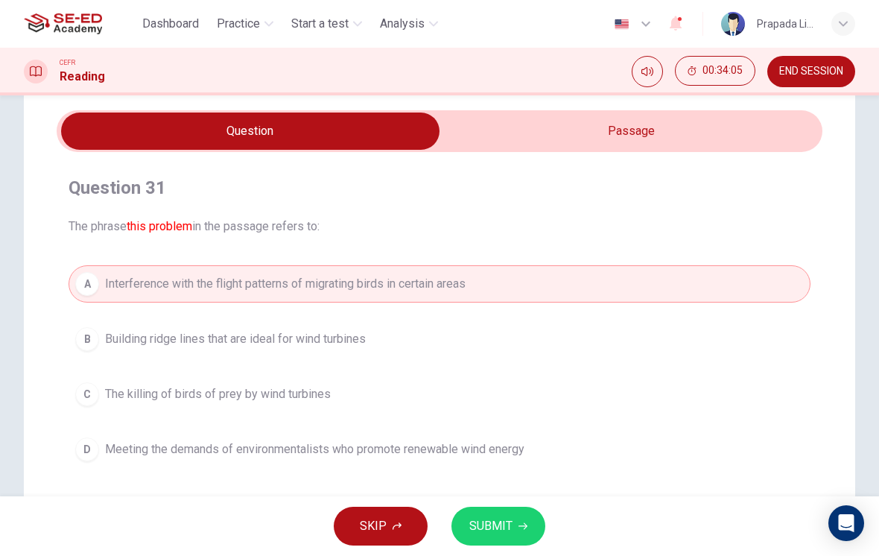
click at [424, 402] on button "C The killing of birds of prey by wind turbines" at bounding box center [440, 393] width 742 height 37
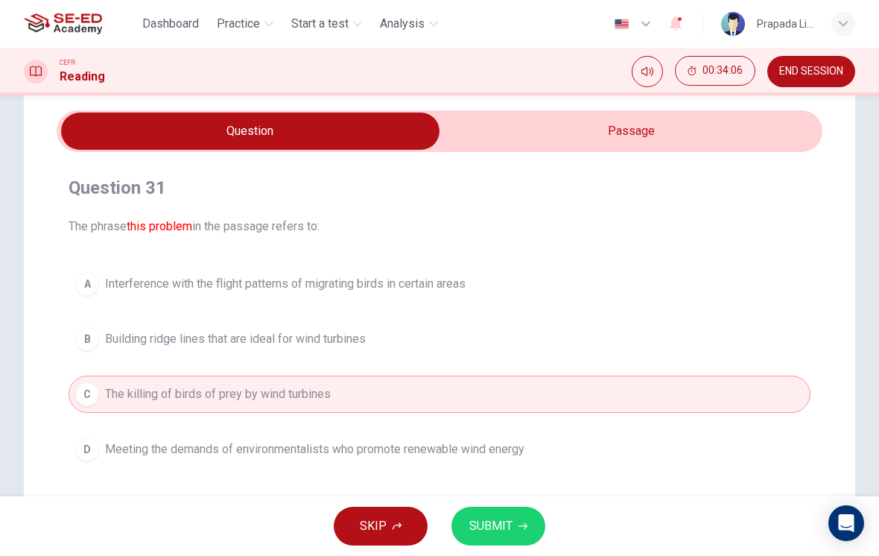
click at [499, 519] on span "SUBMIT" at bounding box center [490, 526] width 43 height 21
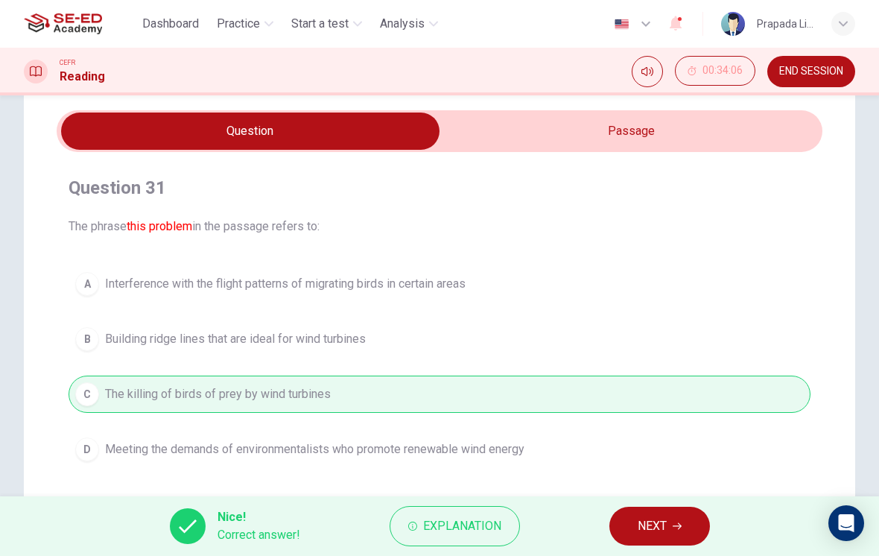
click at [641, 542] on button "NEXT" at bounding box center [659, 526] width 101 height 39
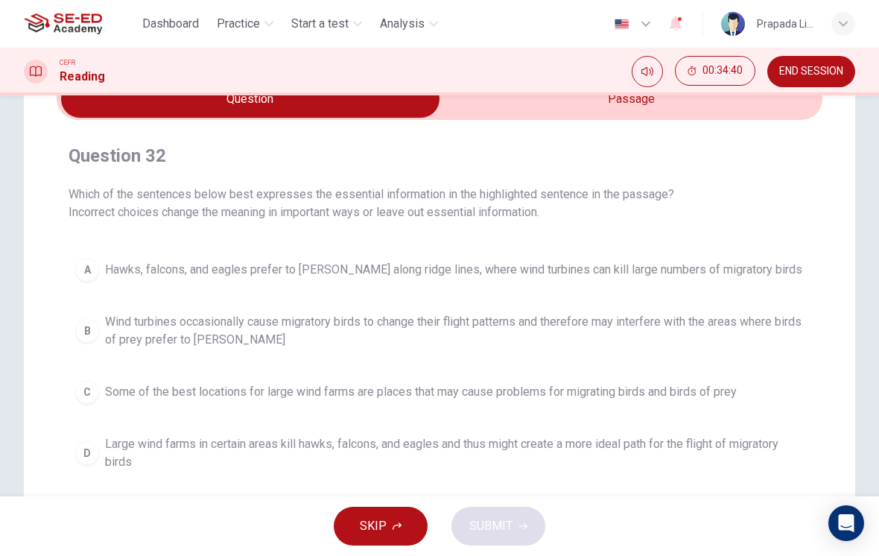
scroll to position [79, 0]
click at [94, 279] on div "A" at bounding box center [87, 271] width 24 height 24
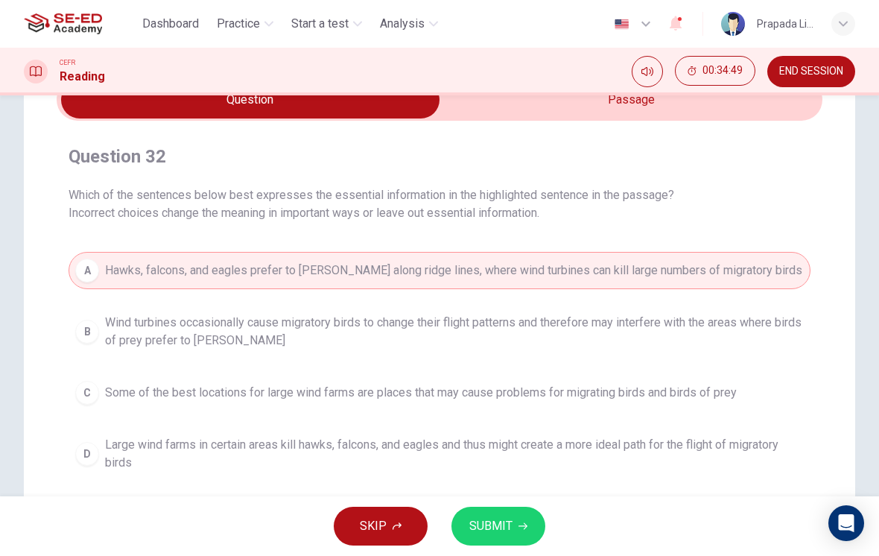
click at [507, 539] on button "SUBMIT" at bounding box center [498, 526] width 94 height 39
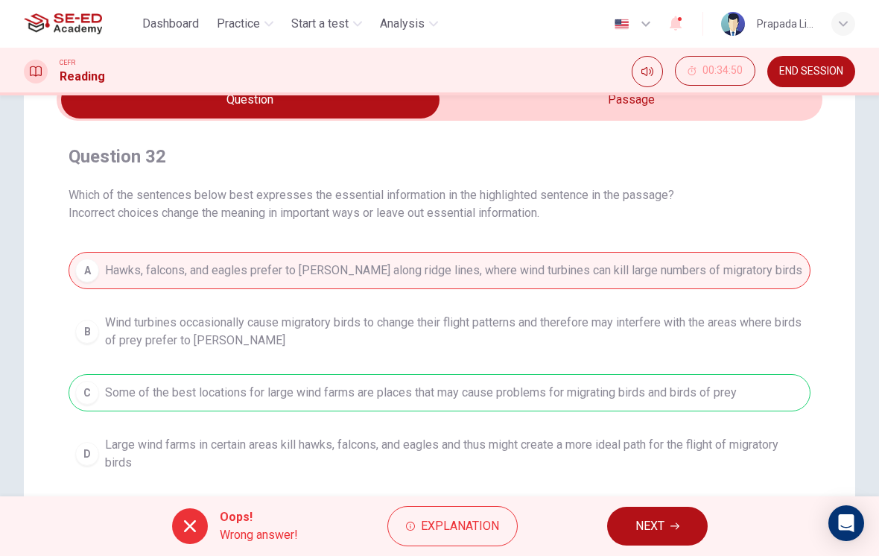
click at [659, 525] on span "NEXT" at bounding box center [649, 526] width 29 height 21
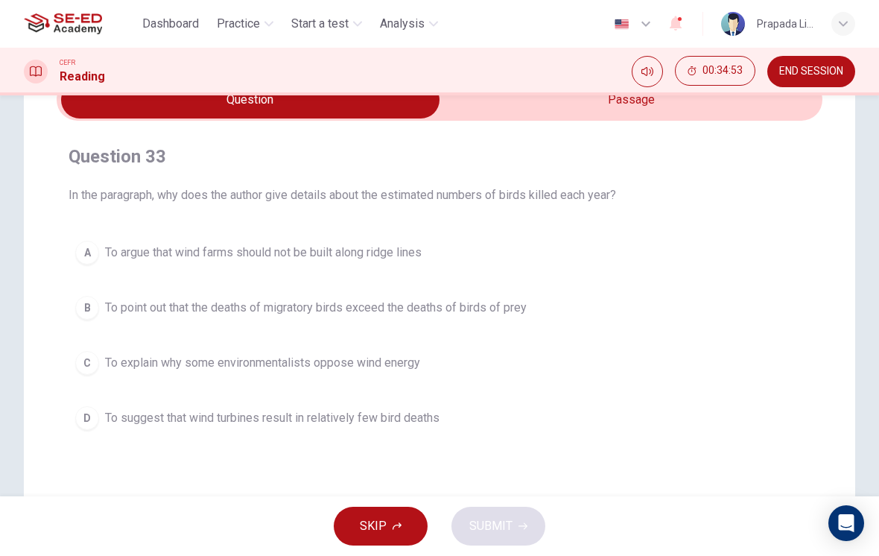
click at [311, 311] on span "To point out that the deaths of migratory birds exceed the deaths of birds of p…" at bounding box center [316, 308] width 422 height 18
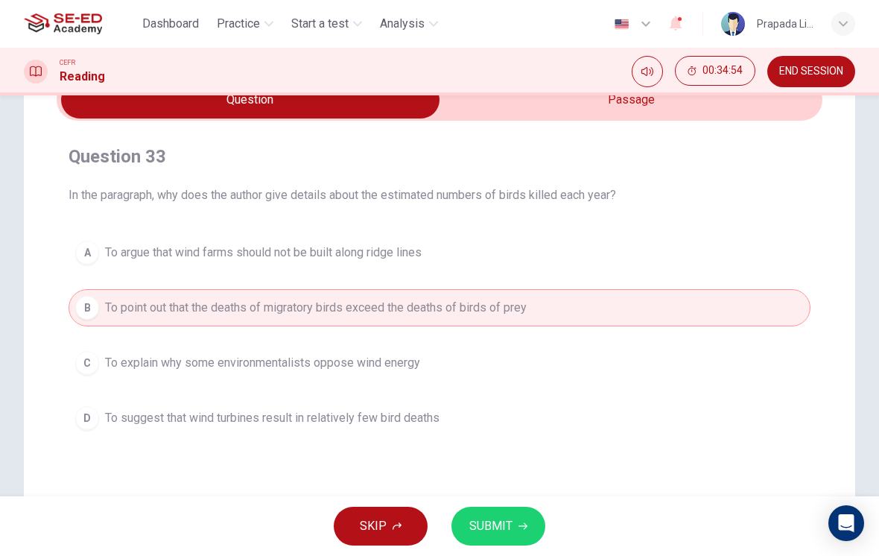
click at [490, 521] on span "SUBMIT" at bounding box center [490, 526] width 43 height 21
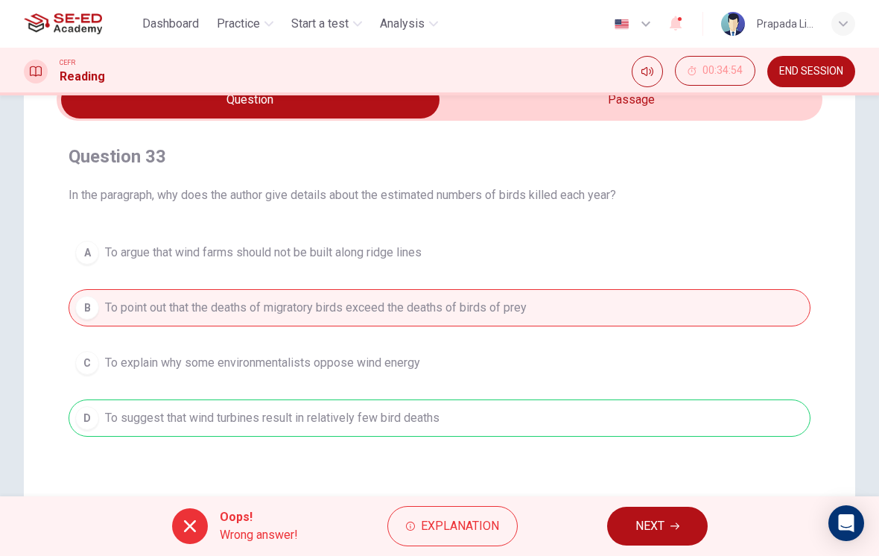
click at [636, 538] on button "NEXT" at bounding box center [657, 526] width 101 height 39
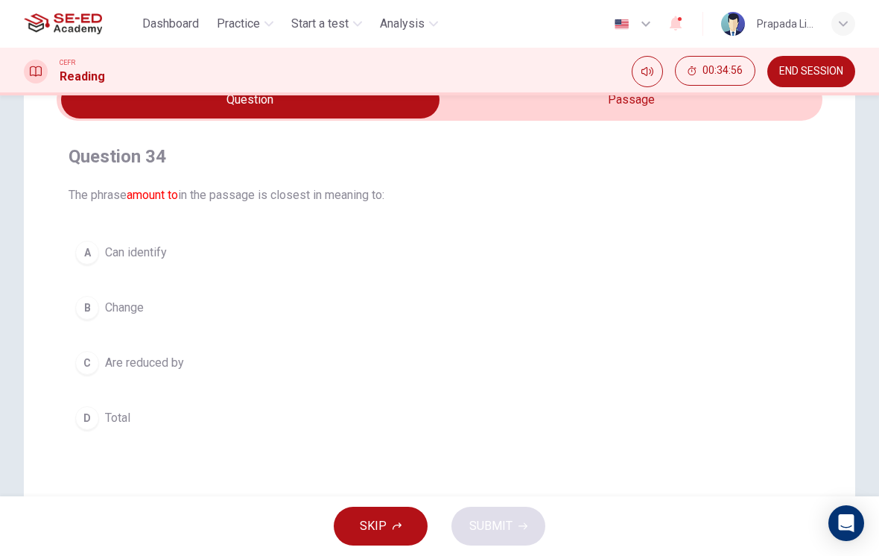
click at [122, 426] on span "Total" at bounding box center [117, 418] width 25 height 18
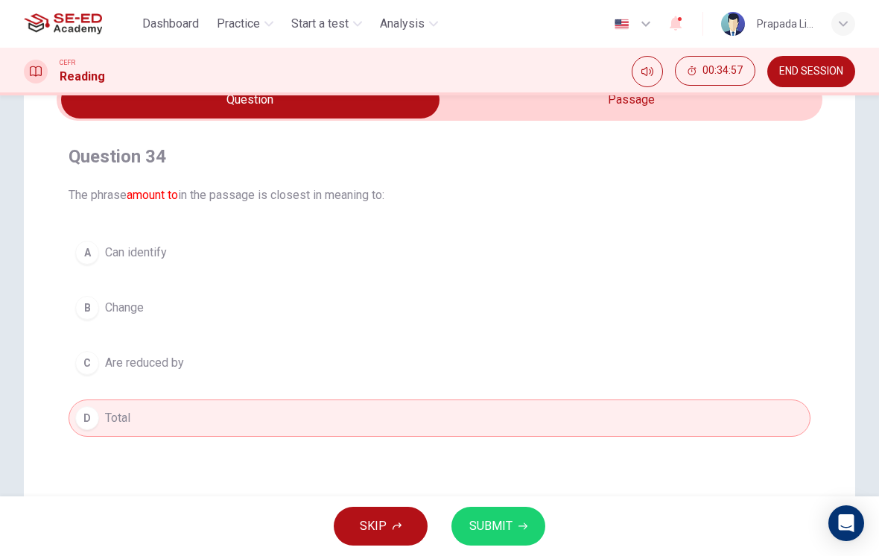
click at [511, 528] on span "SUBMIT" at bounding box center [490, 526] width 43 height 21
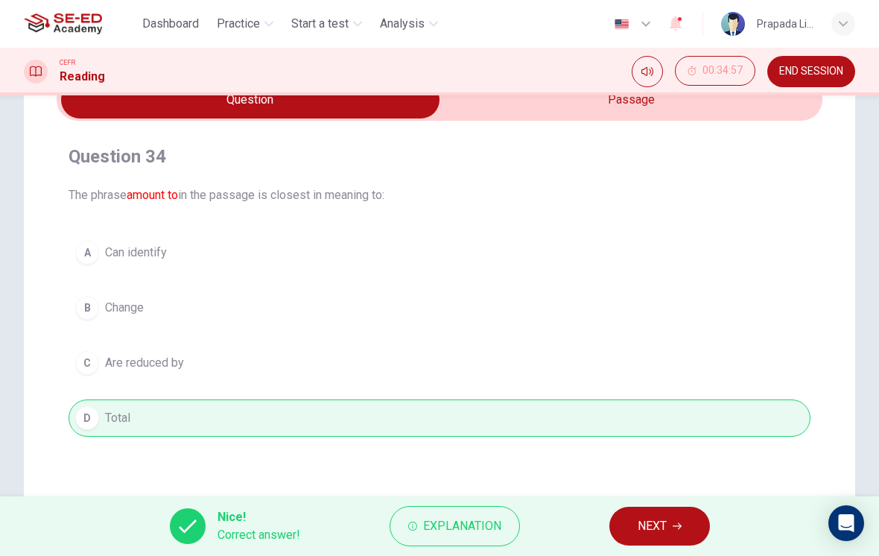
click at [641, 524] on span "NEXT" at bounding box center [652, 526] width 29 height 21
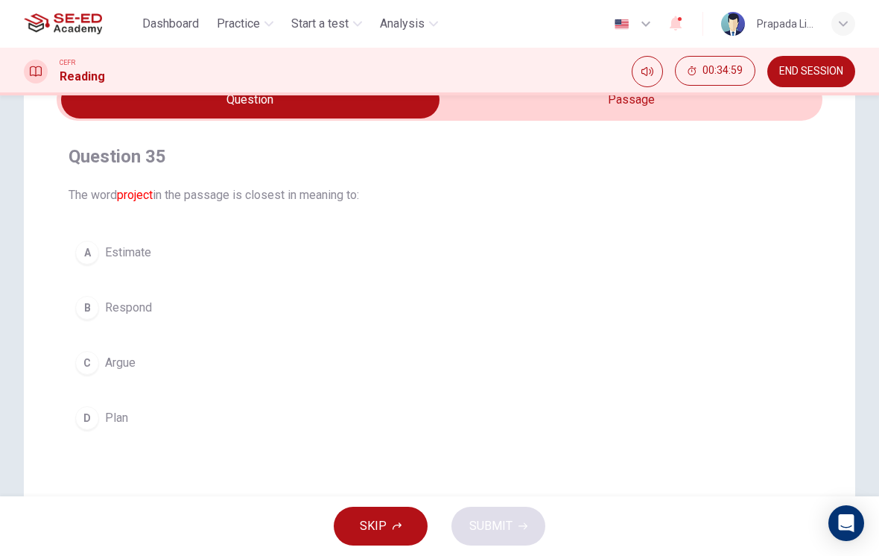
click at [107, 424] on span "Plan" at bounding box center [116, 418] width 23 height 18
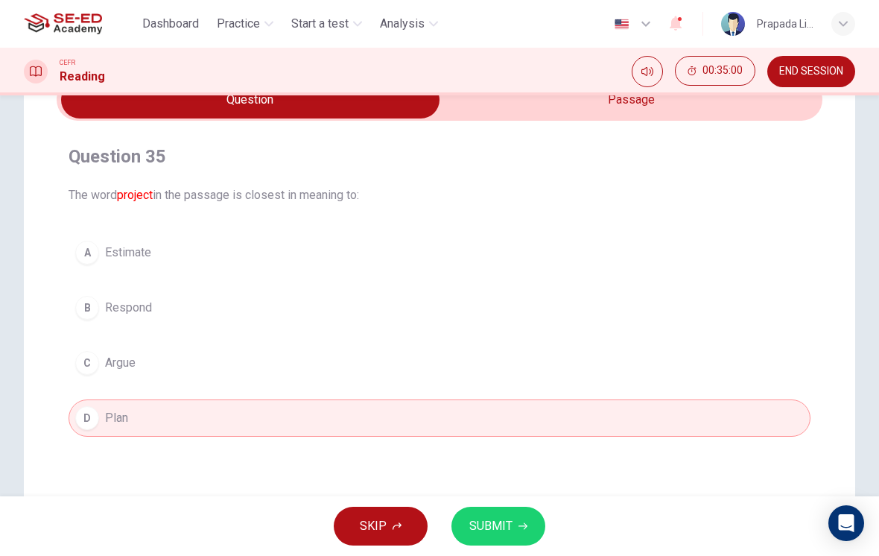
click at [503, 520] on span "SUBMIT" at bounding box center [490, 526] width 43 height 21
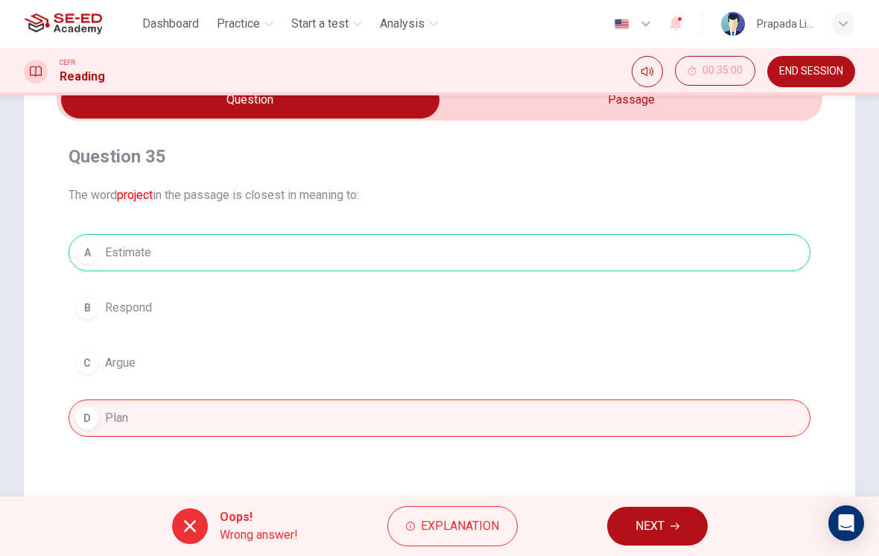
click at [651, 527] on span "NEXT" at bounding box center [649, 526] width 29 height 21
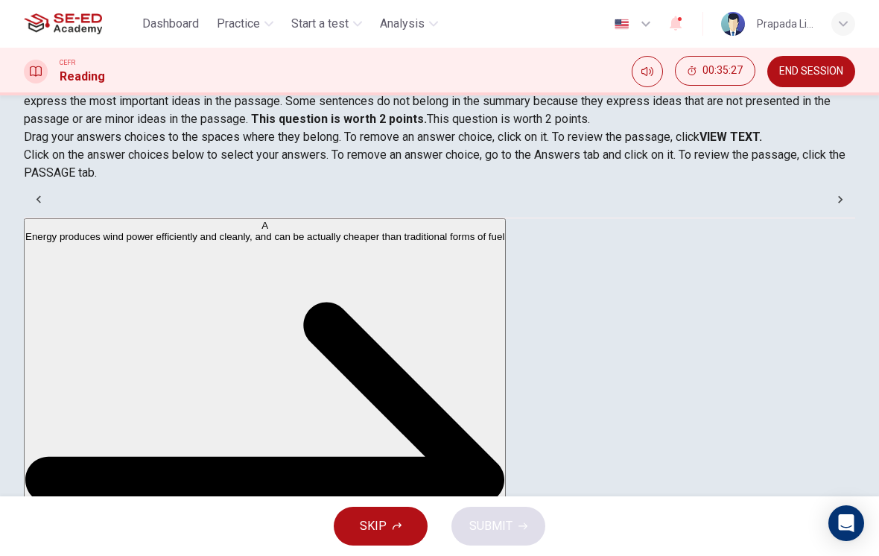
scroll to position [102, 0]
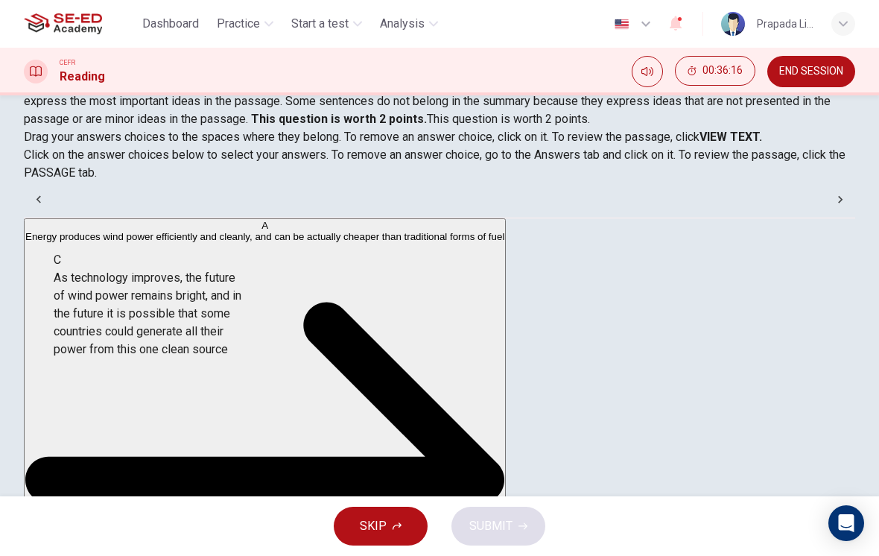
scroll to position [104, 0]
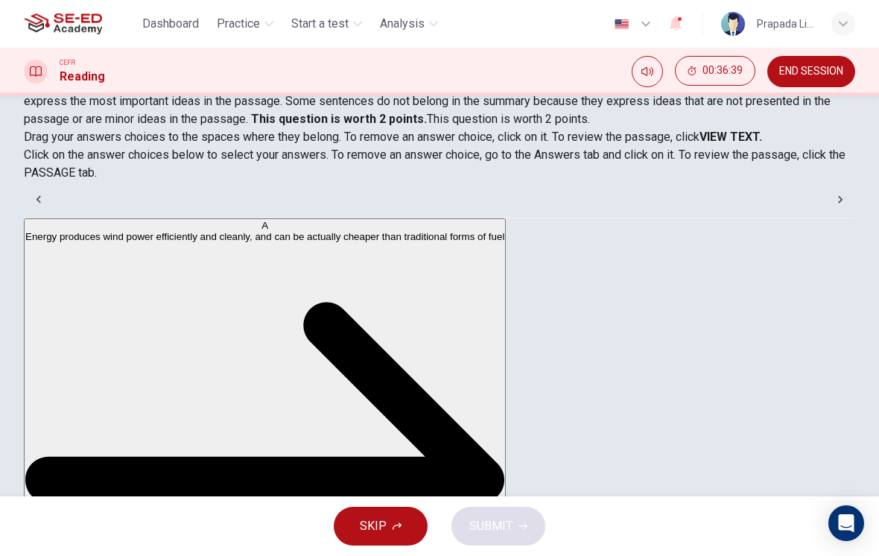
scroll to position [349, 0]
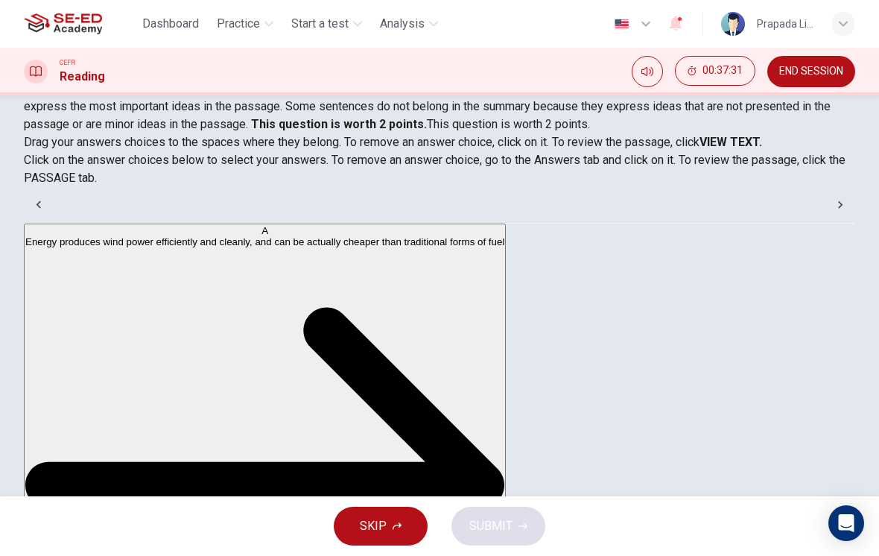
scroll to position [168, 0]
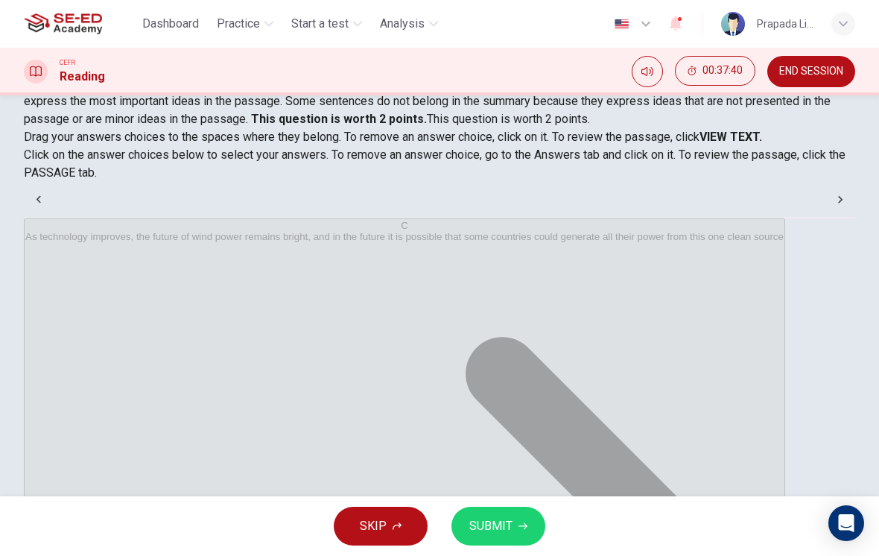
scroll to position [2, 0]
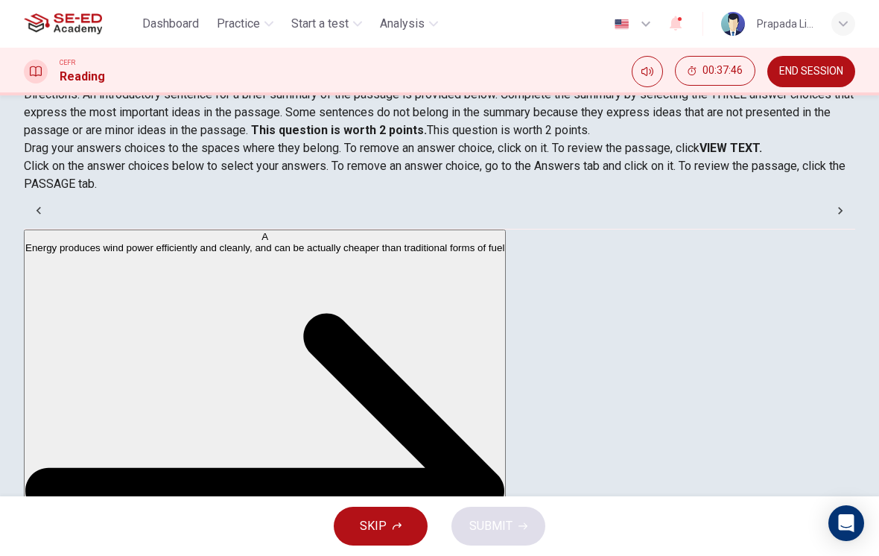
scroll to position [144, 0]
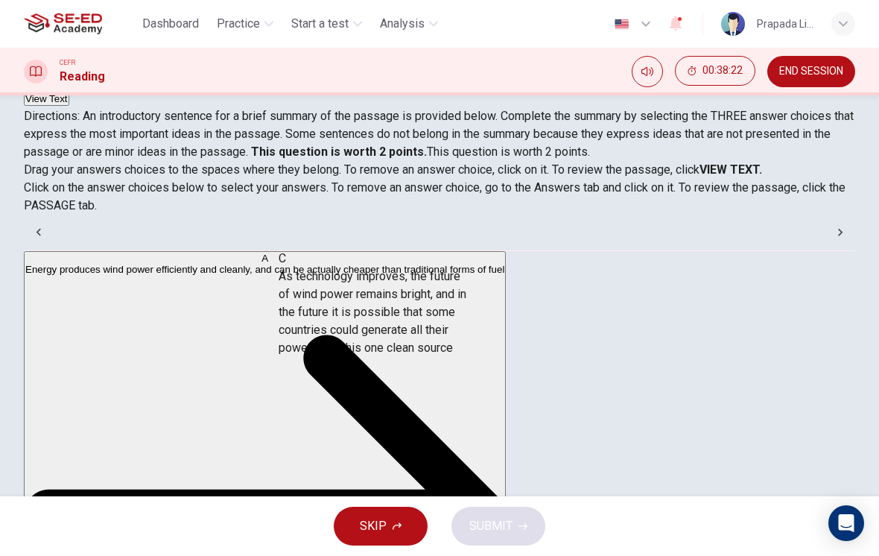
scroll to position [0, 0]
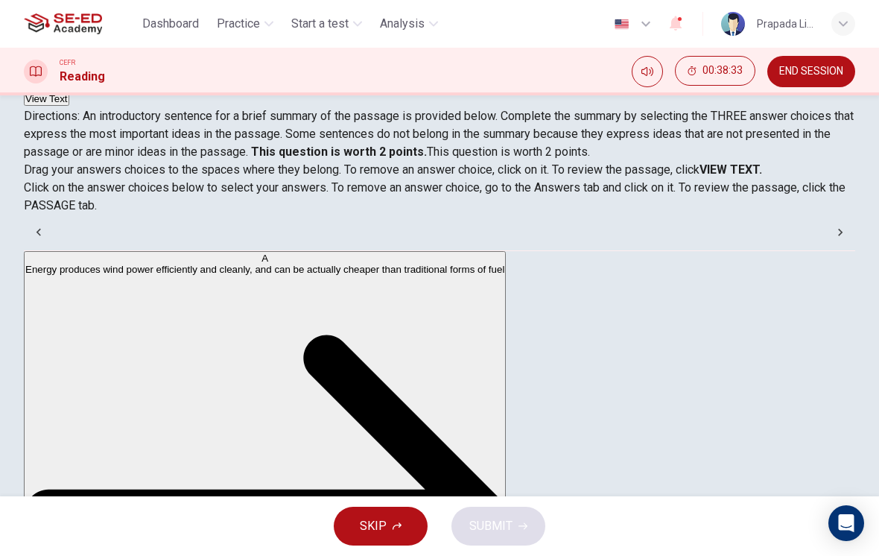
click at [371, 169] on span "Drag your answers choices to the spaces where they belong. To remove an answer …" at bounding box center [439, 188] width 831 height 54
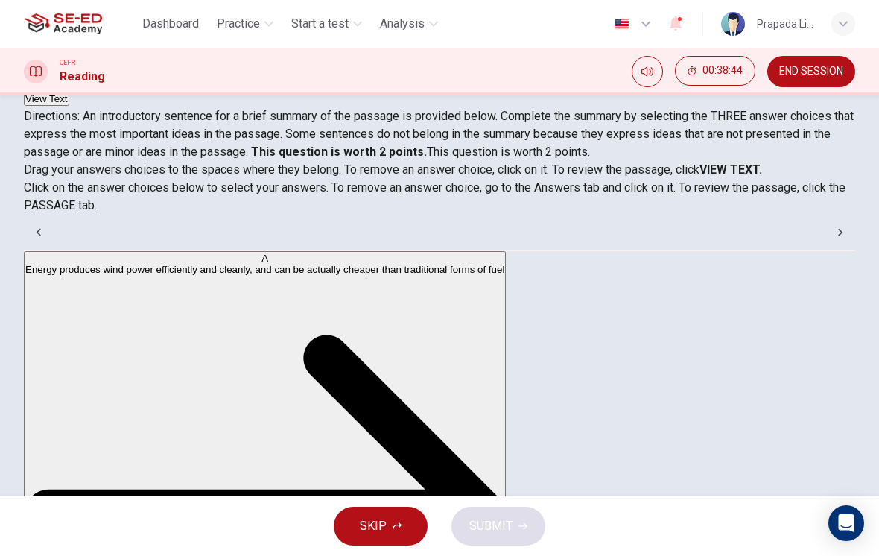
scroll to position [259, 0]
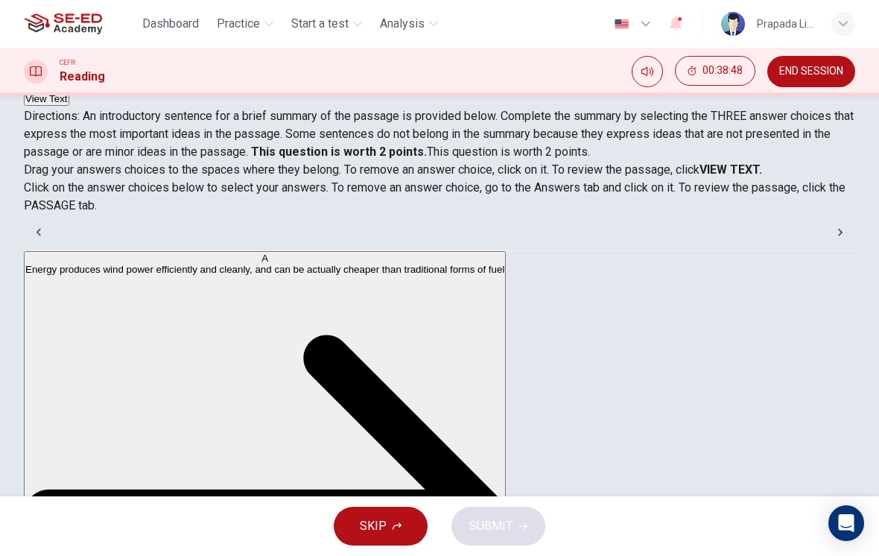
scroll to position [254, 0]
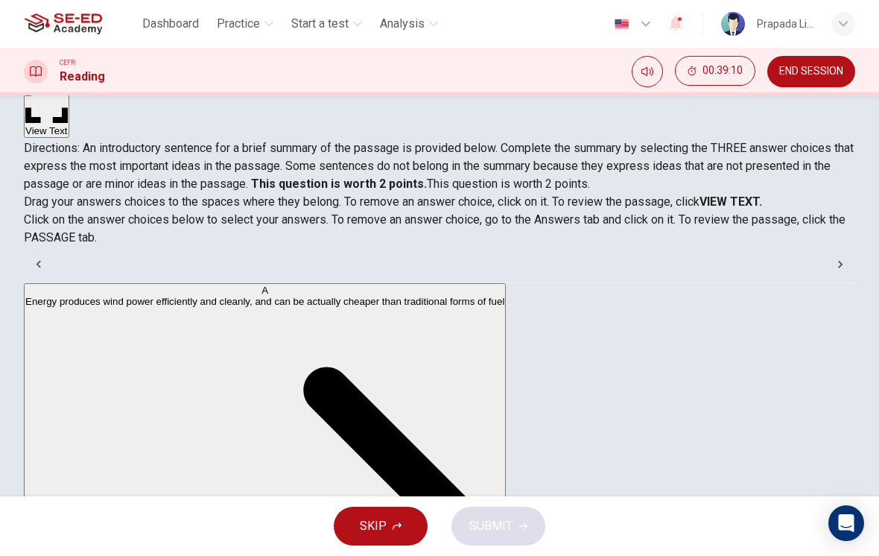
scroll to position [68, 0]
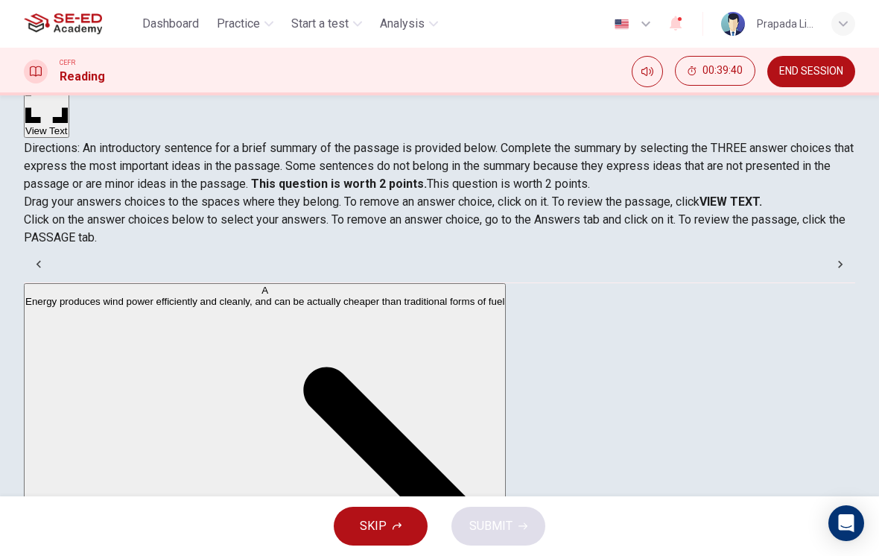
scroll to position [-1, 0]
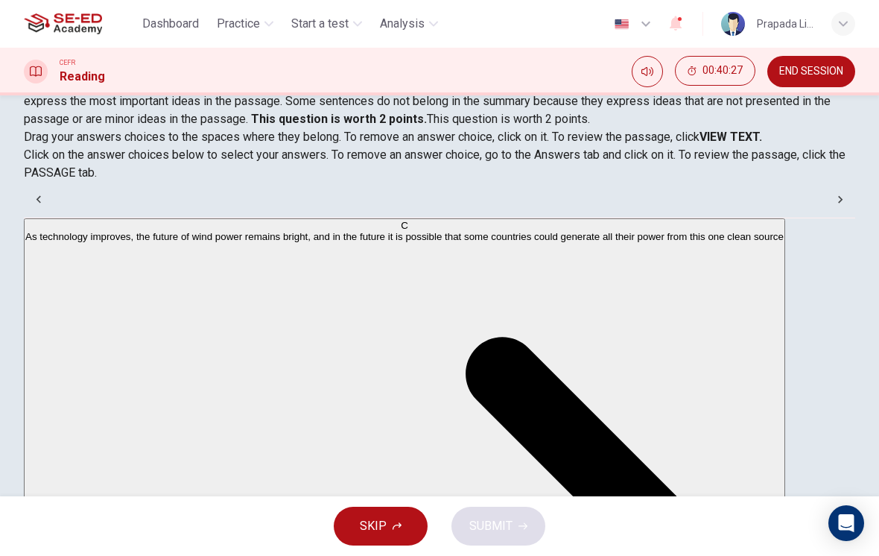
scroll to position [104, 0]
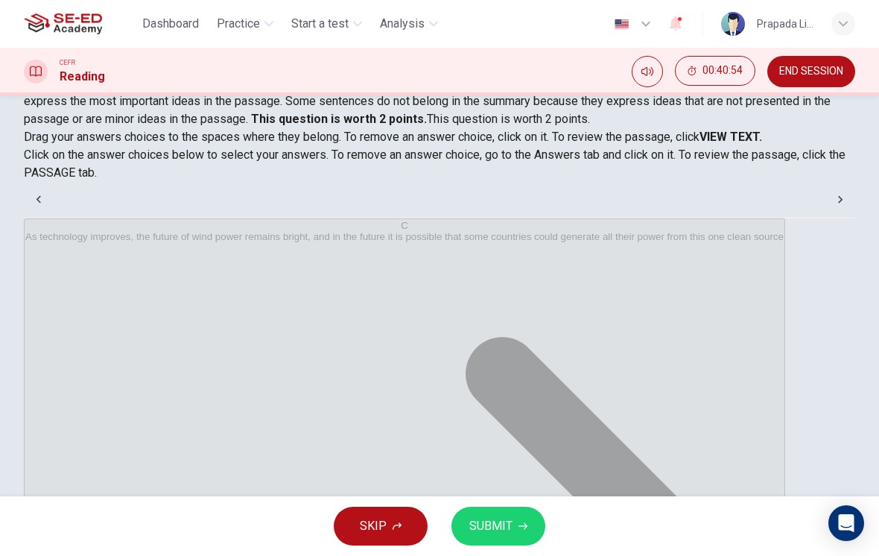
scroll to position [0, 0]
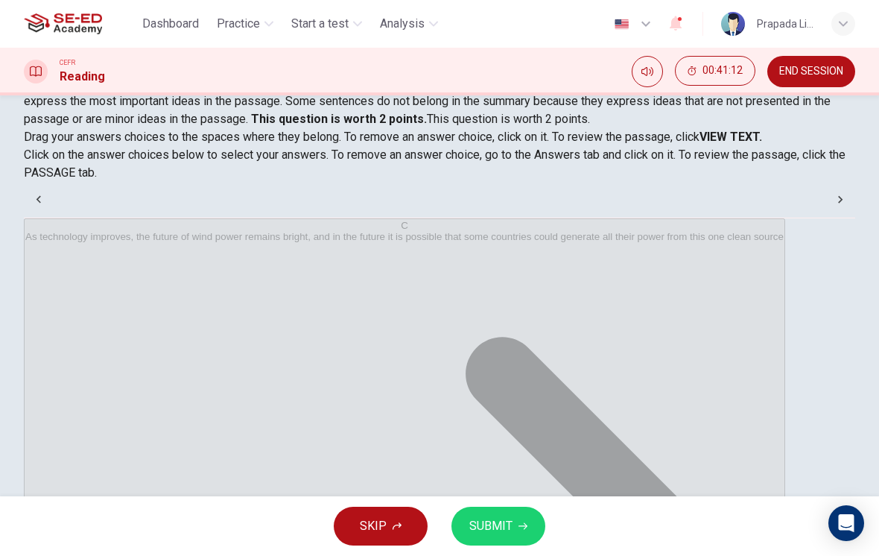
scroll to position [13, 0]
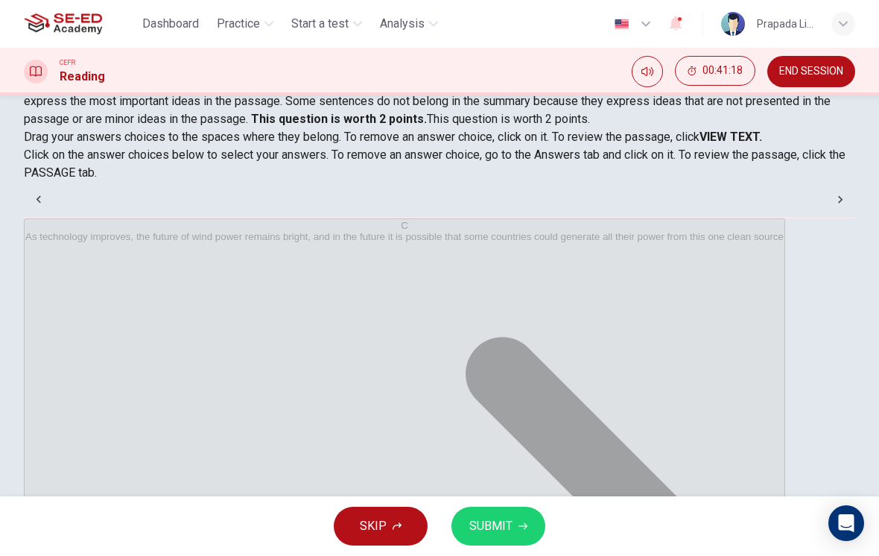
scroll to position [0, 0]
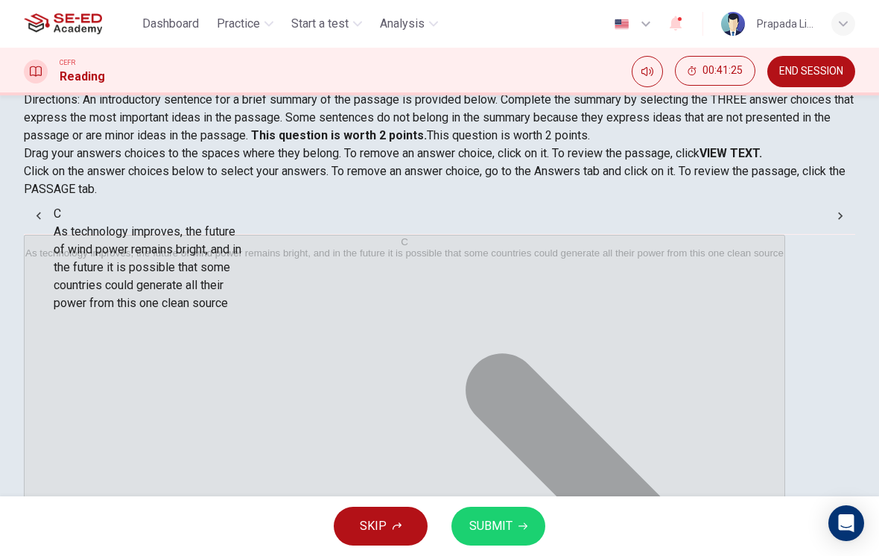
scroll to position [162, 0]
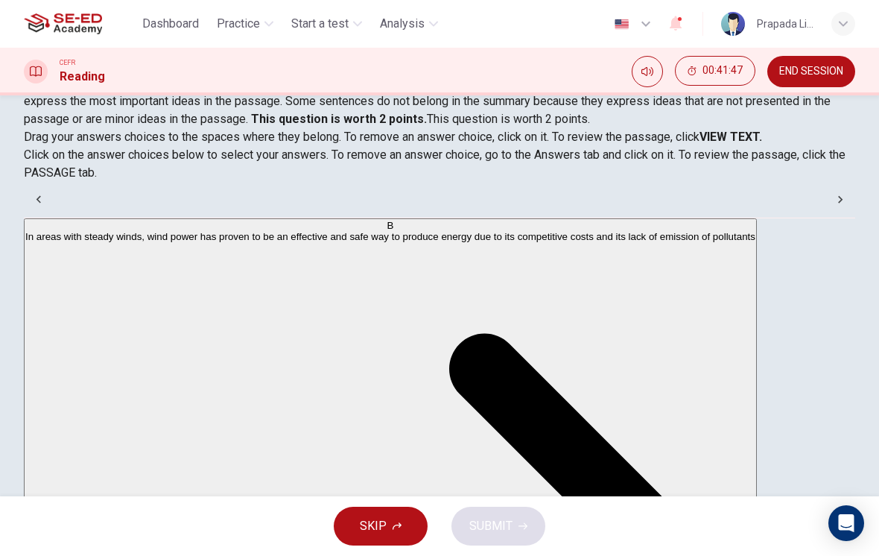
scroll to position [208, 0]
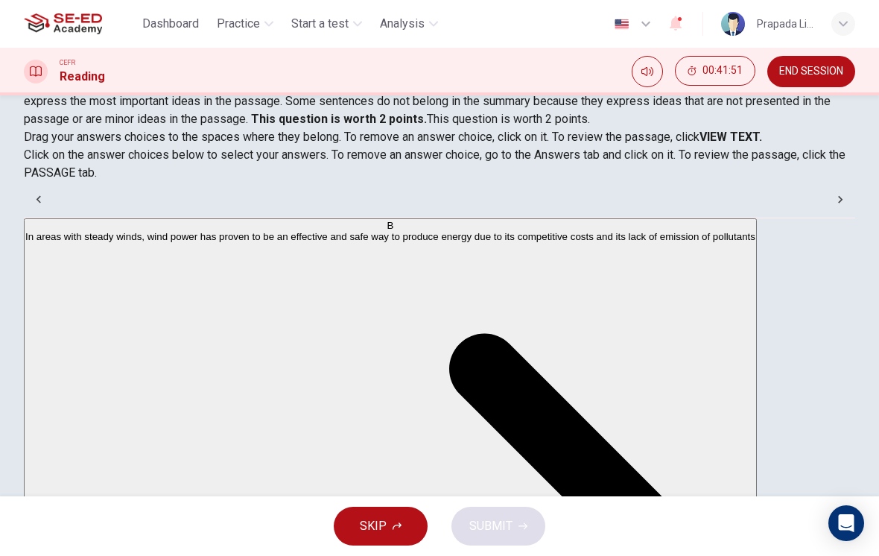
scroll to position [118, 0]
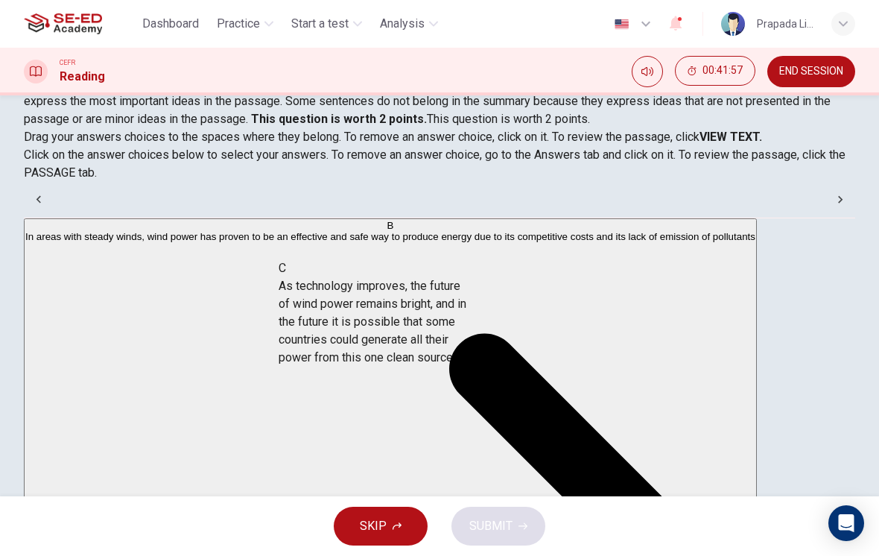
scroll to position [3, 0]
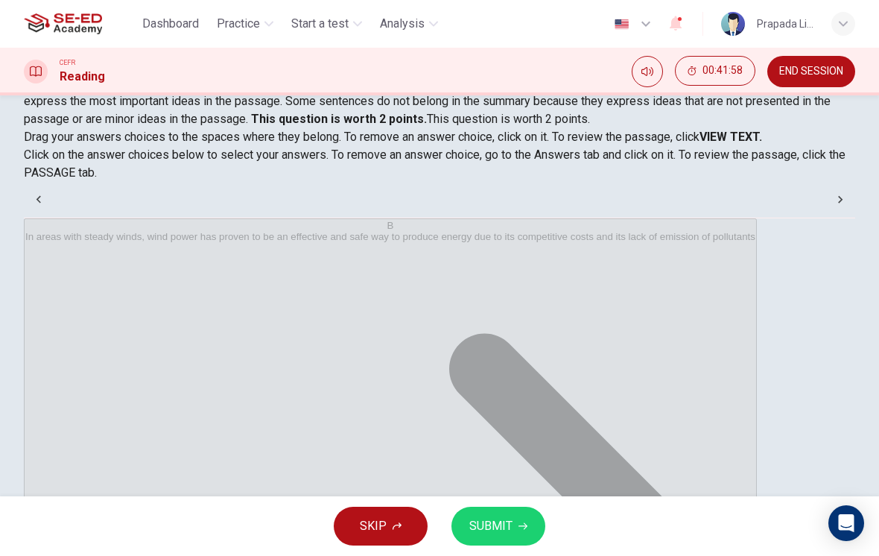
click at [502, 527] on span "SUBMIT" at bounding box center [490, 526] width 43 height 21
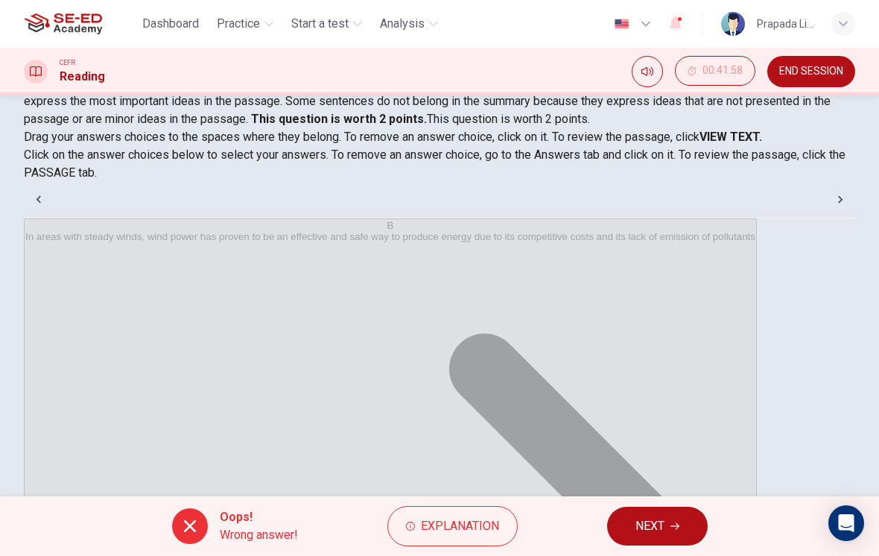
click at [670, 519] on button "NEXT" at bounding box center [657, 526] width 101 height 39
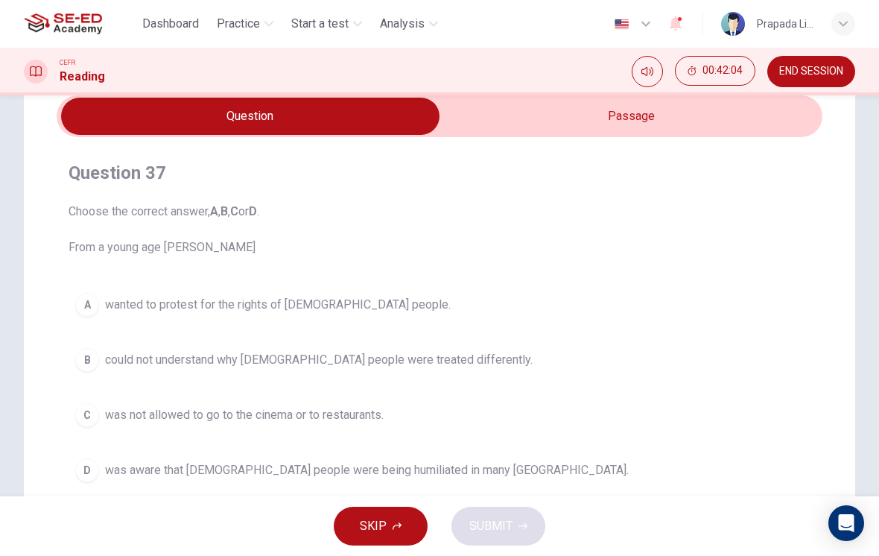
scroll to position [60, 0]
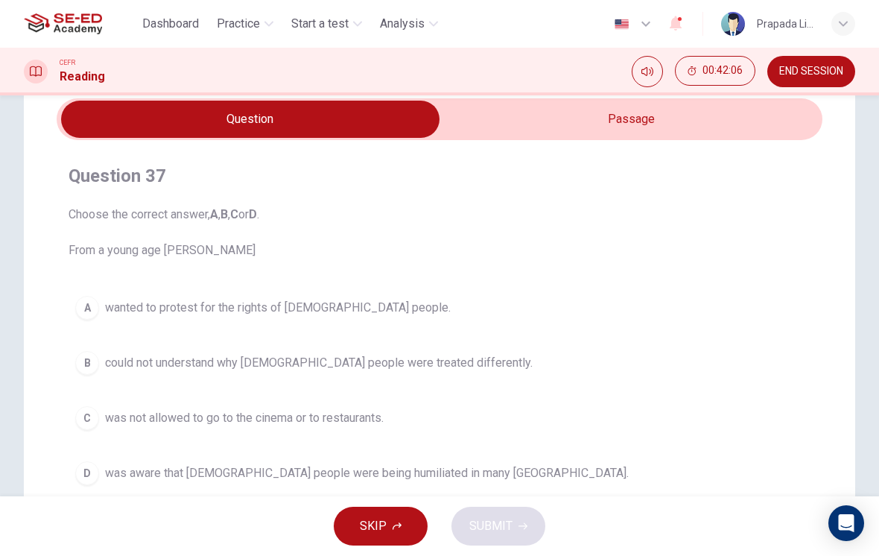
click at [770, 118] on input "checkbox" at bounding box center [250, 119] width 1149 height 37
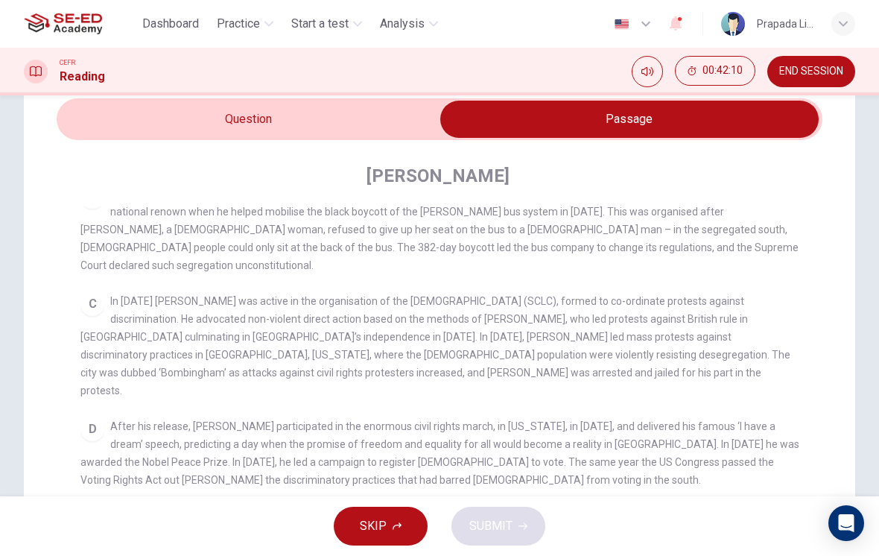
scroll to position [420, 0]
click at [414, 130] on input "checkbox" at bounding box center [629, 119] width 1149 height 37
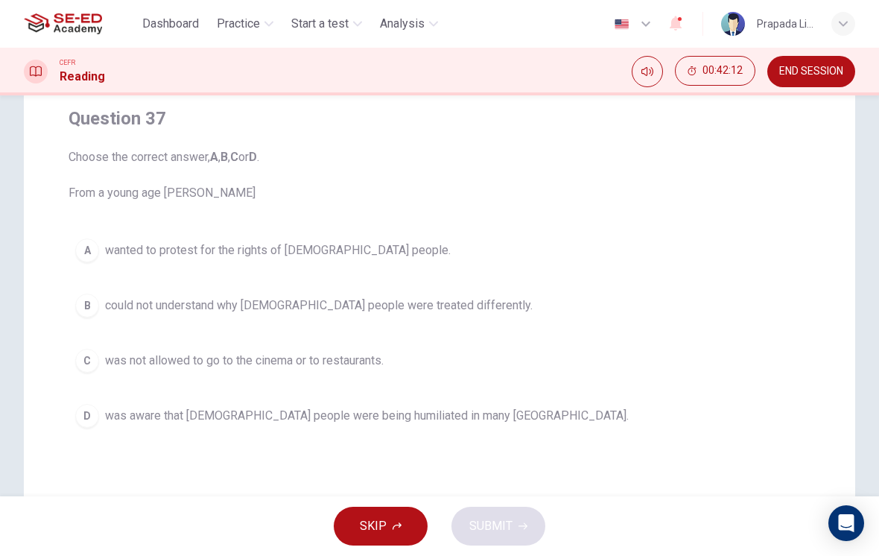
scroll to position [118, 0]
click at [285, 266] on button "A wanted to protest for the rights of [DEMOGRAPHIC_DATA] people." at bounding box center [440, 249] width 742 height 37
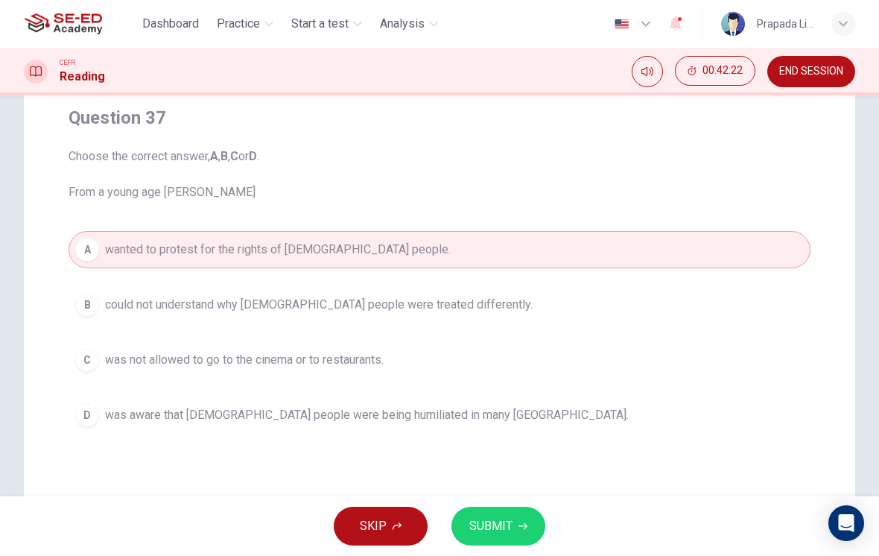
click at [514, 523] on button "SUBMIT" at bounding box center [498, 526] width 94 height 39
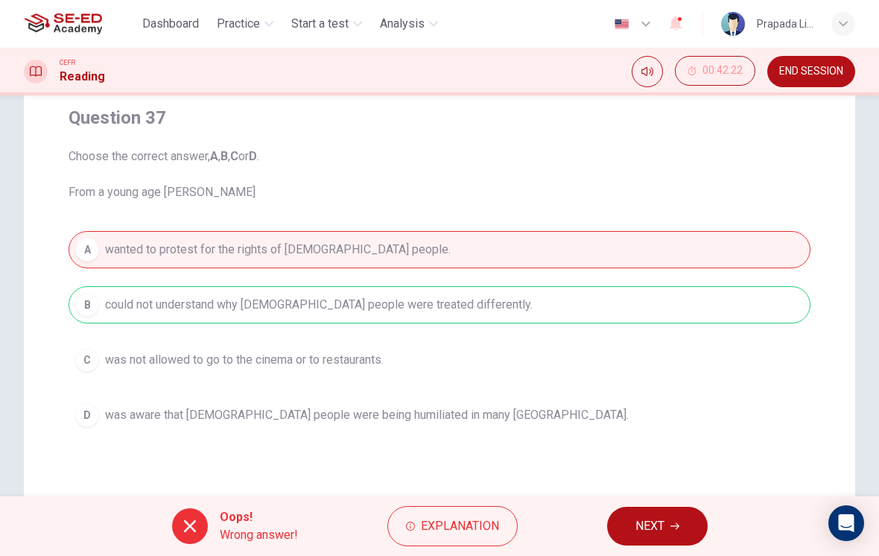
click at [650, 525] on span "NEXT" at bounding box center [649, 526] width 29 height 21
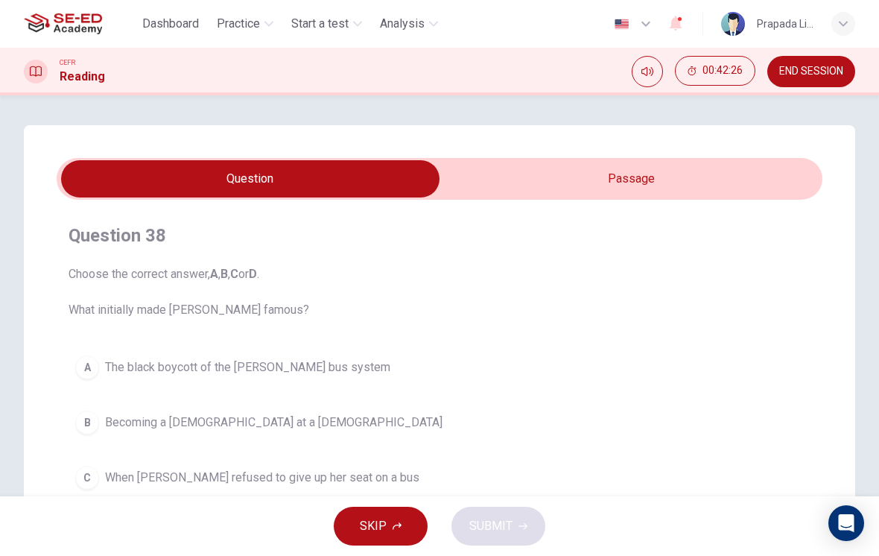
scroll to position [0, 0]
click at [707, 182] on input "checkbox" at bounding box center [250, 178] width 1149 height 37
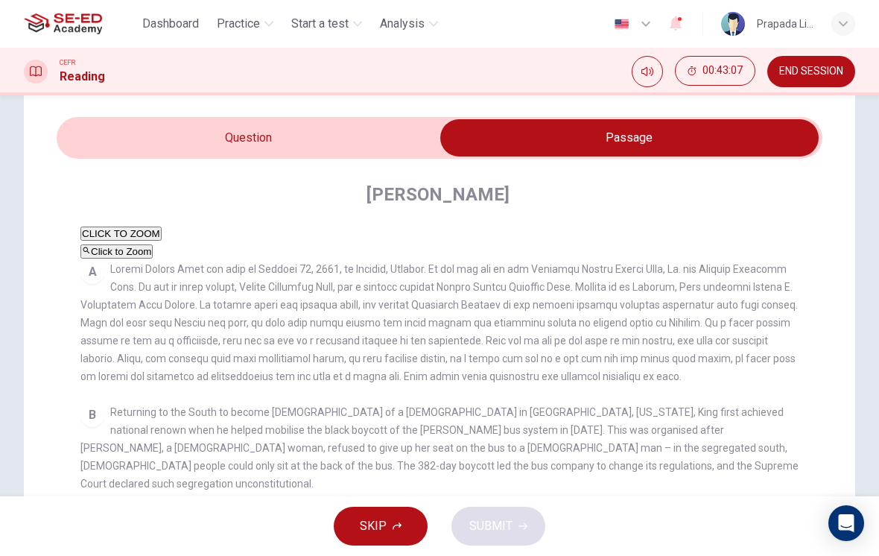
scroll to position [40, 0]
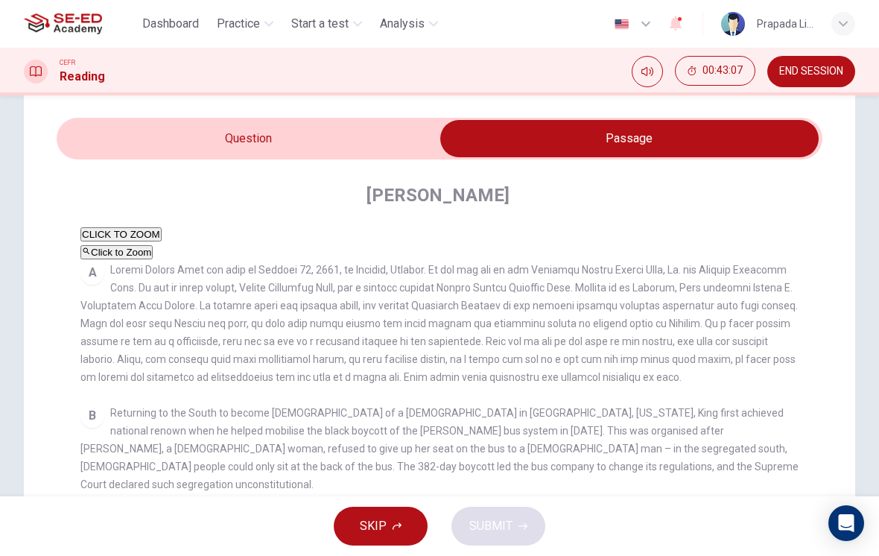
click at [375, 126] on input "checkbox" at bounding box center [629, 138] width 1149 height 37
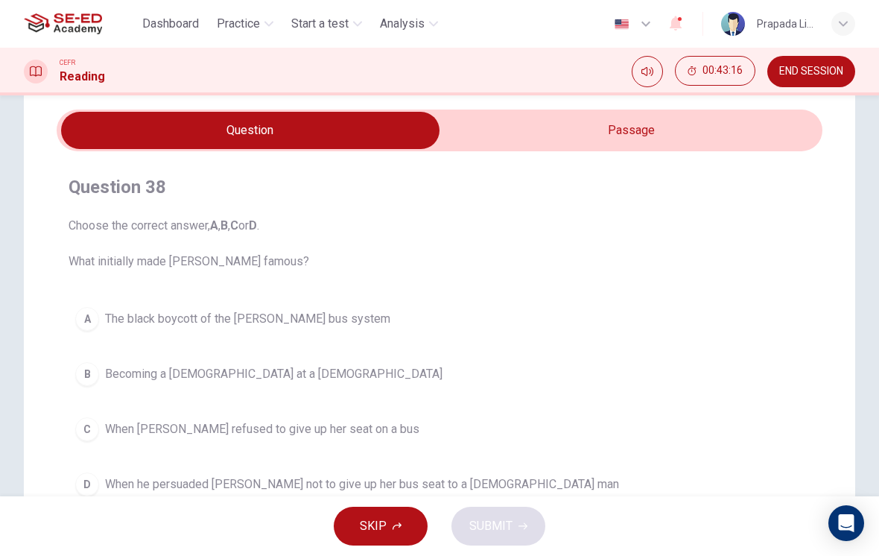
scroll to position [43, 0]
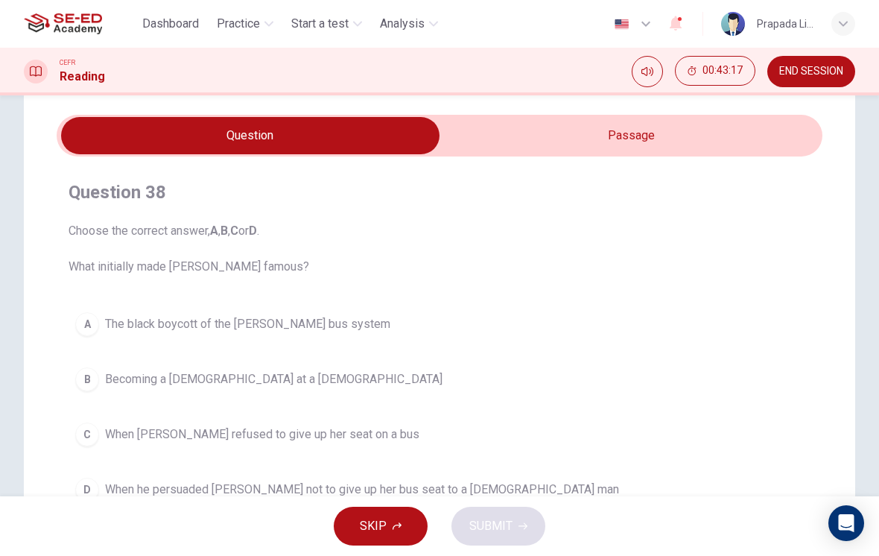
click at [705, 132] on input "checkbox" at bounding box center [250, 135] width 1149 height 37
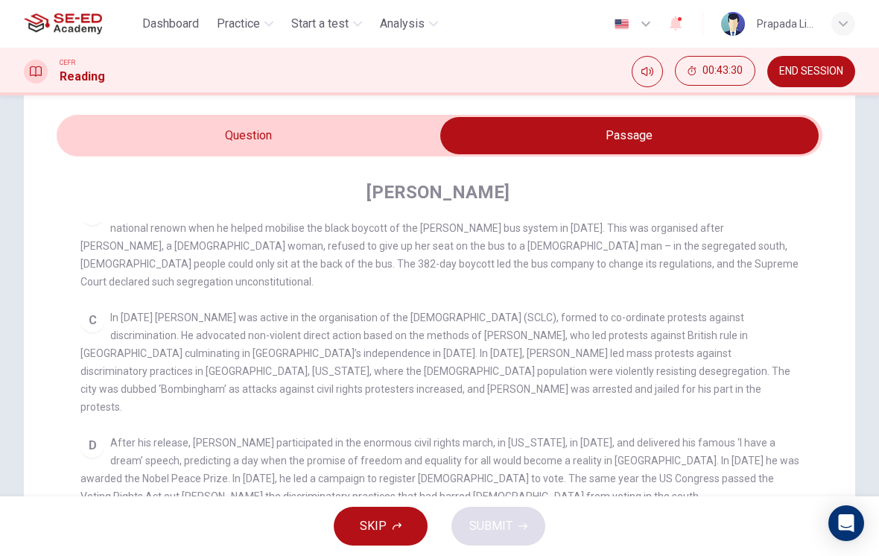
scroll to position [272, 0]
click at [375, 135] on input "checkbox" at bounding box center [629, 135] width 1149 height 37
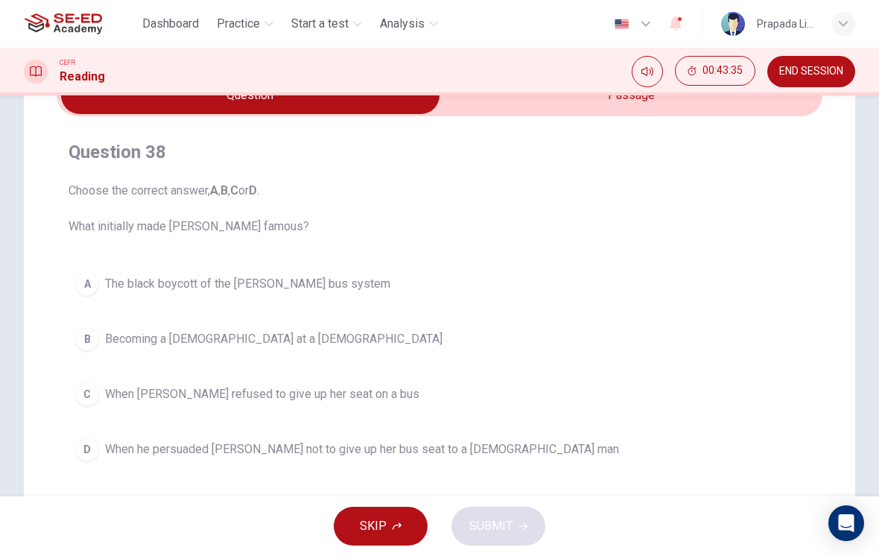
scroll to position [86, 0]
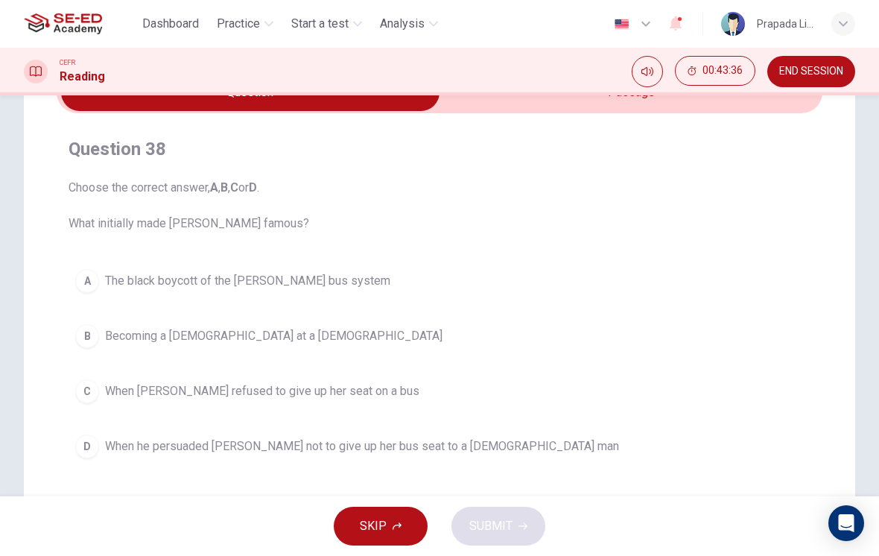
click at [330, 408] on button "C When [PERSON_NAME] refused to give up her seat on a bus" at bounding box center [440, 390] width 742 height 37
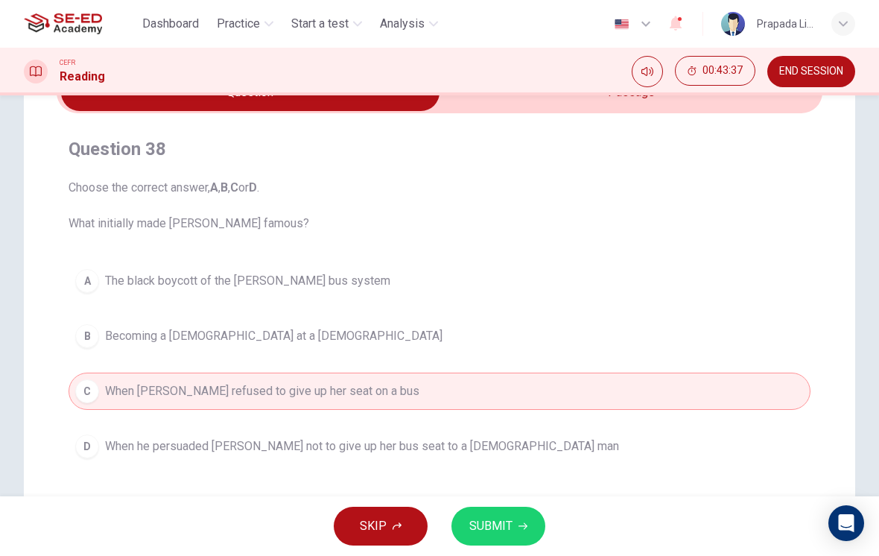
click at [704, 105] on input "checkbox" at bounding box center [250, 92] width 1149 height 37
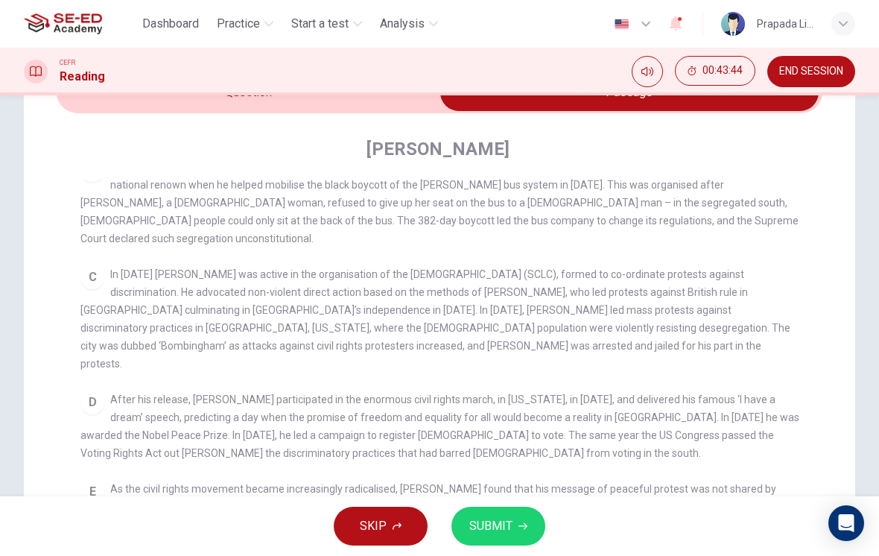
click at [364, 109] on input "checkbox" at bounding box center [629, 92] width 1149 height 37
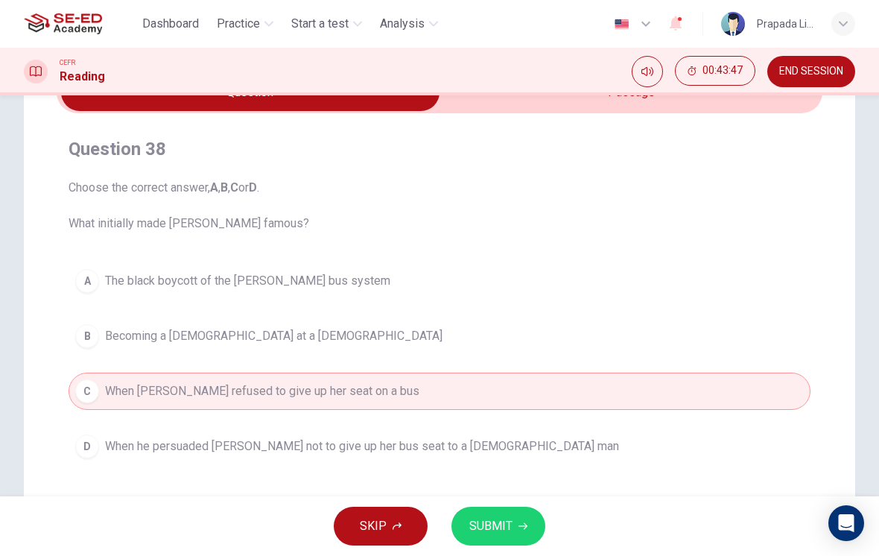
click at [499, 528] on span "SUBMIT" at bounding box center [490, 526] width 43 height 21
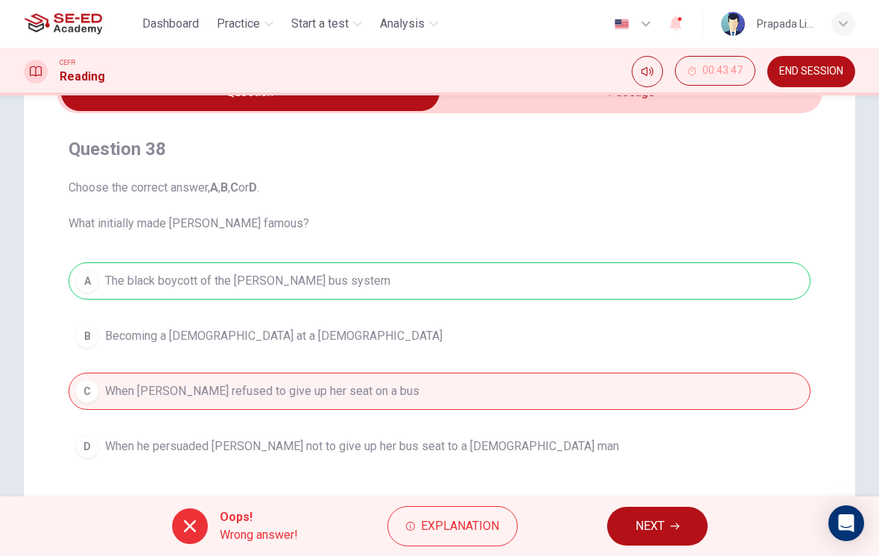
click at [650, 529] on span "NEXT" at bounding box center [649, 526] width 29 height 21
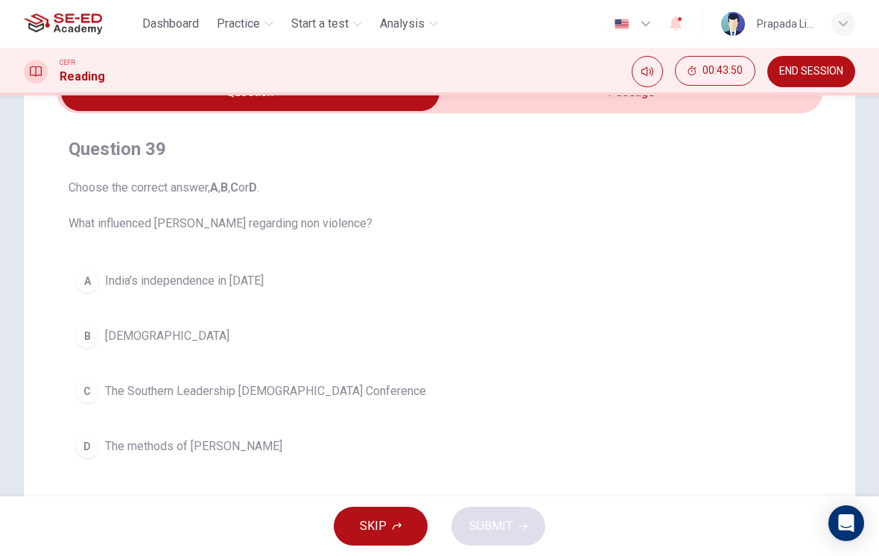
click at [691, 105] on input "checkbox" at bounding box center [250, 92] width 1149 height 37
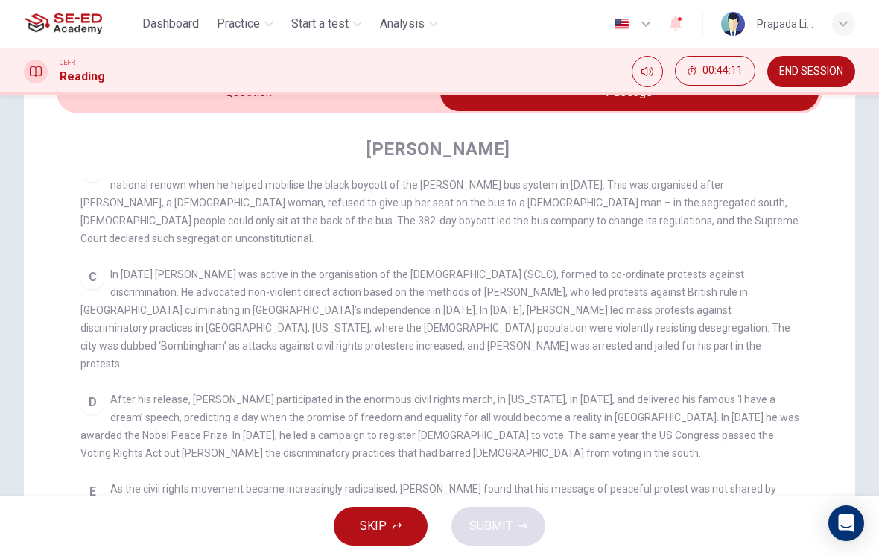
scroll to position [276, 0]
click at [384, 100] on input "checkbox" at bounding box center [629, 92] width 1149 height 37
checkbox input "false"
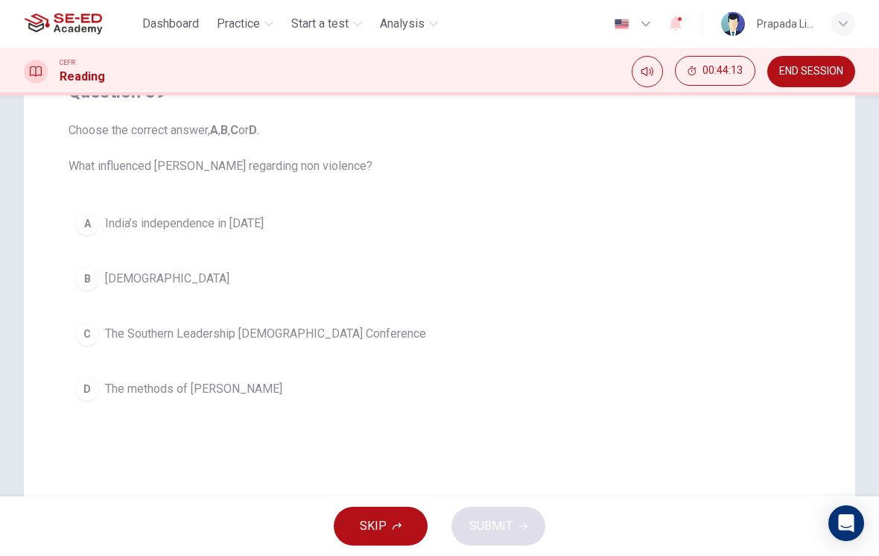
scroll to position [146, 0]
click at [422, 338] on button "C The Southern Leadership [DEMOGRAPHIC_DATA] Conference" at bounding box center [440, 331] width 742 height 37
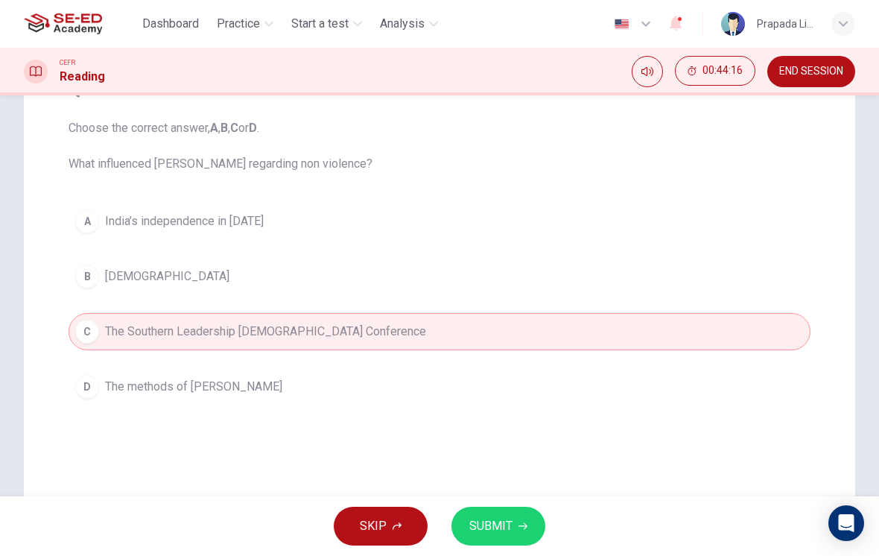
click at [485, 499] on div "SKIP SUBMIT" at bounding box center [439, 526] width 879 height 60
click at [502, 532] on span "SUBMIT" at bounding box center [490, 526] width 43 height 21
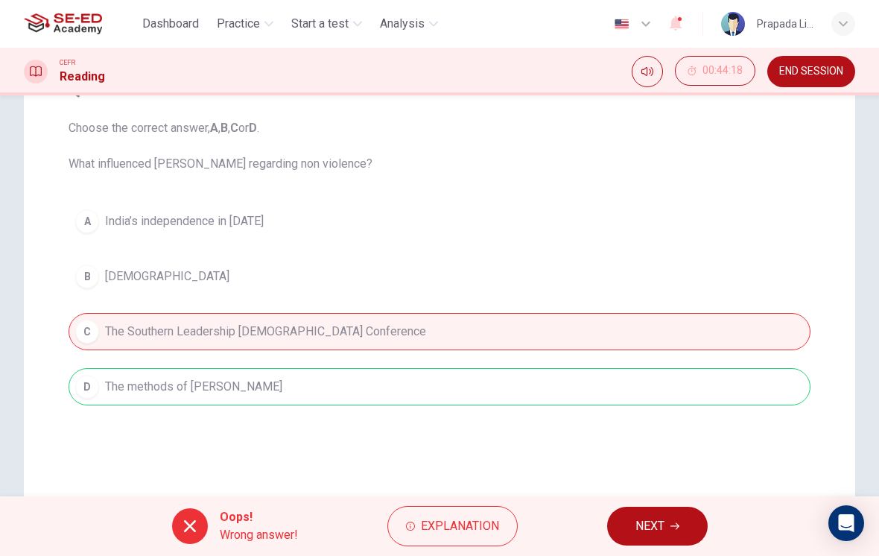
click at [633, 527] on button "NEXT" at bounding box center [657, 526] width 101 height 39
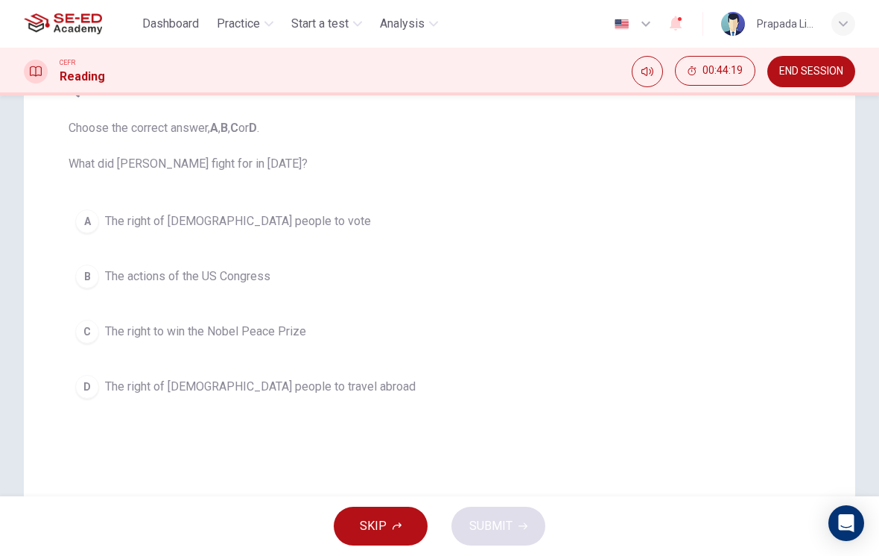
click at [245, 270] on span "The actions of the US Congress" at bounding box center [187, 276] width 165 height 18
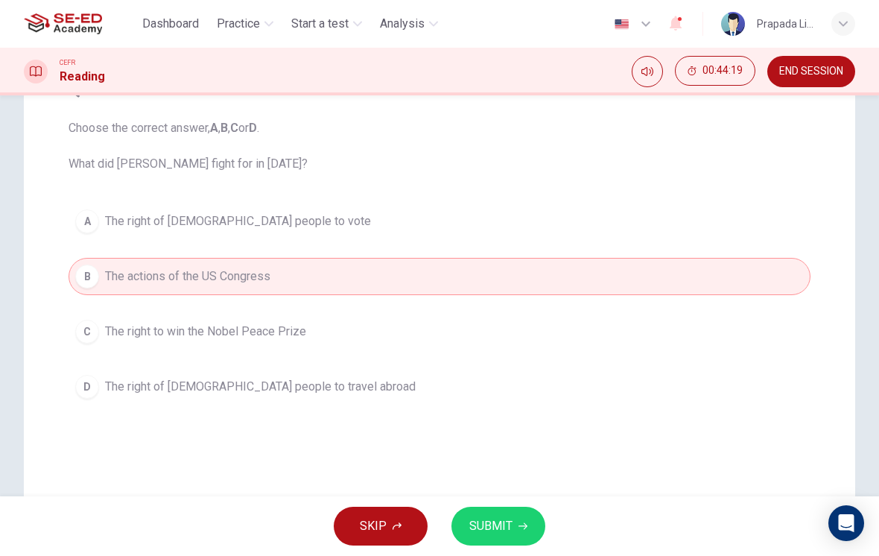
click at [506, 535] on span "SUBMIT" at bounding box center [490, 526] width 43 height 21
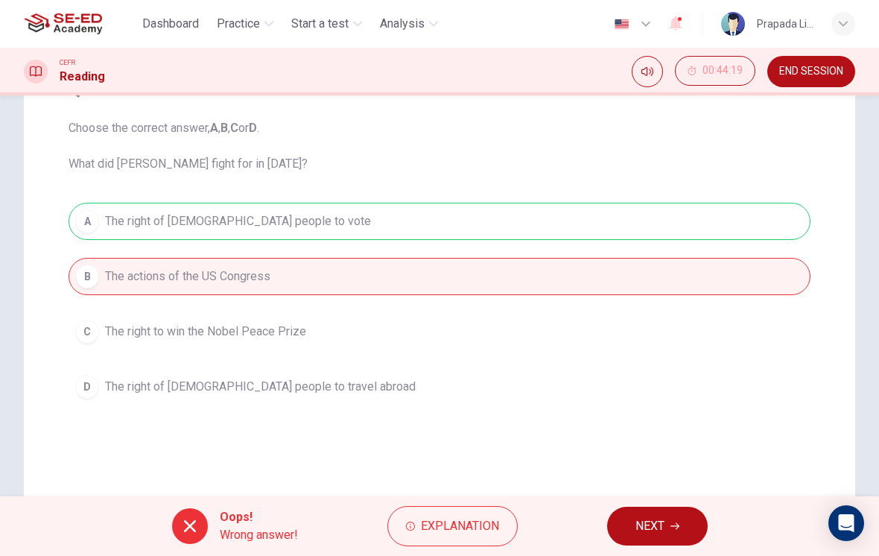
click at [653, 543] on button "NEXT" at bounding box center [657, 526] width 101 height 39
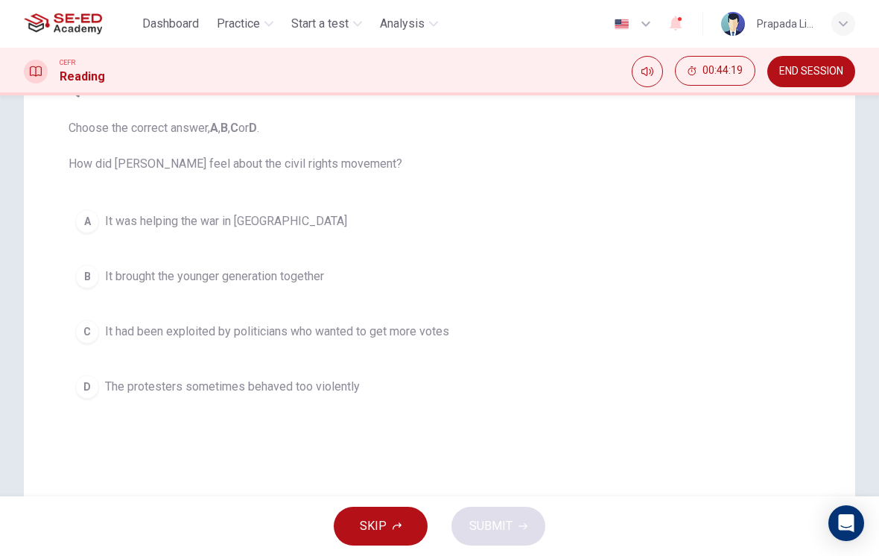
click at [304, 229] on button "A It was helping the war in [GEOGRAPHIC_DATA]" at bounding box center [440, 221] width 742 height 37
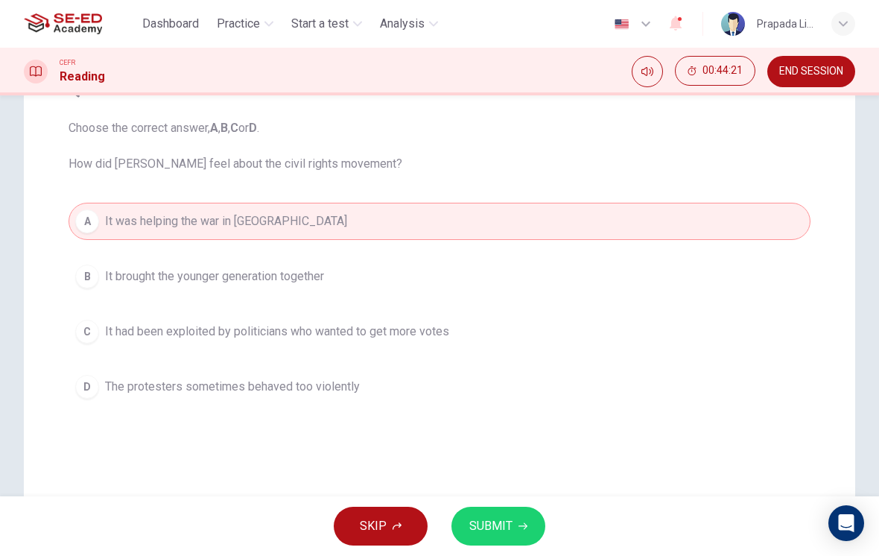
click at [495, 525] on span "SUBMIT" at bounding box center [490, 526] width 43 height 21
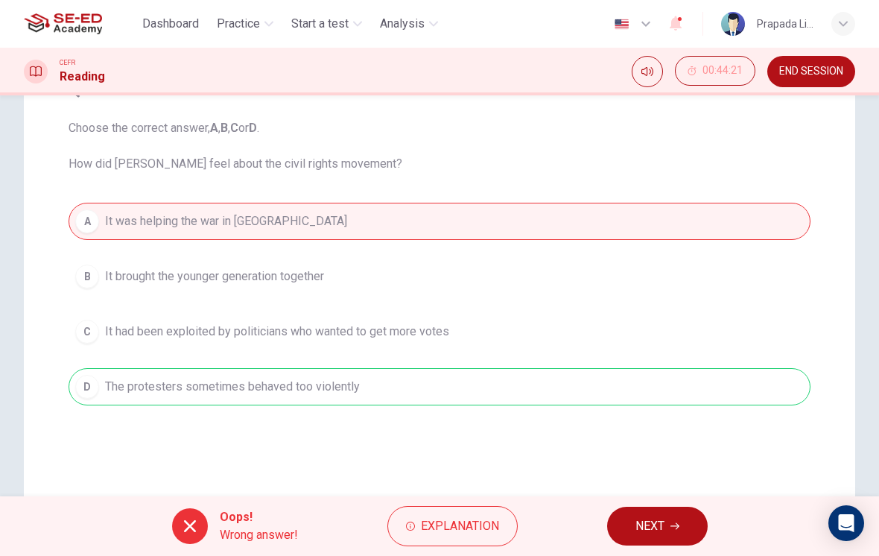
click at [659, 524] on span "NEXT" at bounding box center [649, 526] width 29 height 21
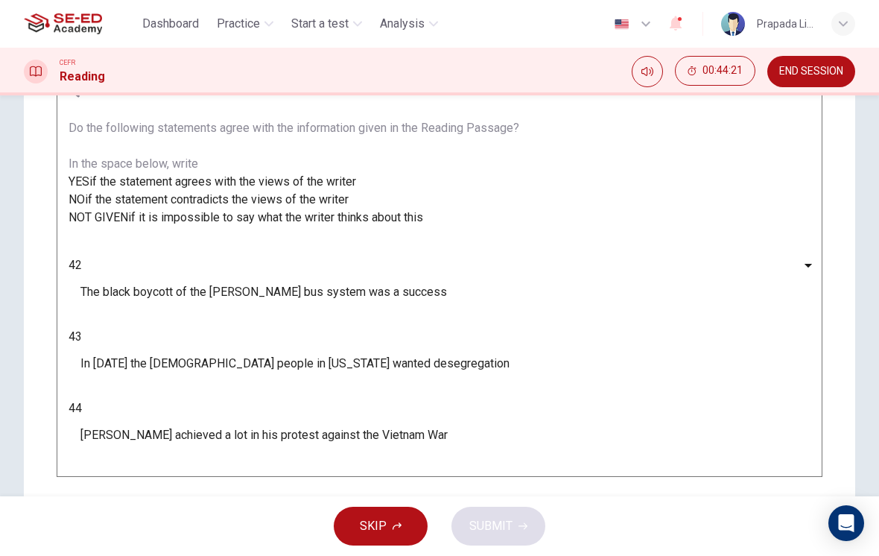
click at [153, 369] on body "This site uses cookies, as explained in our Privacy Policy . If you agree to th…" at bounding box center [439, 278] width 879 height 556
click at [143, 555] on li "YES" at bounding box center [439, 565] width 879 height 18
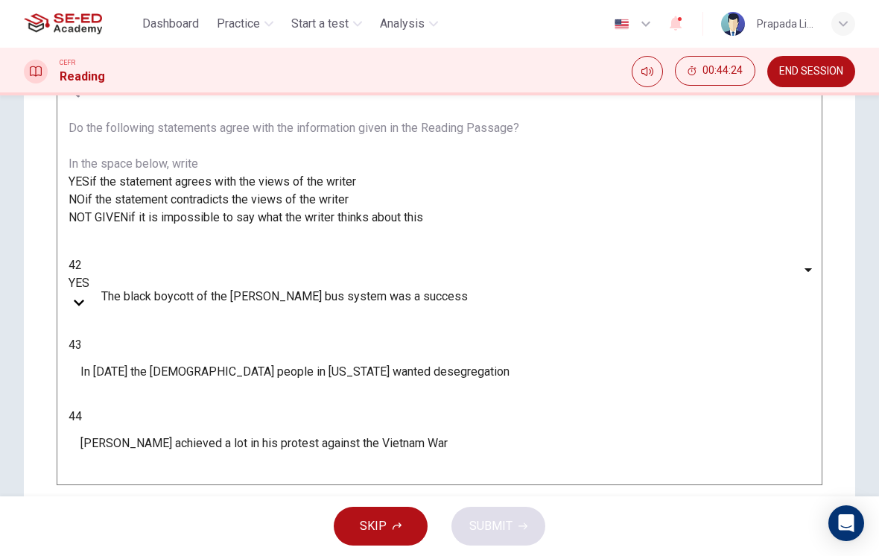
type input "YES"
click at [149, 395] on body "This site uses cookies, as explained in our Privacy Policy . If you agree to th…" at bounding box center [439, 278] width 879 height 556
type input "NO"
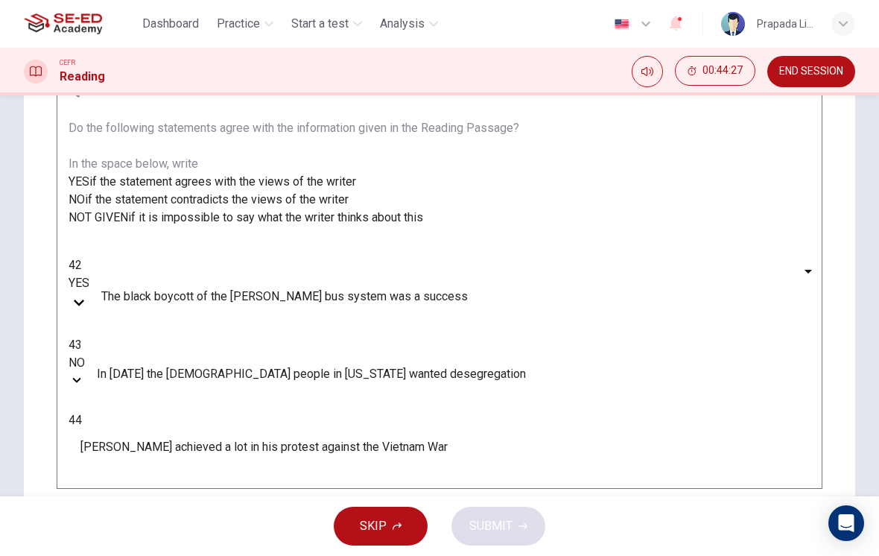
click at [159, 446] on body "This site uses cookies, as explained in our Privacy Policy . If you agree to th…" at bounding box center [439, 278] width 879 height 556
click at [141, 555] on li "YES" at bounding box center [439, 565] width 879 height 18
type input "YES"
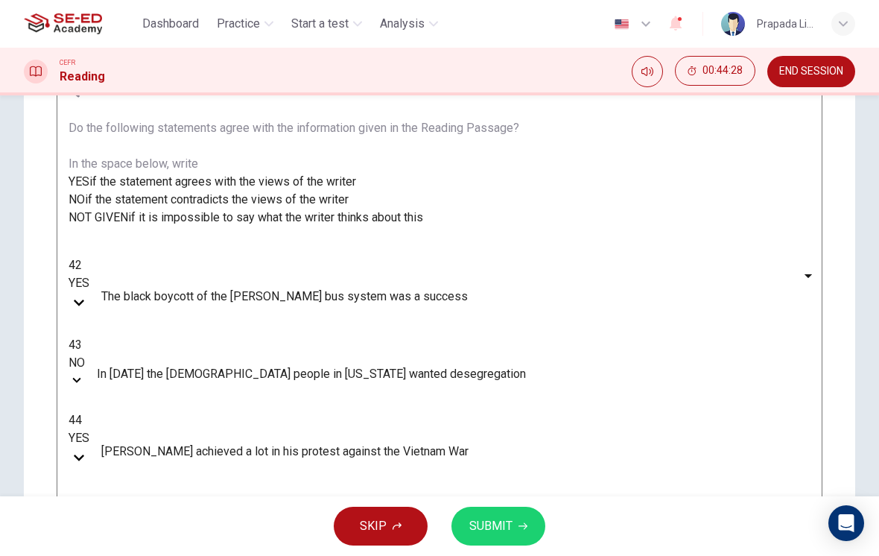
click at [477, 522] on span "SUBMIT" at bounding box center [490, 526] width 43 height 21
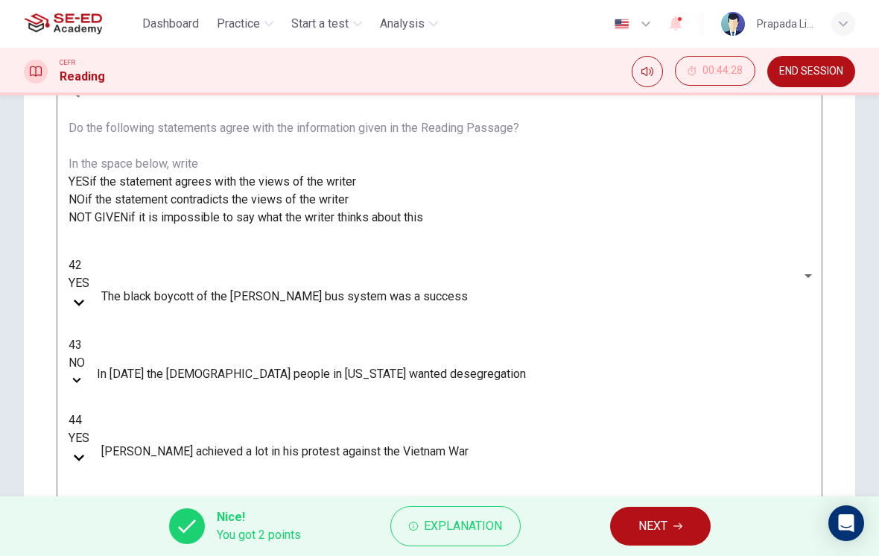
click at [687, 527] on button "NEXT" at bounding box center [660, 526] width 101 height 39
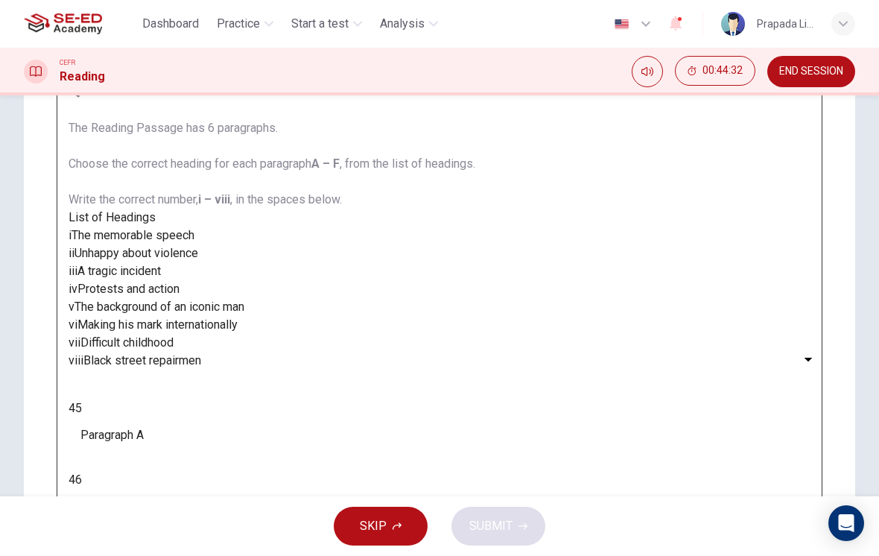
click at [869, 42] on div "Dashboard Practice Start a test Analysis English en ​ Prapada Limsamutchaikul" at bounding box center [439, 24] width 879 height 48
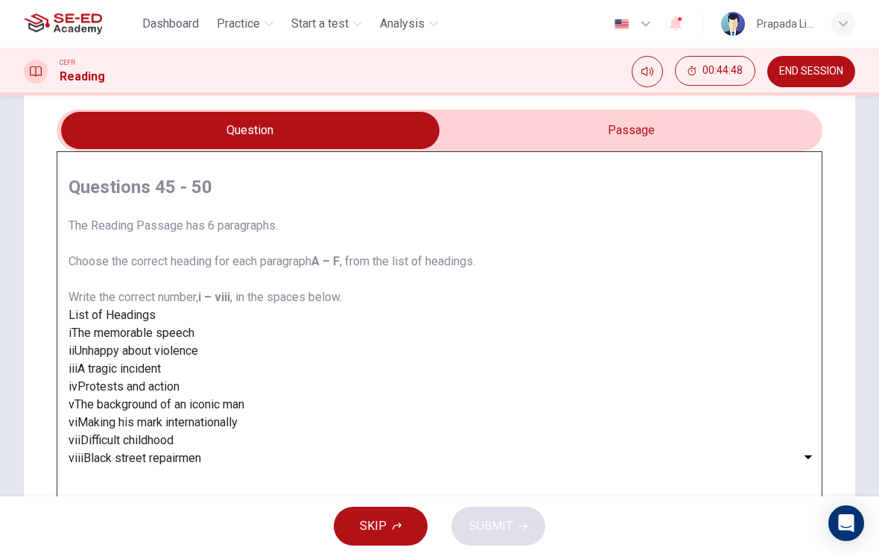
scroll to position [66, 0]
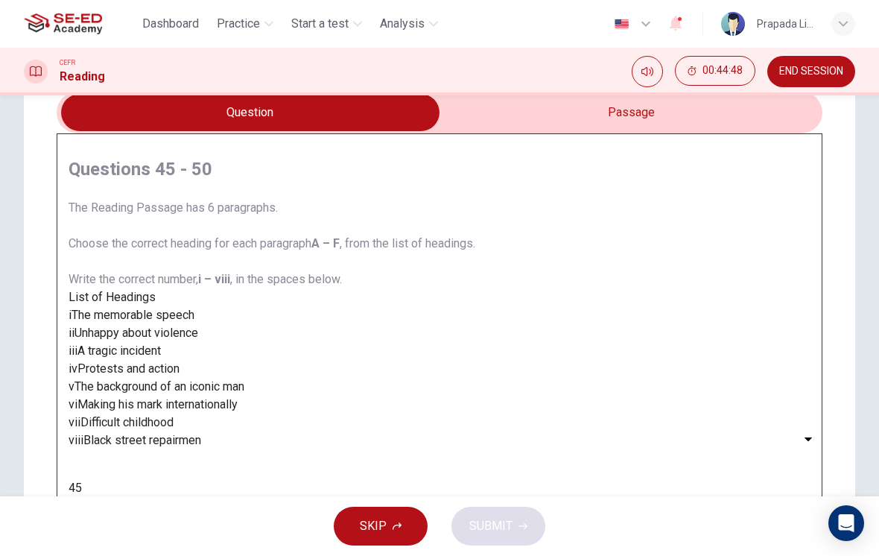
click at [557, 87] on div "CEFR Reading 00:44:48 END SESSION" at bounding box center [439, 72] width 879 height 48
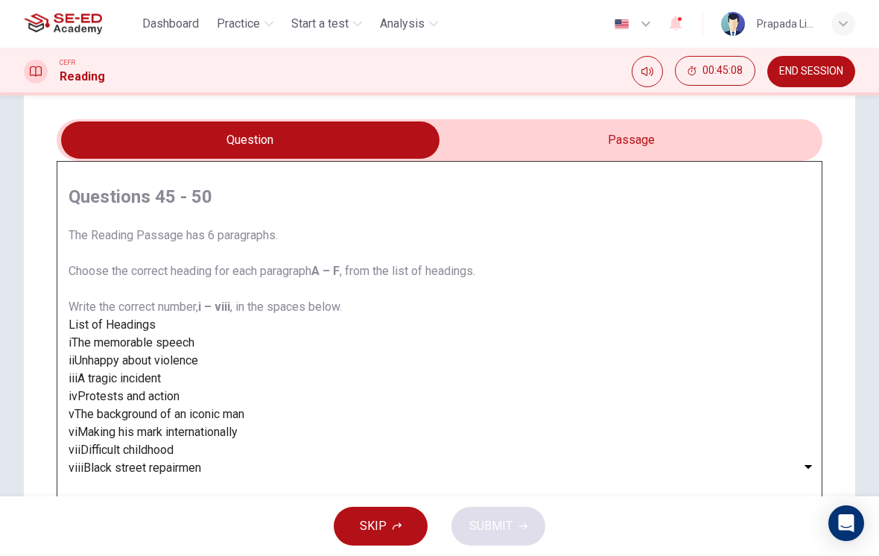
scroll to position [37, 0]
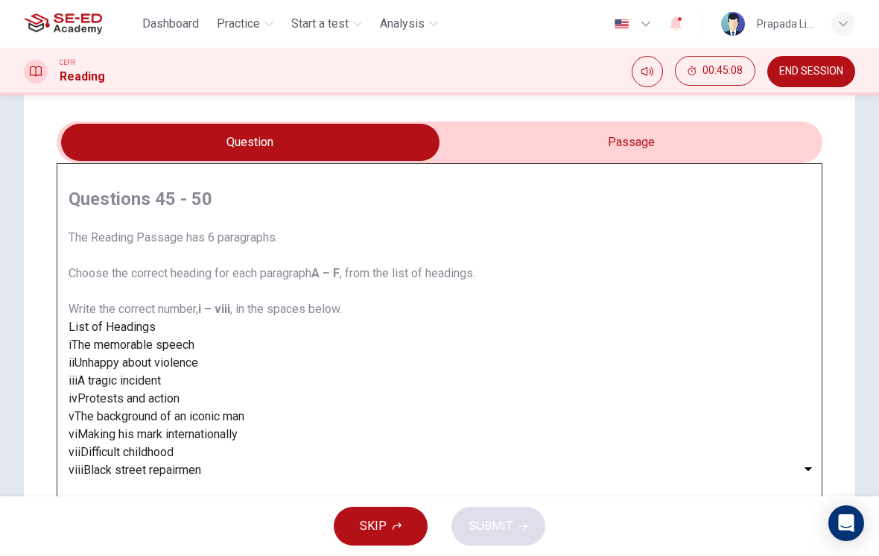
click at [702, 124] on input "checkbox" at bounding box center [250, 142] width 1149 height 37
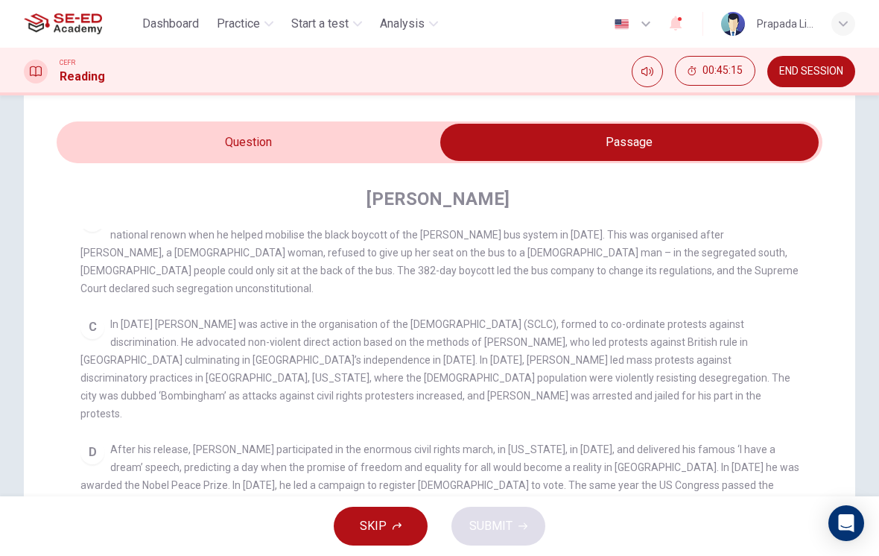
scroll to position [419, 0]
click at [369, 141] on input "checkbox" at bounding box center [629, 142] width 1149 height 37
checkbox input "false"
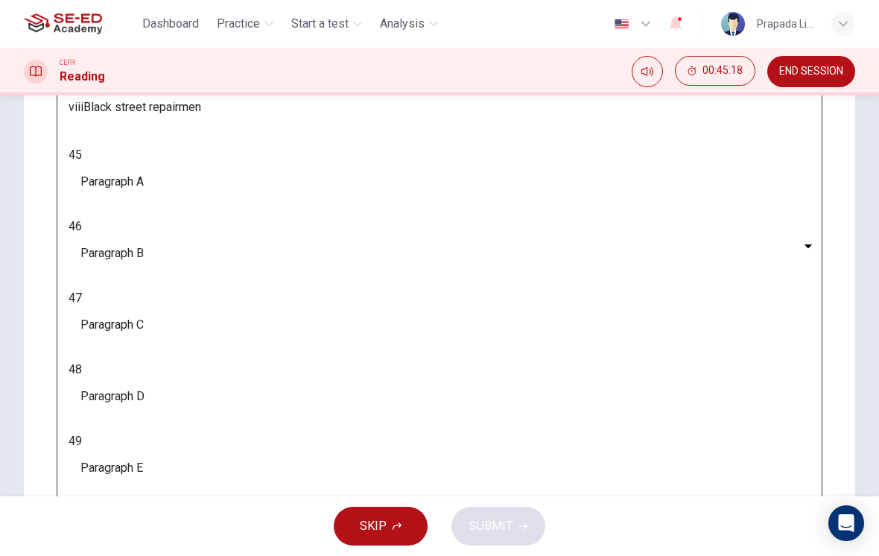
scroll to position [262, 0]
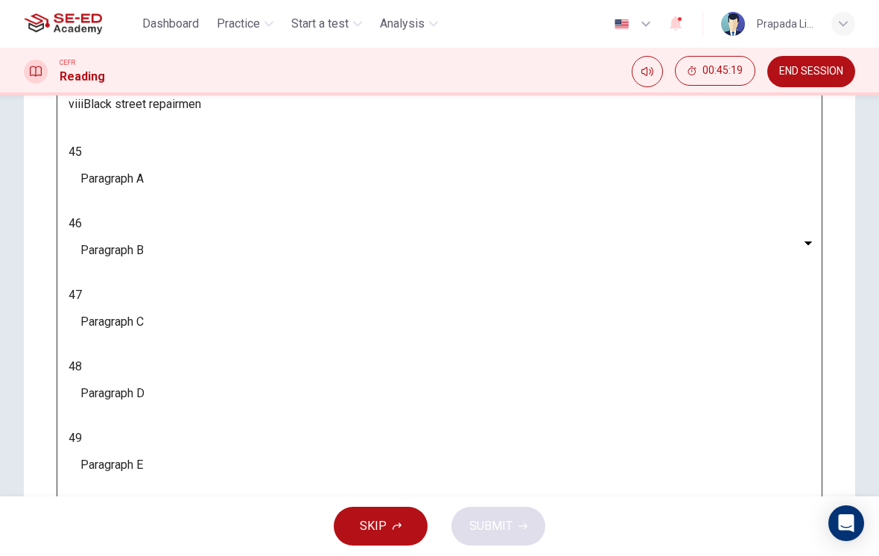
click at [159, 393] on body "This site uses cookies, as explained in our Privacy Policy . If you agree to th…" at bounding box center [439, 278] width 879 height 556
type input "iv"
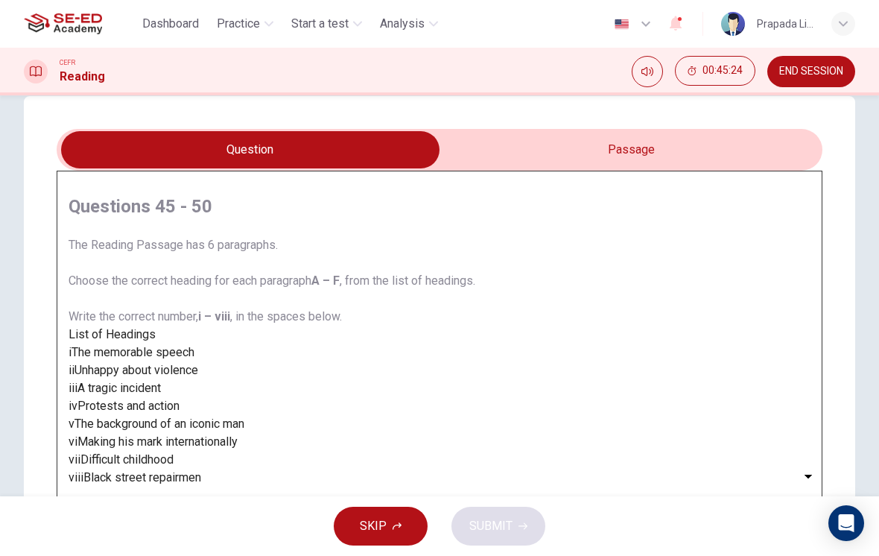
scroll to position [2, 0]
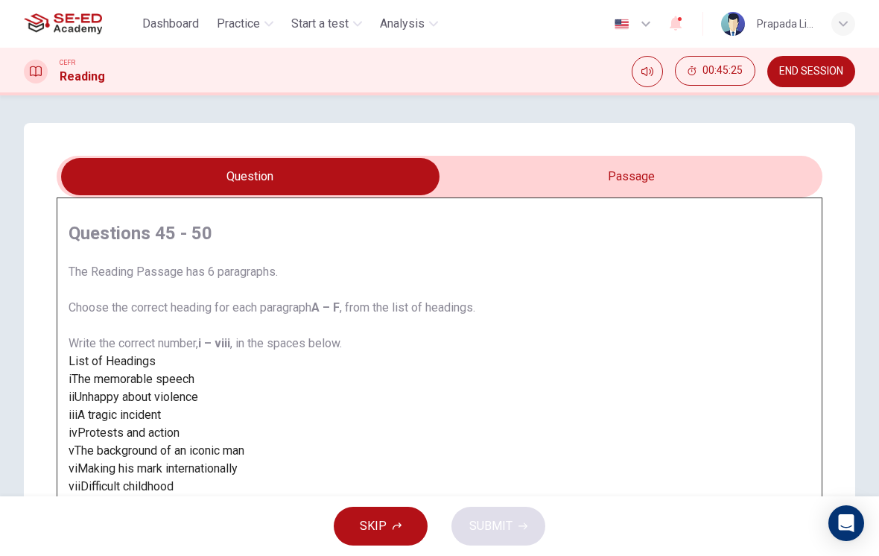
click at [709, 153] on div "Questions 45 - 50 The Reading Passage has 6 paragraphs. Choose the correct head…" at bounding box center [439, 482] width 831 height 718
click at [699, 171] on input "checkbox" at bounding box center [250, 176] width 1149 height 37
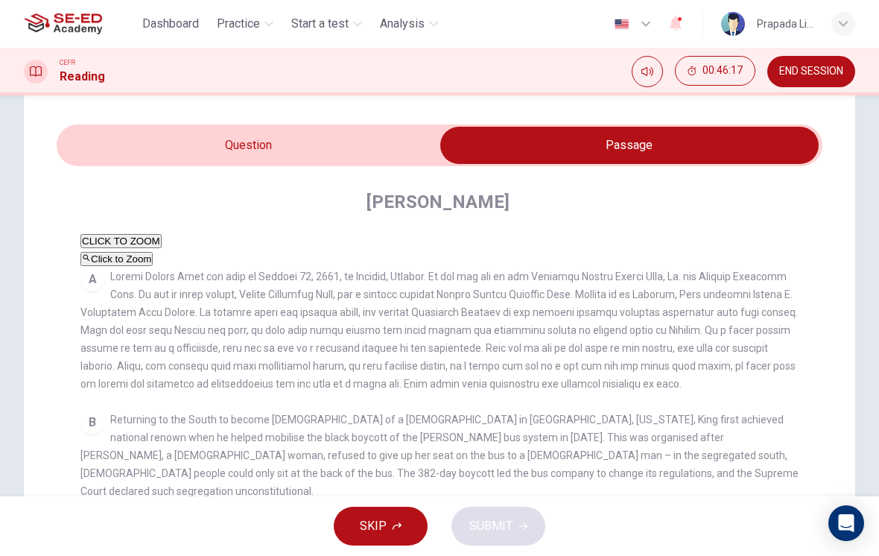
scroll to position [30, 0]
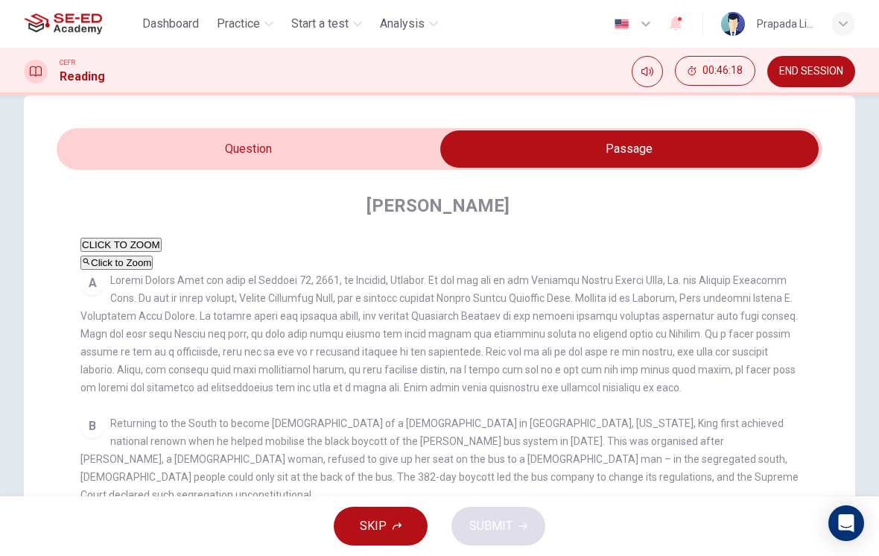
click at [373, 133] on input "checkbox" at bounding box center [629, 148] width 1149 height 37
checkbox input "false"
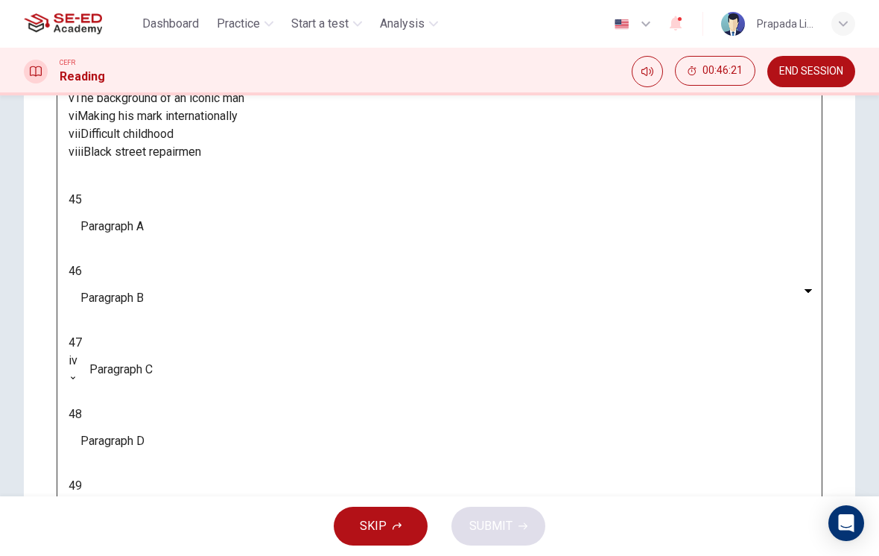
scroll to position [215, 0]
click at [139, 358] on body "This site uses cookies, as explained in our Privacy Policy . If you agree to th…" at bounding box center [439, 278] width 879 height 556
type input "v"
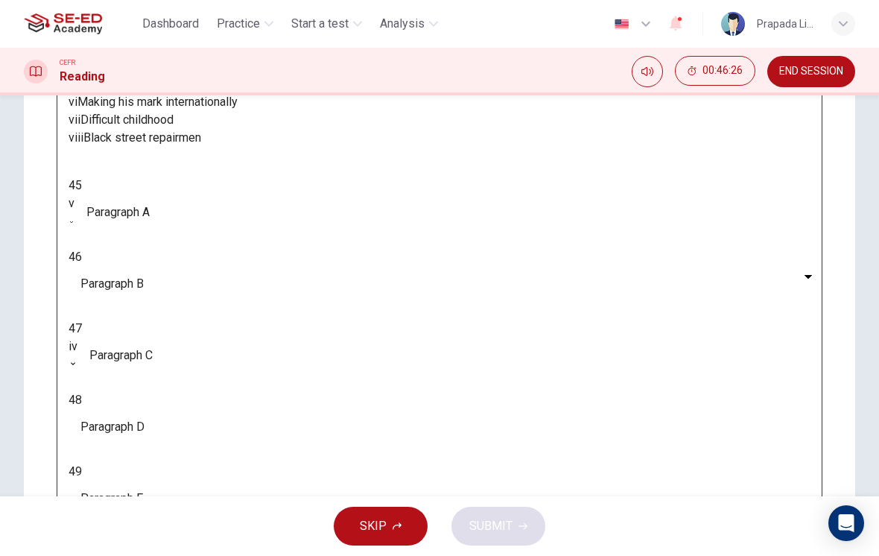
scroll to position [229, 0]
click at [272, 297] on div "Questions 45 - 50 The Reading Passage has 6 paragraphs. Choose the correct head…" at bounding box center [440, 220] width 766 height 757
click at [165, 384] on body "This site uses cookies, as explained in our Privacy Policy . If you agree to th…" at bounding box center [439, 278] width 879 height 556
click at [156, 379] on body "This site uses cookies, as explained in our Privacy Policy . If you agree to th…" at bounding box center [439, 278] width 879 height 556
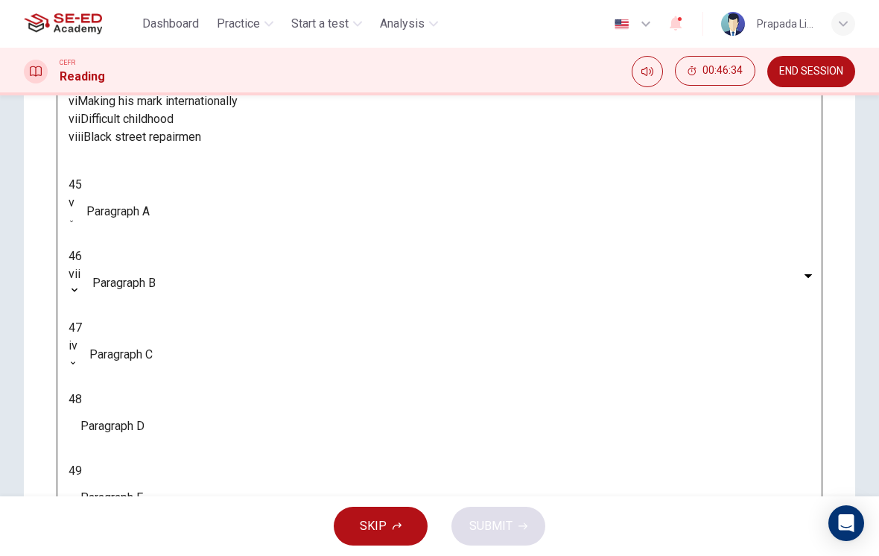
type input "vii"
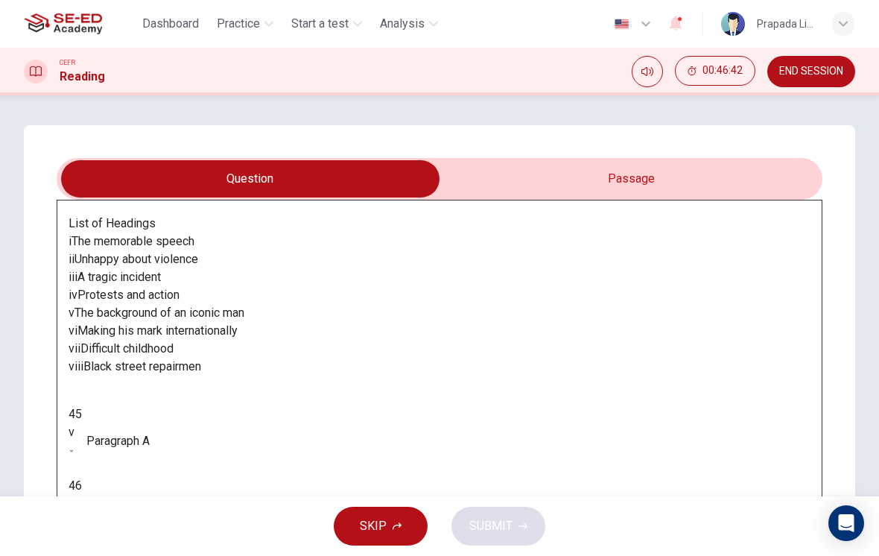
scroll to position [0, 0]
click at [659, 186] on input "checkbox" at bounding box center [250, 178] width 1149 height 37
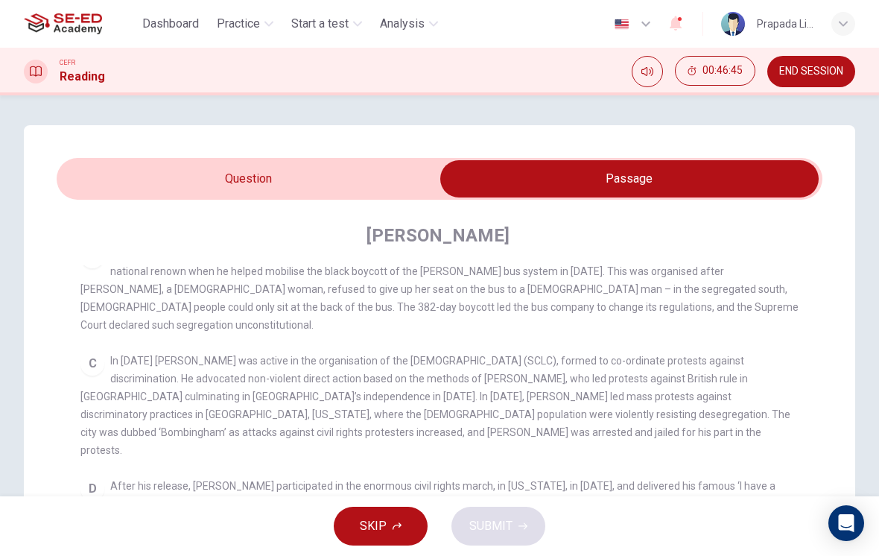
scroll to position [405, 0]
click at [360, 179] on input "checkbox" at bounding box center [629, 178] width 1149 height 37
checkbox input "false"
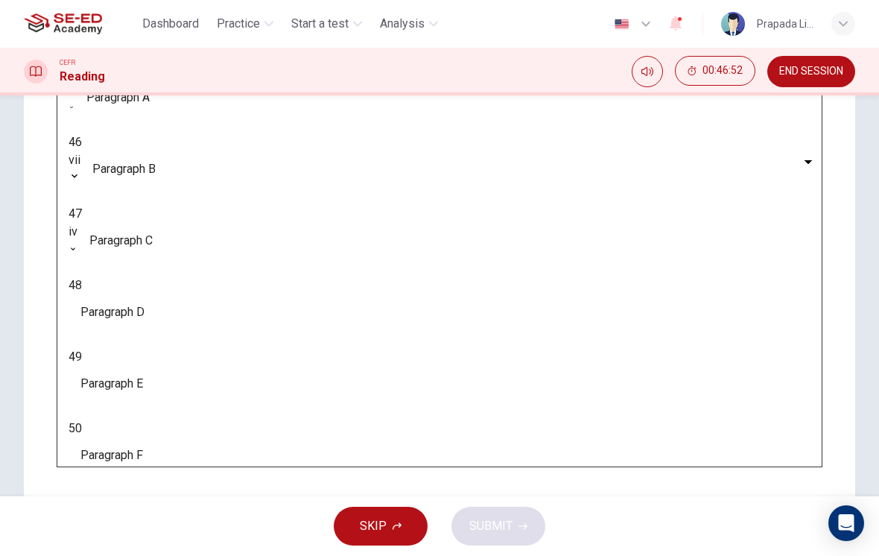
scroll to position [341, 0]
click at [160, 348] on body "This site uses cookies, as explained in our Privacy Policy . If you agree to th…" at bounding box center [439, 278] width 879 height 556
type input "vi"
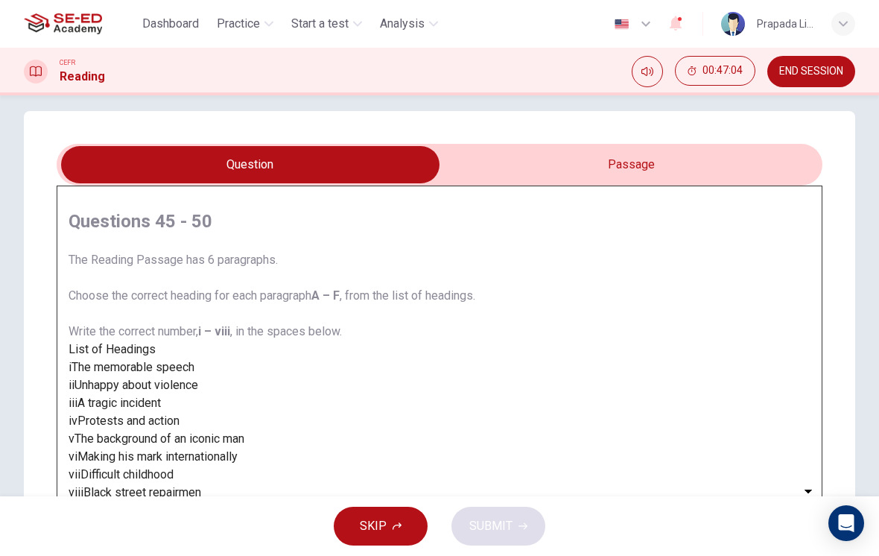
scroll to position [15, 0]
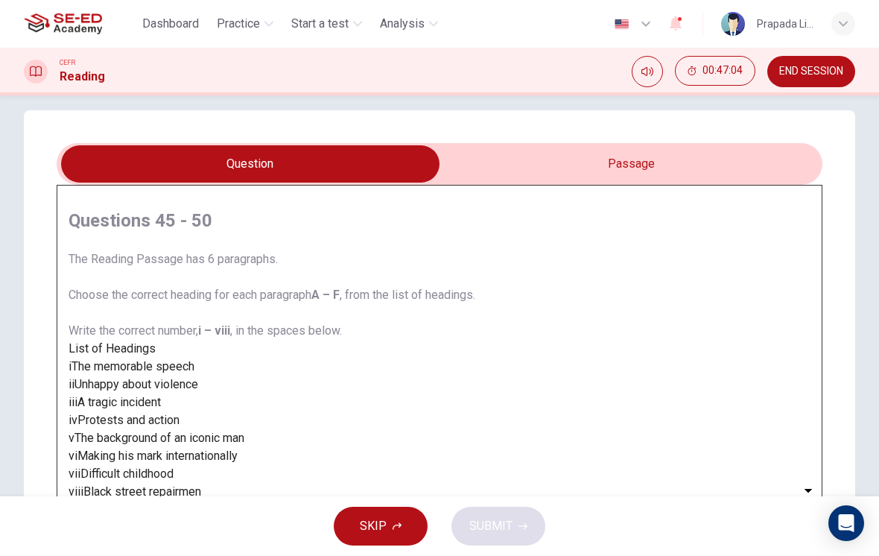
click at [657, 153] on input "checkbox" at bounding box center [250, 163] width 1149 height 37
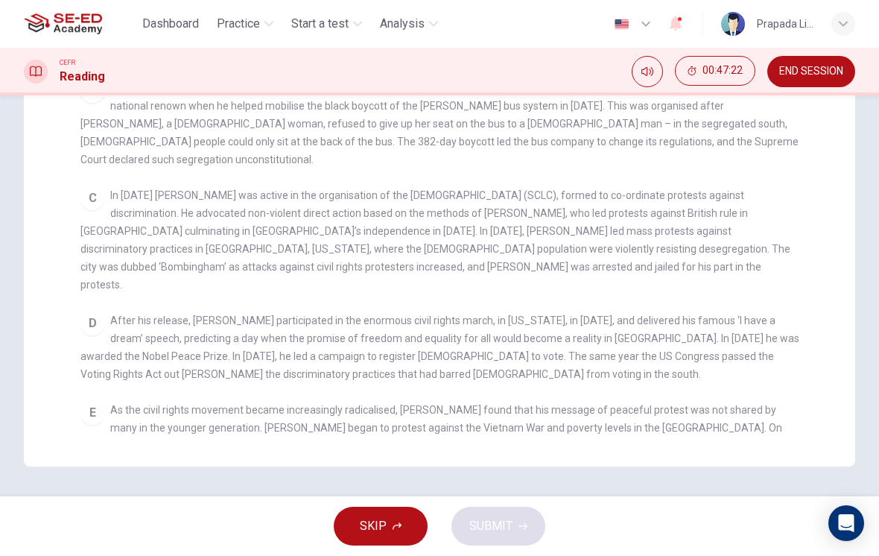
scroll to position [0, 0]
click at [828, 272] on div "Questions 45 - 50 The Reading Passage has 6 paragraphs. Choose the correct head…" at bounding box center [439, 113] width 831 height 706
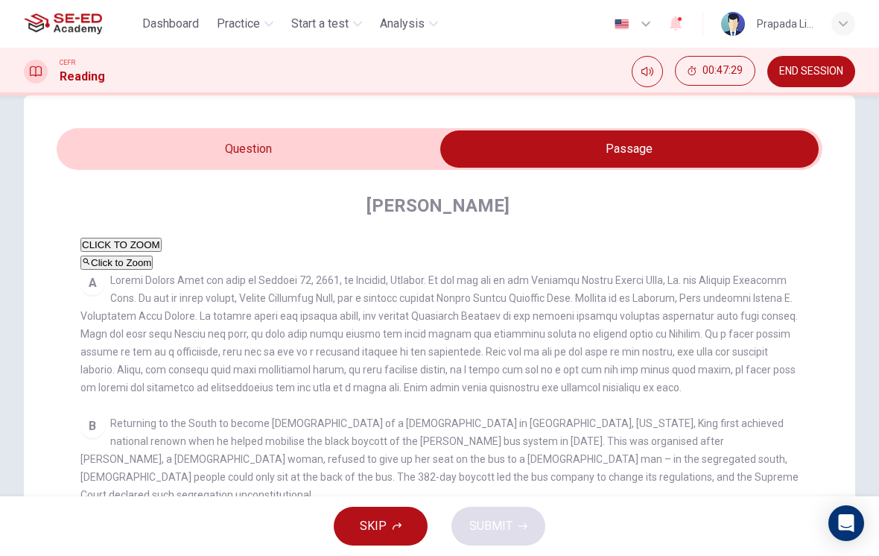
scroll to position [8, 0]
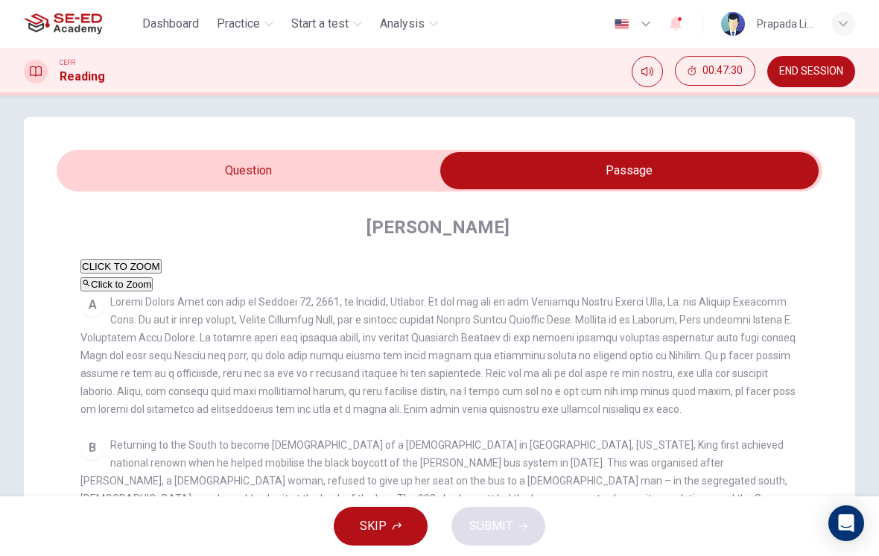
click at [376, 163] on input "checkbox" at bounding box center [629, 170] width 1149 height 37
checkbox input "false"
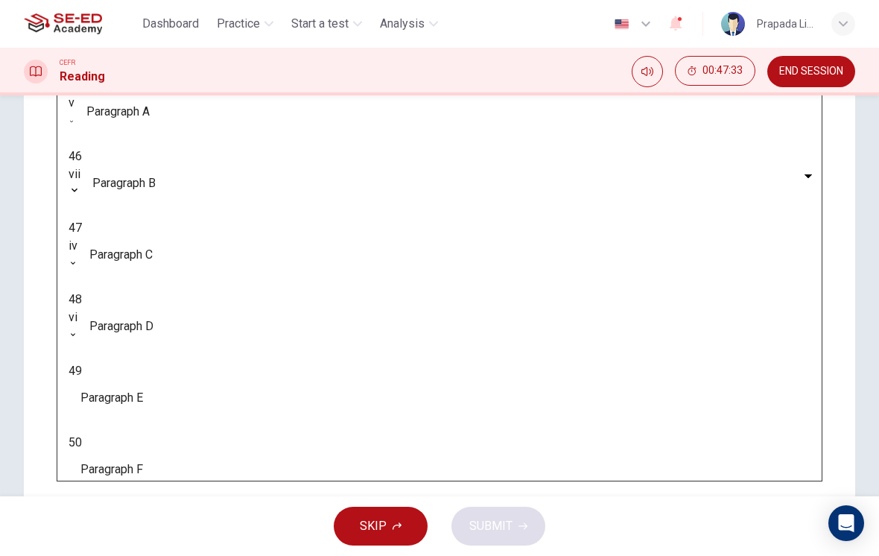
scroll to position [336, 0]
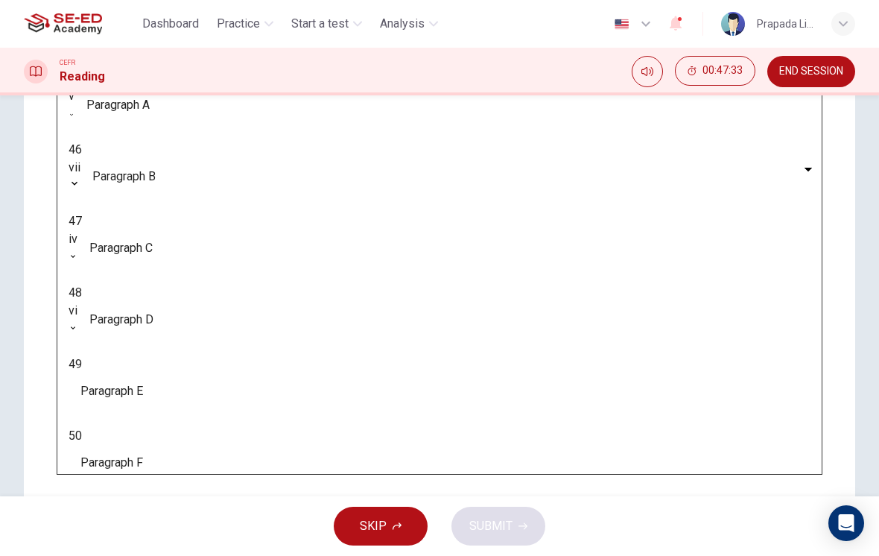
click at [144, 405] on body "This site uses cookies, as explained in our Privacy Policy . If you agree to th…" at bounding box center [439, 278] width 879 height 556
click at [377, 165] on div at bounding box center [439, 278] width 879 height 556
click at [163, 396] on body "This site uses cookies, as explained in our Privacy Policy . If you agree to th…" at bounding box center [439, 278] width 879 height 556
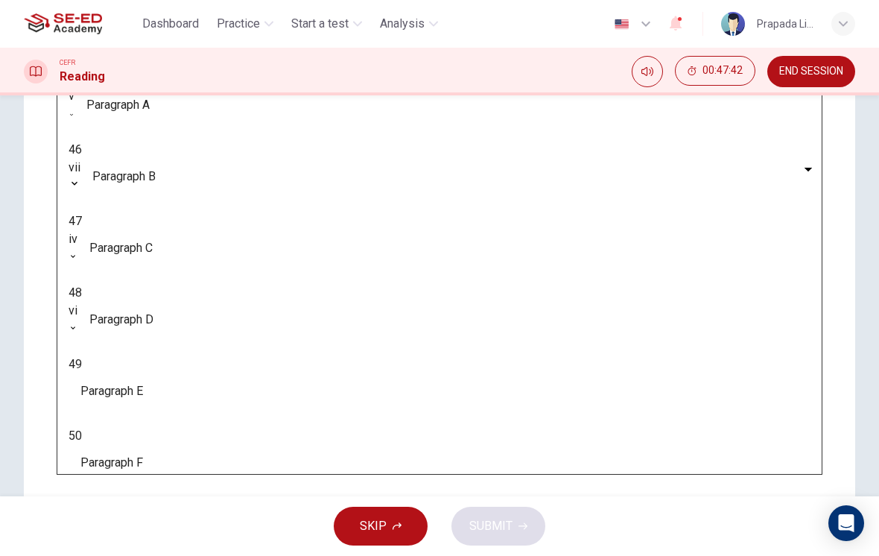
type input "iv"
click at [162, 311] on body "This site uses cookies, as explained in our Privacy Policy . If you agree to th…" at bounding box center [439, 278] width 879 height 556
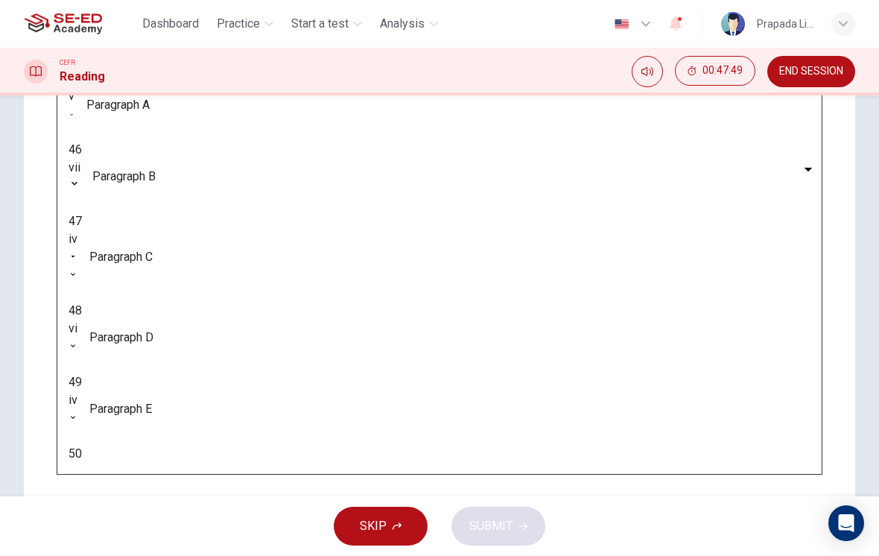
type input "viii"
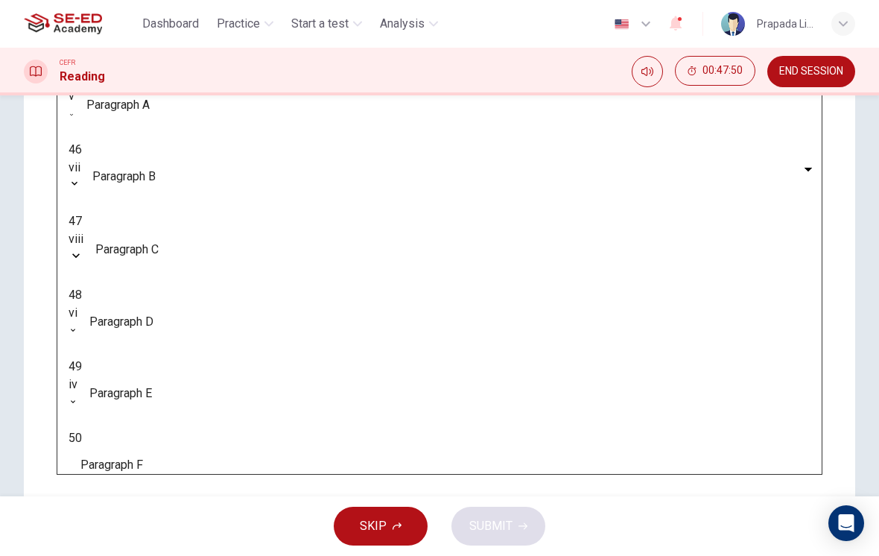
click at [158, 501] on div at bounding box center [439, 278] width 879 height 556
click at [145, 442] on body "This site uses cookies, as explained in our Privacy Policy . If you agree to th…" at bounding box center [439, 278] width 879 height 556
click at [329, 212] on div at bounding box center [439, 278] width 879 height 556
click at [153, 448] on body "This site uses cookies, as explained in our Privacy Policy . If you agree to th…" at bounding box center [439, 278] width 879 height 556
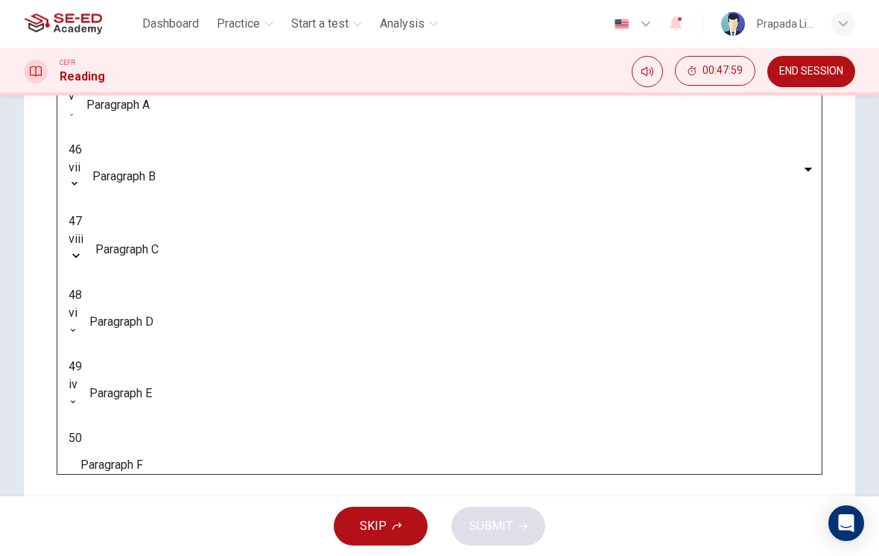
type input "iii"
click at [507, 521] on span "SUBMIT" at bounding box center [490, 526] width 43 height 21
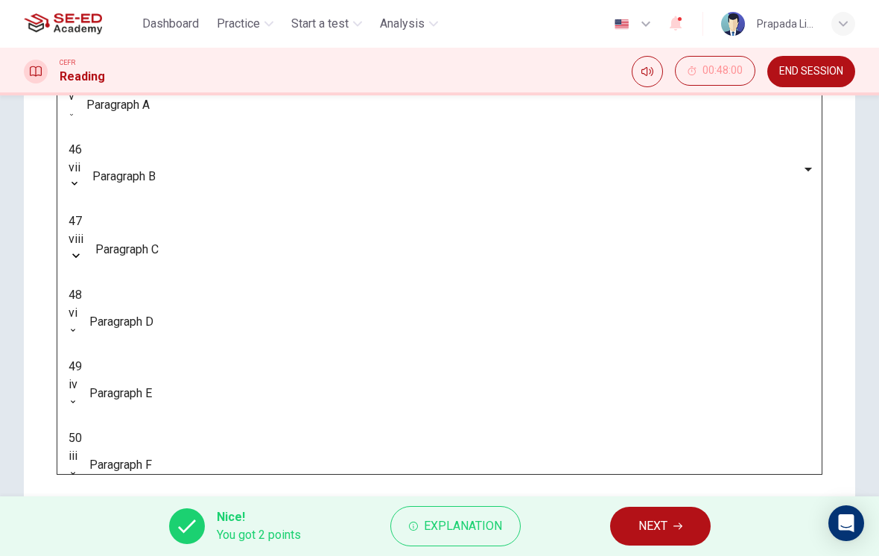
click at [644, 532] on span "NEXT" at bounding box center [652, 526] width 29 height 21
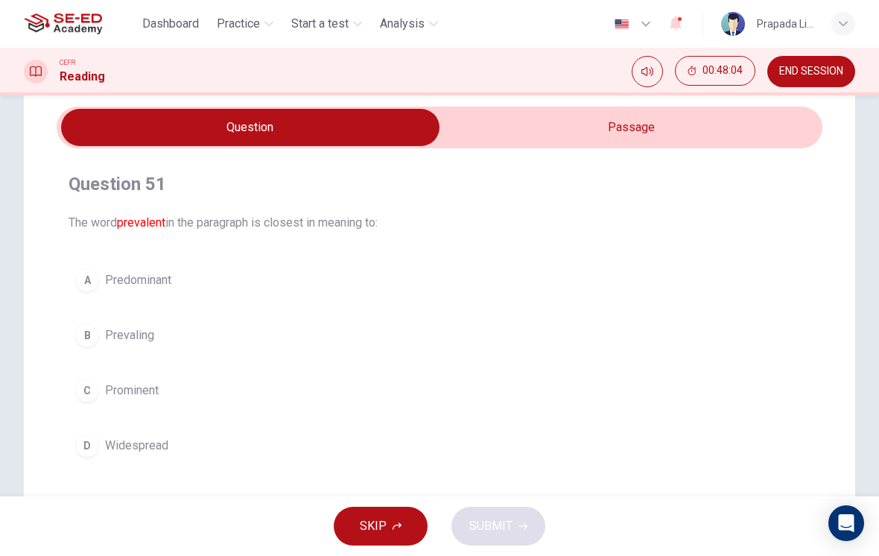
scroll to position [52, 0]
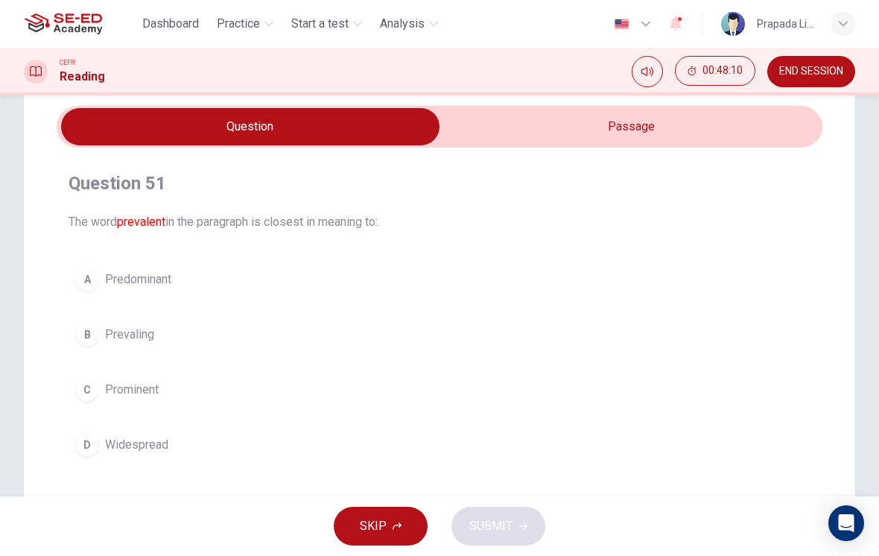
click at [183, 276] on button "A Predominant" at bounding box center [440, 279] width 742 height 37
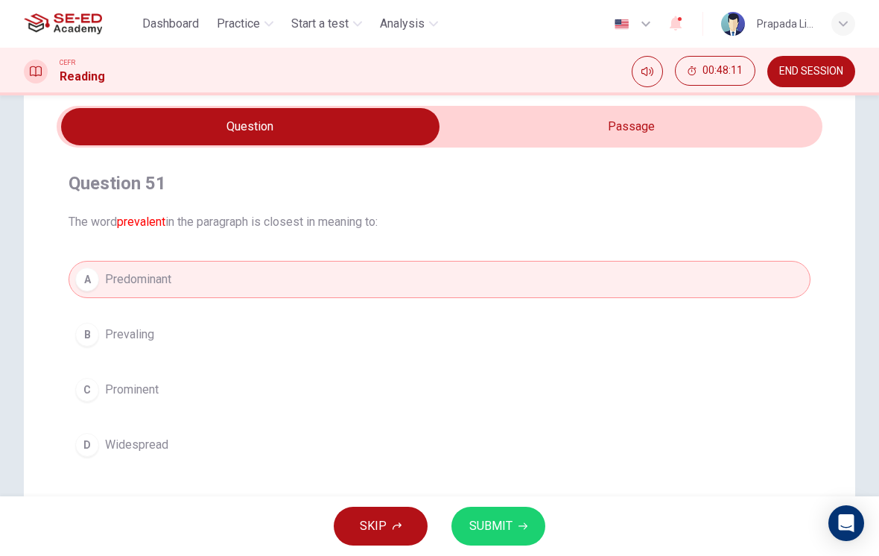
click at [505, 524] on span "SUBMIT" at bounding box center [490, 526] width 43 height 21
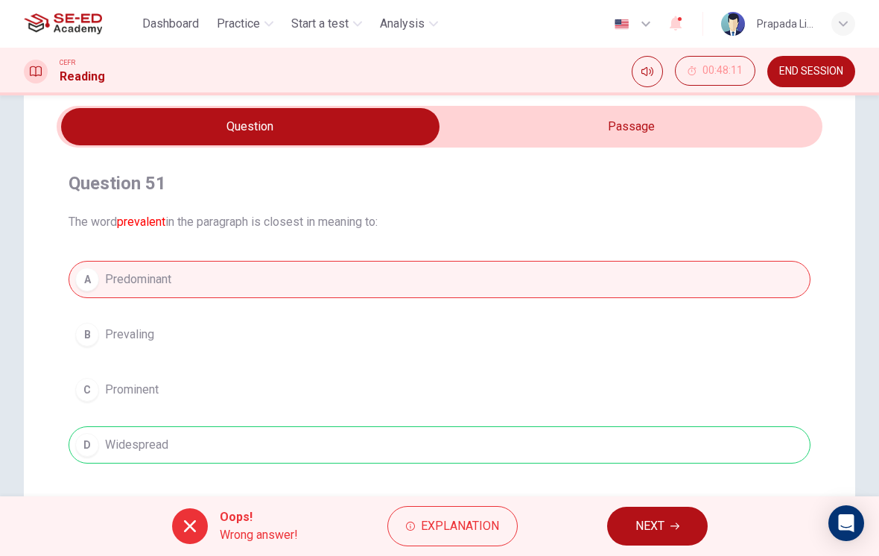
click at [651, 533] on span "NEXT" at bounding box center [649, 526] width 29 height 21
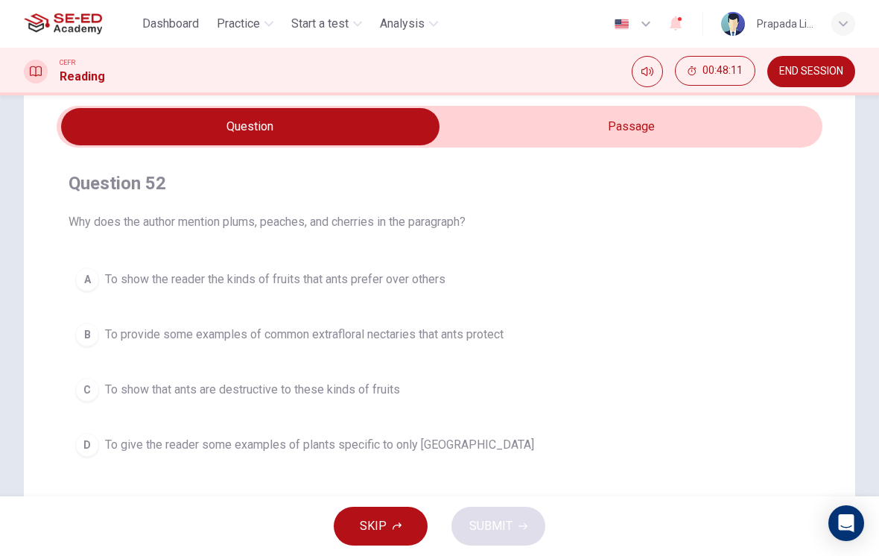
click at [448, 399] on button "C To show that ants are destructive to these kinds of fruits" at bounding box center [440, 389] width 742 height 37
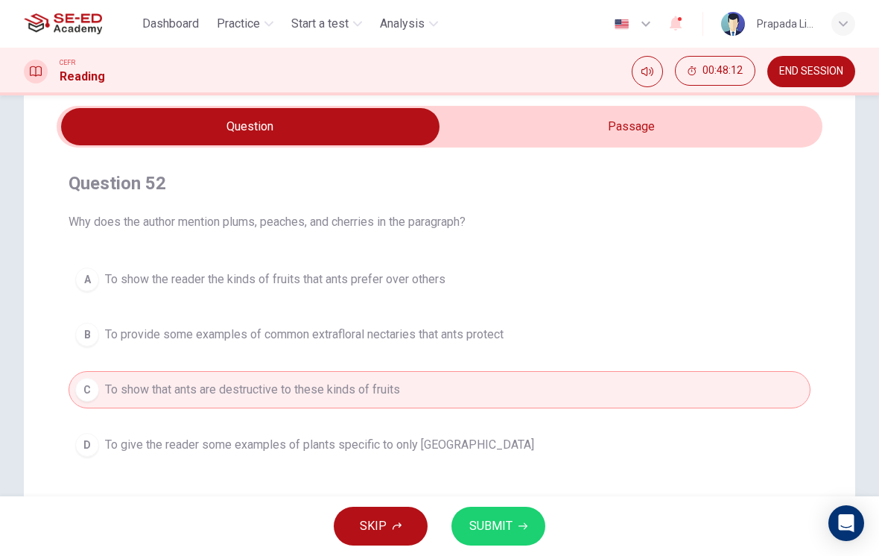
click at [510, 513] on button "SUBMIT" at bounding box center [498, 526] width 94 height 39
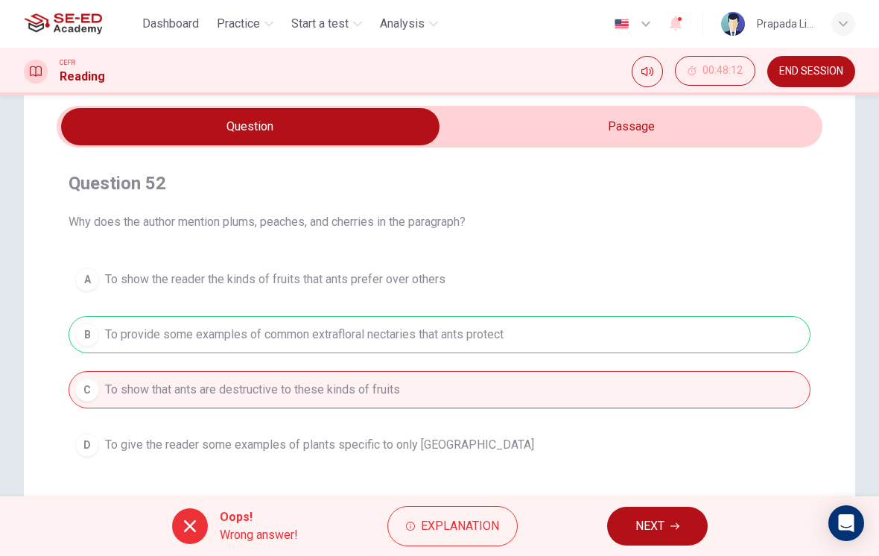
click at [619, 529] on button "NEXT" at bounding box center [657, 526] width 101 height 39
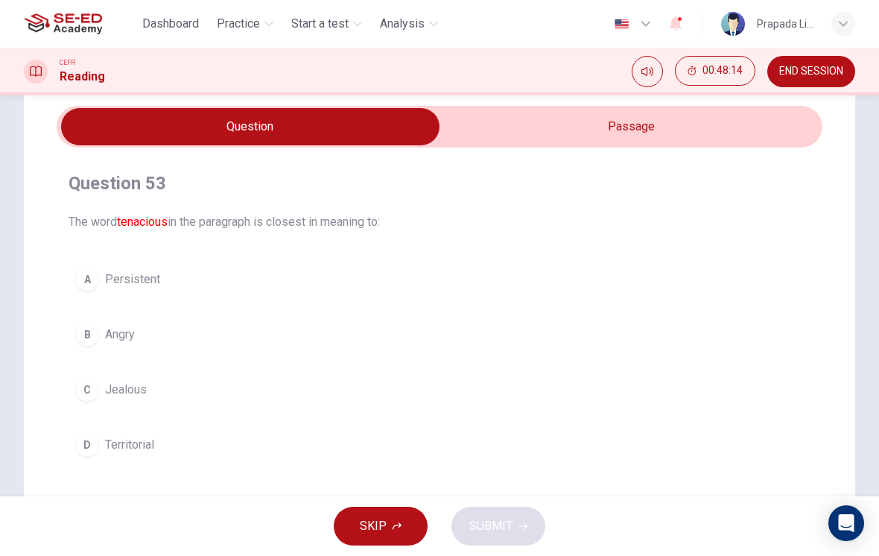
click at [149, 282] on span "Persistent" at bounding box center [132, 279] width 55 height 18
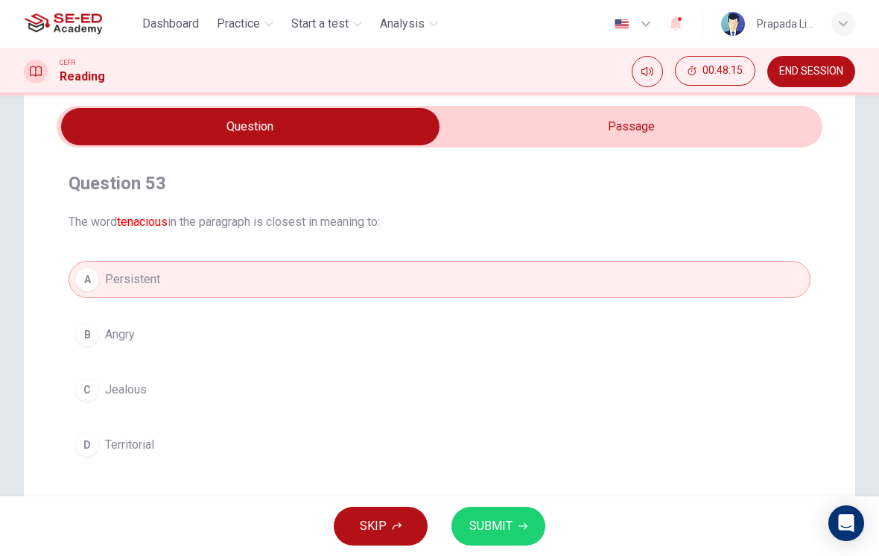
click at [496, 527] on span "SUBMIT" at bounding box center [490, 526] width 43 height 21
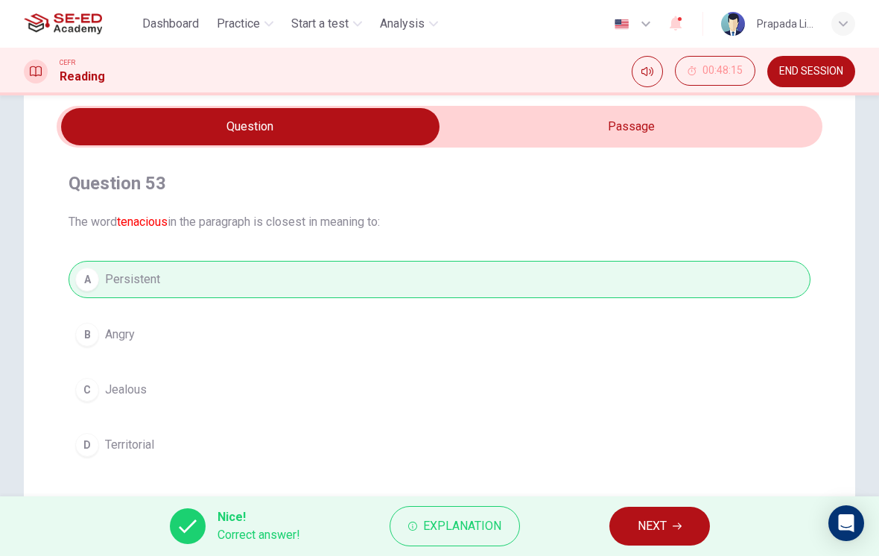
click at [654, 532] on span "NEXT" at bounding box center [652, 526] width 29 height 21
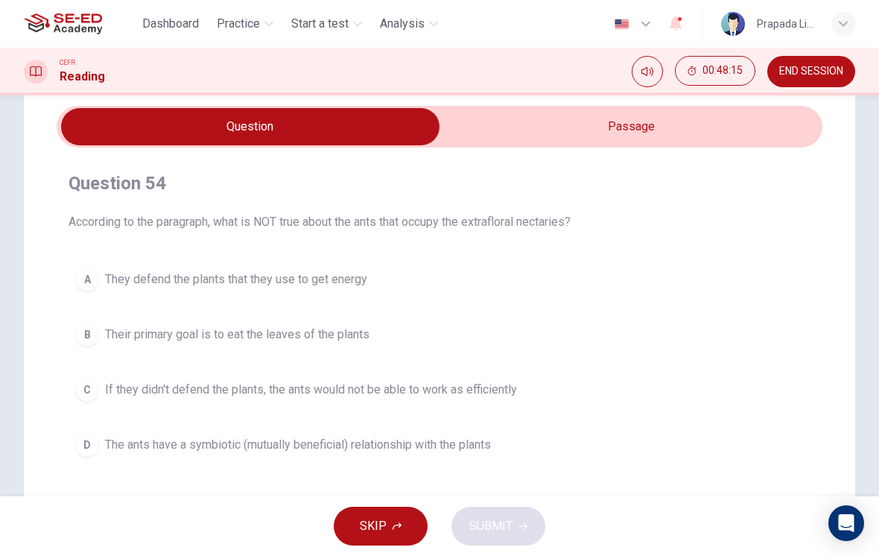
click at [329, 384] on span "If they didn't defend the plants, the ants would not be able to work as efficie…" at bounding box center [311, 390] width 412 height 18
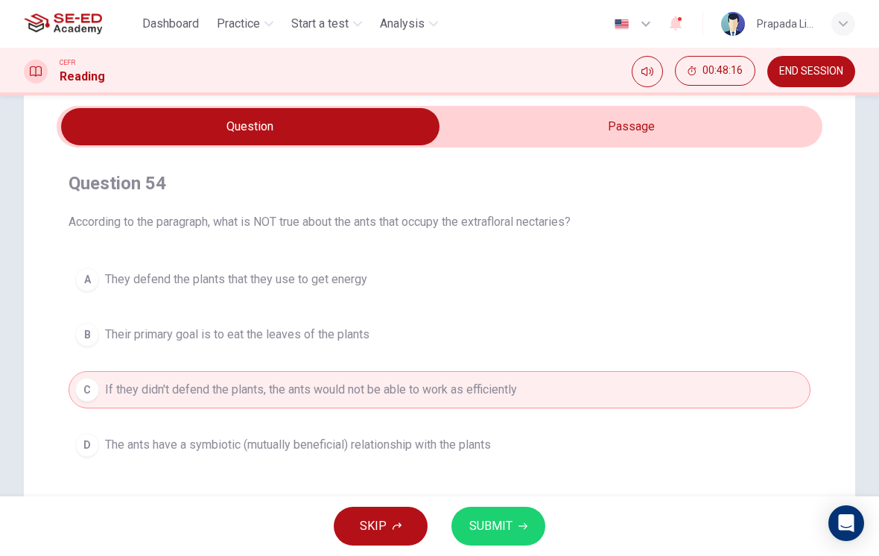
click at [508, 524] on span "SUBMIT" at bounding box center [490, 526] width 43 height 21
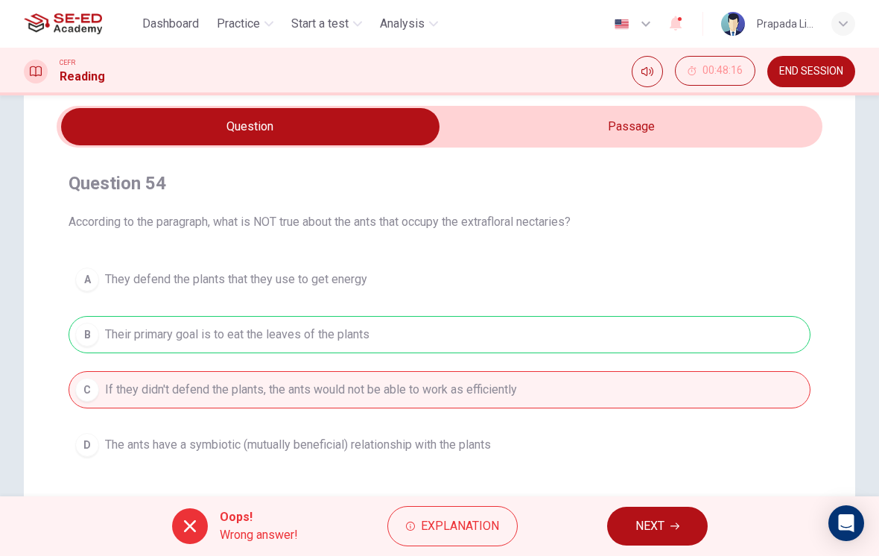
click at [641, 531] on span "NEXT" at bounding box center [649, 526] width 29 height 21
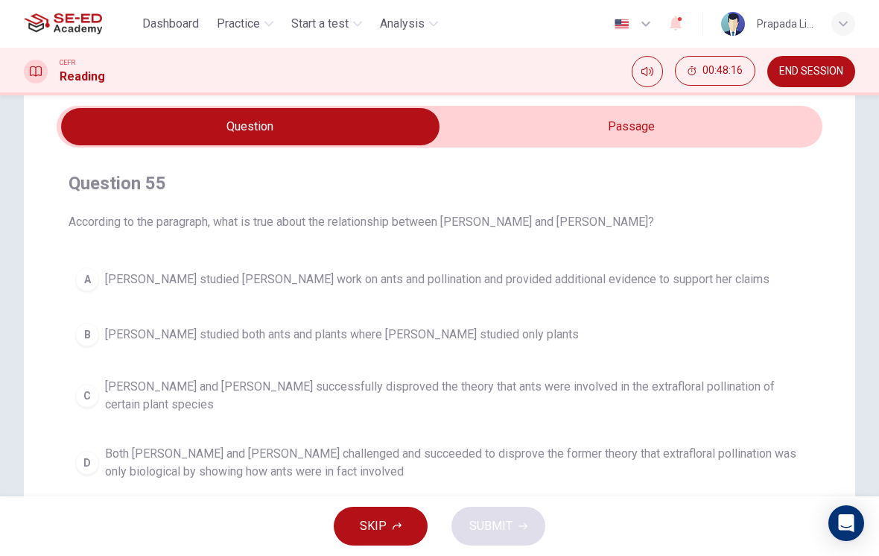
click at [404, 332] on span "[PERSON_NAME] studied both ants and plants where [PERSON_NAME] studied only pla…" at bounding box center [342, 335] width 474 height 18
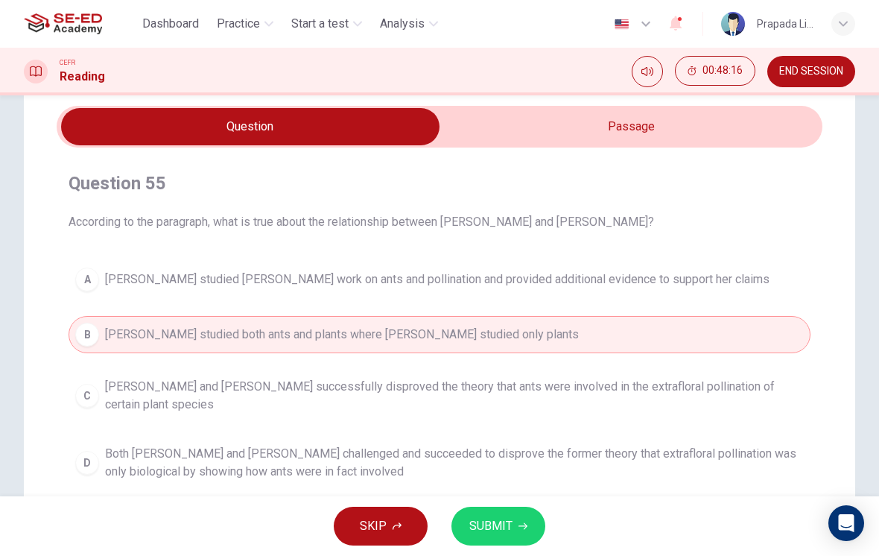
click at [507, 524] on span "SUBMIT" at bounding box center [490, 526] width 43 height 21
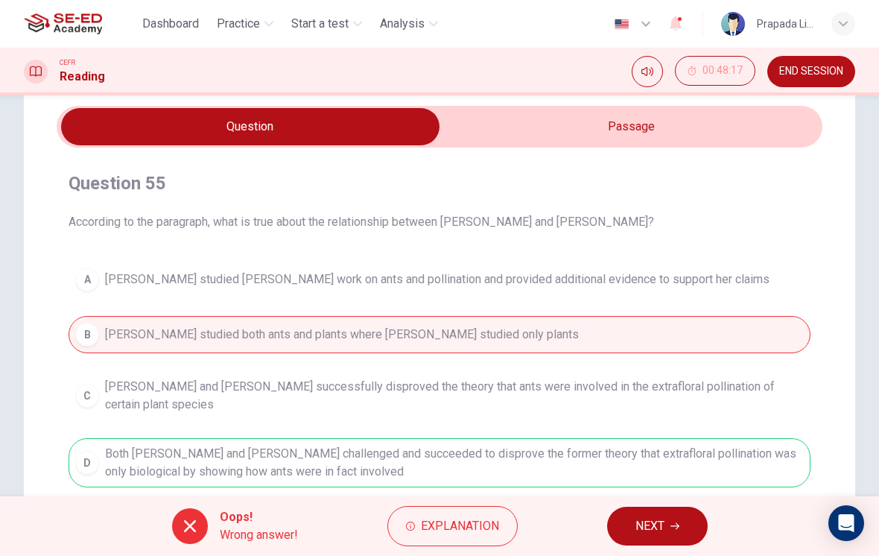
click at [650, 535] on span "NEXT" at bounding box center [649, 526] width 29 height 21
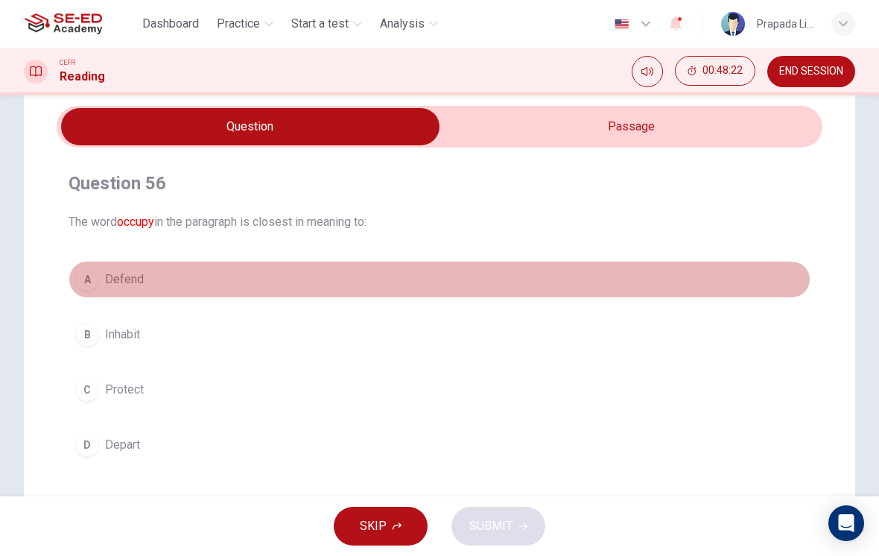
click at [210, 267] on button "A Defend" at bounding box center [440, 279] width 742 height 37
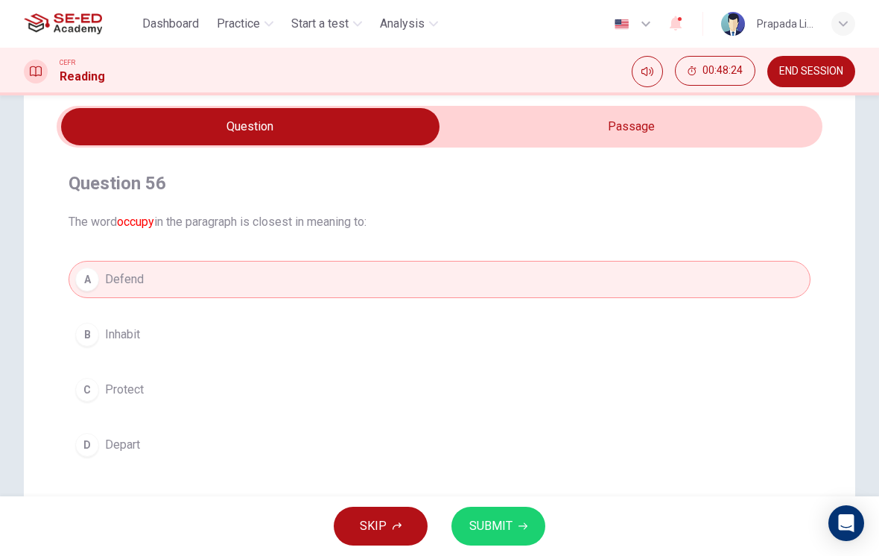
click at [516, 534] on button "SUBMIT" at bounding box center [498, 526] width 94 height 39
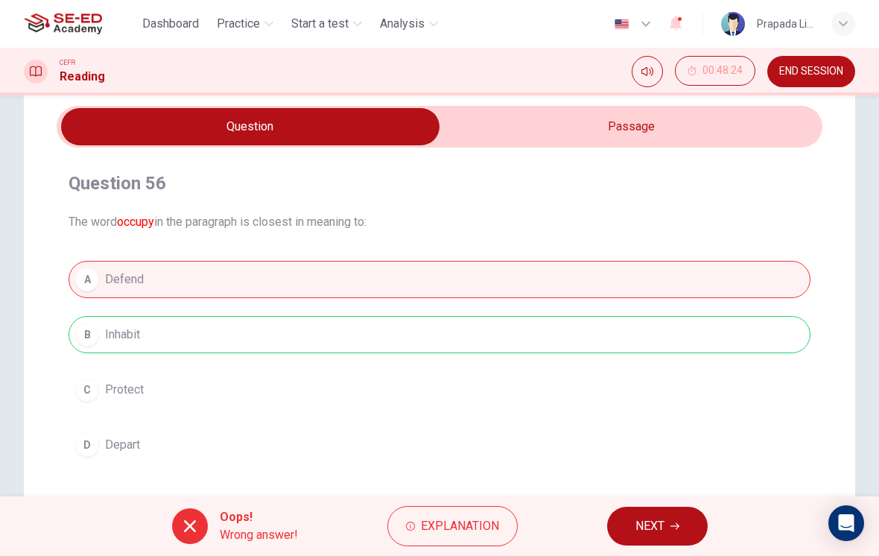
click at [638, 542] on button "NEXT" at bounding box center [657, 526] width 101 height 39
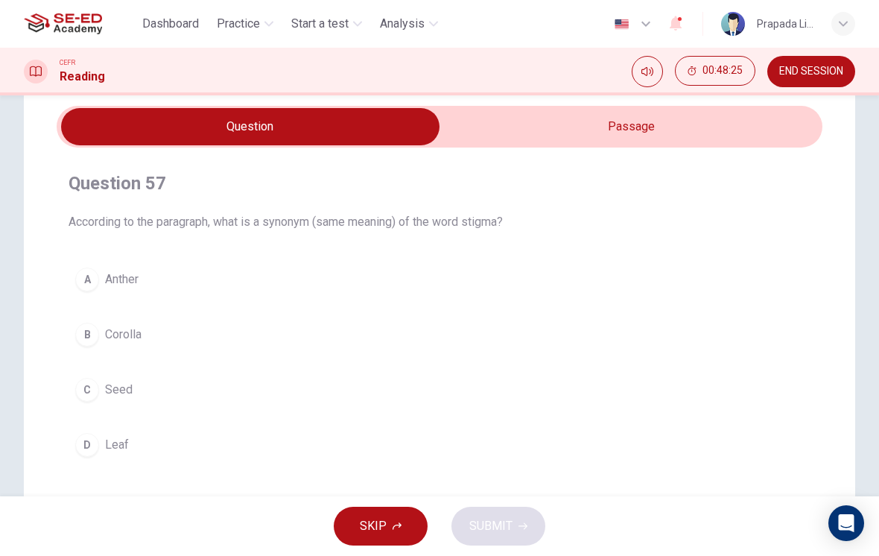
click at [115, 405] on button "C Seed" at bounding box center [440, 389] width 742 height 37
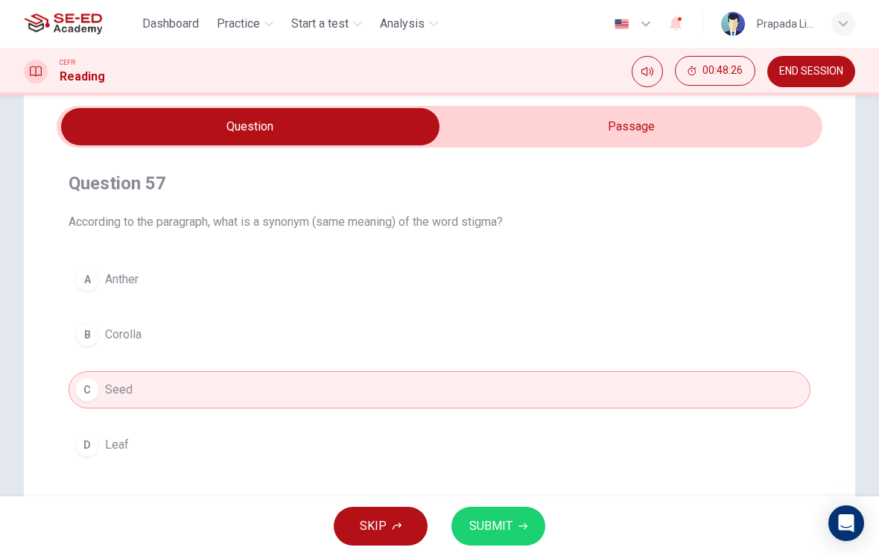
click at [544, 524] on button "SUBMIT" at bounding box center [498, 526] width 94 height 39
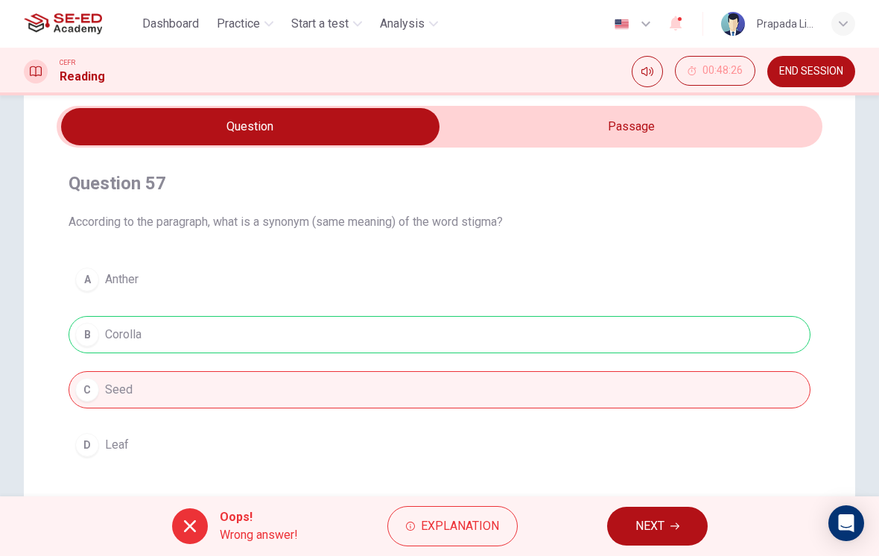
click at [647, 531] on span "NEXT" at bounding box center [649, 526] width 29 height 21
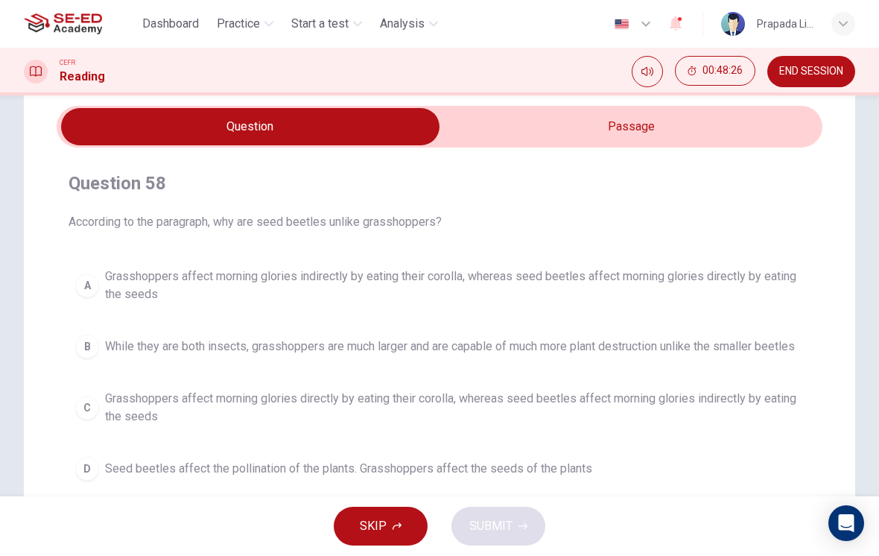
click at [437, 355] on span "While they are both insects, grasshoppers are much larger and are capable of mu…" at bounding box center [450, 346] width 690 height 18
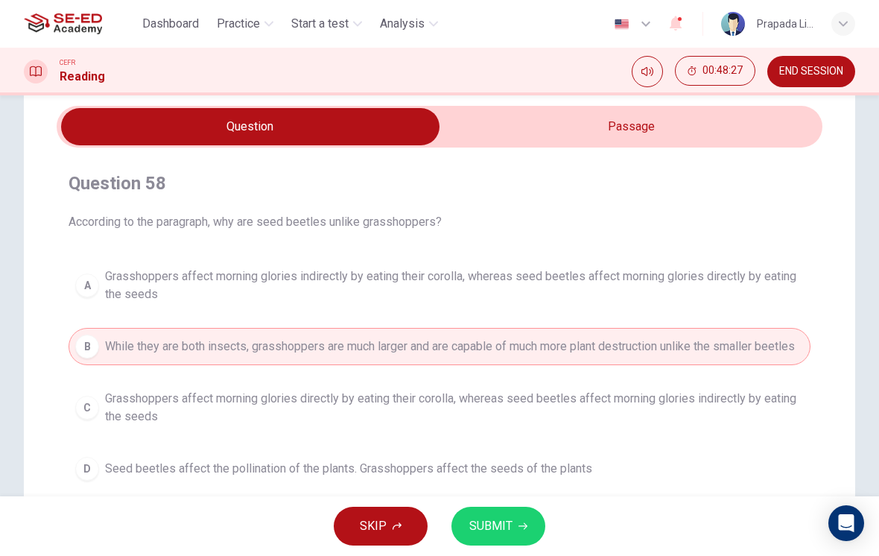
click at [537, 534] on button "SUBMIT" at bounding box center [498, 526] width 94 height 39
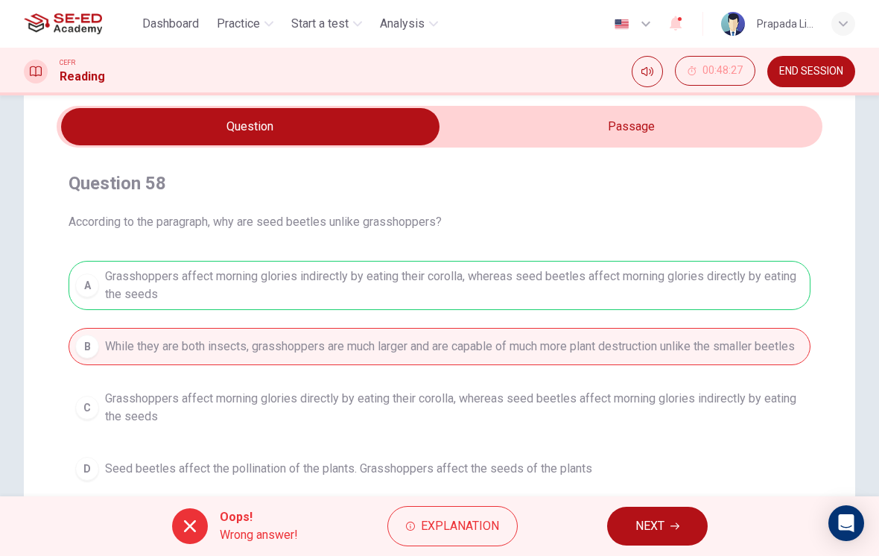
click at [640, 531] on span "NEXT" at bounding box center [649, 526] width 29 height 21
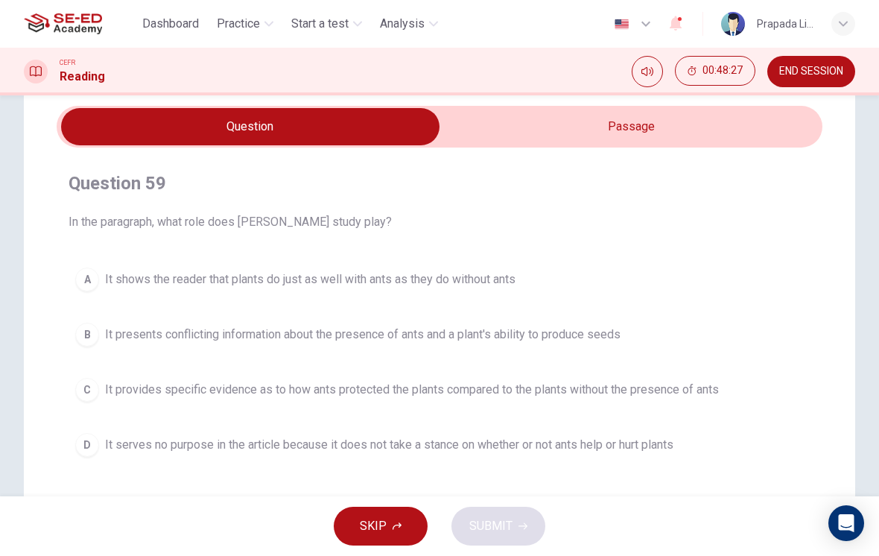
click at [468, 401] on button "C It provides specific evidence as to how ants protected the plants compared to…" at bounding box center [440, 389] width 742 height 37
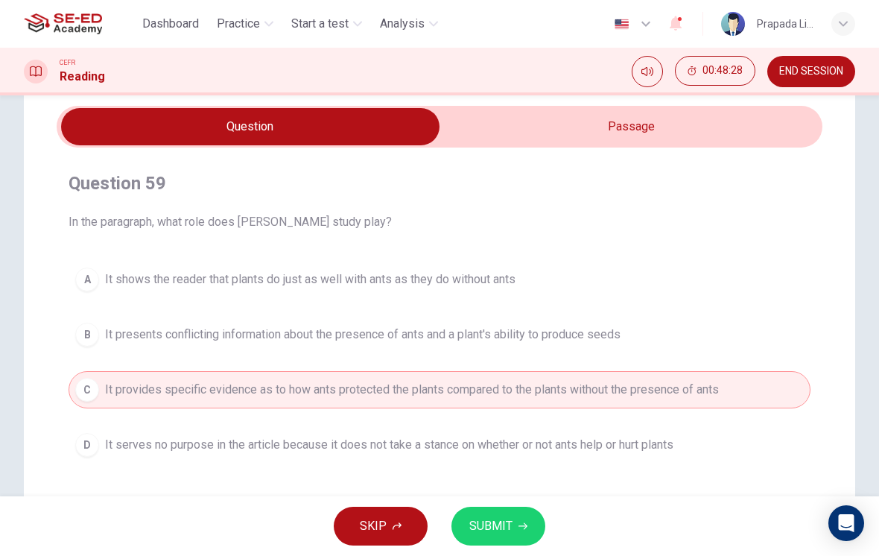
click at [486, 528] on span "SUBMIT" at bounding box center [490, 526] width 43 height 21
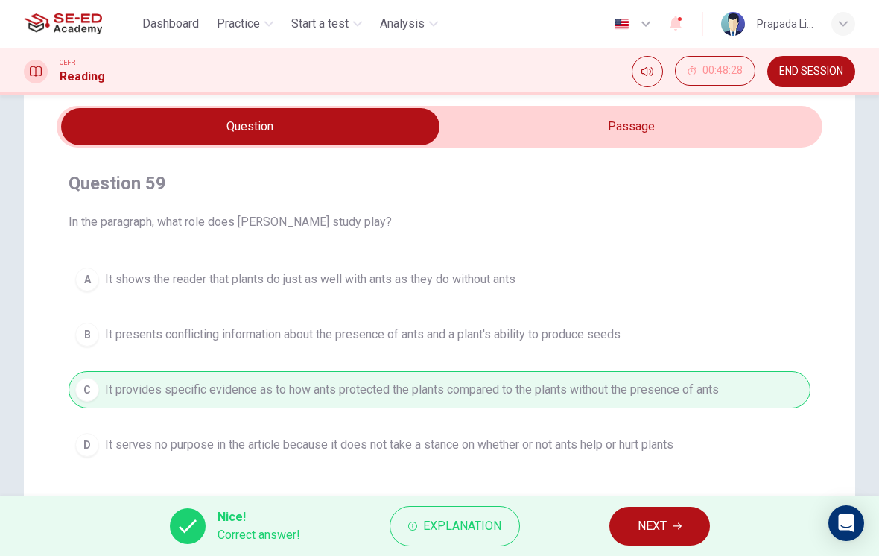
click at [640, 515] on button "NEXT" at bounding box center [659, 526] width 101 height 39
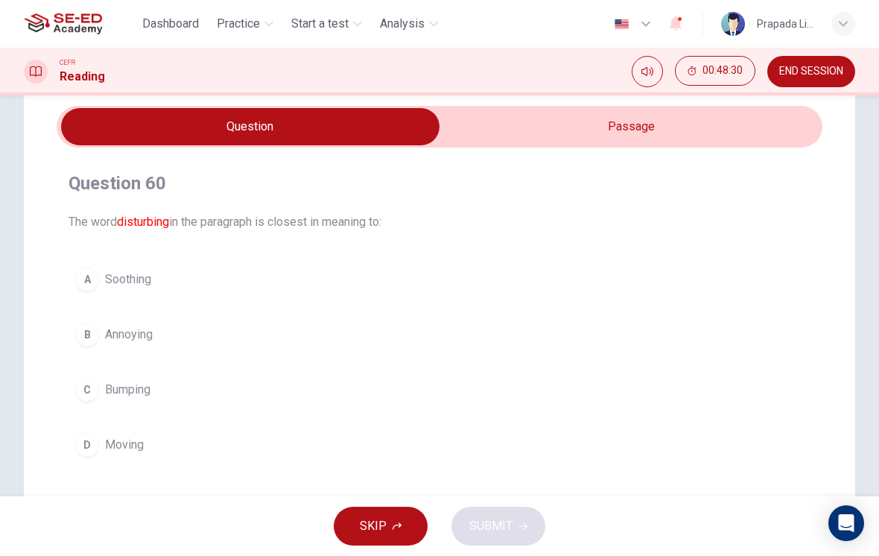
click at [158, 335] on button "B Annoying" at bounding box center [440, 334] width 742 height 37
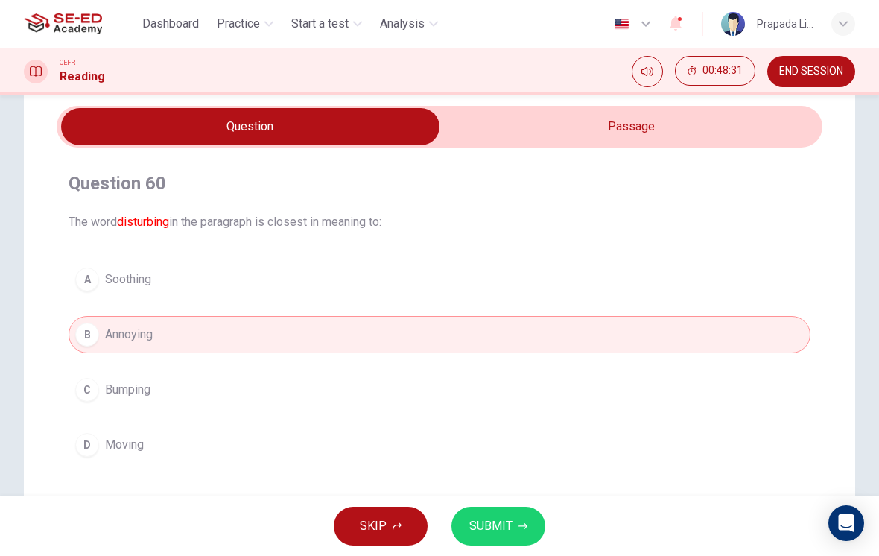
click at [511, 523] on span "SUBMIT" at bounding box center [490, 526] width 43 height 21
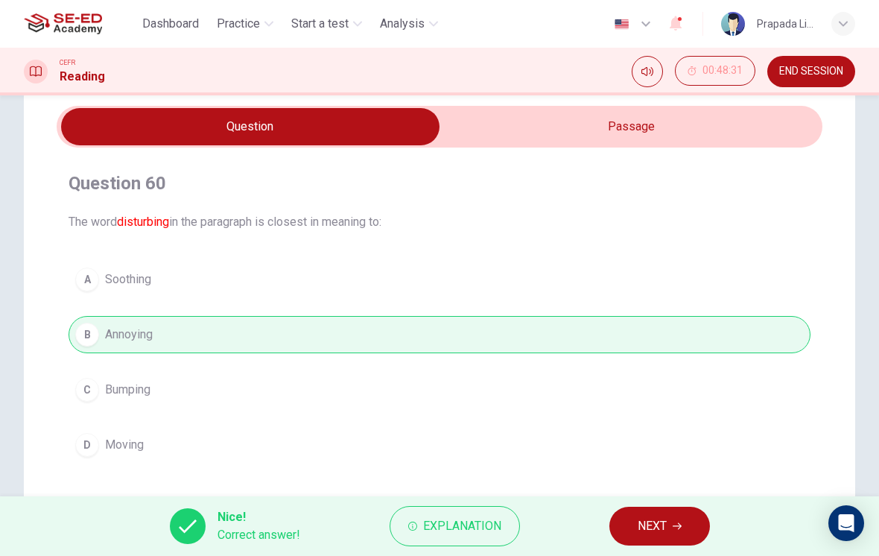
click at [633, 530] on button "NEXT" at bounding box center [659, 526] width 101 height 39
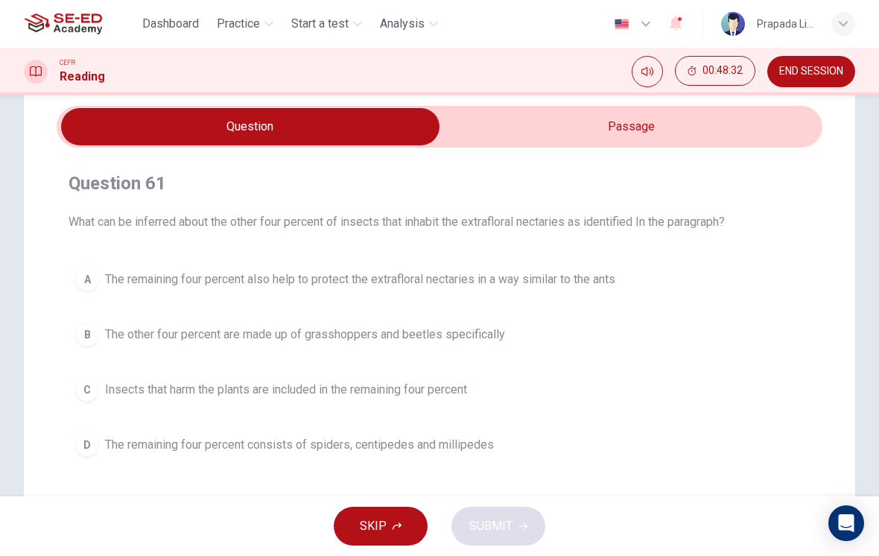
click at [452, 274] on span "The remaining four percent also help to protect the extrafloral nectaries in a …" at bounding box center [360, 279] width 510 height 18
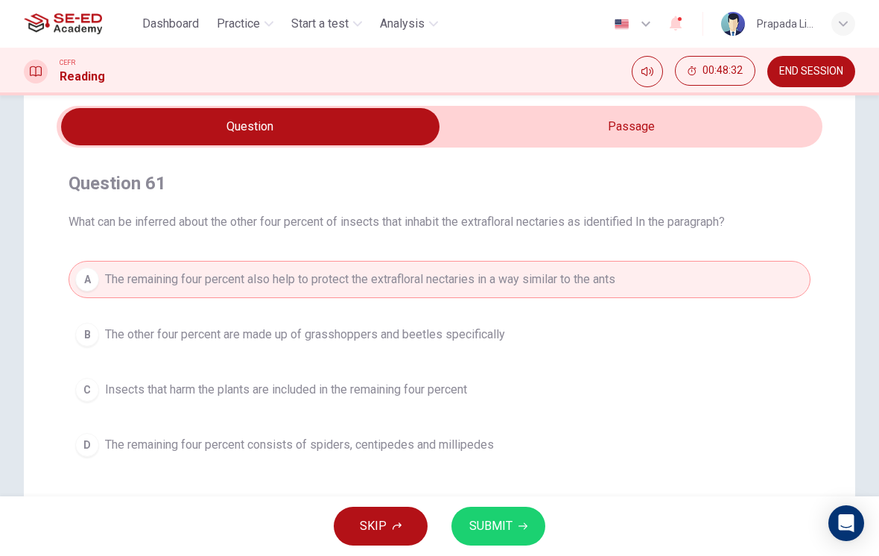
click at [519, 523] on icon "button" at bounding box center [523, 525] width 9 height 9
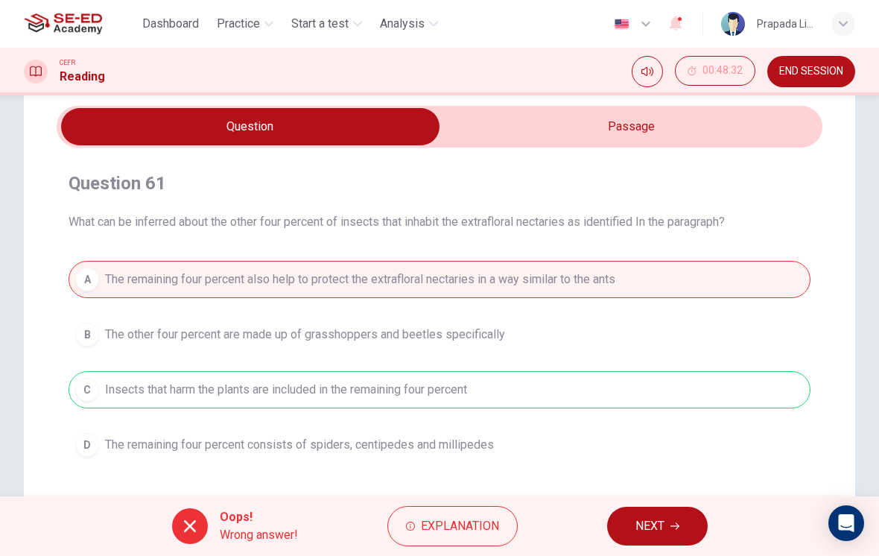
click at [627, 530] on button "NEXT" at bounding box center [657, 526] width 101 height 39
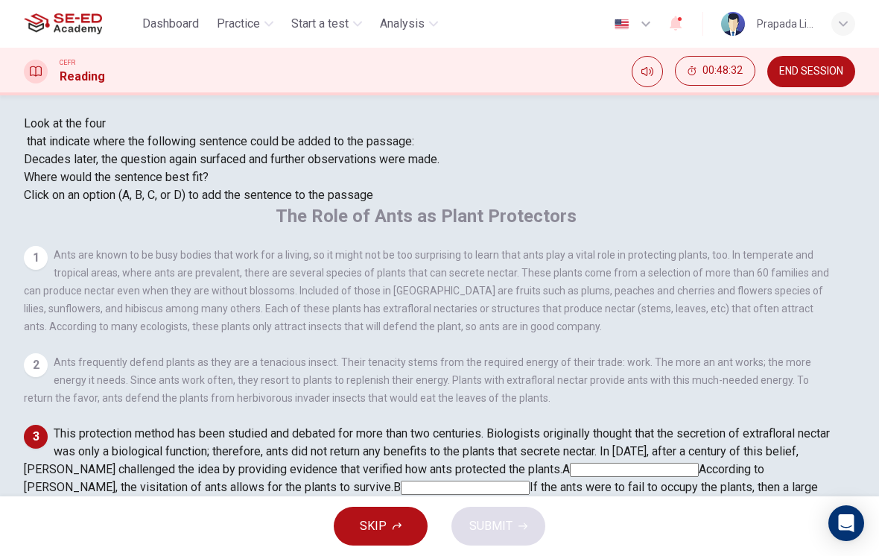
scroll to position [329, 0]
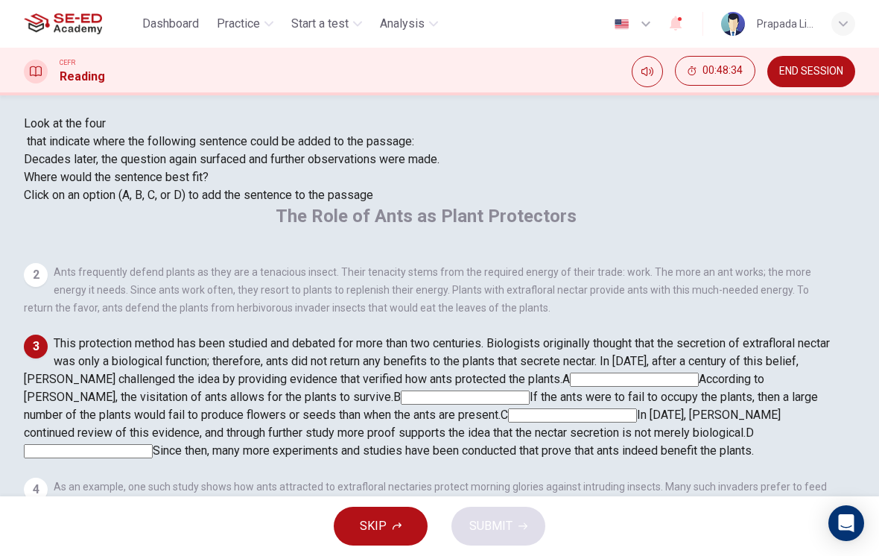
click at [630, 408] on input at bounding box center [572, 415] width 129 height 14
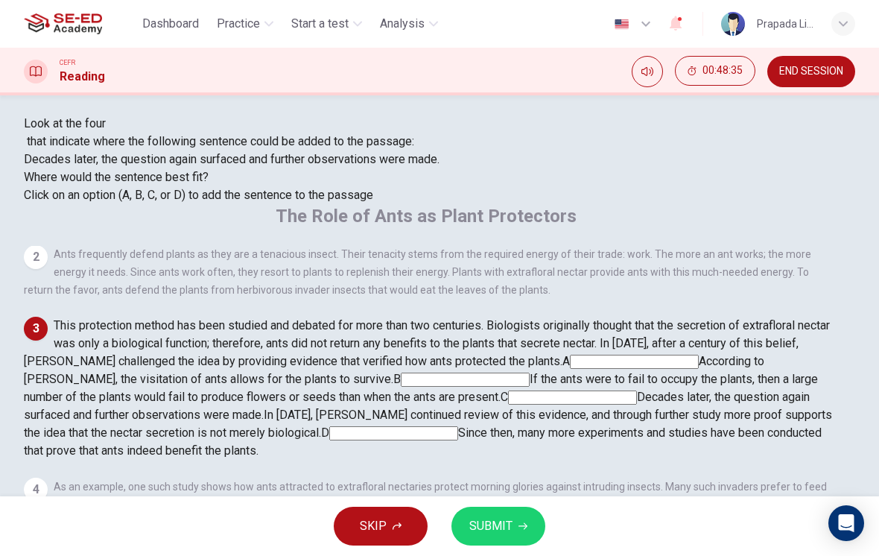
click at [504, 520] on span "SUBMIT" at bounding box center [490, 526] width 43 height 21
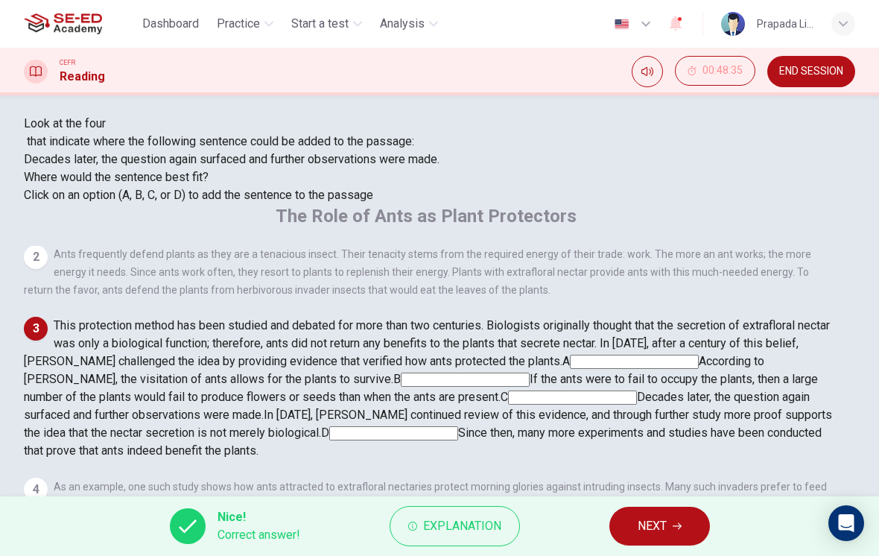
click at [654, 533] on span "NEXT" at bounding box center [652, 526] width 29 height 21
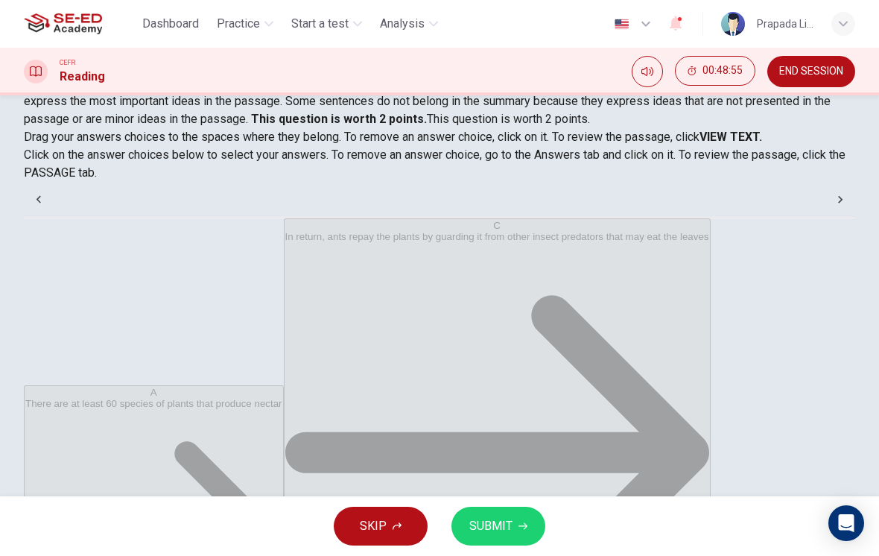
scroll to position [63, 0]
click at [499, 523] on span "SUBMIT" at bounding box center [490, 526] width 43 height 21
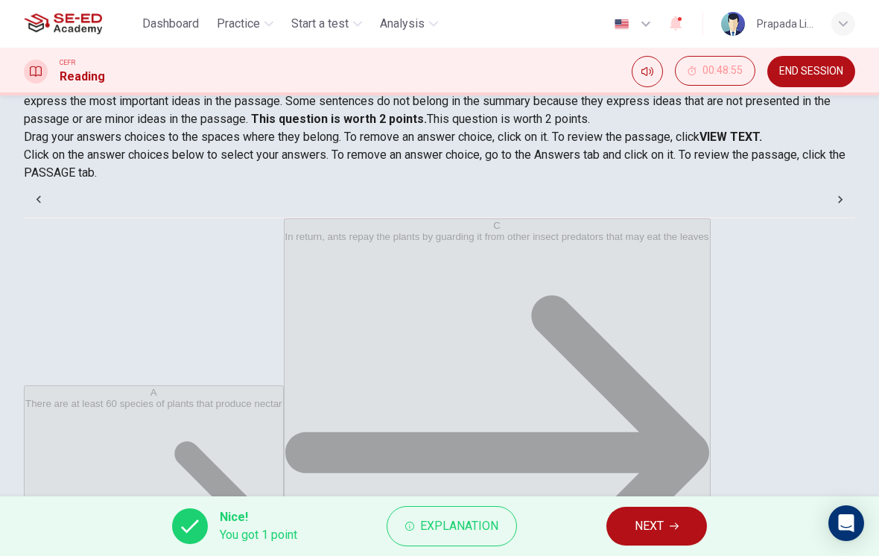
click at [668, 533] on button "NEXT" at bounding box center [656, 526] width 101 height 39
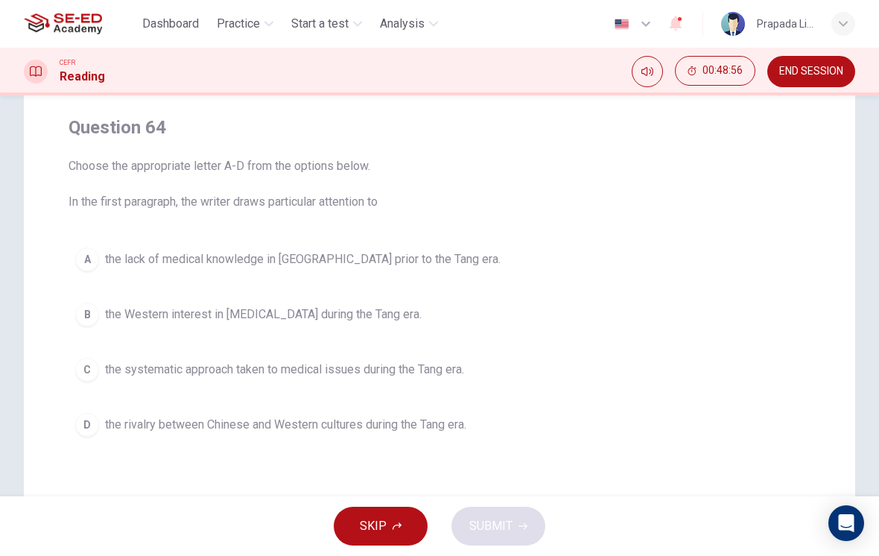
scroll to position [120, 0]
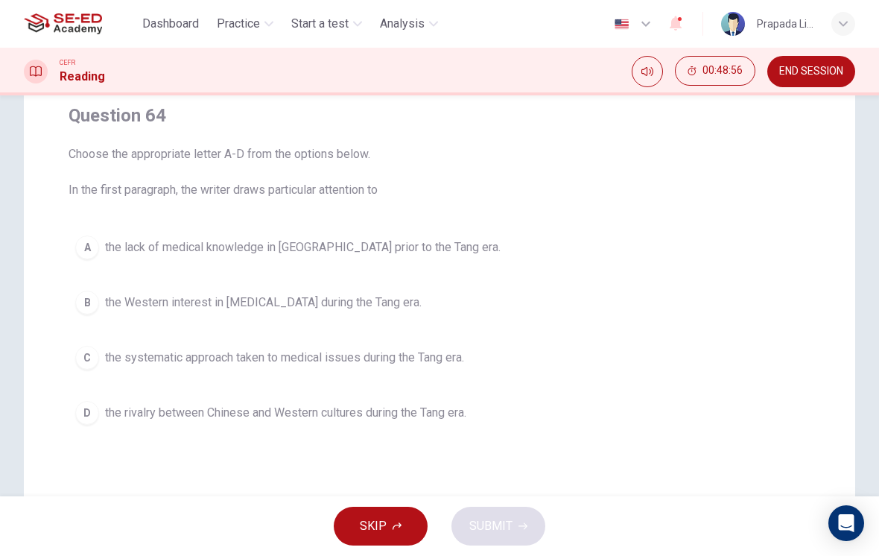
click at [399, 297] on span "the Western interest in [MEDICAL_DATA] during the Tang era." at bounding box center [263, 303] width 317 height 18
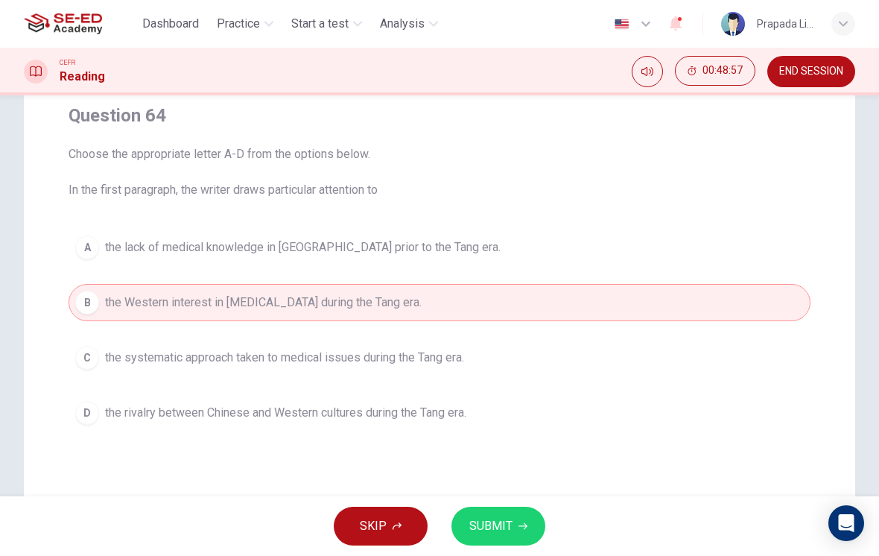
click at [498, 543] on button "SUBMIT" at bounding box center [498, 526] width 94 height 39
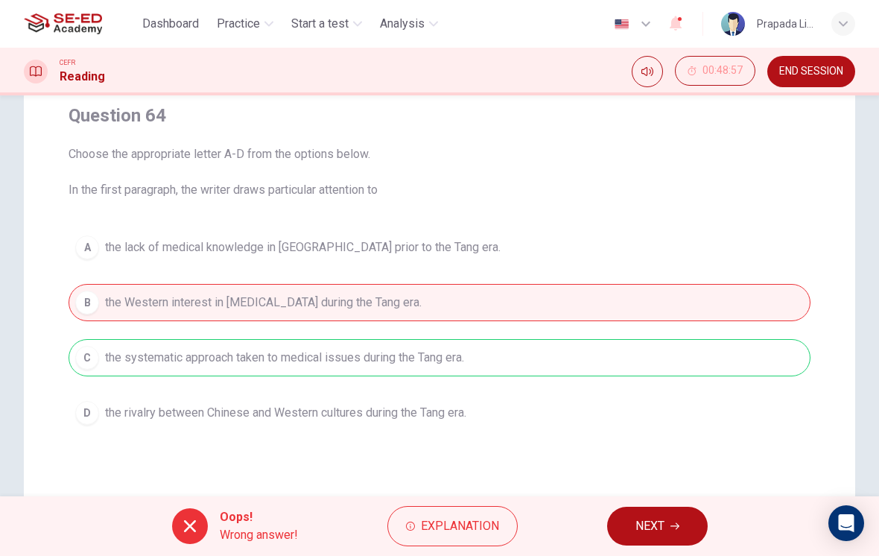
click at [649, 542] on button "NEXT" at bounding box center [657, 526] width 101 height 39
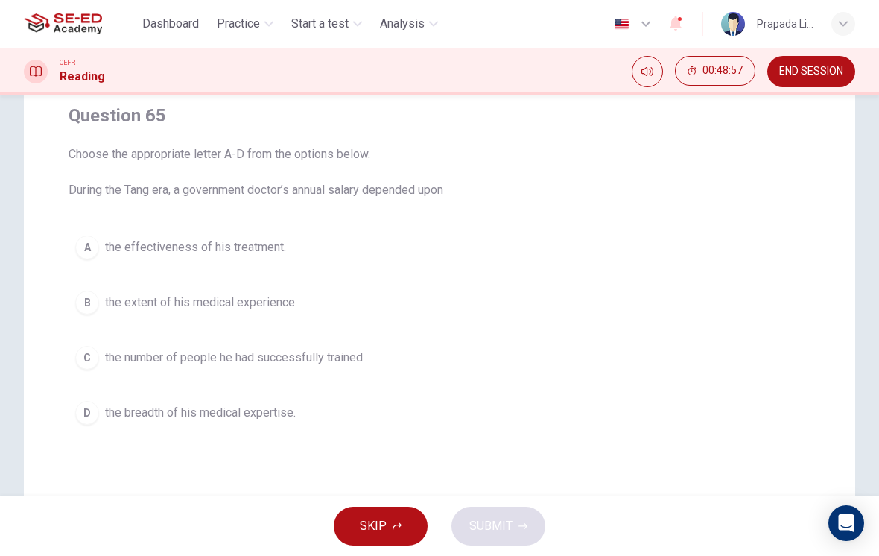
click at [232, 261] on button "A the effectiveness of his treatment." at bounding box center [440, 247] width 742 height 37
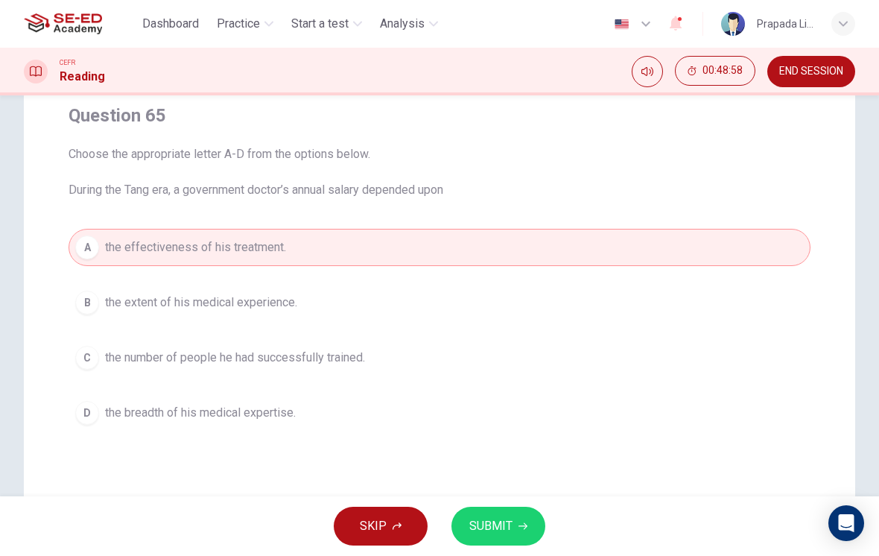
click at [530, 530] on button "SUBMIT" at bounding box center [498, 526] width 94 height 39
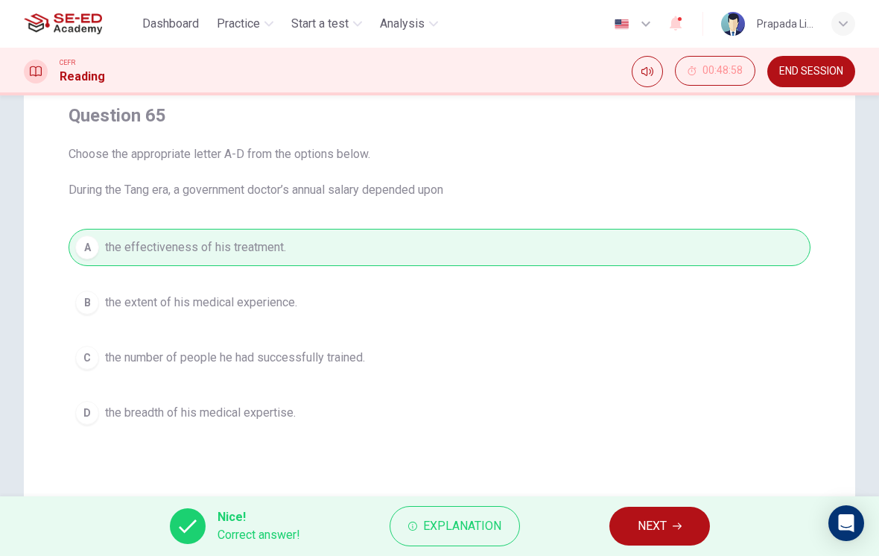
click at [659, 545] on button "NEXT" at bounding box center [659, 526] width 101 height 39
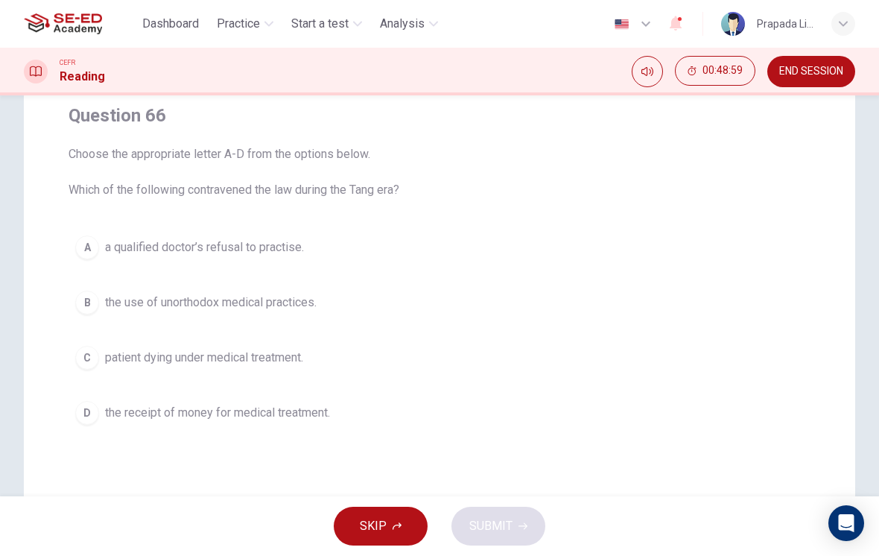
click at [221, 367] on button "C patient dying under medical treatment." at bounding box center [440, 357] width 742 height 37
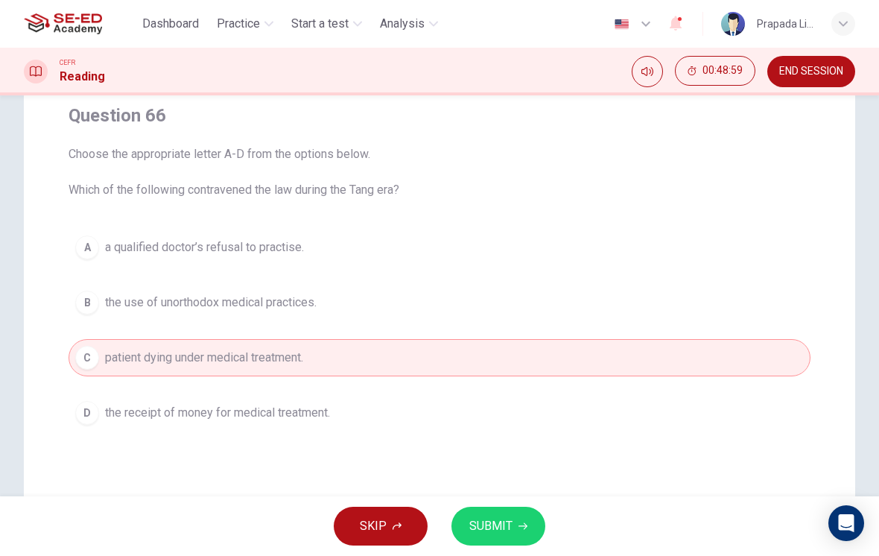
click at [504, 532] on span "SUBMIT" at bounding box center [490, 526] width 43 height 21
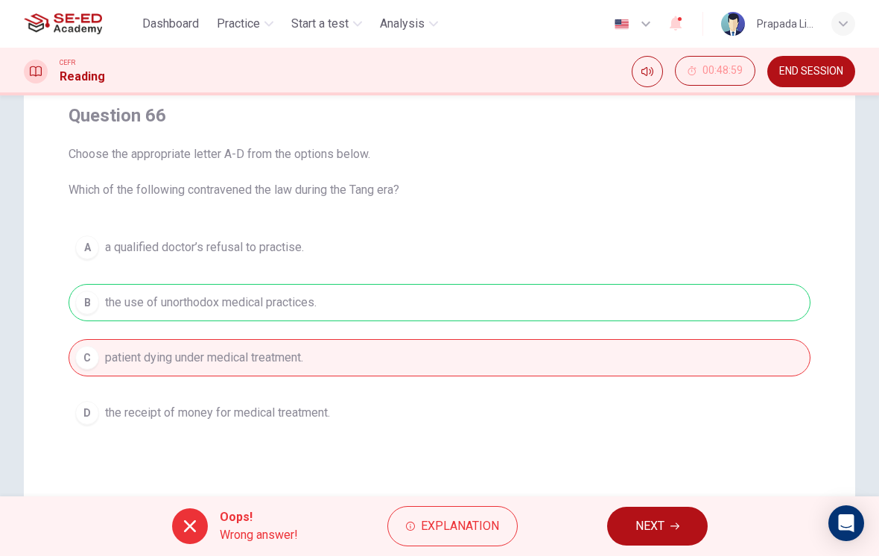
click at [633, 539] on button "NEXT" at bounding box center [657, 526] width 101 height 39
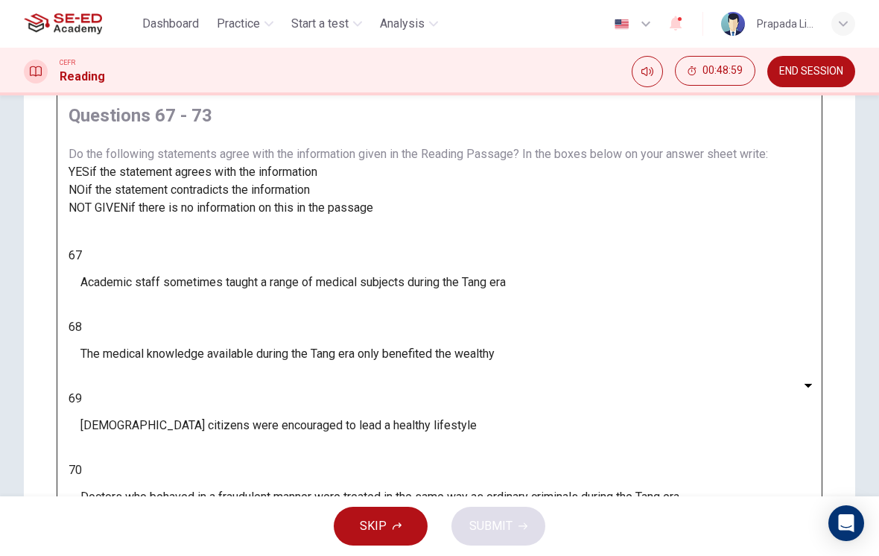
click at [152, 357] on body "This site uses cookies, as explained in our Privacy Policy . If you agree to th…" at bounding box center [439, 278] width 879 height 556
type input "NO"
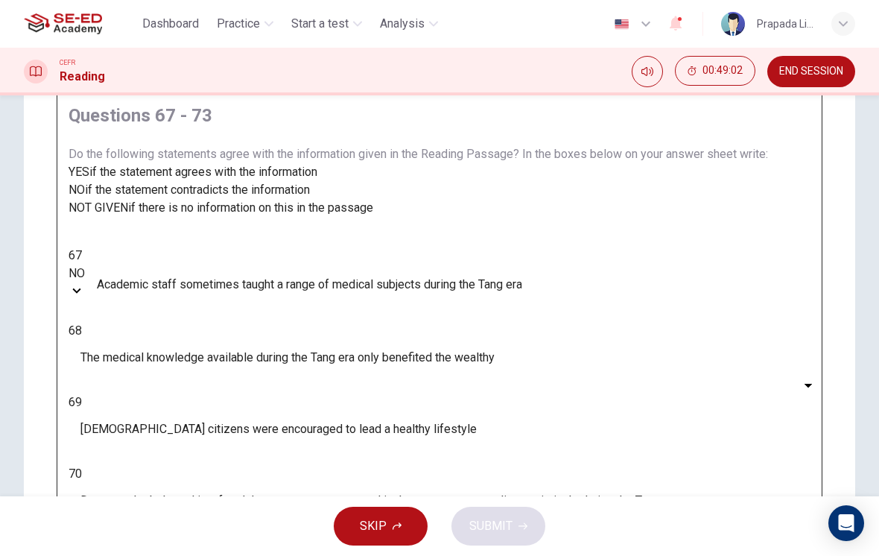
click at [158, 394] on body "This site uses cookies, as explained in our Privacy Policy . If you agree to th…" at bounding box center [439, 278] width 879 height 556
click at [154, 555] on li "YES" at bounding box center [439, 565] width 879 height 18
type input "YES"
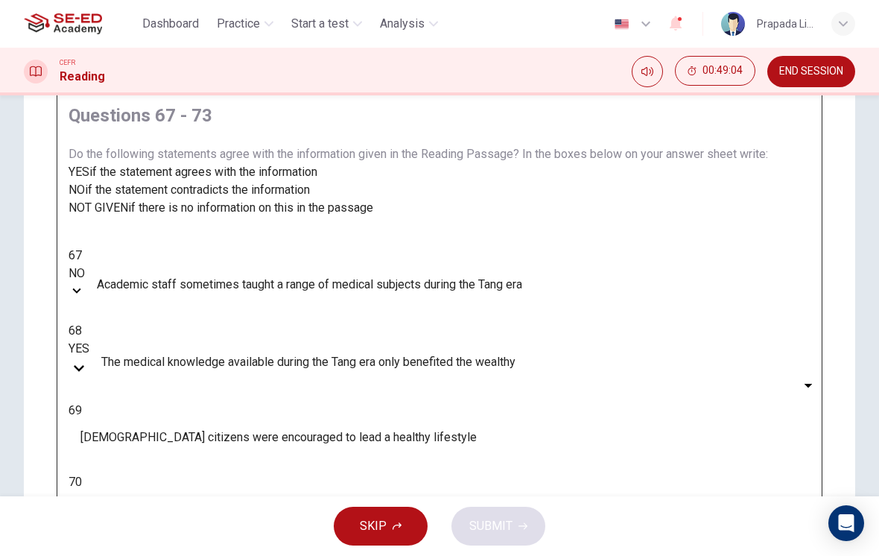
click at [158, 432] on body "This site uses cookies, as explained in our Privacy Policy . If you agree to th…" at bounding box center [439, 278] width 879 height 556
click at [130, 555] on li "YES" at bounding box center [439, 565] width 879 height 18
type input "YES"
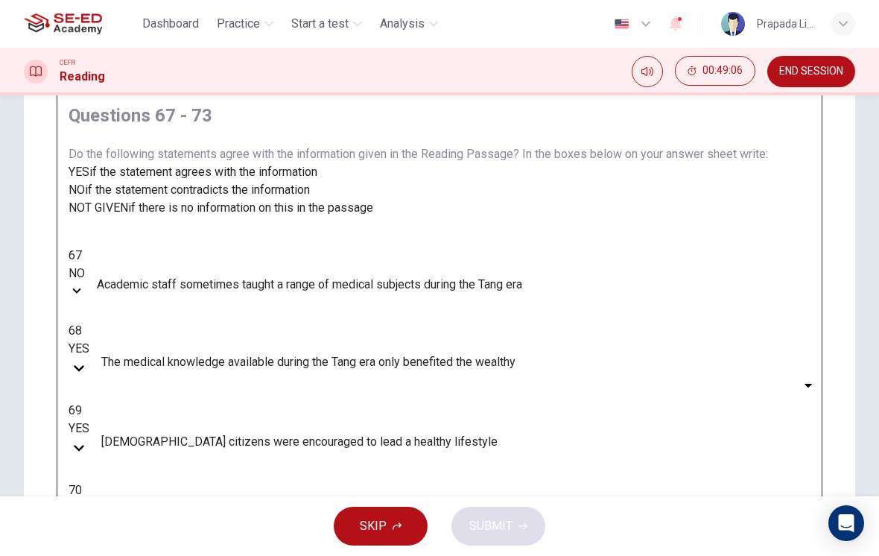
click at [145, 478] on body "This site uses cookies, as explained in our Privacy Policy . If you agree to th…" at bounding box center [439, 278] width 879 height 556
type input "NO"
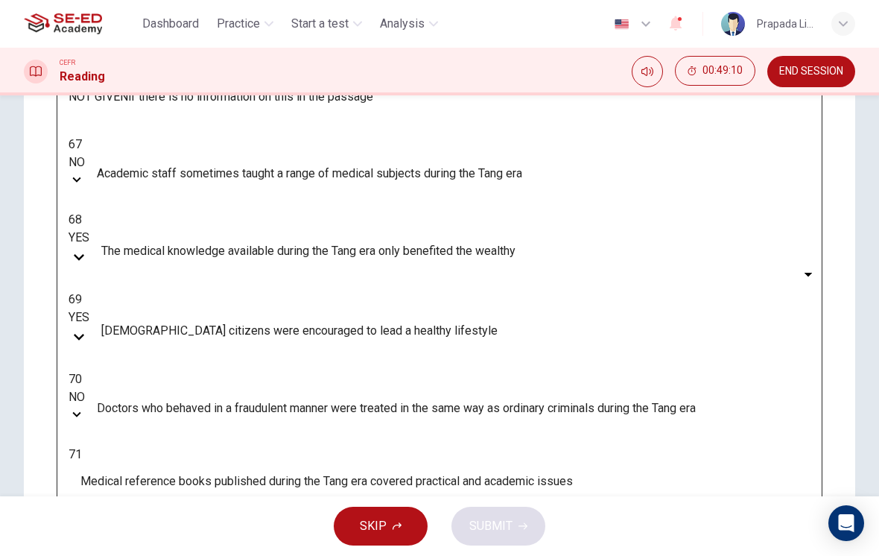
scroll to position [248, 0]
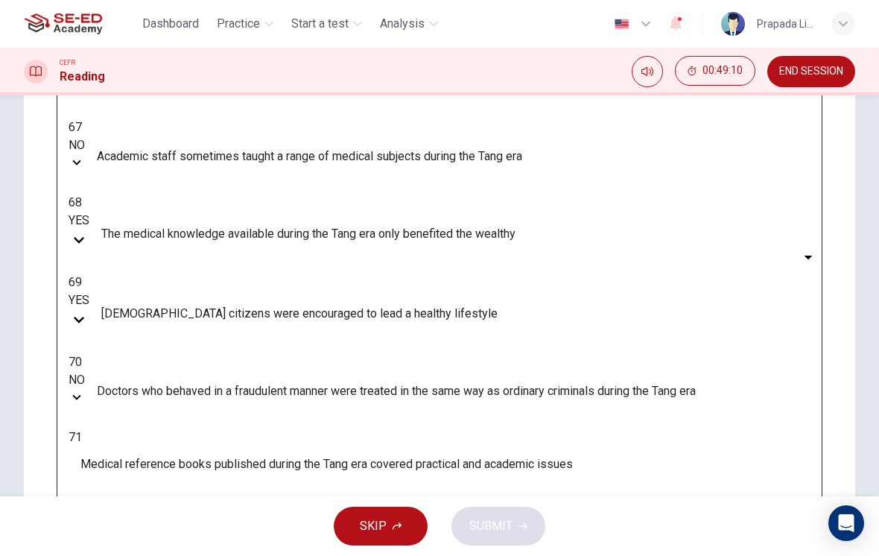
click at [150, 393] on body "This site uses cookies, as explained in our Privacy Policy . If you agree to th…" at bounding box center [439, 278] width 879 height 556
click at [147, 555] on li "YES" at bounding box center [439, 565] width 879 height 18
type input "YES"
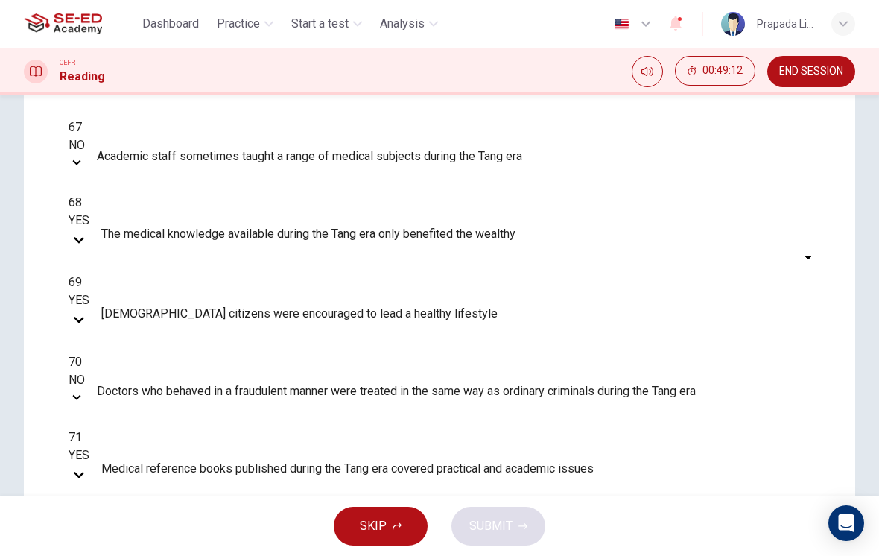
click at [165, 423] on body "This site uses cookies, as explained in our Privacy Policy . If you agree to th…" at bounding box center [439, 278] width 879 height 556
type input "NOT GIVEN"
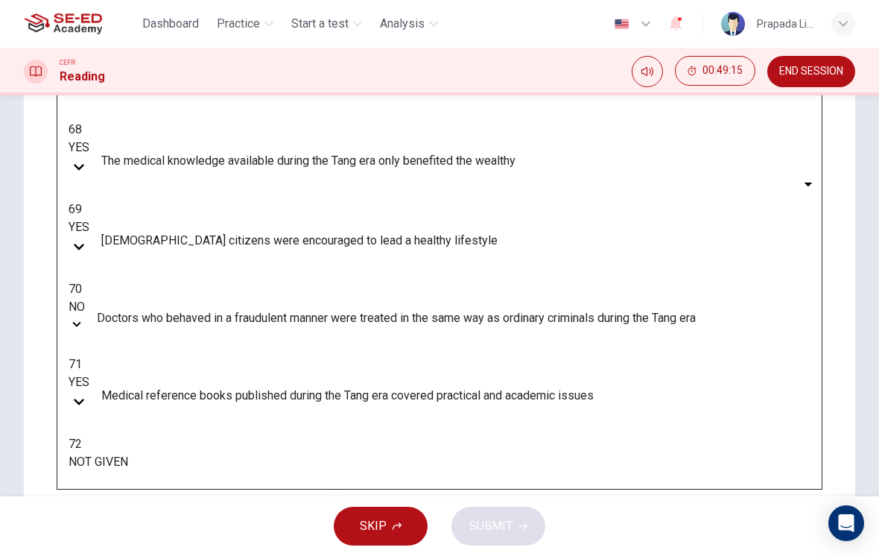
scroll to position [320, 0]
click at [166, 395] on body "This site uses cookies, as explained in our Privacy Policy . If you agree to th…" at bounding box center [439, 278] width 879 height 556
click at [149, 555] on li "YES" at bounding box center [439, 565] width 879 height 18
type input "YES"
click at [515, 534] on button "SUBMIT" at bounding box center [498, 526] width 94 height 39
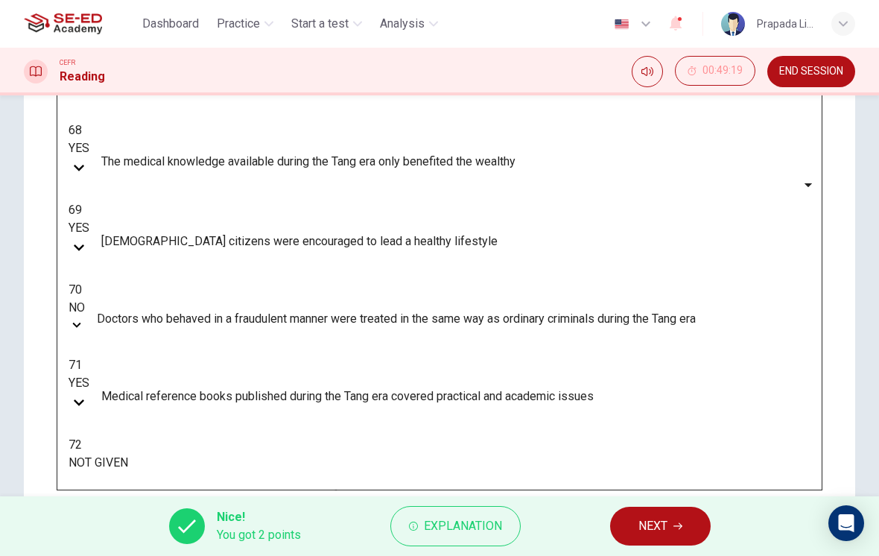
click at [678, 530] on icon "button" at bounding box center [677, 525] width 9 height 9
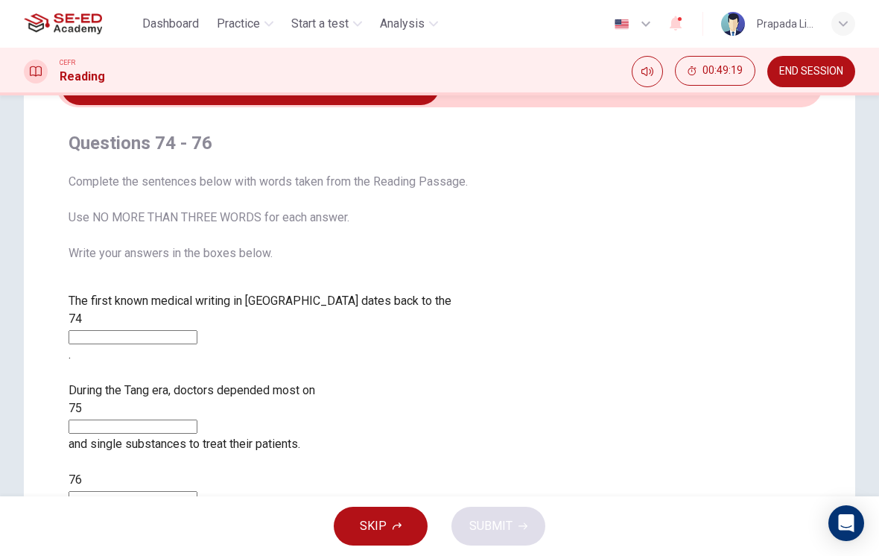
scroll to position [90, 0]
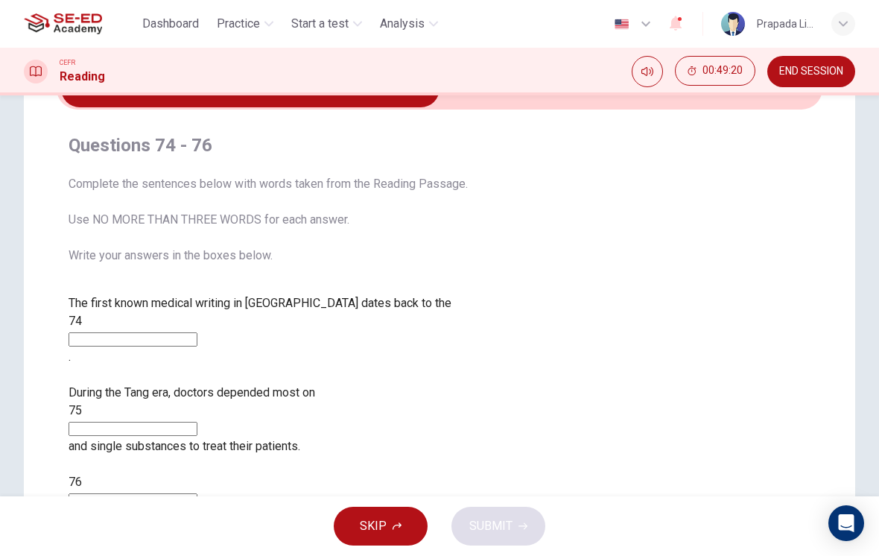
click at [197, 332] on input at bounding box center [133, 339] width 129 height 14
click at [720, 188] on span "Complete the sentences below with words taken from the Reading Passage. Use NO …" at bounding box center [440, 219] width 742 height 89
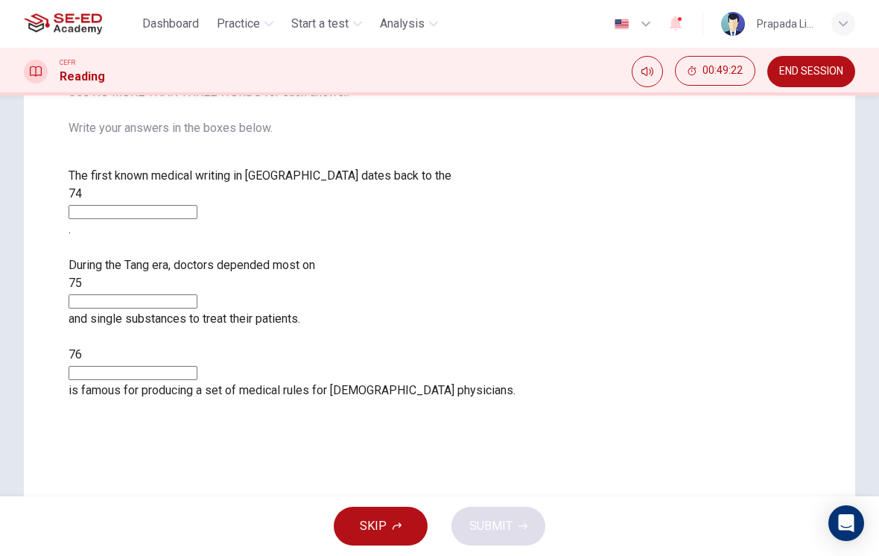
click at [326, 516] on div "SKIP SUBMIT" at bounding box center [439, 526] width 879 height 60
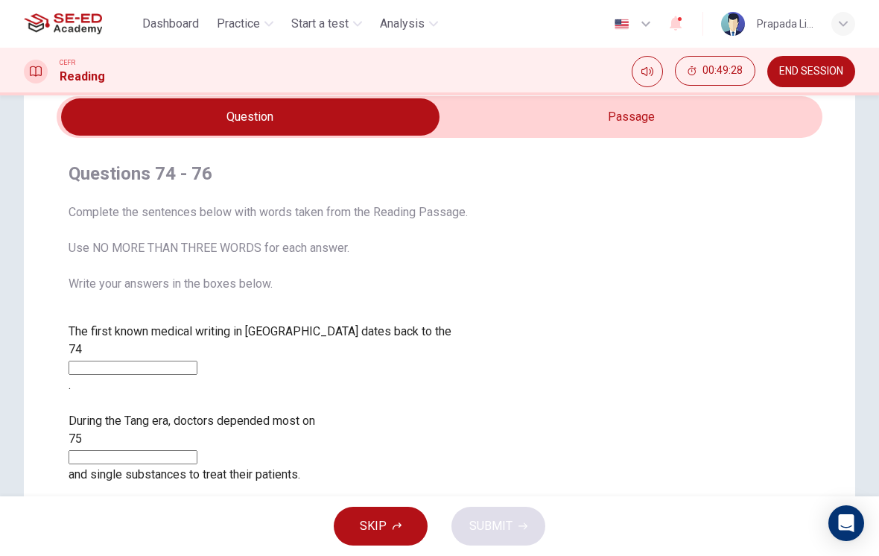
scroll to position [63, 0]
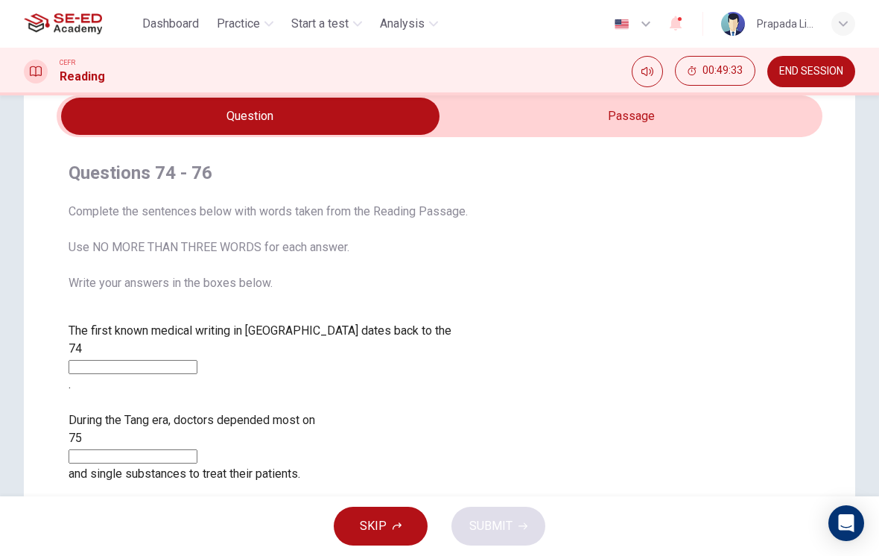
click at [661, 118] on input "checkbox" at bounding box center [250, 116] width 1149 height 37
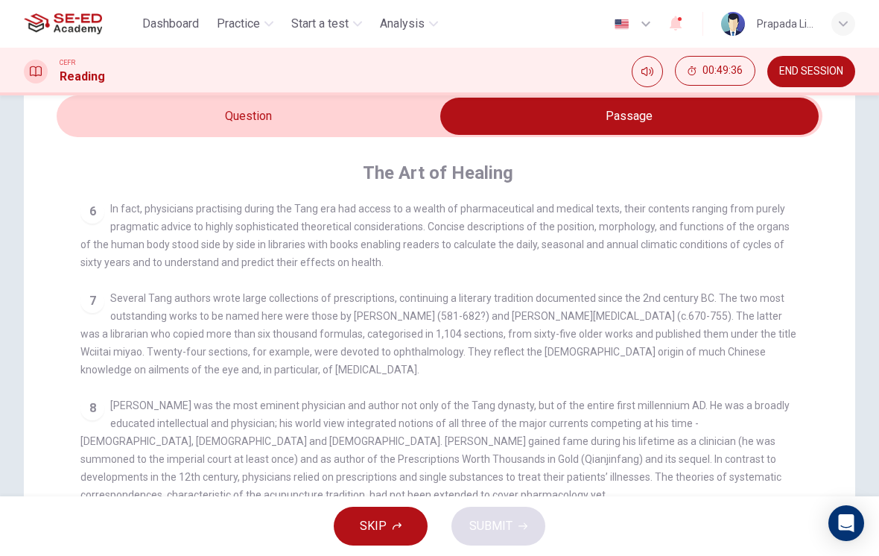
scroll to position [755, 0]
click at [383, 113] on input "checkbox" at bounding box center [629, 116] width 1149 height 37
checkbox input "false"
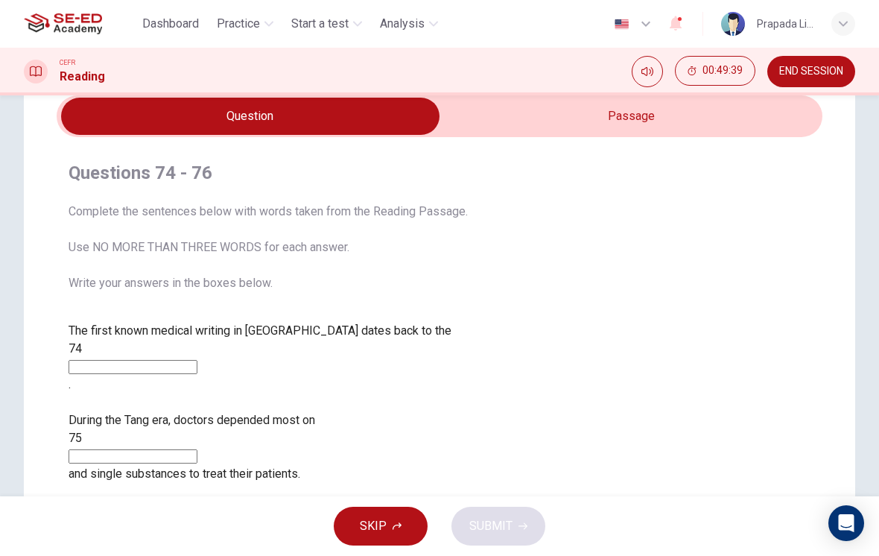
click at [380, 523] on span "SKIP" at bounding box center [373, 526] width 27 height 21
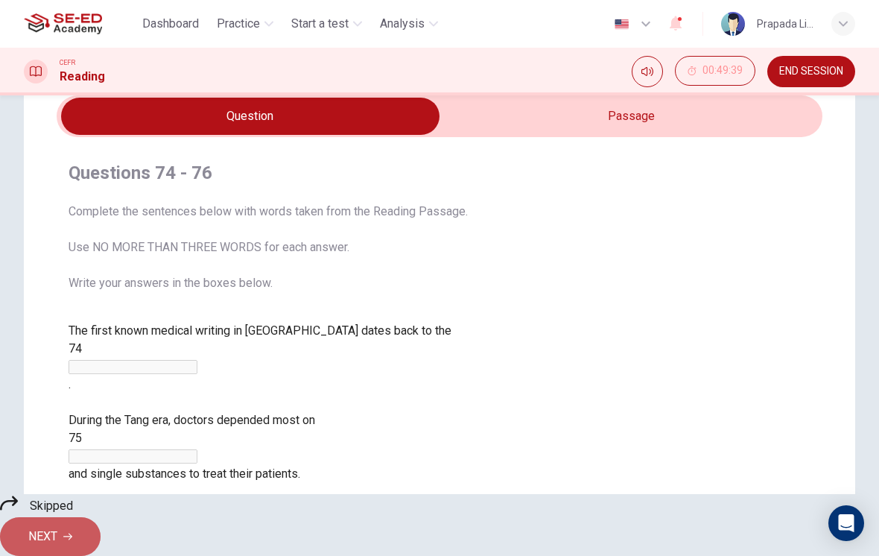
click at [72, 532] on icon "button" at bounding box center [67, 536] width 9 height 9
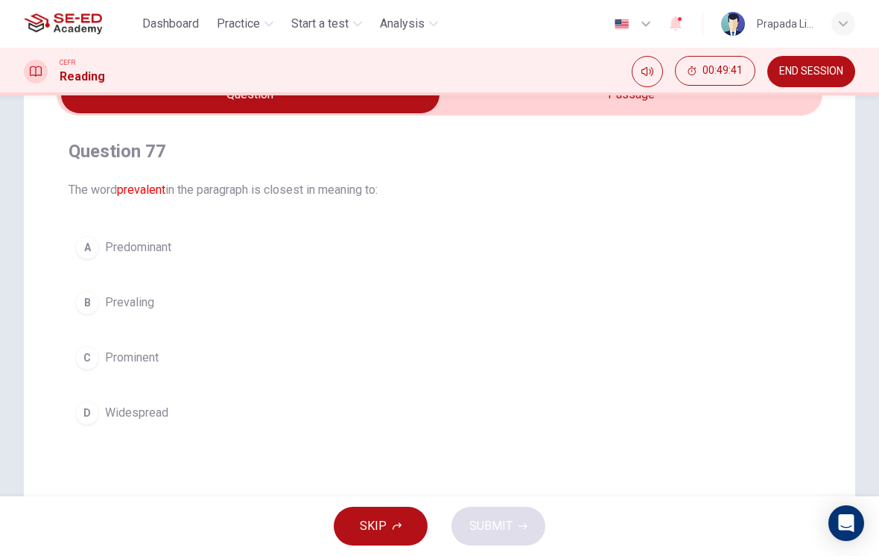
scroll to position [94, 0]
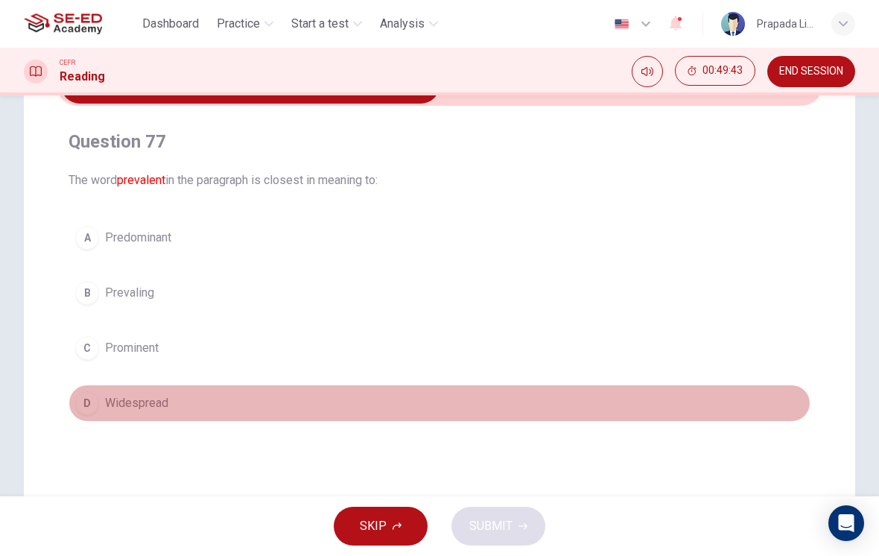
click at [115, 399] on span "Widespread" at bounding box center [136, 403] width 63 height 18
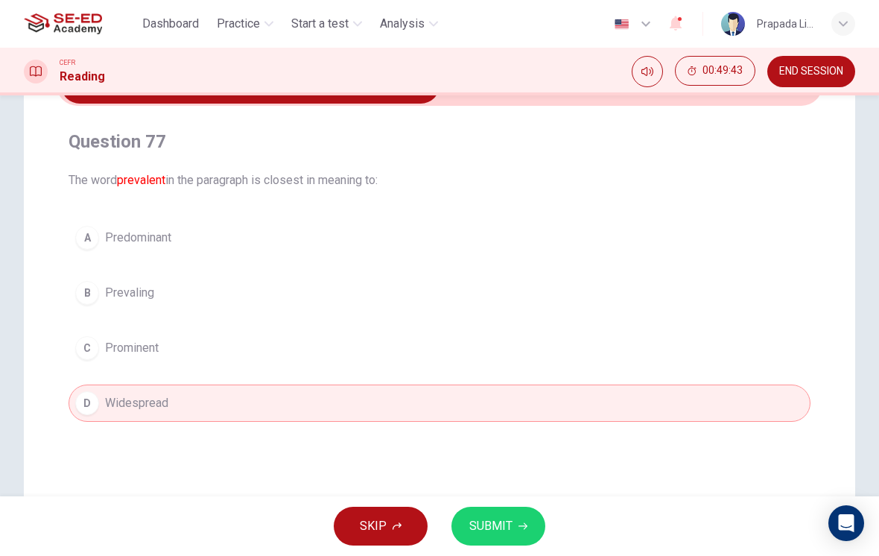
click at [481, 530] on span "SUBMIT" at bounding box center [490, 526] width 43 height 21
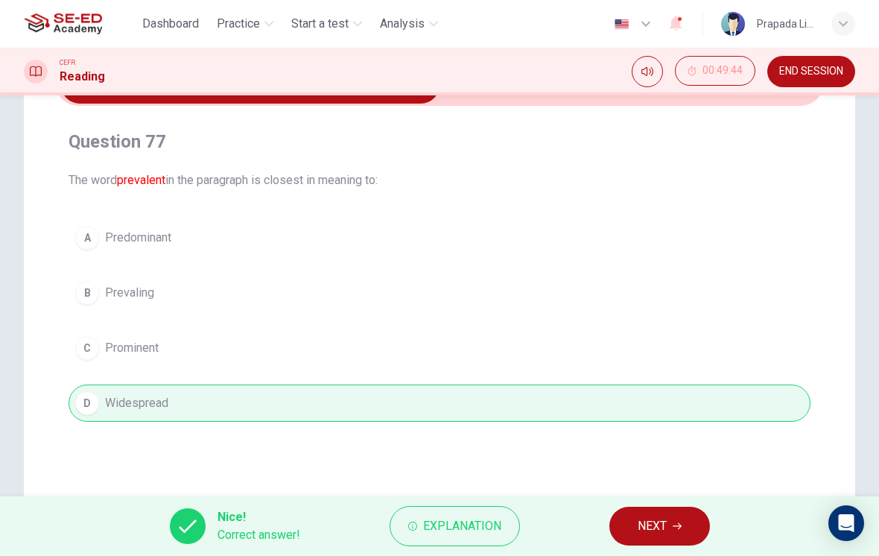
click at [676, 541] on button "NEXT" at bounding box center [659, 526] width 101 height 39
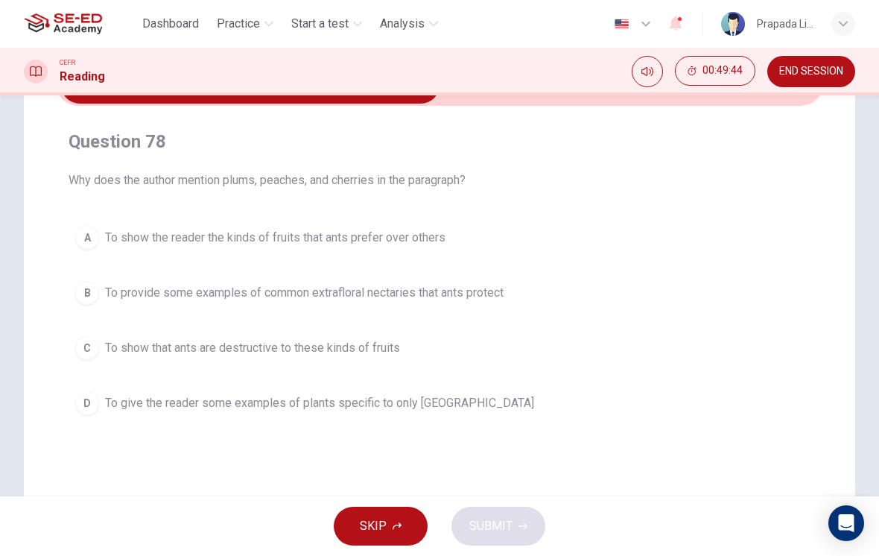
click at [386, 277] on button "B To provide some examples of common extrafloral nectaries that ants protect" at bounding box center [440, 292] width 742 height 37
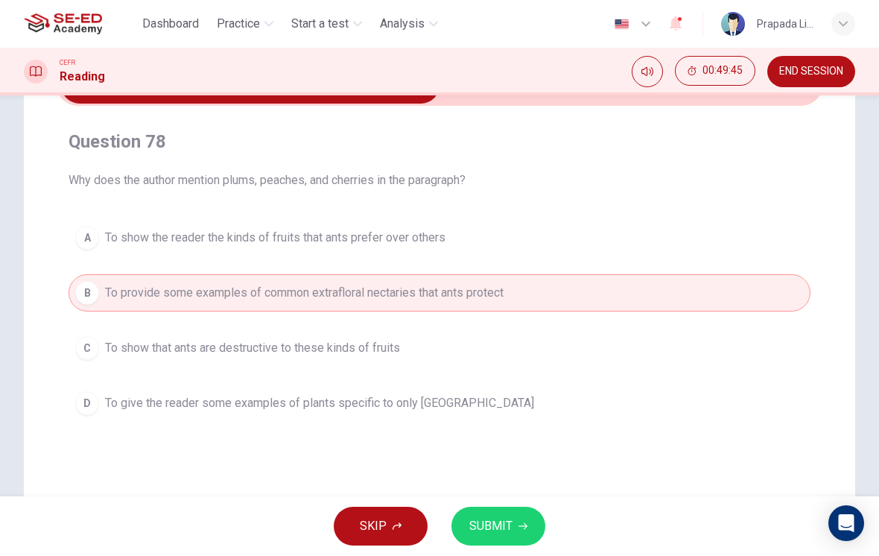
click at [494, 516] on span "SUBMIT" at bounding box center [490, 526] width 43 height 21
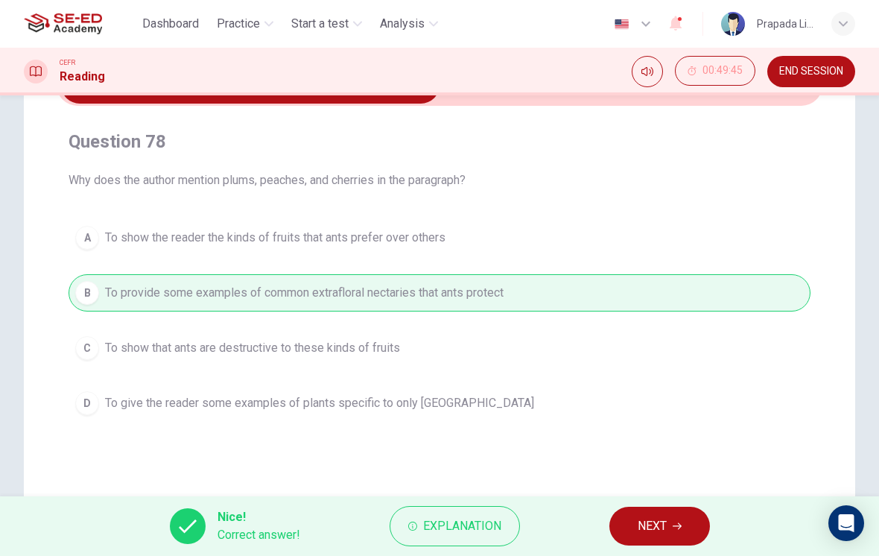
click at [675, 540] on button "NEXT" at bounding box center [659, 526] width 101 height 39
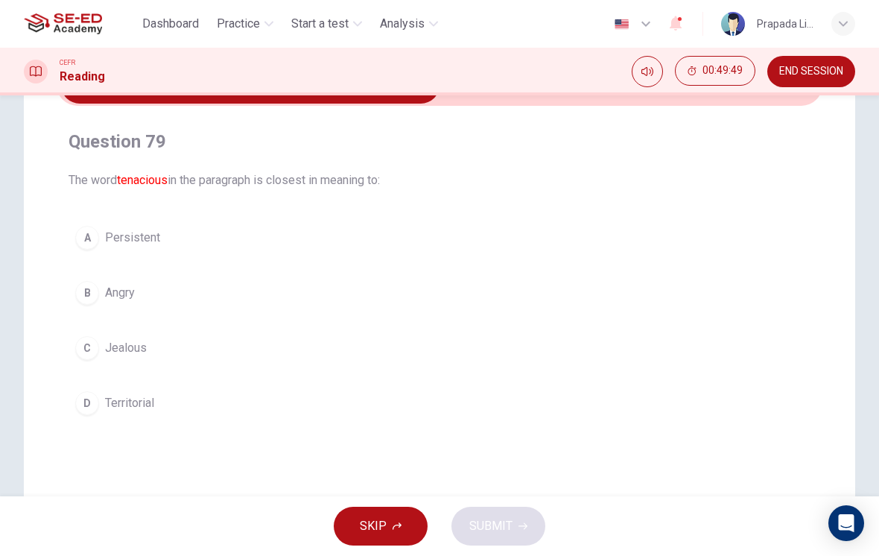
click at [562, 111] on div "Question 79 The word tenacious in the paragraph is closest in meaning to: A Per…" at bounding box center [440, 276] width 766 height 340
click at [569, 92] on div "CEFR Reading 00:49:50 END SESSION" at bounding box center [439, 72] width 879 height 48
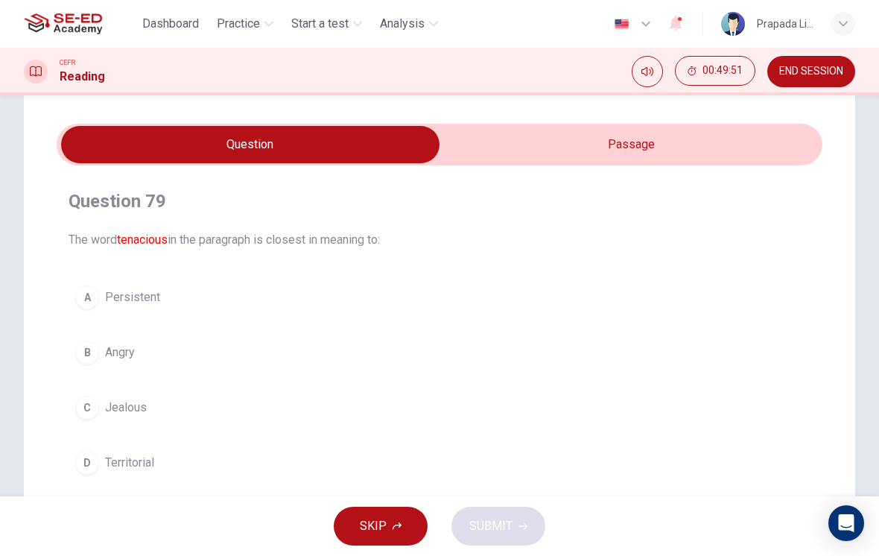
scroll to position [22, 0]
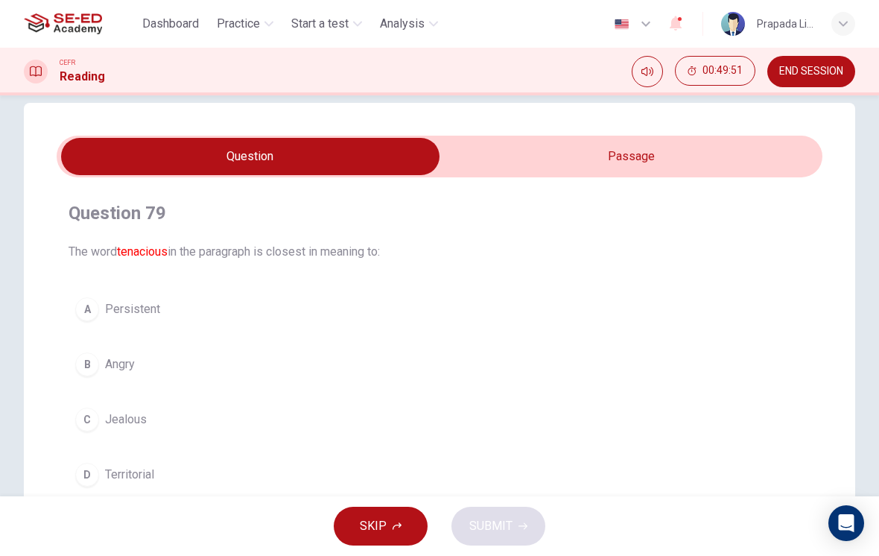
click at [606, 148] on input "checkbox" at bounding box center [250, 156] width 1149 height 37
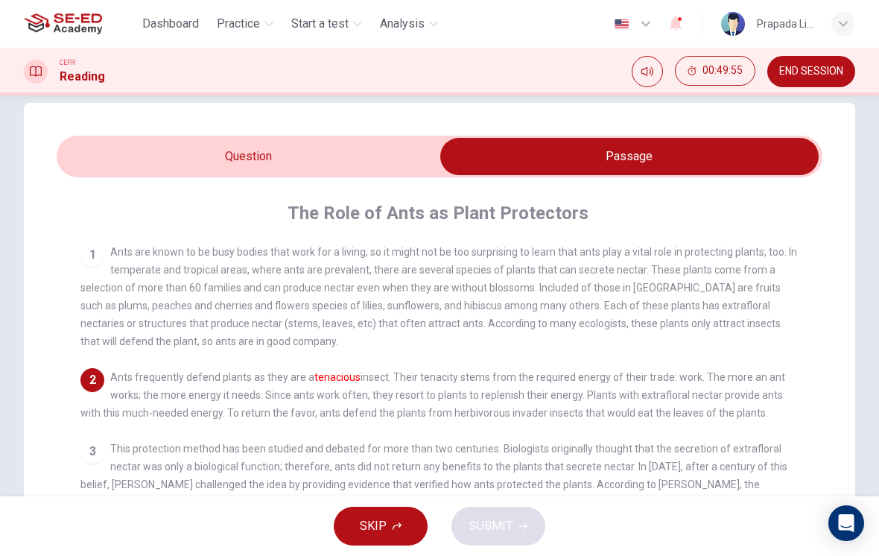
click at [384, 159] on input "checkbox" at bounding box center [629, 156] width 1149 height 37
checkbox input "false"
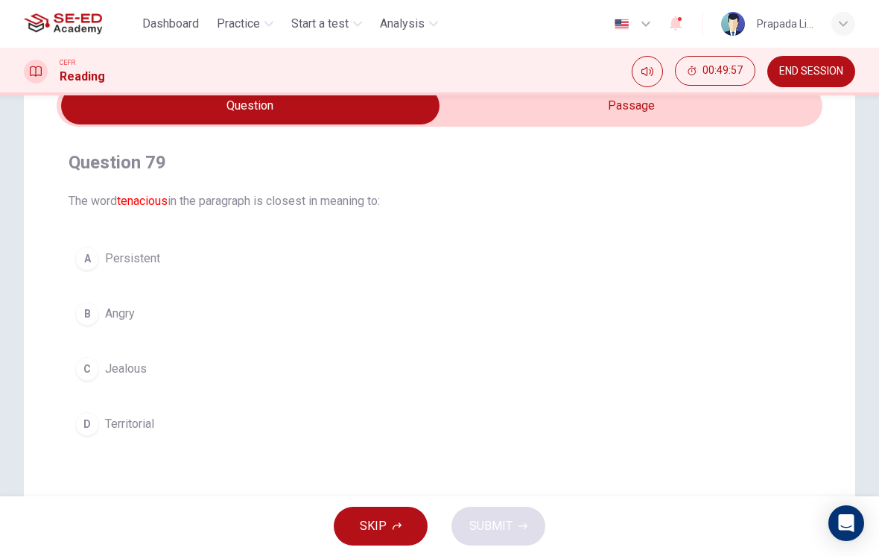
scroll to position [74, 0]
click at [180, 256] on button "A Persistent" at bounding box center [440, 257] width 742 height 37
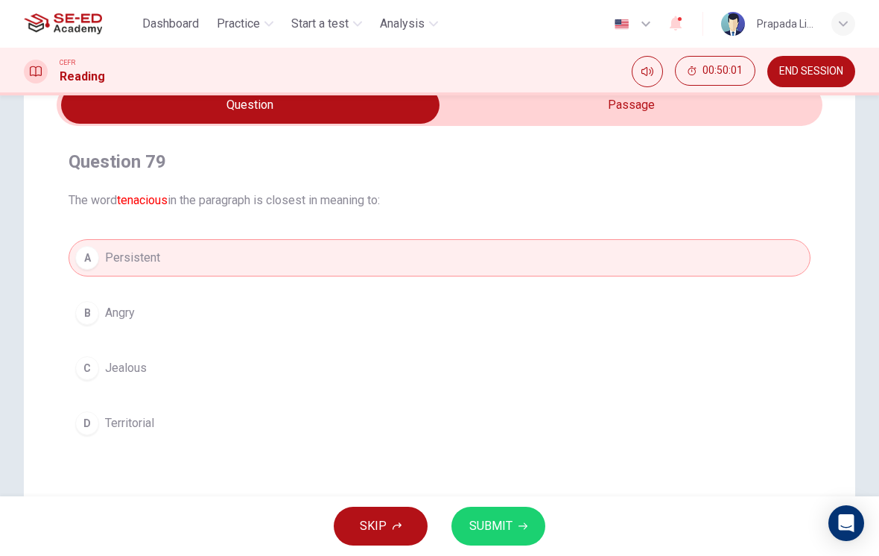
click at [504, 534] on span "SUBMIT" at bounding box center [490, 526] width 43 height 21
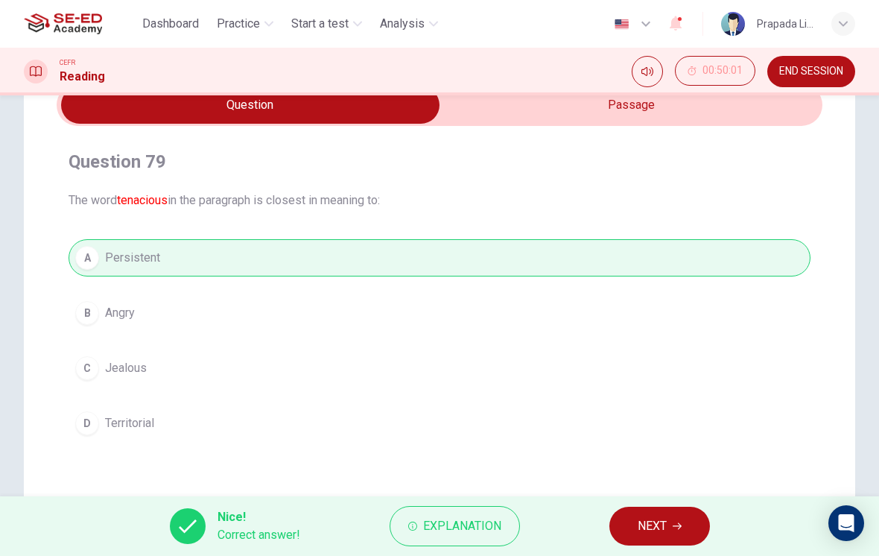
click at [665, 535] on span "NEXT" at bounding box center [652, 526] width 29 height 21
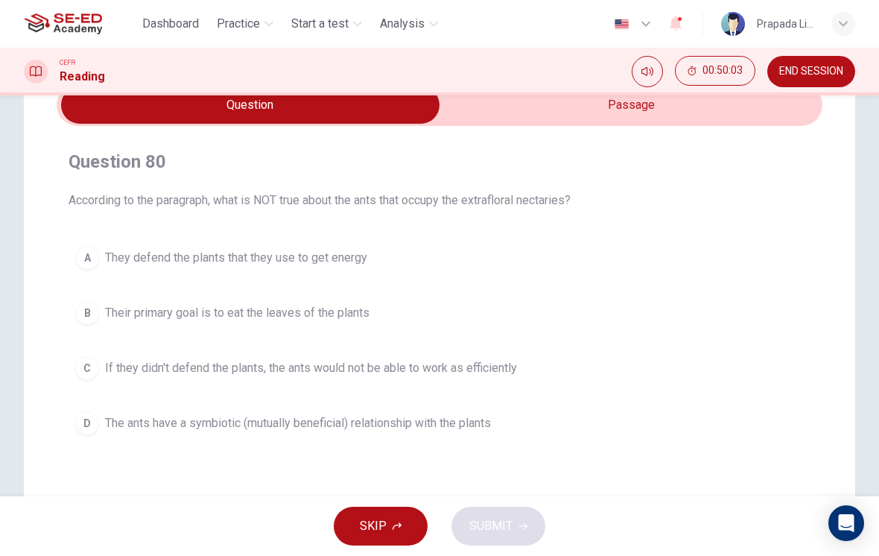
click at [472, 364] on span "If they didn't defend the plants, the ants would not be able to work as efficie…" at bounding box center [311, 368] width 412 height 18
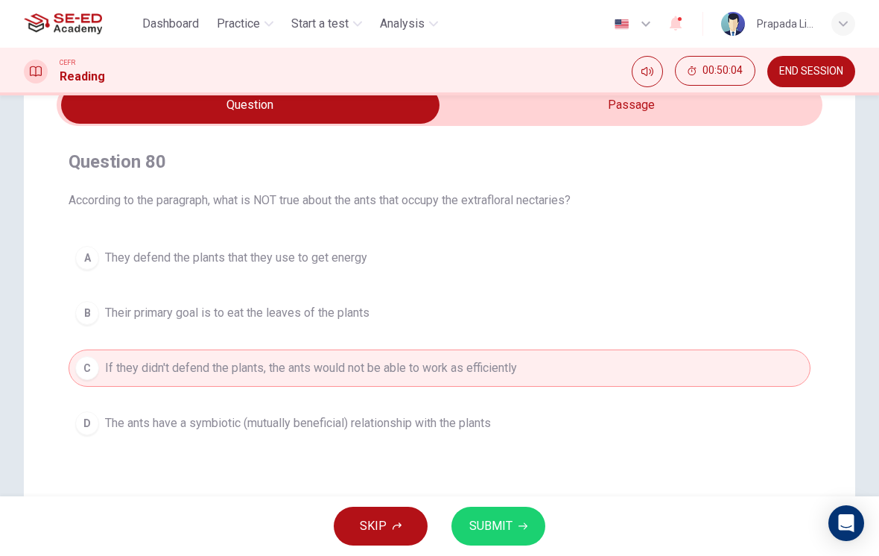
click at [538, 532] on button "SUBMIT" at bounding box center [498, 526] width 94 height 39
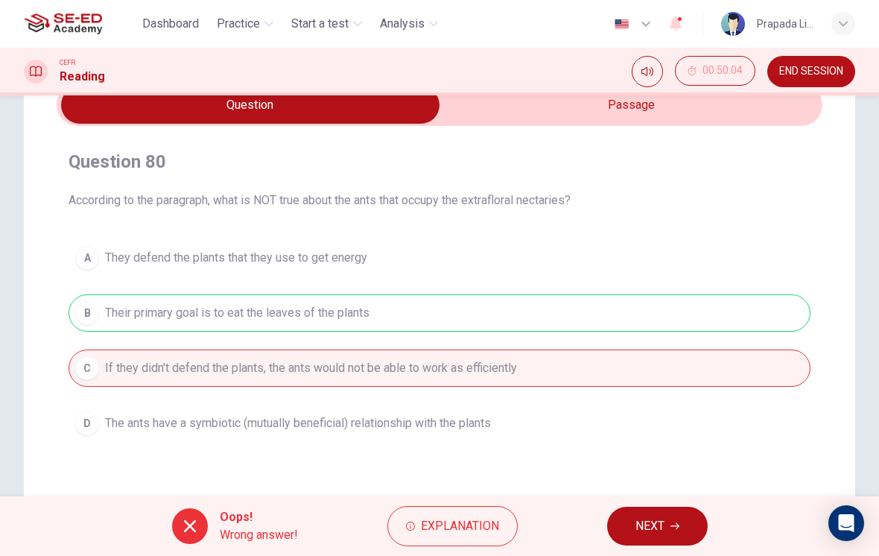
click at [647, 528] on span "NEXT" at bounding box center [649, 526] width 29 height 21
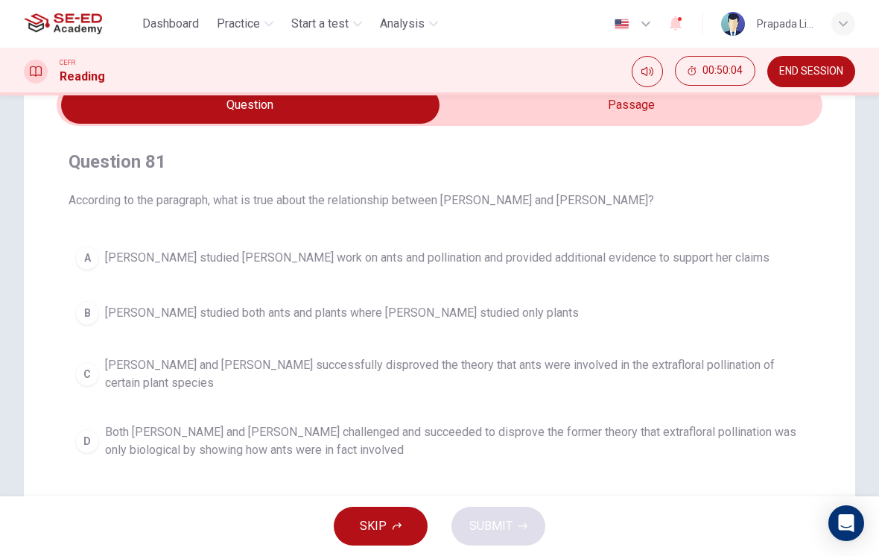
click at [478, 320] on span "[PERSON_NAME] studied both ants and plants where [PERSON_NAME] studied only pla…" at bounding box center [342, 313] width 474 height 18
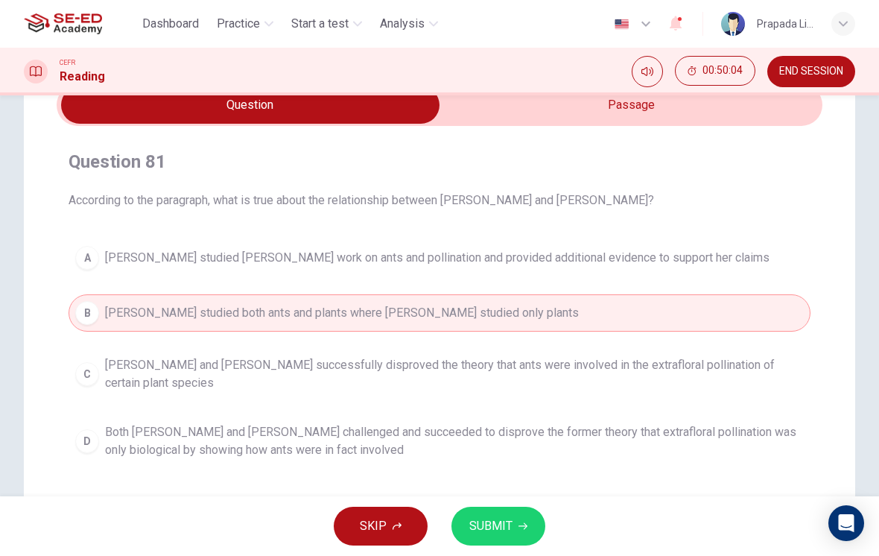
click at [511, 542] on button "SUBMIT" at bounding box center [498, 526] width 94 height 39
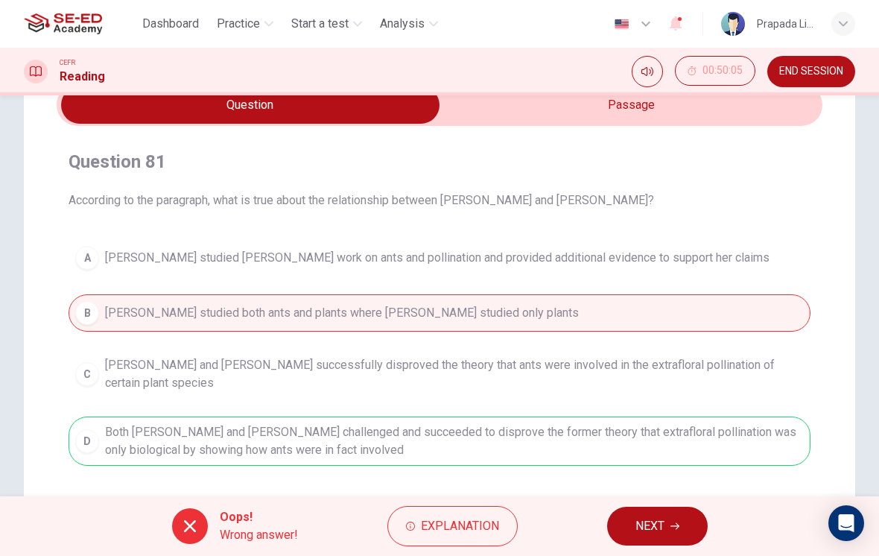
click at [653, 531] on span "NEXT" at bounding box center [649, 526] width 29 height 21
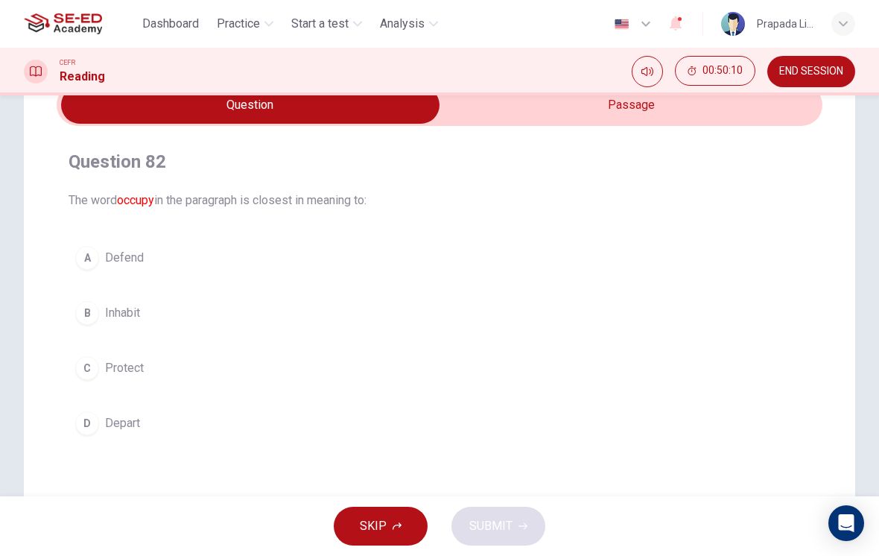
click at [95, 324] on button "B Inhabit" at bounding box center [440, 312] width 742 height 37
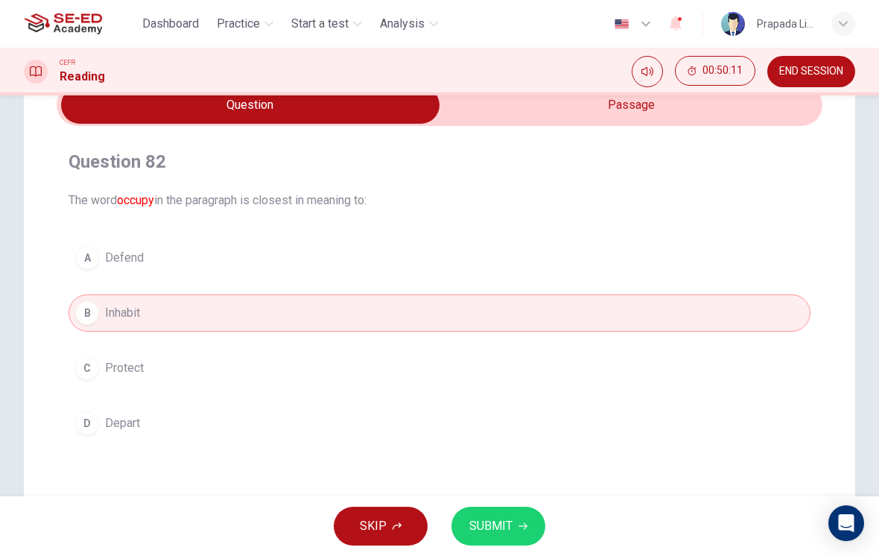
click at [527, 522] on button "SUBMIT" at bounding box center [498, 526] width 94 height 39
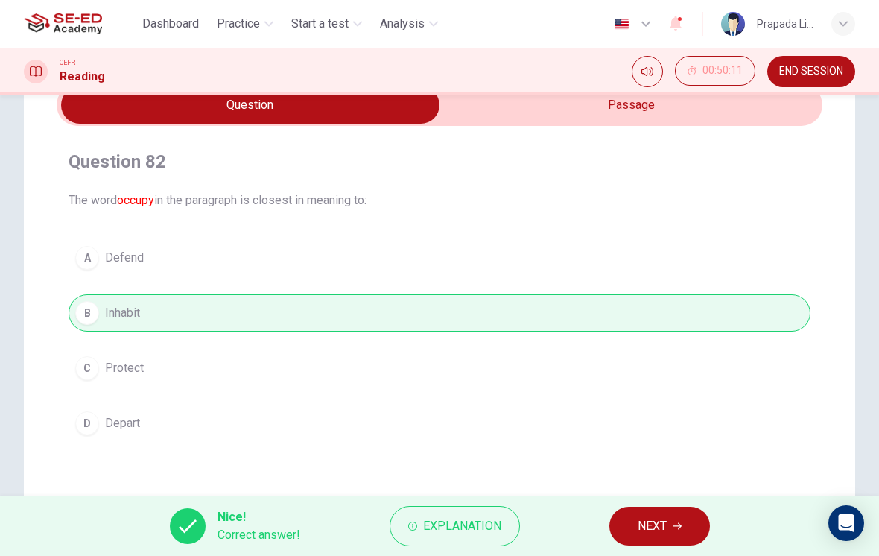
click at [647, 524] on span "NEXT" at bounding box center [652, 526] width 29 height 21
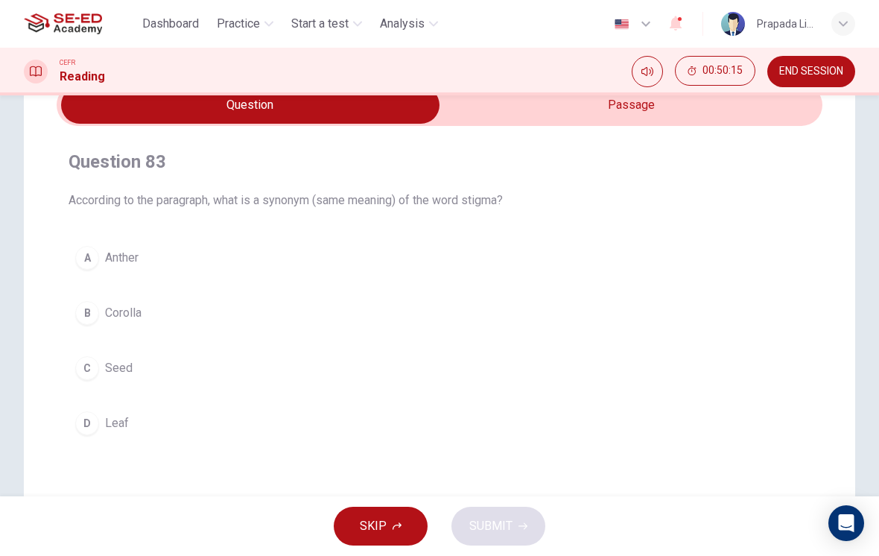
click at [99, 310] on button "B Corolla" at bounding box center [440, 312] width 742 height 37
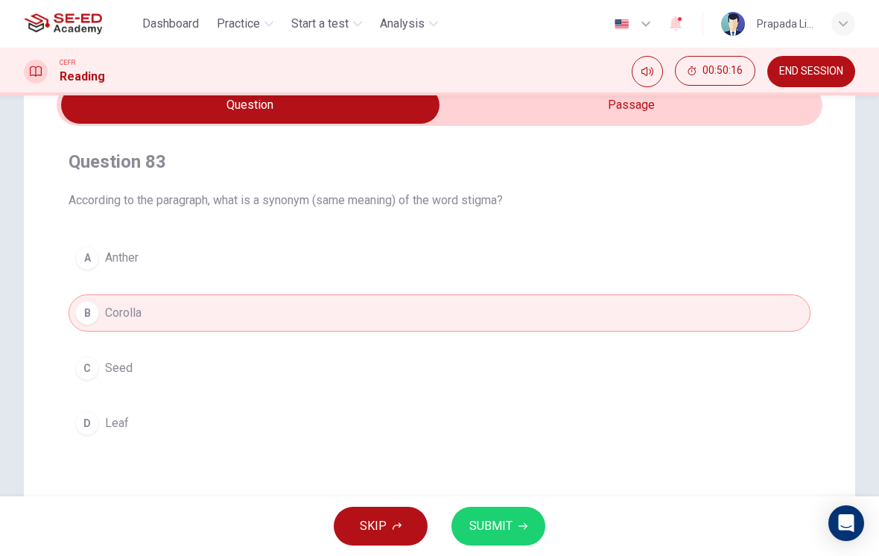
click at [503, 515] on button "SUBMIT" at bounding box center [498, 526] width 94 height 39
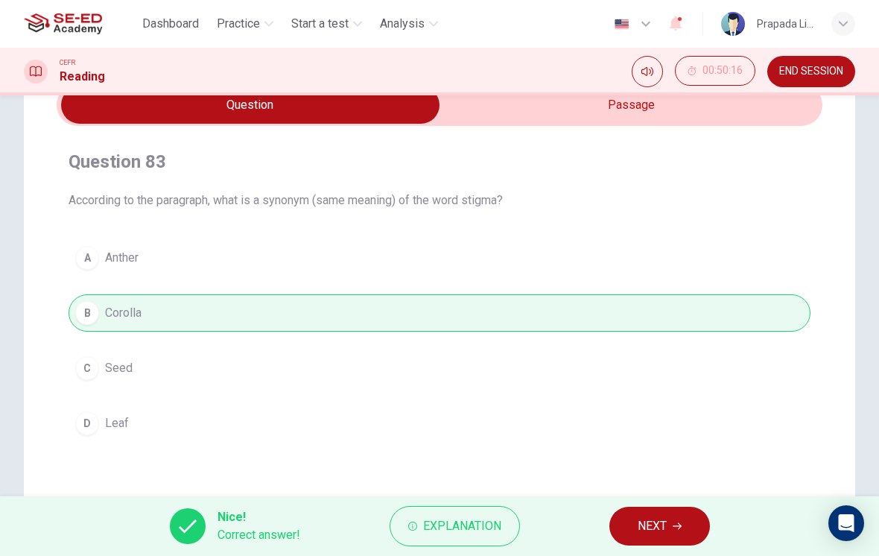
click at [665, 545] on button "NEXT" at bounding box center [659, 526] width 101 height 39
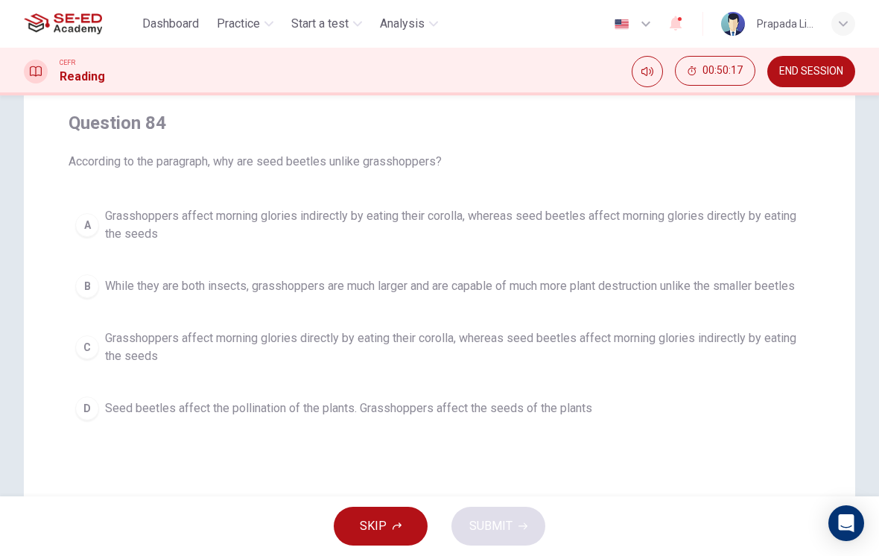
scroll to position [118, 0]
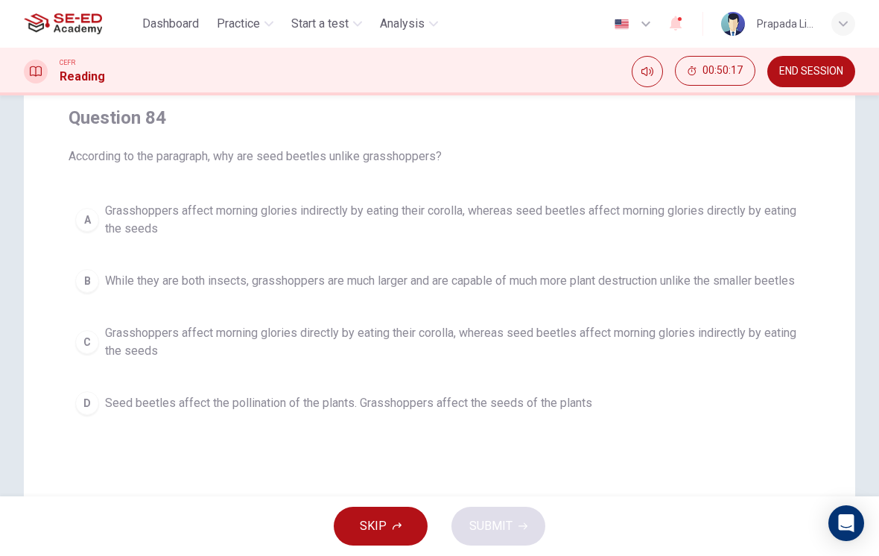
click at [574, 290] on span "While they are both insects, grasshoppers are much larger and are capable of mu…" at bounding box center [450, 281] width 690 height 18
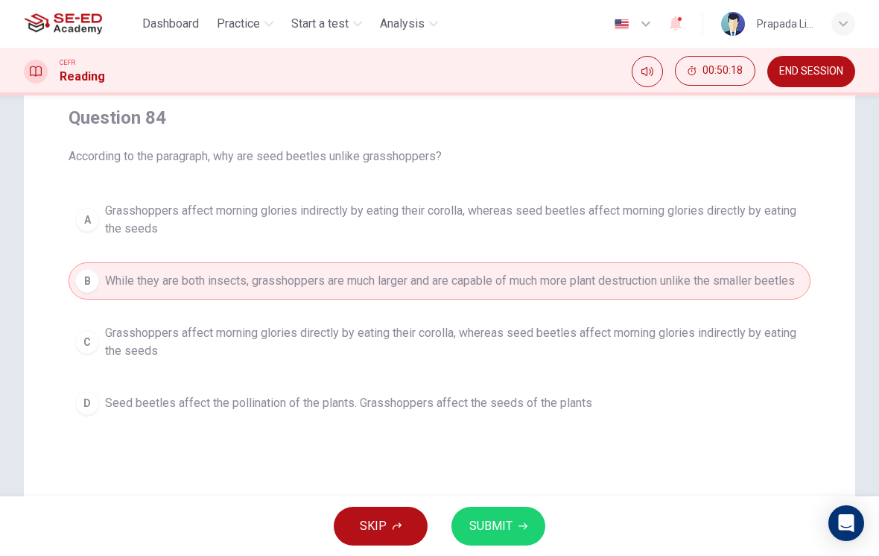
click at [524, 521] on icon "button" at bounding box center [523, 525] width 9 height 9
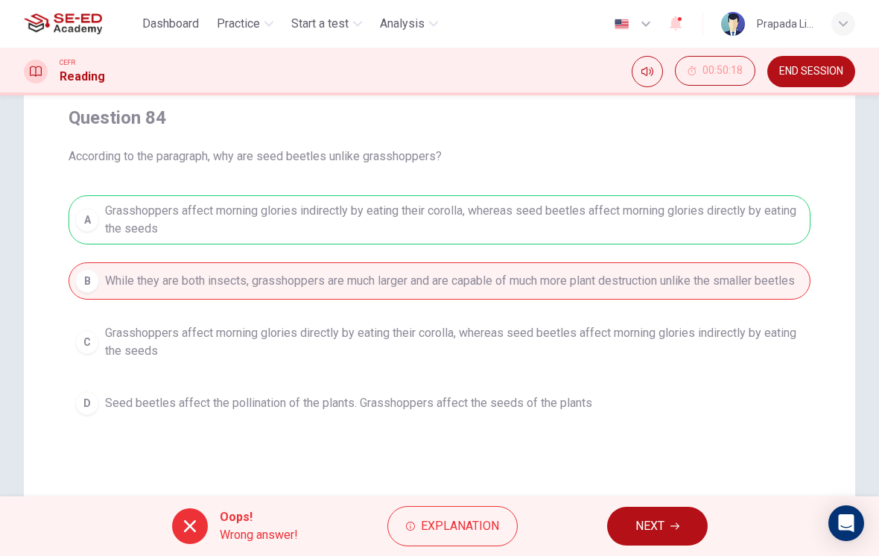
click at [662, 534] on span "NEXT" at bounding box center [649, 526] width 29 height 21
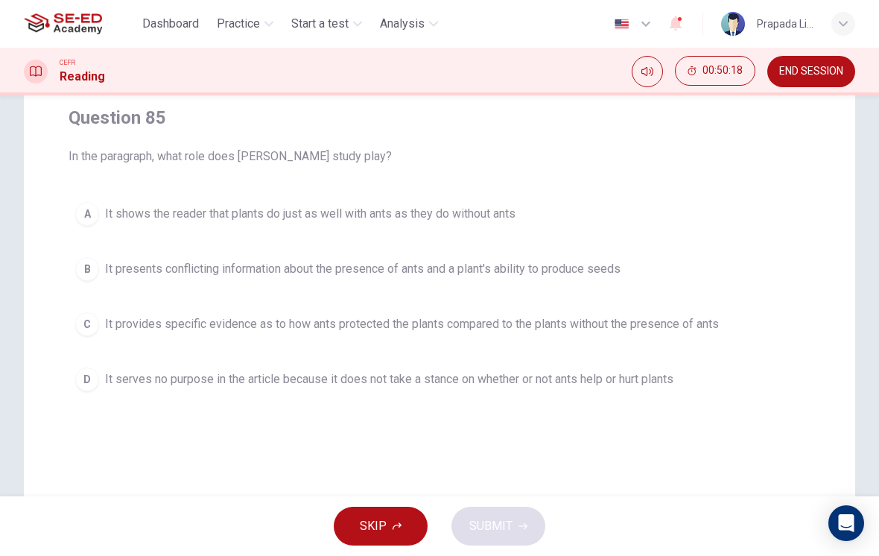
click at [369, 205] on span "It shows the reader that plants do just as well with ants as they do without an…" at bounding box center [310, 214] width 410 height 18
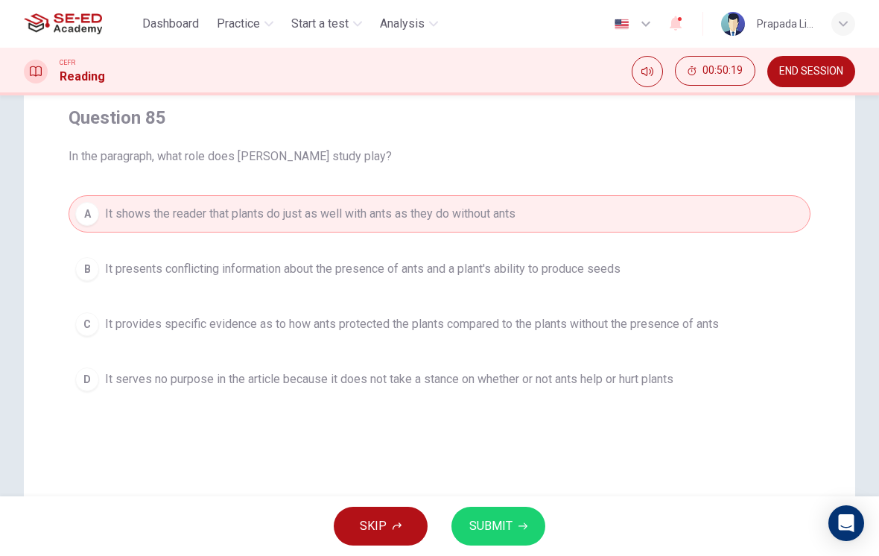
click at [529, 542] on button "SUBMIT" at bounding box center [498, 526] width 94 height 39
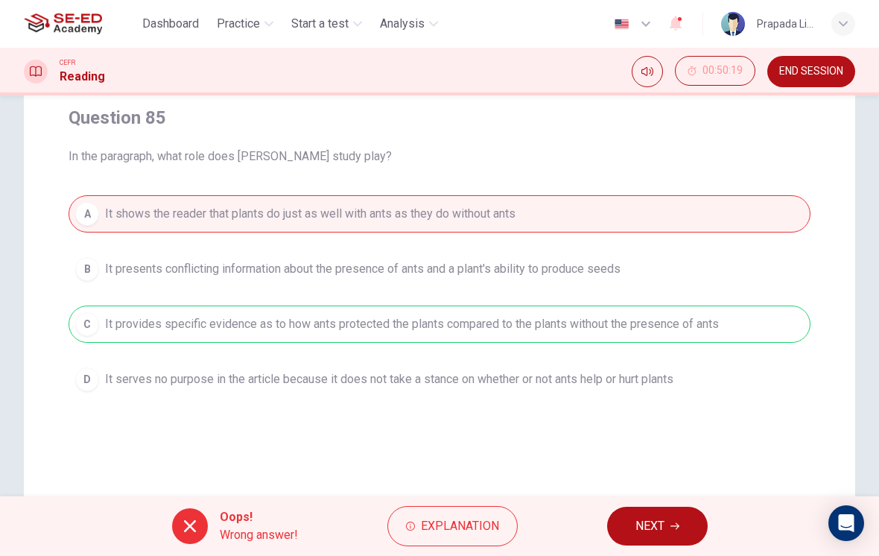
click at [672, 545] on button "NEXT" at bounding box center [657, 526] width 101 height 39
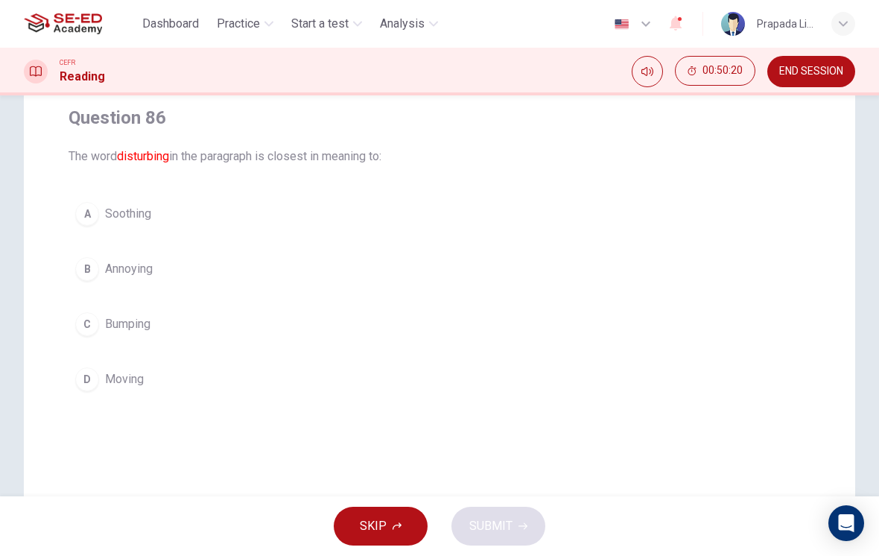
click at [150, 270] on span "Annoying" at bounding box center [129, 269] width 48 height 18
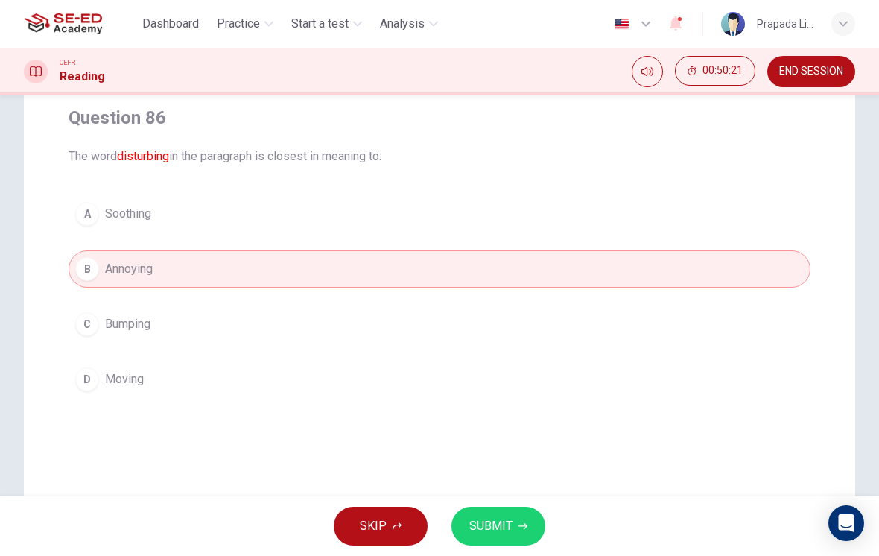
click at [524, 530] on button "SUBMIT" at bounding box center [498, 526] width 94 height 39
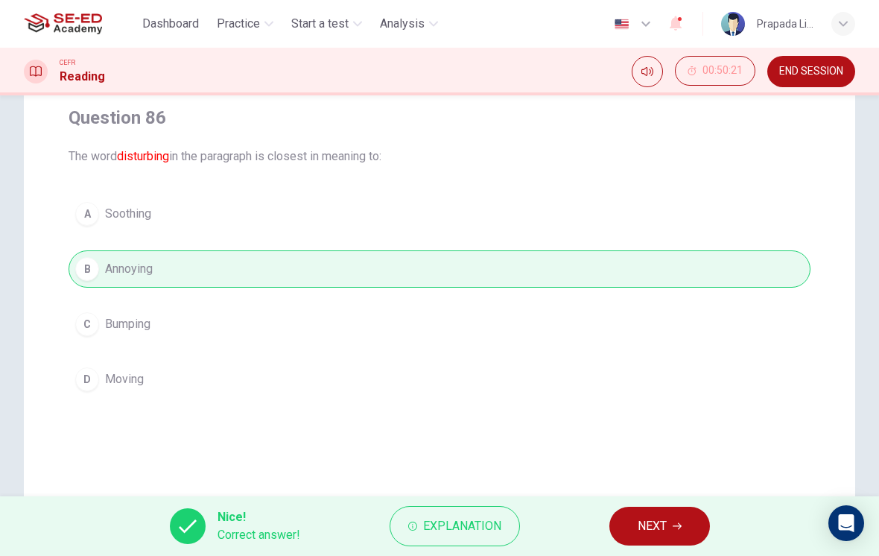
click at [671, 538] on button "NEXT" at bounding box center [659, 526] width 101 height 39
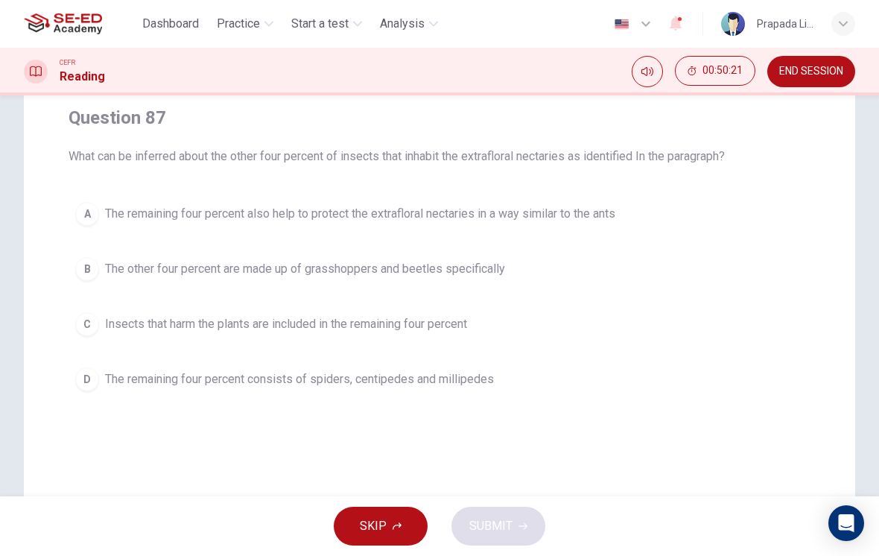
click at [282, 332] on span "Insects that harm the plants are included in the remaining four percent" at bounding box center [286, 324] width 362 height 18
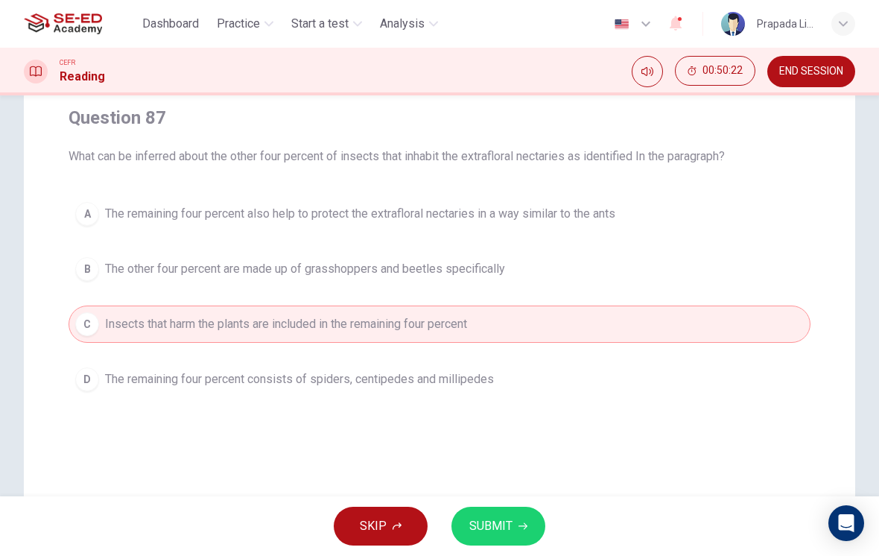
click at [515, 527] on button "SUBMIT" at bounding box center [498, 526] width 94 height 39
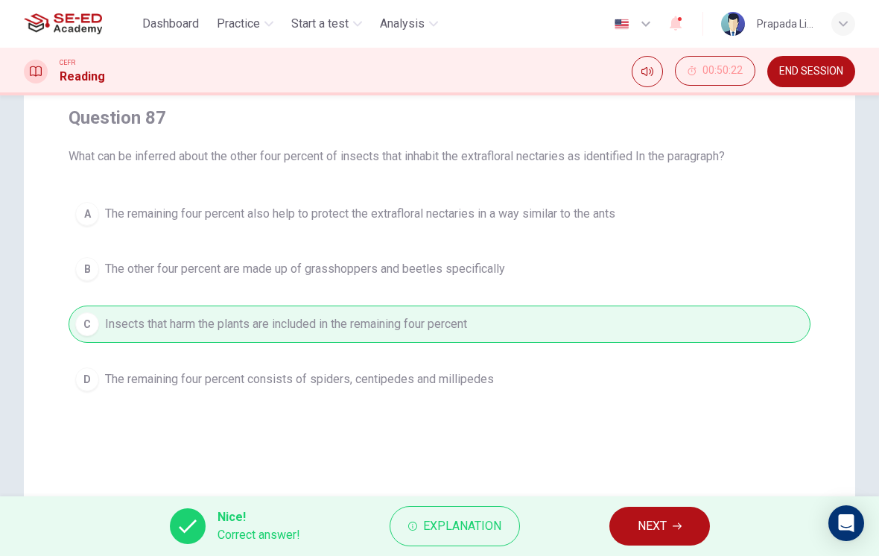
click at [679, 536] on button "NEXT" at bounding box center [659, 526] width 101 height 39
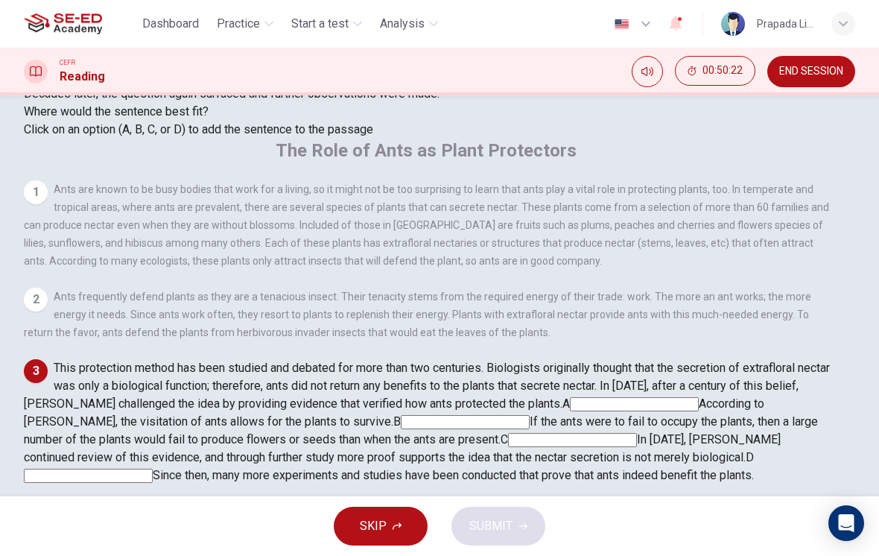
scroll to position [329, 0]
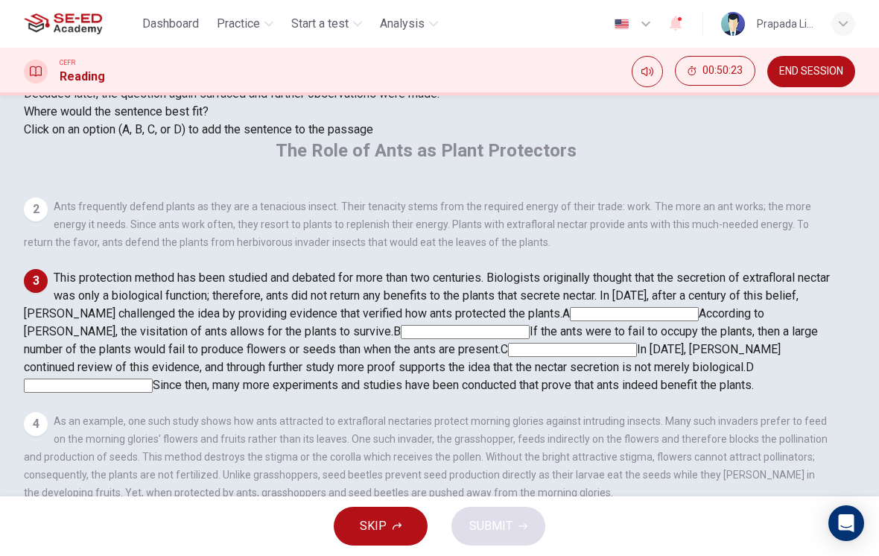
click at [621, 343] on input at bounding box center [572, 350] width 129 height 14
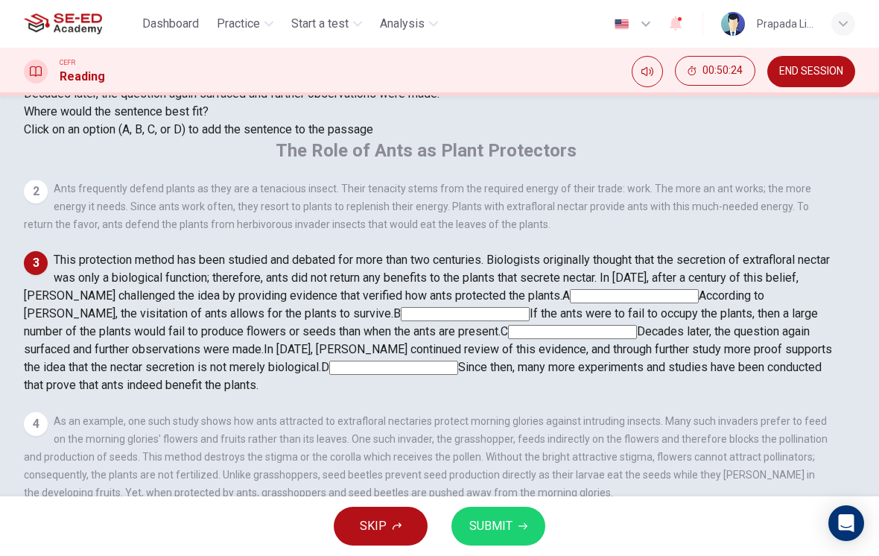
click at [497, 530] on span "SUBMIT" at bounding box center [490, 526] width 43 height 21
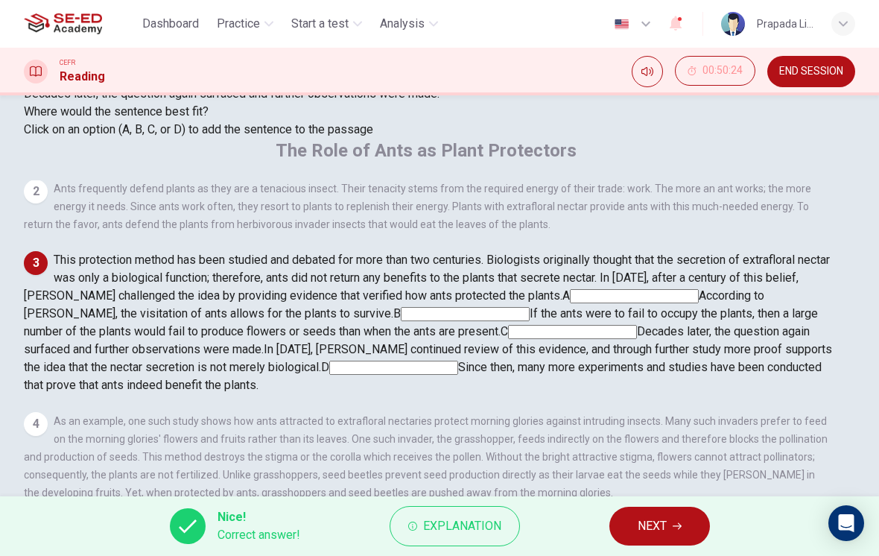
click at [678, 536] on button "NEXT" at bounding box center [659, 526] width 101 height 39
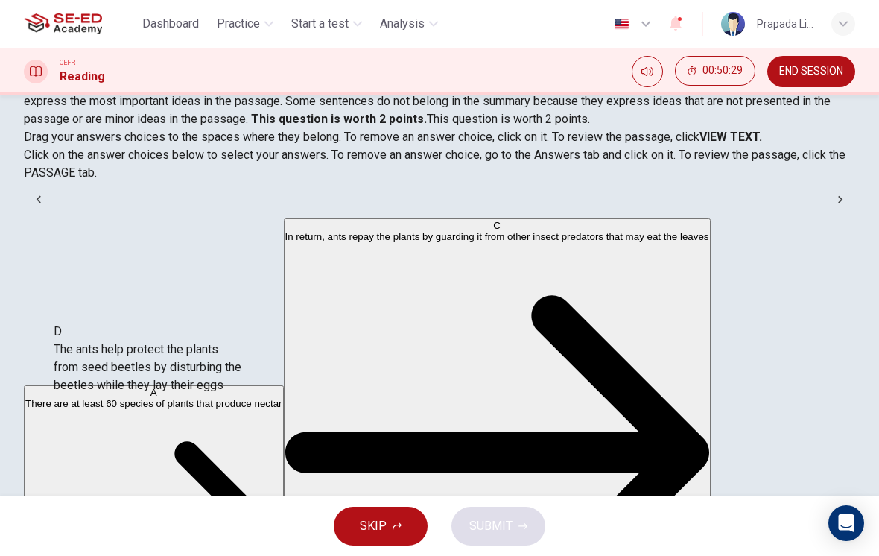
scroll to position [93, 0]
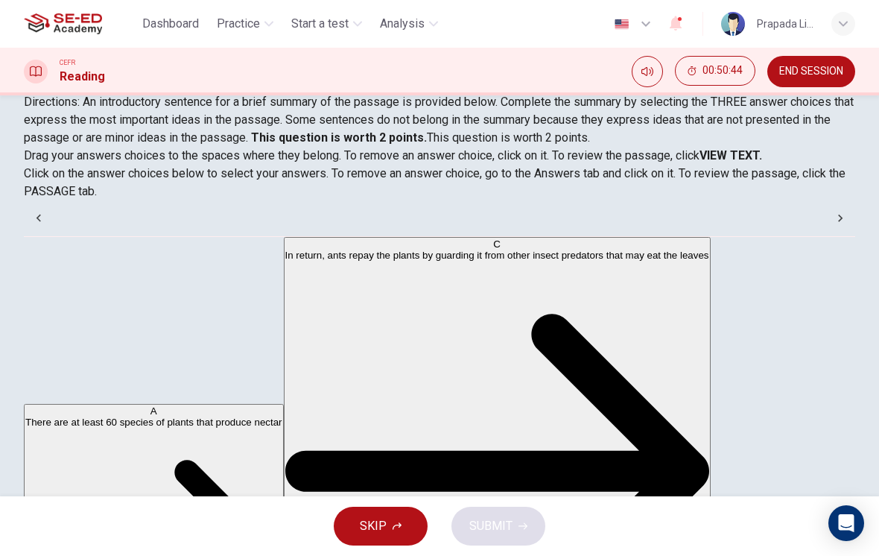
scroll to position [155, 0]
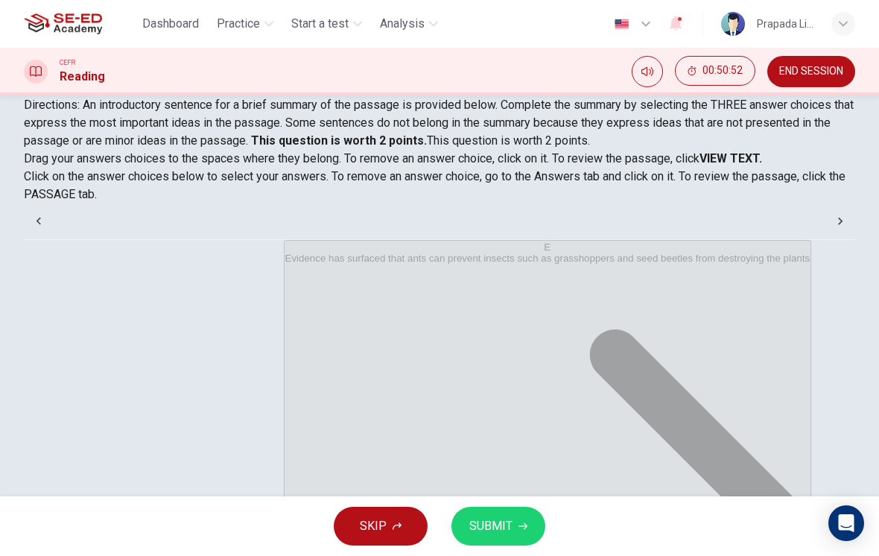
scroll to position [0, 0]
click at [491, 533] on span "SUBMIT" at bounding box center [490, 526] width 43 height 21
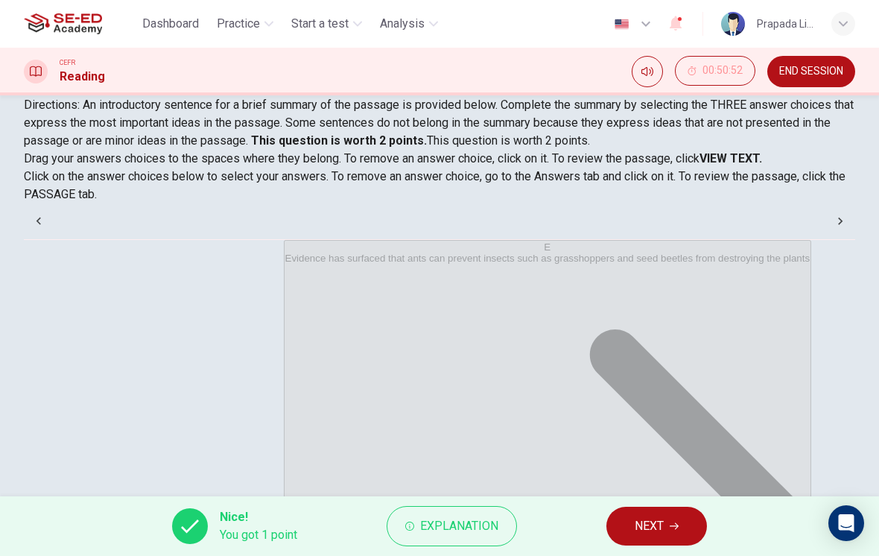
click at [670, 531] on button "NEXT" at bounding box center [656, 526] width 101 height 39
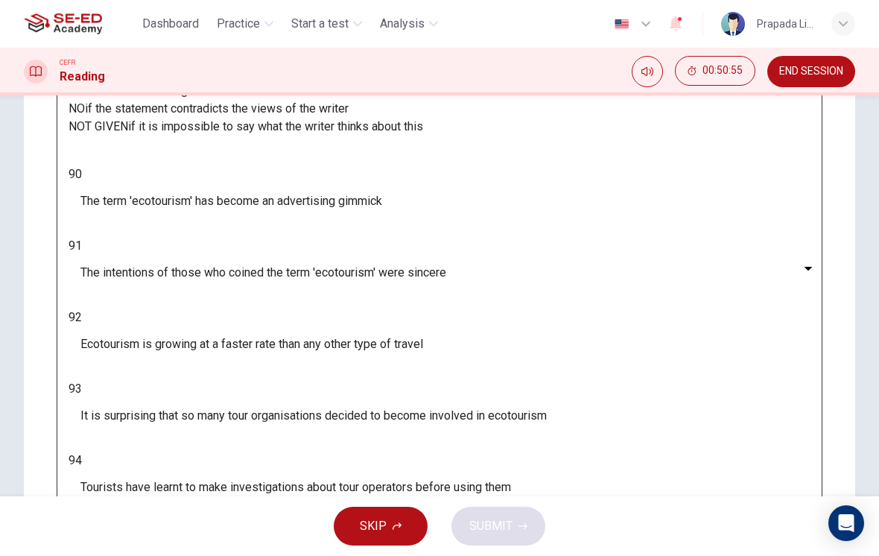
scroll to position [251, 0]
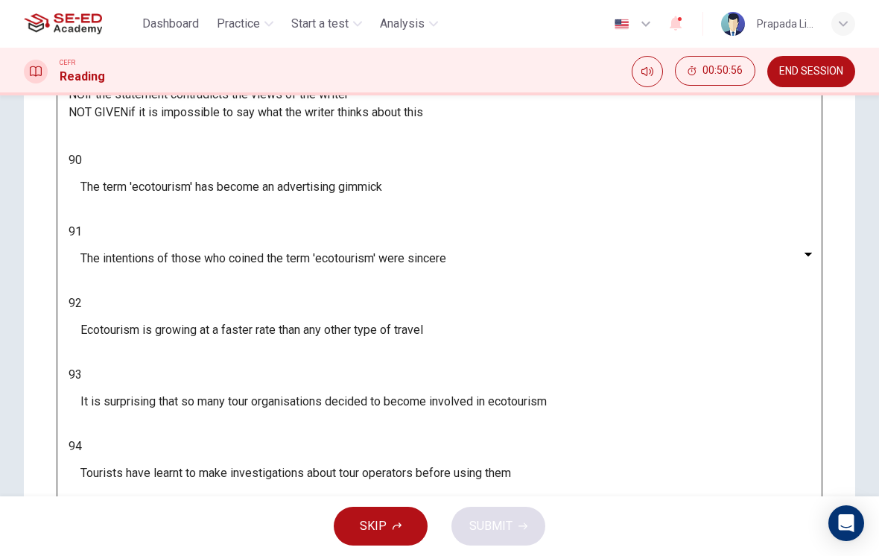
click at [148, 255] on body "This site uses cookies, as explained in our Privacy Policy . If you agree to th…" at bounding box center [439, 278] width 879 height 556
click at [161, 555] on li "YES" at bounding box center [439, 565] width 879 height 18
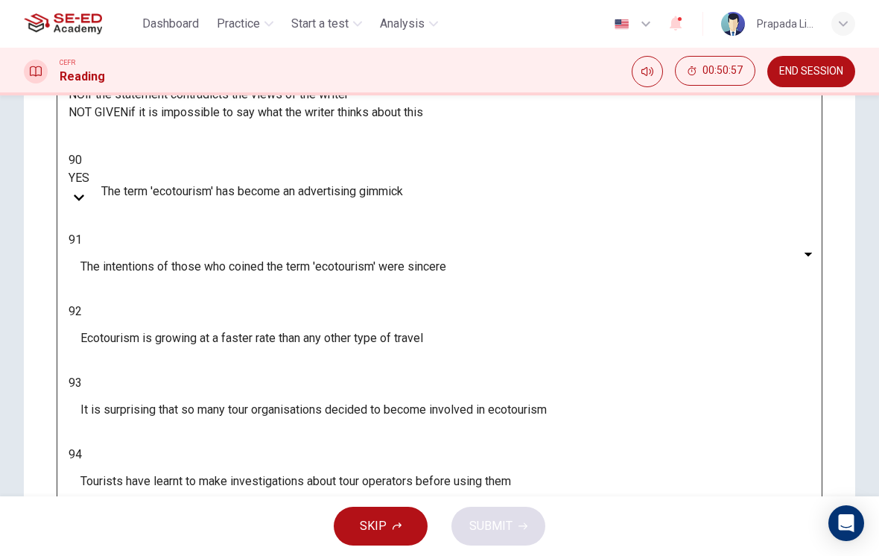
type input "YES"
click at [163, 298] on body "This site uses cookies, as explained in our Privacy Policy . If you agree to th…" at bounding box center [439, 278] width 879 height 556
type input "NO"
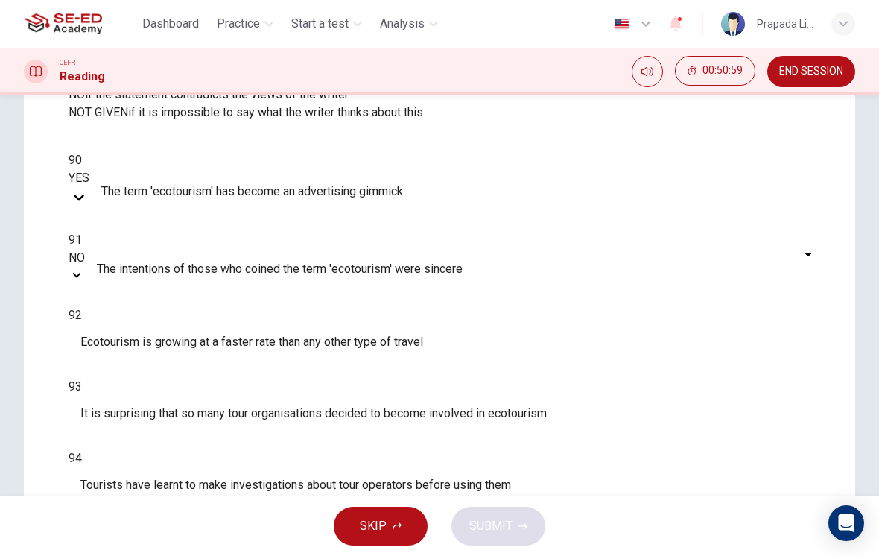
click at [162, 343] on body "This site uses cookies, as explained in our Privacy Policy . If you agree to th…" at bounding box center [439, 278] width 879 height 556
type input "NOT GIVEN"
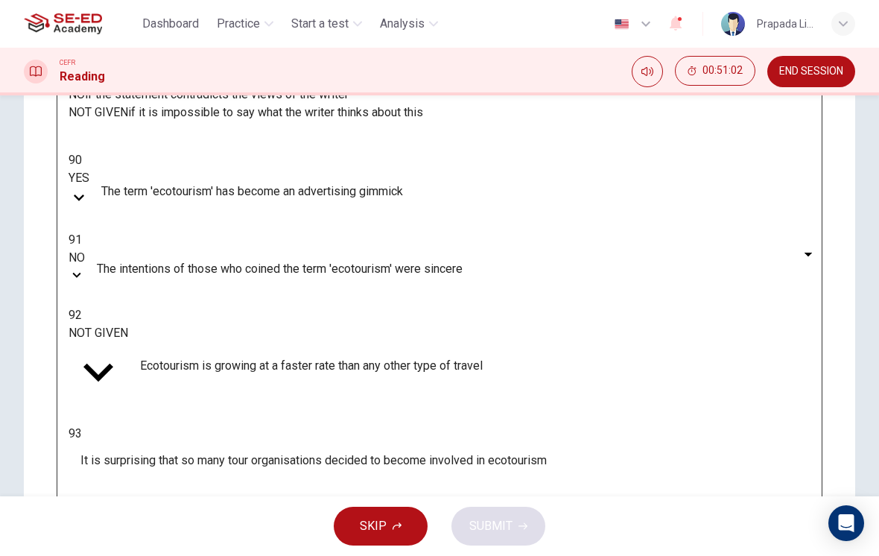
click at [164, 377] on body "This site uses cookies, as explained in our Privacy Policy . If you agree to th…" at bounding box center [439, 278] width 879 height 556
type input "NO"
click at [156, 421] on body "This site uses cookies, as explained in our Privacy Policy . If you agree to th…" at bounding box center [439, 278] width 879 height 556
click at [141, 555] on li "YES" at bounding box center [439, 565] width 879 height 18
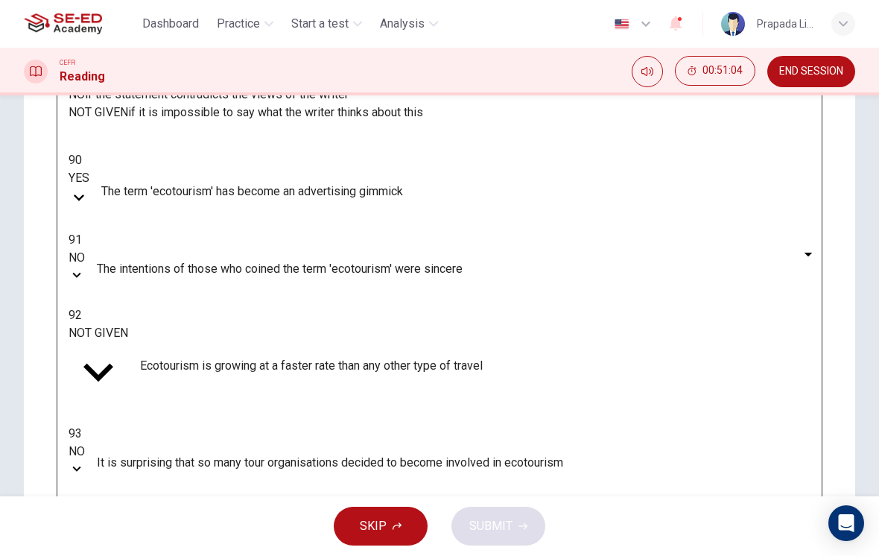
type input "YES"
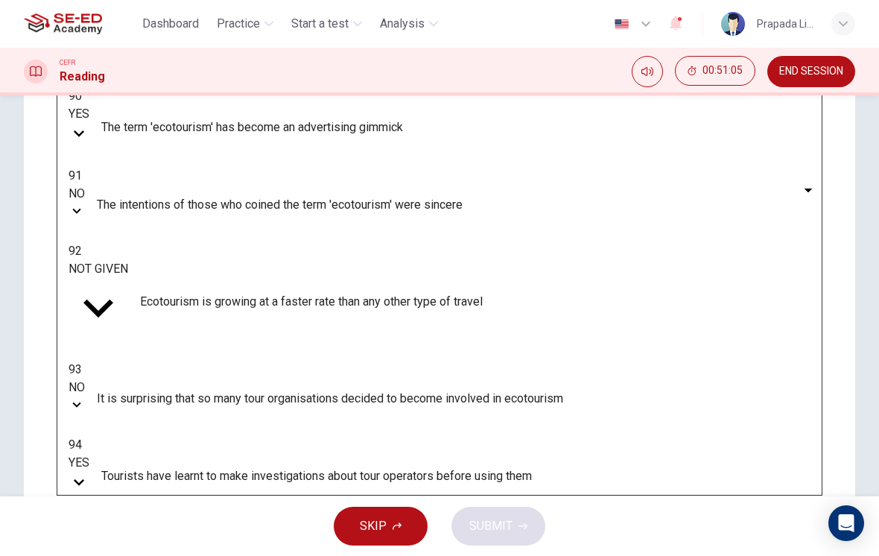
scroll to position [314, 0]
click at [160, 404] on body "This site uses cookies, as explained in our Privacy Policy . If you agree to th…" at bounding box center [439, 278] width 879 height 556
click at [146, 555] on li "YES" at bounding box center [439, 565] width 879 height 18
type input "YES"
click at [507, 534] on span "SUBMIT" at bounding box center [490, 526] width 43 height 21
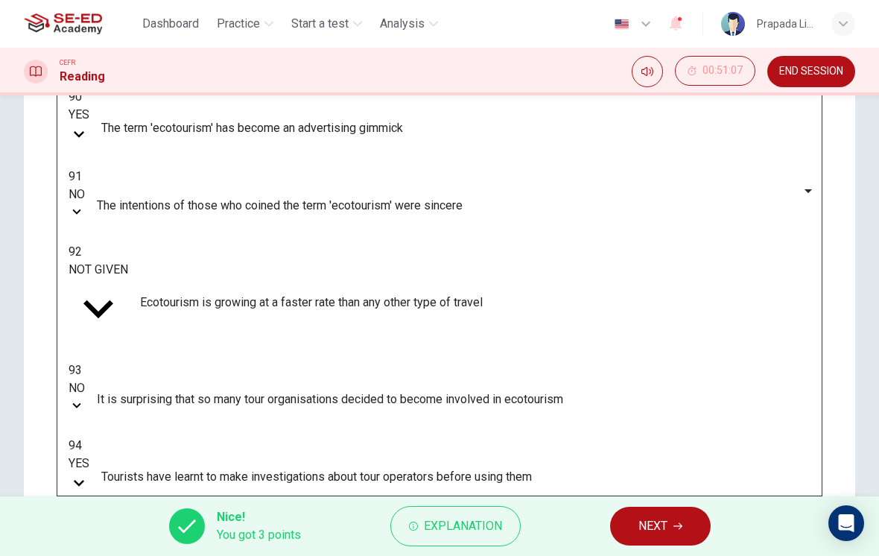
click at [665, 541] on button "NEXT" at bounding box center [660, 526] width 101 height 39
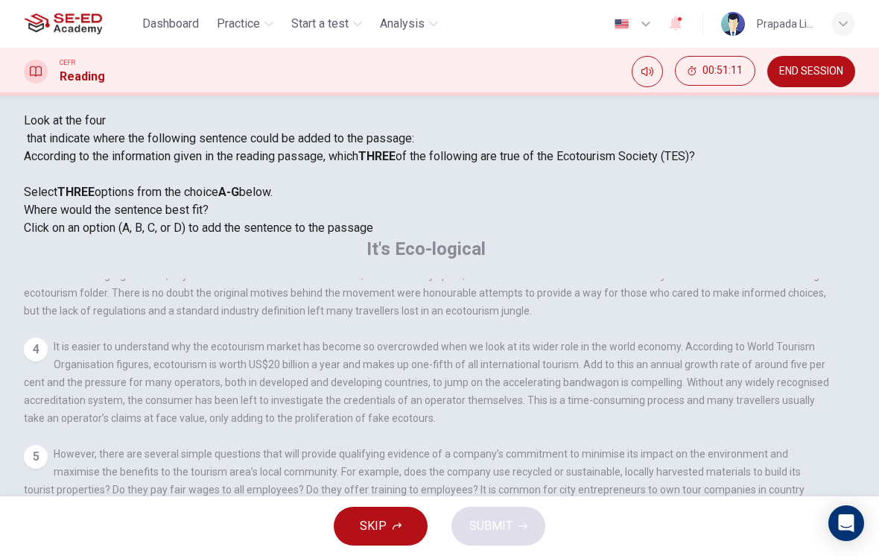
scroll to position [139, 0]
click at [48, 361] on div "4" at bounding box center [36, 349] width 24 height 24
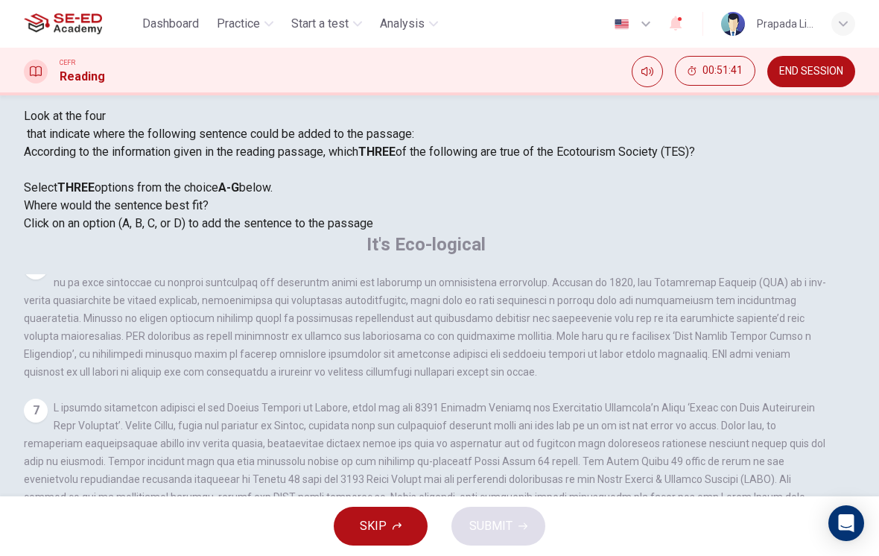
scroll to position [1259, 0]
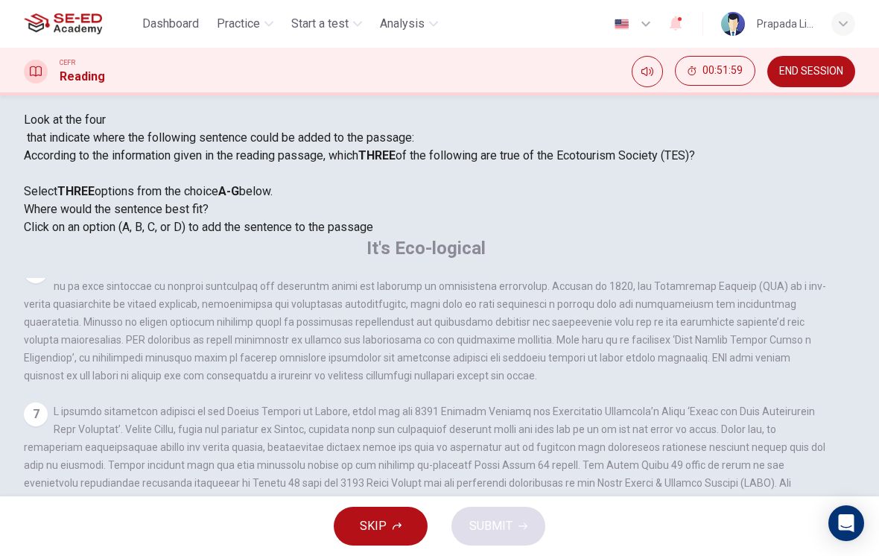
scroll to position [1279, 0]
click at [393, 510] on button "SKIP" at bounding box center [381, 526] width 94 height 39
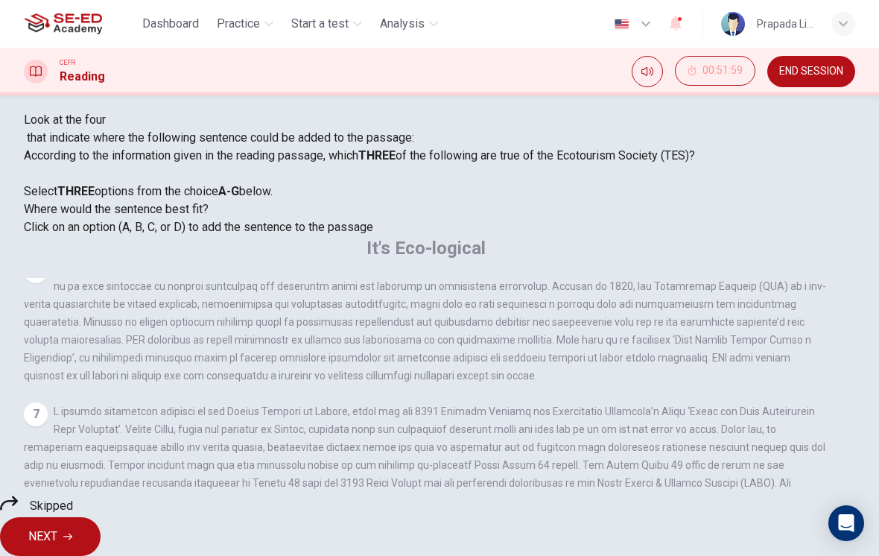
click at [101, 517] on button "NEXT" at bounding box center [50, 536] width 101 height 39
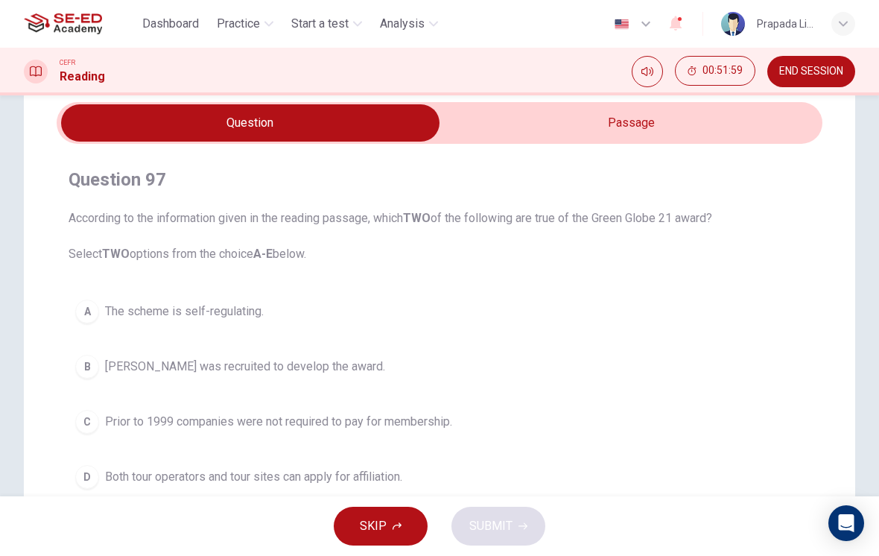
scroll to position [96, 0]
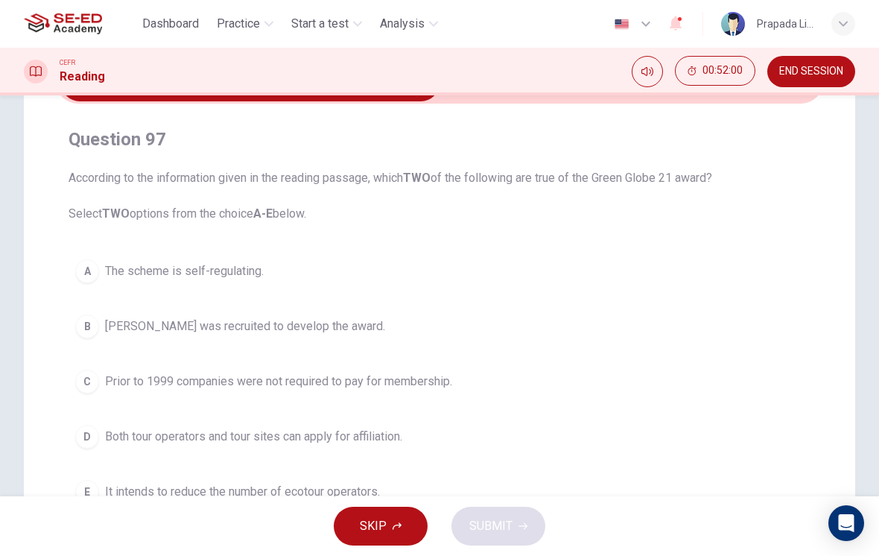
click at [176, 363] on button "C Prior to 1999 companies were not required to pay for membership." at bounding box center [440, 381] width 742 height 37
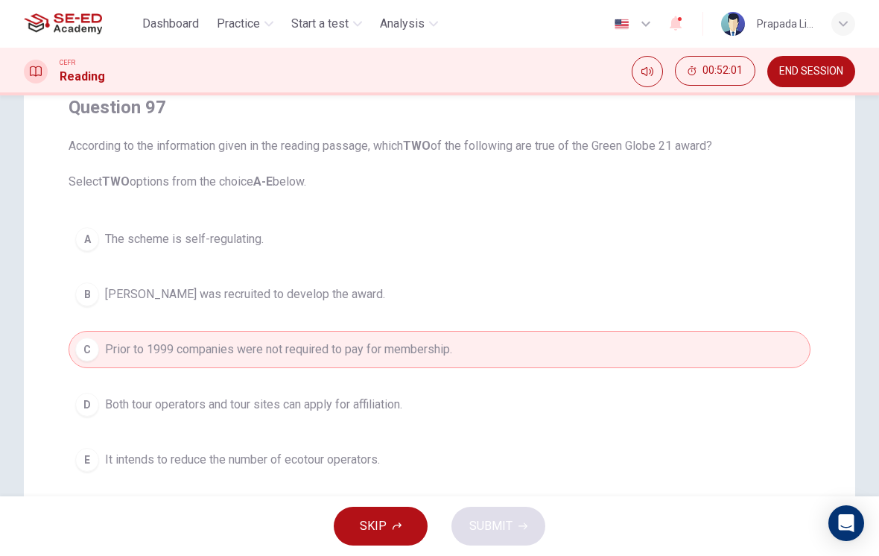
scroll to position [129, 0]
click at [432, 342] on span "Prior to 1999 companies were not required to pay for membership." at bounding box center [278, 349] width 347 height 18
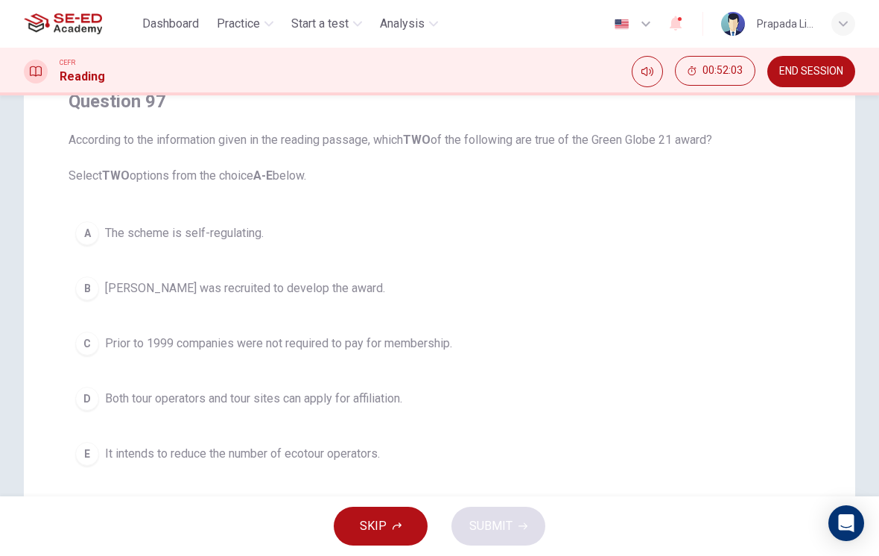
scroll to position [210, 0]
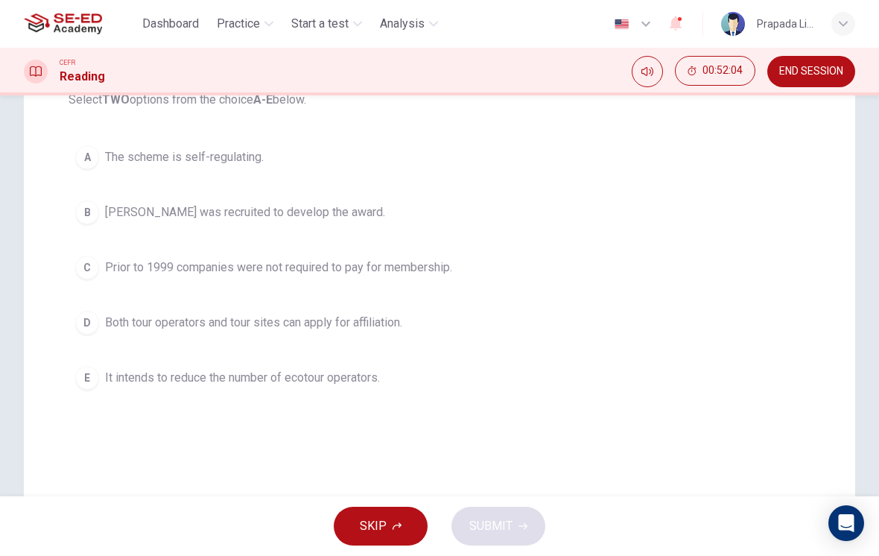
click at [221, 339] on button "D Both tour operators and tour sites can apply for affiliation." at bounding box center [440, 322] width 742 height 37
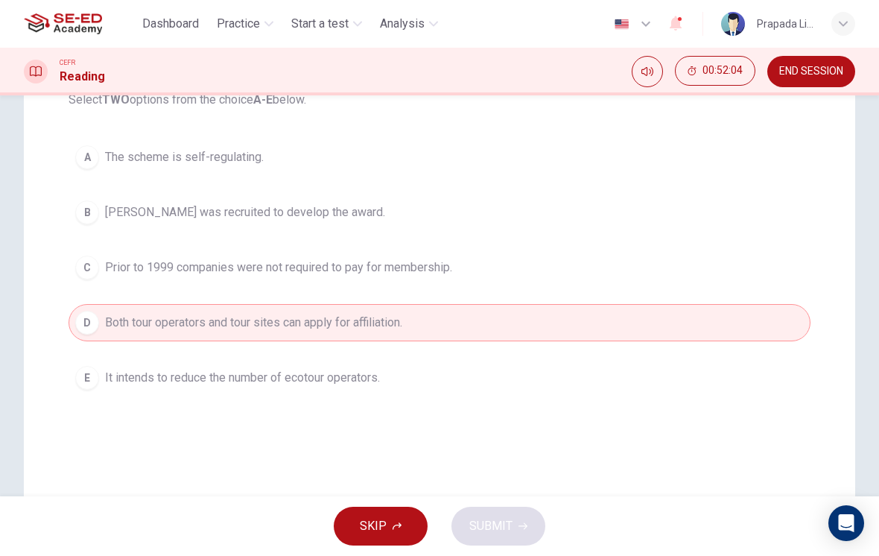
click at [492, 522] on div "SKIP SUBMIT" at bounding box center [439, 526] width 879 height 60
click at [316, 240] on div "A The scheme is self-regulating. B [PERSON_NAME] was recruited to develop the a…" at bounding box center [440, 268] width 742 height 258
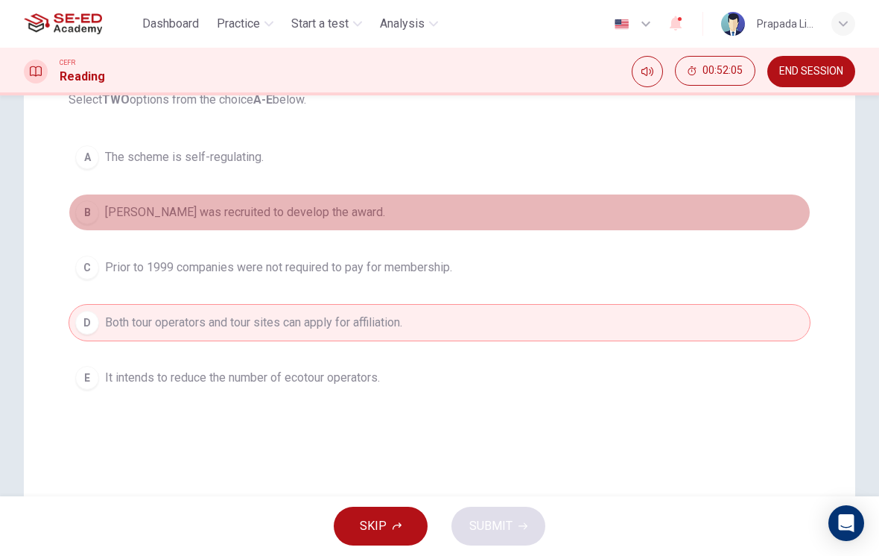
click at [332, 210] on span "[PERSON_NAME] was recruited to develop the award." at bounding box center [245, 212] width 280 height 18
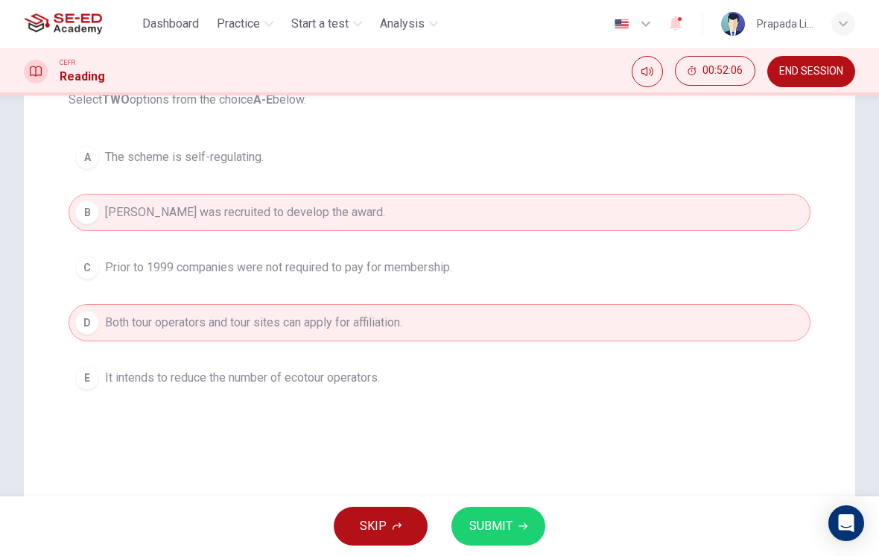
click at [320, 281] on button "C Prior to 1999 companies were not required to pay for membership." at bounding box center [440, 267] width 742 height 37
click at [484, 523] on span "SUBMIT" at bounding box center [490, 526] width 43 height 21
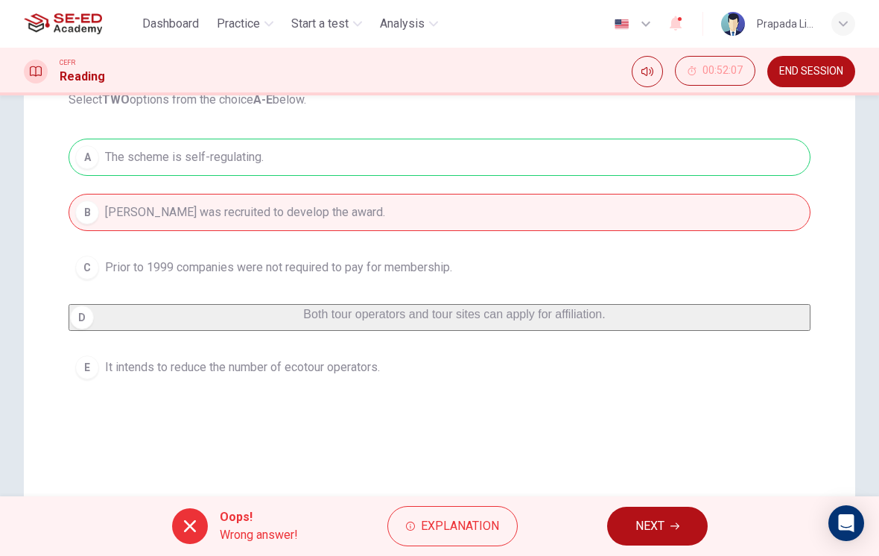
click at [668, 532] on button "NEXT" at bounding box center [657, 526] width 101 height 39
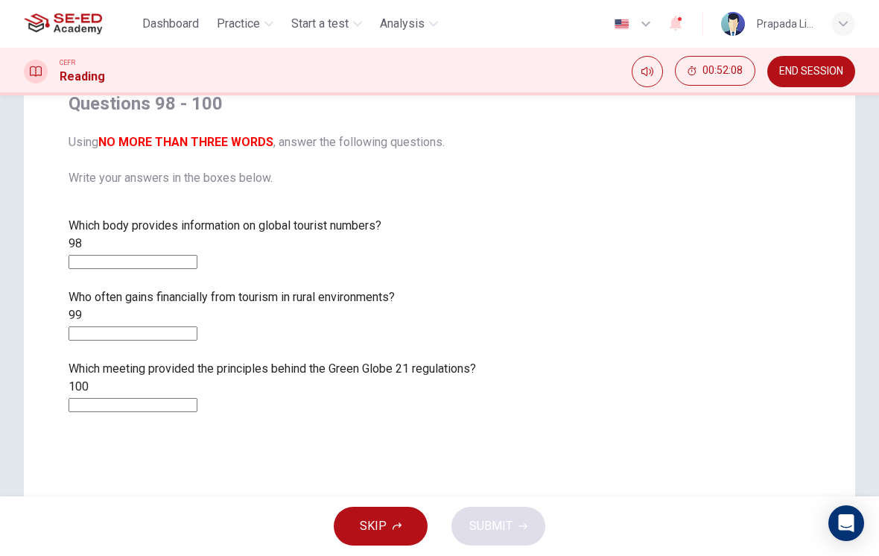
scroll to position [133, 0]
click at [390, 525] on button "SKIP" at bounding box center [381, 526] width 94 height 39
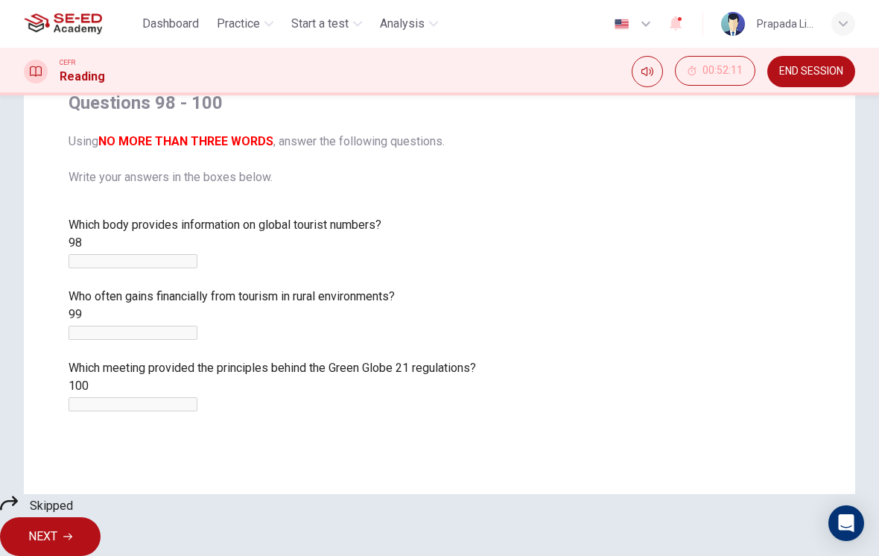
click at [72, 532] on icon "button" at bounding box center [67, 536] width 9 height 9
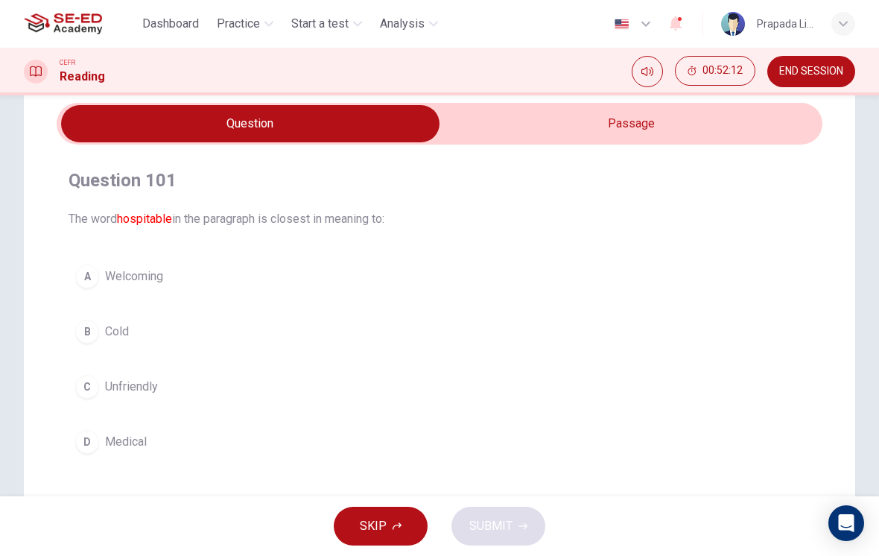
scroll to position [58, 0]
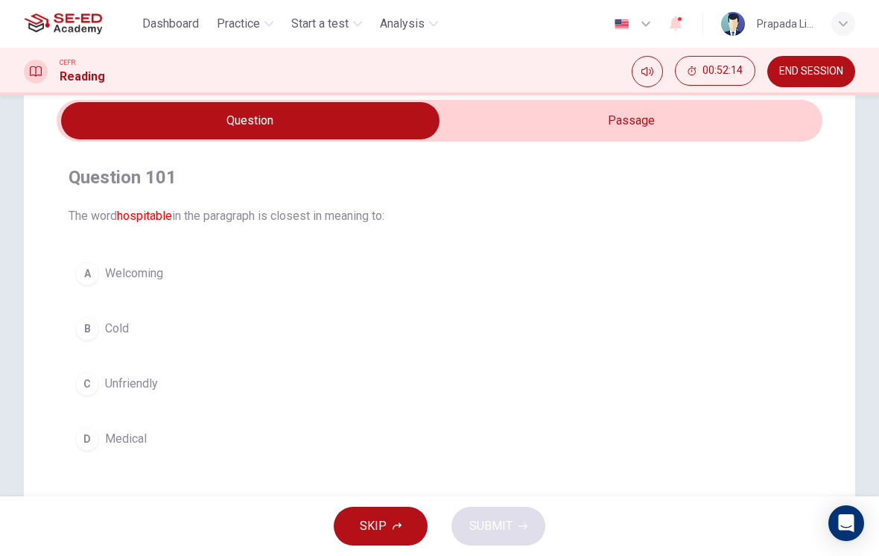
click at [110, 453] on button "D Medical" at bounding box center [440, 438] width 742 height 37
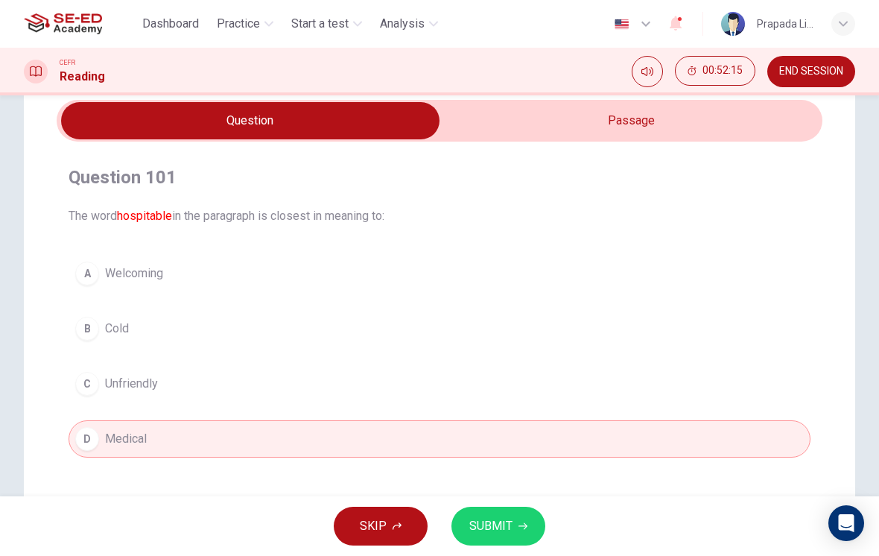
click at [501, 530] on span "SUBMIT" at bounding box center [490, 526] width 43 height 21
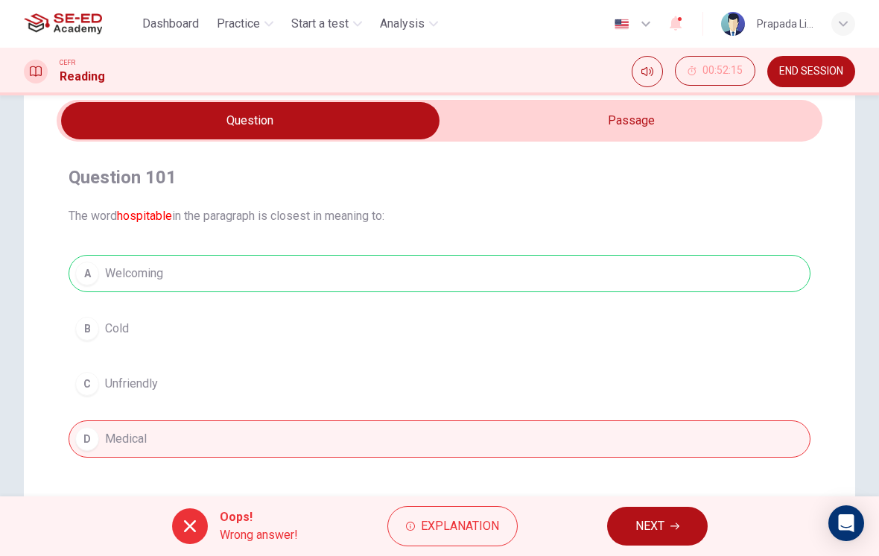
click at [665, 525] on button "NEXT" at bounding box center [657, 526] width 101 height 39
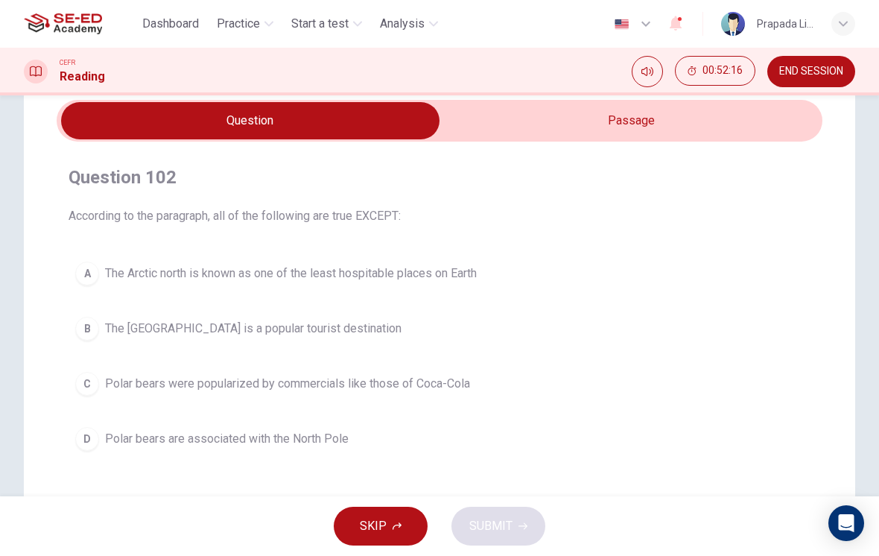
click at [279, 322] on span "The [GEOGRAPHIC_DATA] is a popular tourist destination" at bounding box center [253, 329] width 297 height 18
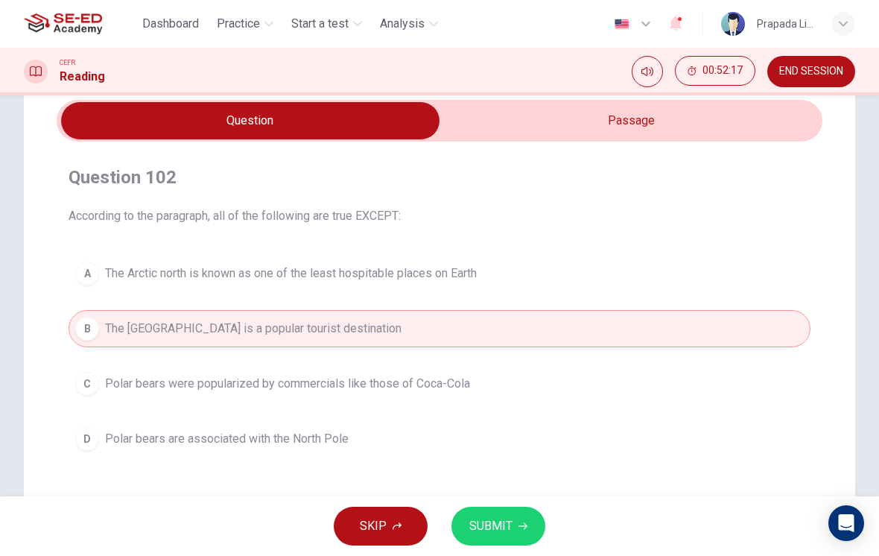
click at [533, 543] on button "SUBMIT" at bounding box center [498, 526] width 94 height 39
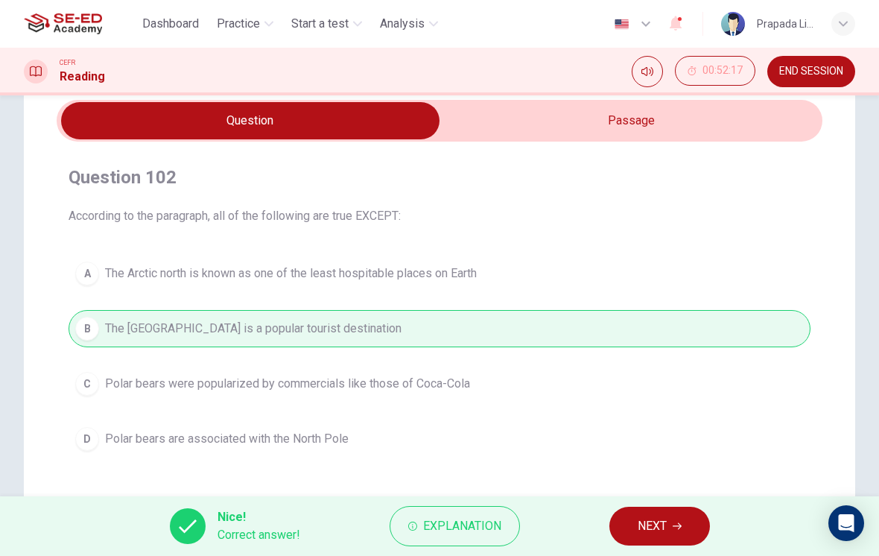
click at [666, 533] on span "NEXT" at bounding box center [652, 526] width 29 height 21
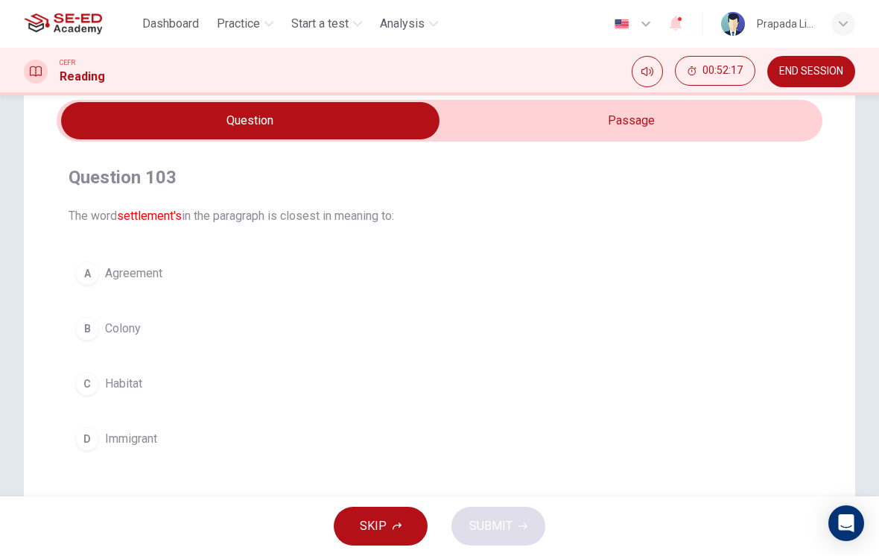
click at [207, 287] on button "A Agreement" at bounding box center [440, 273] width 742 height 37
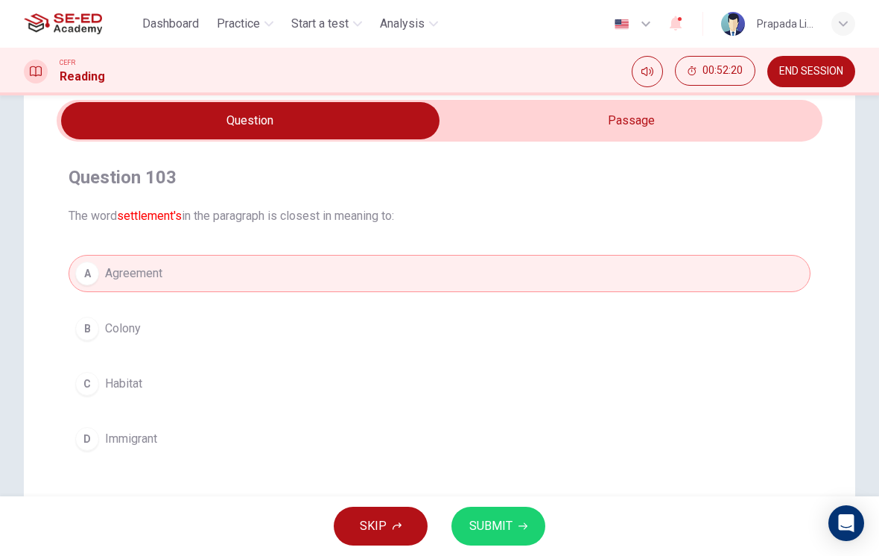
click at [160, 378] on button "C Habitat" at bounding box center [440, 383] width 742 height 37
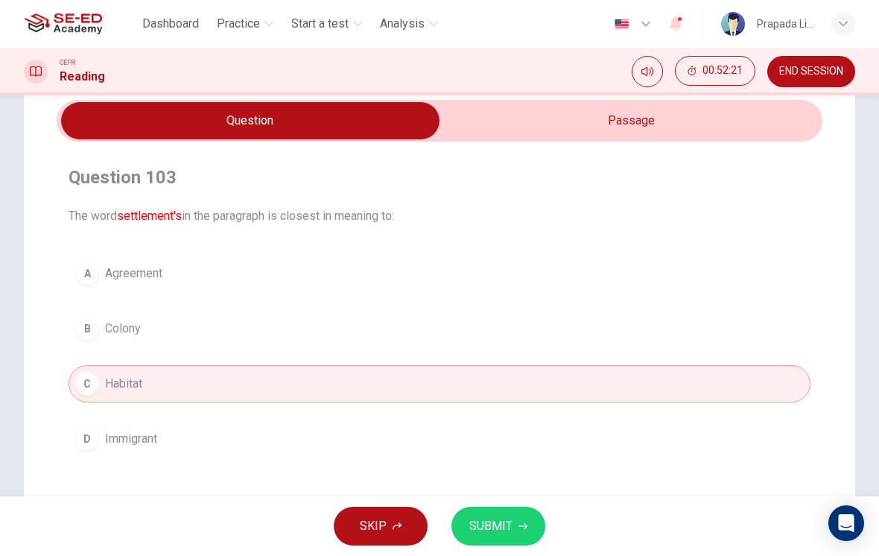
click at [426, 431] on button "D Immigrant" at bounding box center [440, 438] width 742 height 37
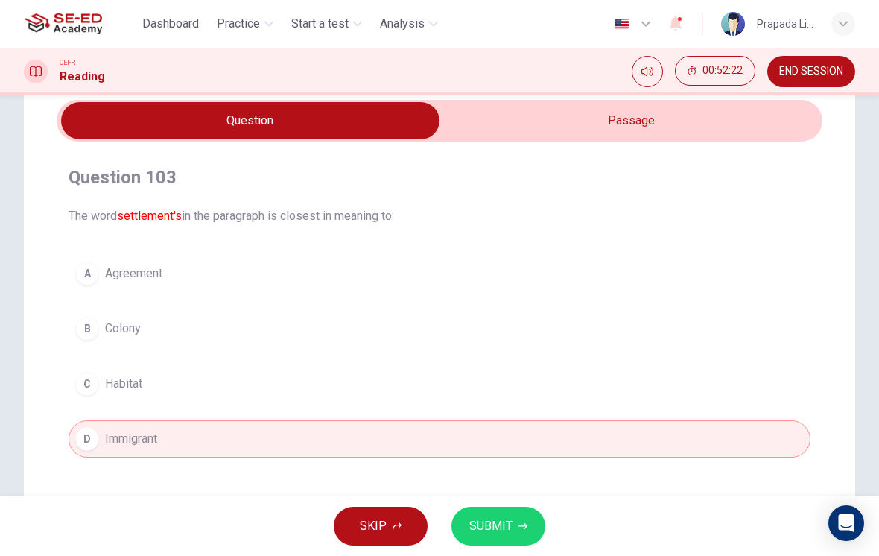
click at [498, 531] on span "SUBMIT" at bounding box center [490, 526] width 43 height 21
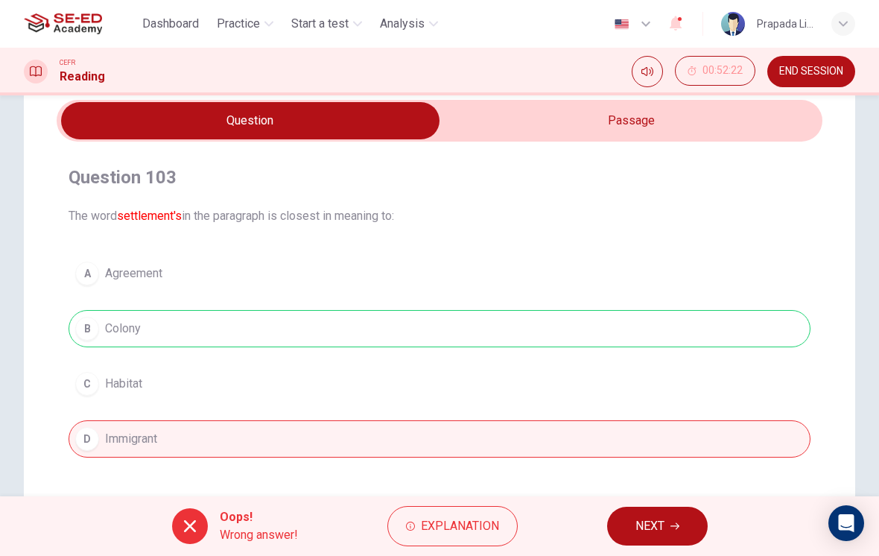
click at [656, 525] on span "NEXT" at bounding box center [649, 526] width 29 height 21
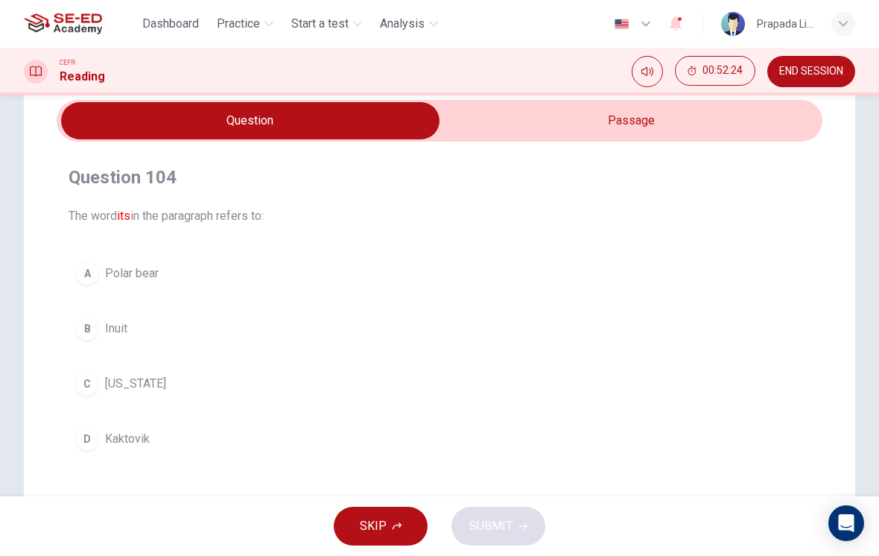
click at [322, 256] on button "A Polar bear" at bounding box center [440, 273] width 742 height 37
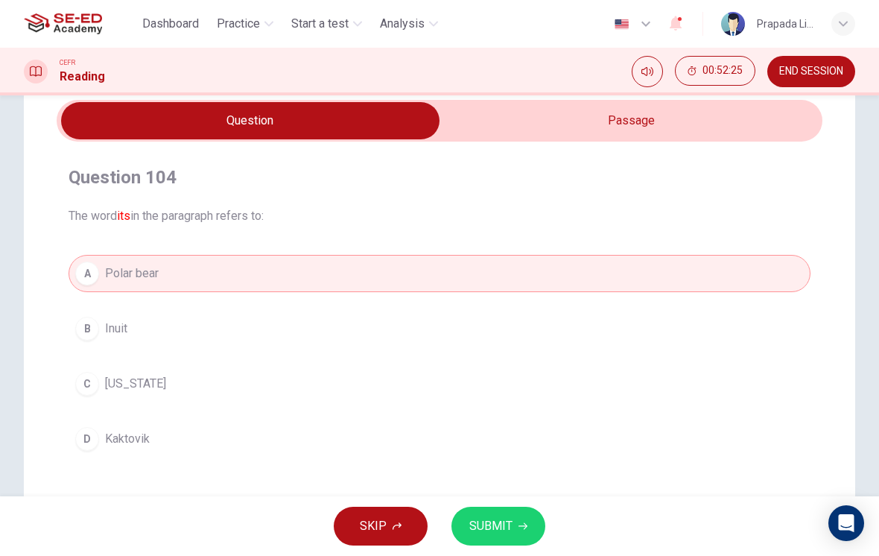
click at [560, 520] on div "SKIP SUBMIT" at bounding box center [439, 526] width 879 height 60
click at [479, 530] on span "SUBMIT" at bounding box center [490, 526] width 43 height 21
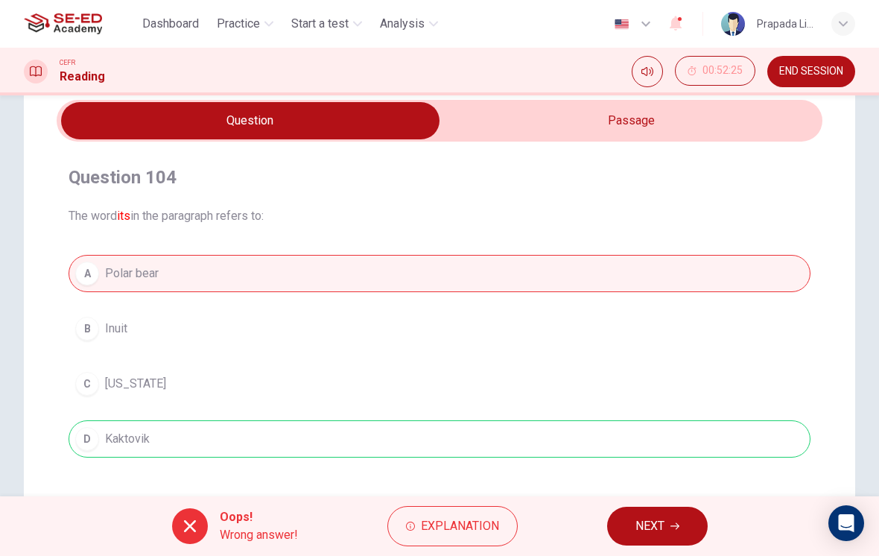
click at [626, 532] on button "NEXT" at bounding box center [657, 526] width 101 height 39
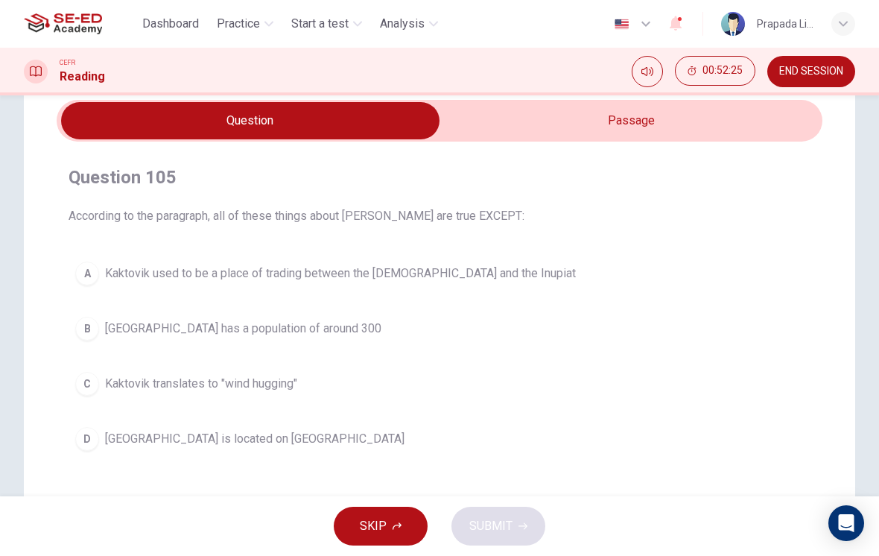
click at [253, 340] on button "B Kaktovik has a population of around 300" at bounding box center [440, 328] width 742 height 37
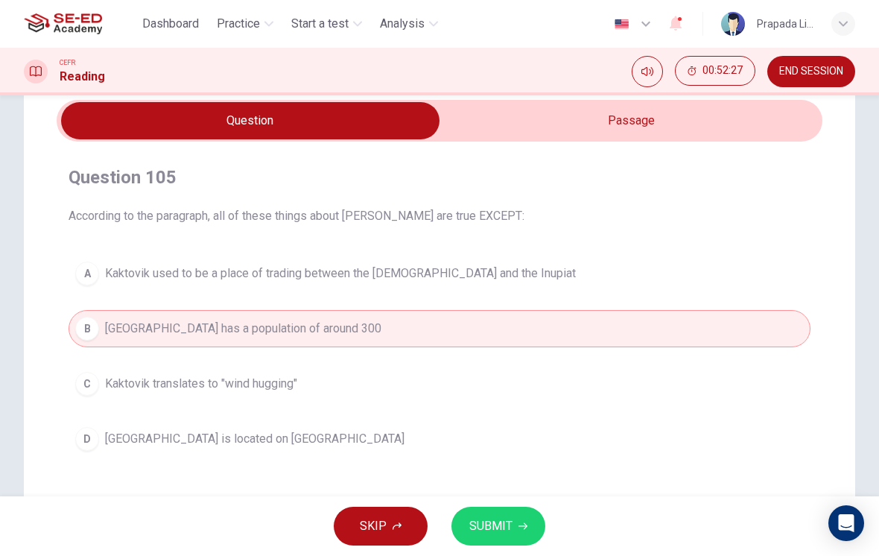
click at [501, 524] on span "SUBMIT" at bounding box center [490, 526] width 43 height 21
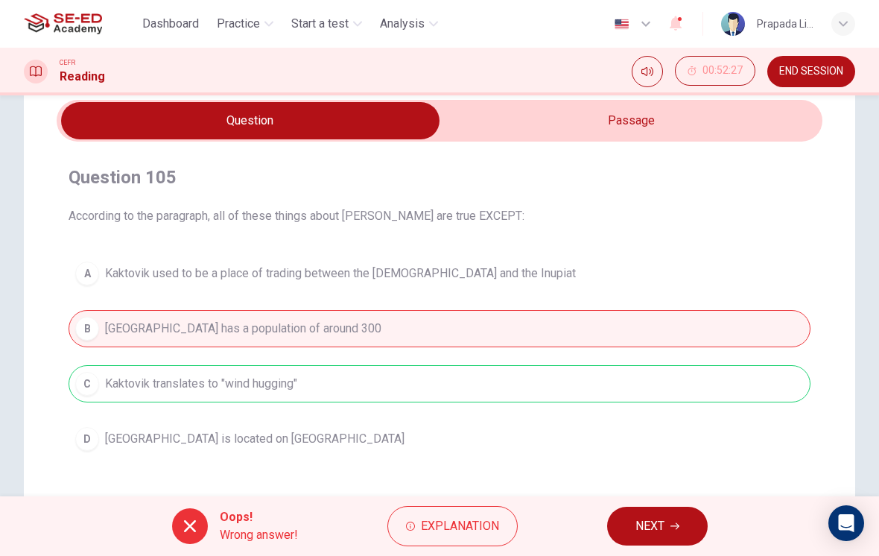
click at [648, 543] on button "NEXT" at bounding box center [657, 526] width 101 height 39
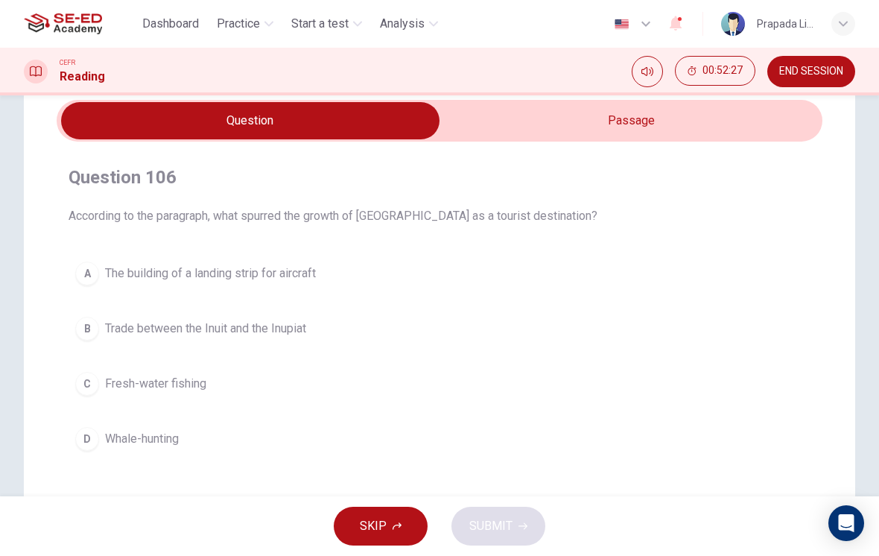
click at [176, 392] on span "Fresh-water fishing" at bounding box center [155, 384] width 101 height 18
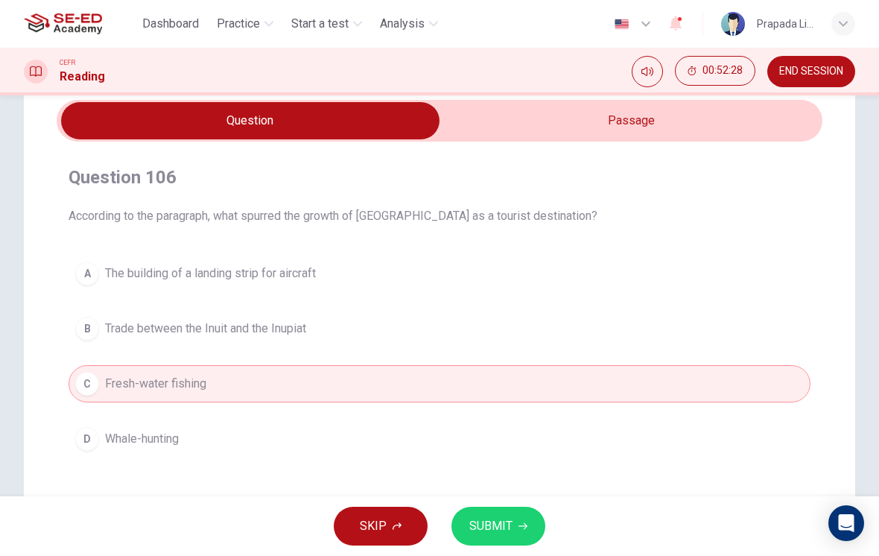
click at [508, 516] on span "SUBMIT" at bounding box center [490, 526] width 43 height 21
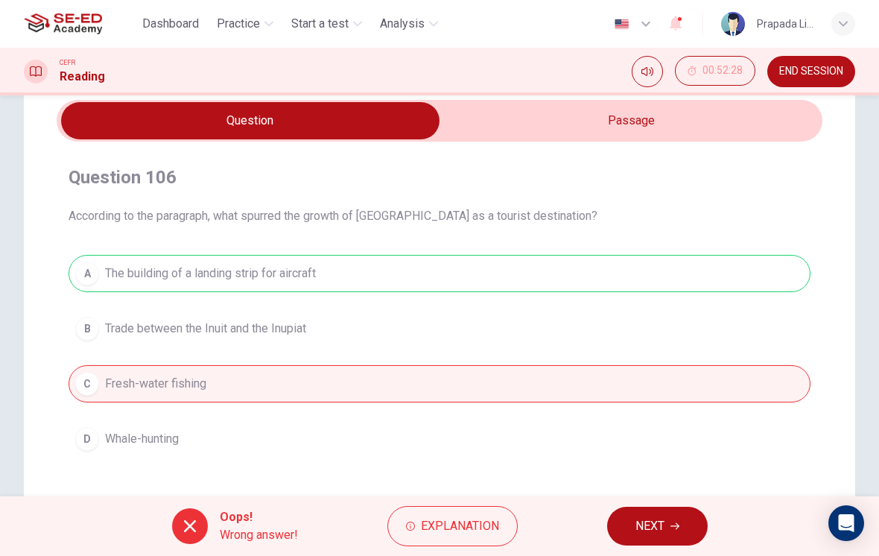
click at [675, 544] on button "NEXT" at bounding box center [657, 526] width 101 height 39
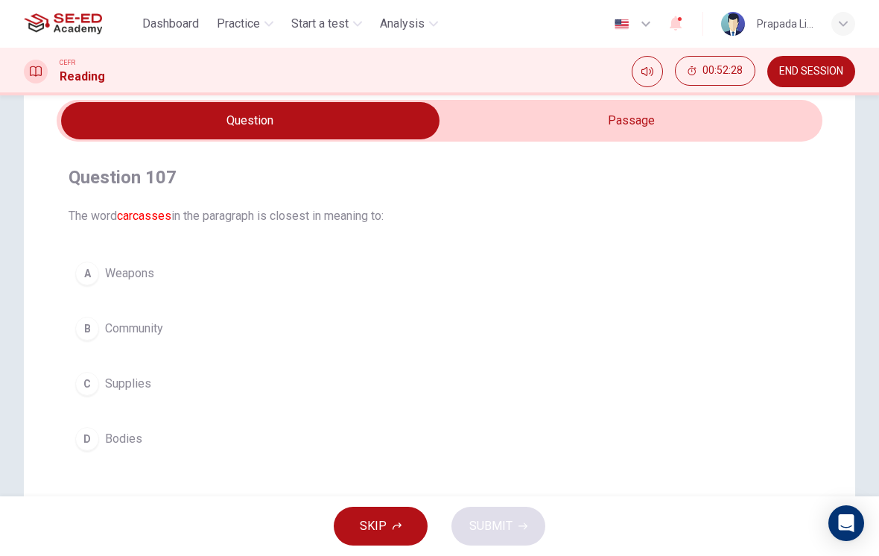
click at [198, 310] on button "B Community" at bounding box center [440, 328] width 742 height 37
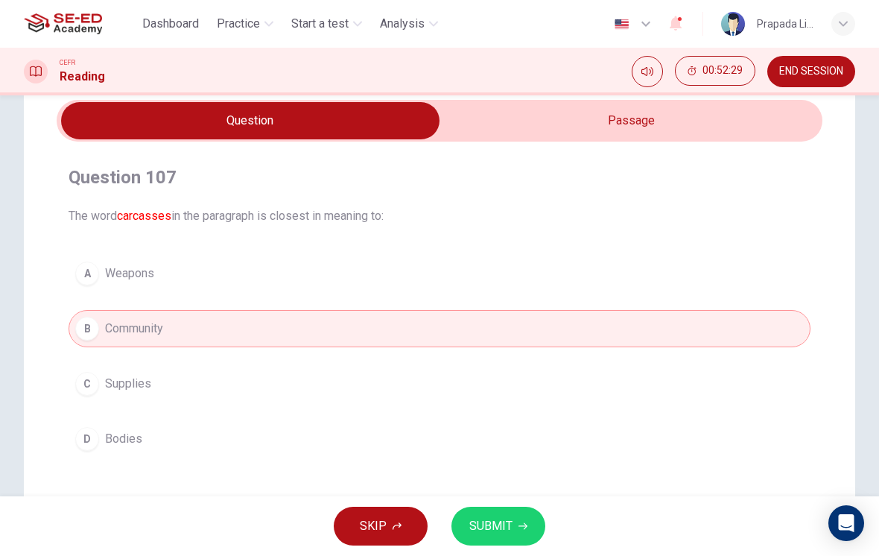
click at [515, 521] on button "SUBMIT" at bounding box center [498, 526] width 94 height 39
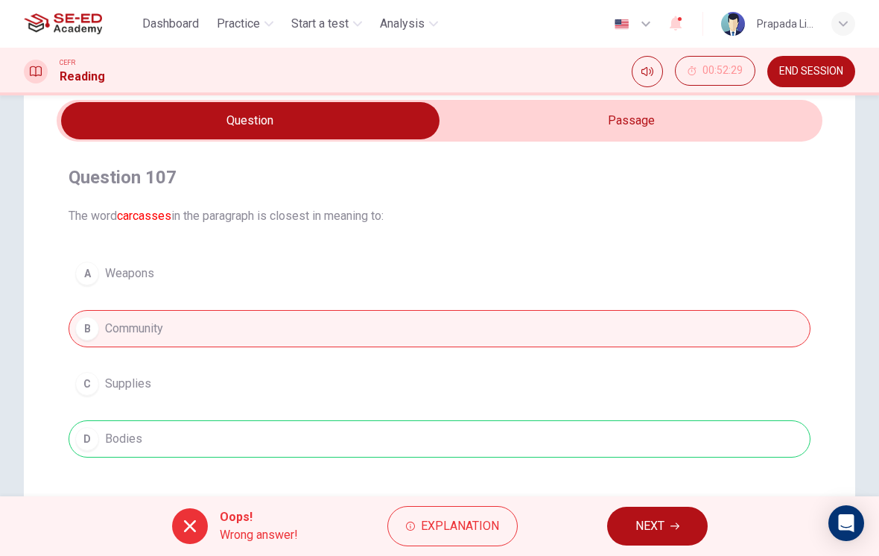
click at [807, 77] on span "END SESSION" at bounding box center [811, 72] width 64 height 12
click at [719, 72] on span "00:52:29" at bounding box center [723, 71] width 40 height 12
click at [752, 69] on button "Show" at bounding box center [753, 65] width 3 height 14
click at [665, 543] on button "NEXT" at bounding box center [657, 526] width 101 height 39
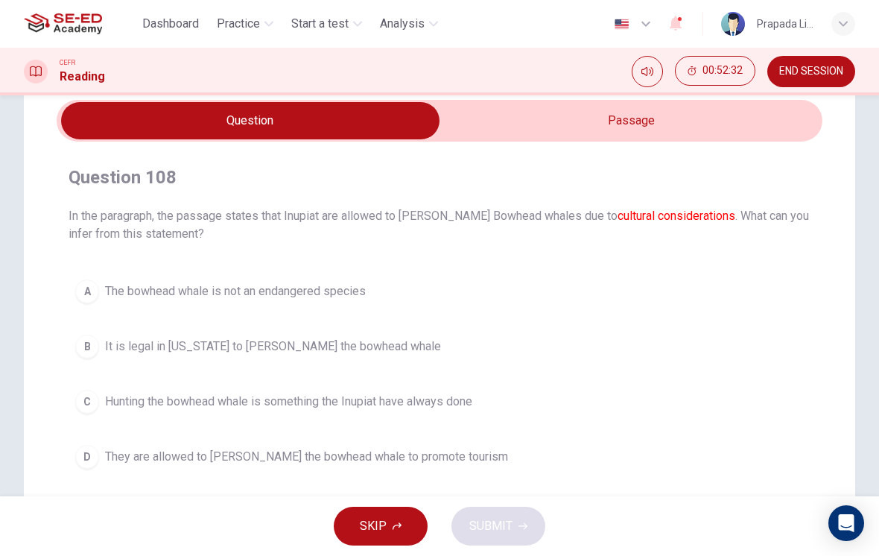
click at [243, 7] on div "Dashboard Practice Start a test Analysis English en ​ Prapada Limsamutchaikul" at bounding box center [439, 24] width 831 height 48
click at [218, 71] on div "CEFR Reading 00:52:32 END SESSION" at bounding box center [439, 71] width 879 height 31
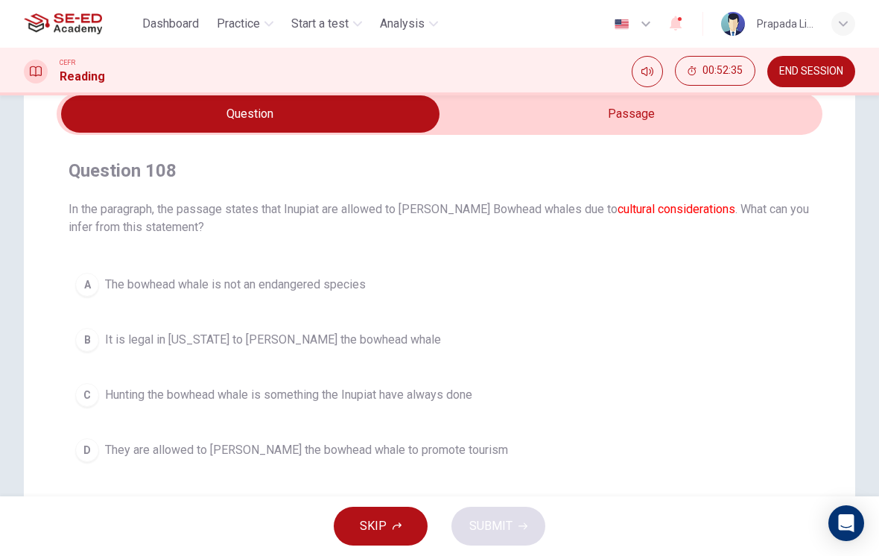
scroll to position [66, 0]
click at [183, 34] on button "Dashboard" at bounding box center [170, 23] width 69 height 27
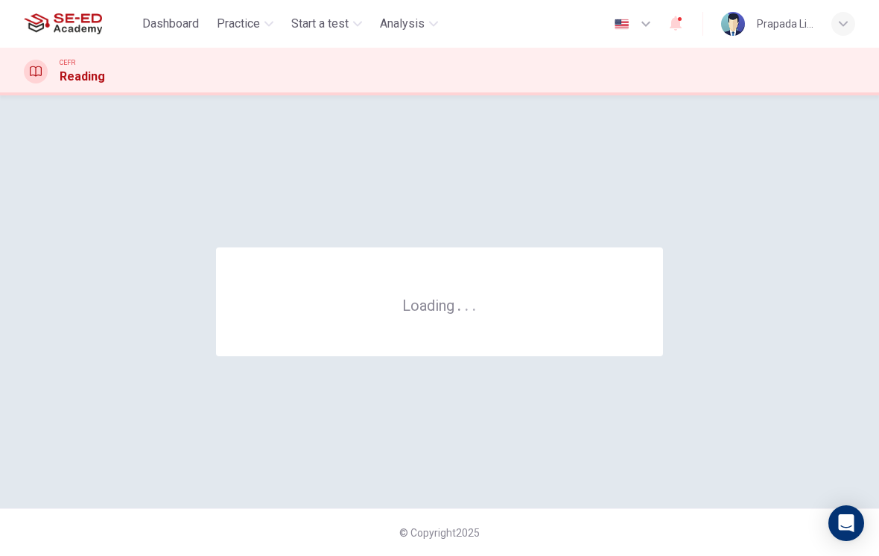
scroll to position [0, 0]
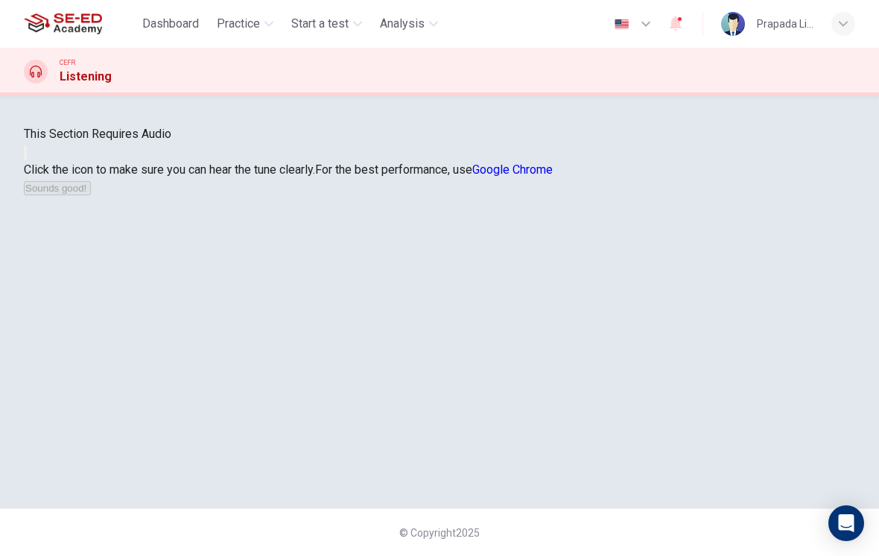
scroll to position [68, 0]
click at [27, 159] on button "button" at bounding box center [25, 152] width 3 height 14
click at [91, 195] on button "Sounds good!" at bounding box center [57, 188] width 67 height 14
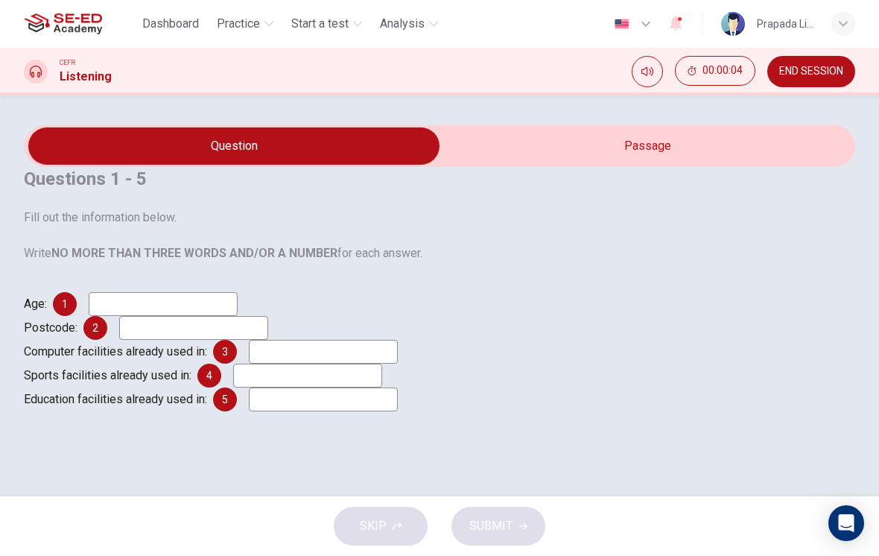
scroll to position [67, 0]
click at [612, 92] on div "CEFR Listening 00:00:07 END SESSION" at bounding box center [439, 72] width 879 height 48
click at [584, 127] on input "checkbox" at bounding box center [233, 145] width 1247 height 37
checkbox input "true"
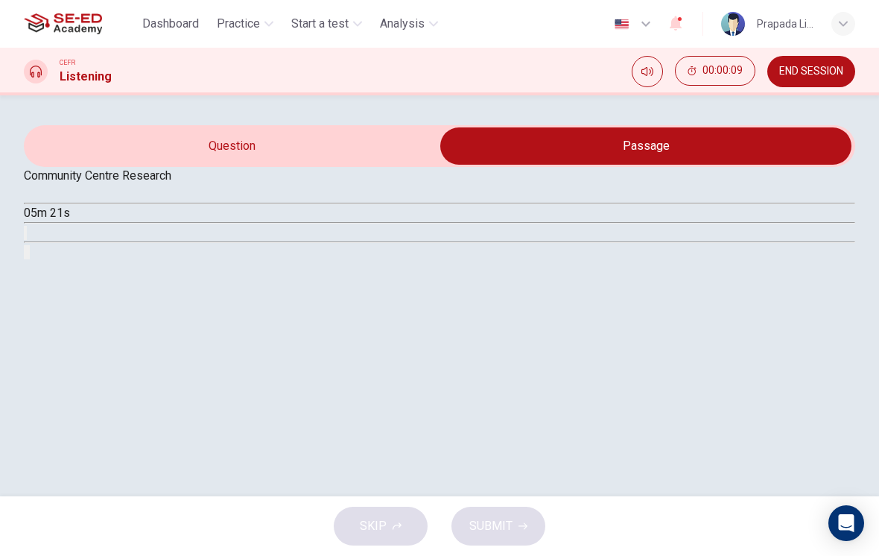
click at [30, 194] on icon "button" at bounding box center [30, 194] width 0 height 0
type input "1"
click at [357, 127] on input "checkbox" at bounding box center [645, 145] width 1247 height 37
checkbox input "false"
